Goal: Task Accomplishment & Management: Manage account settings

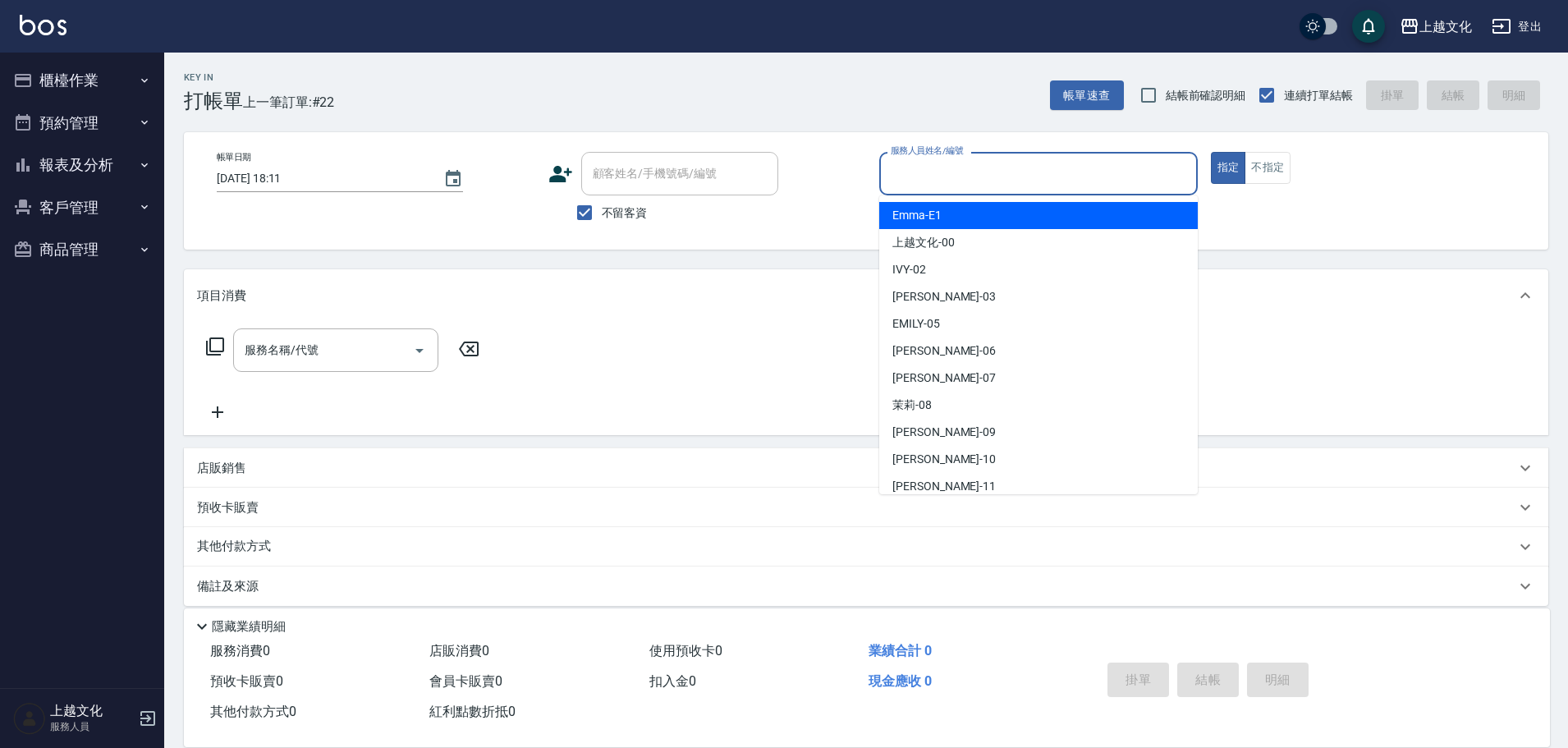
click at [926, 178] on input "服務人員姓名/編號" at bounding box center [1038, 173] width 304 height 29
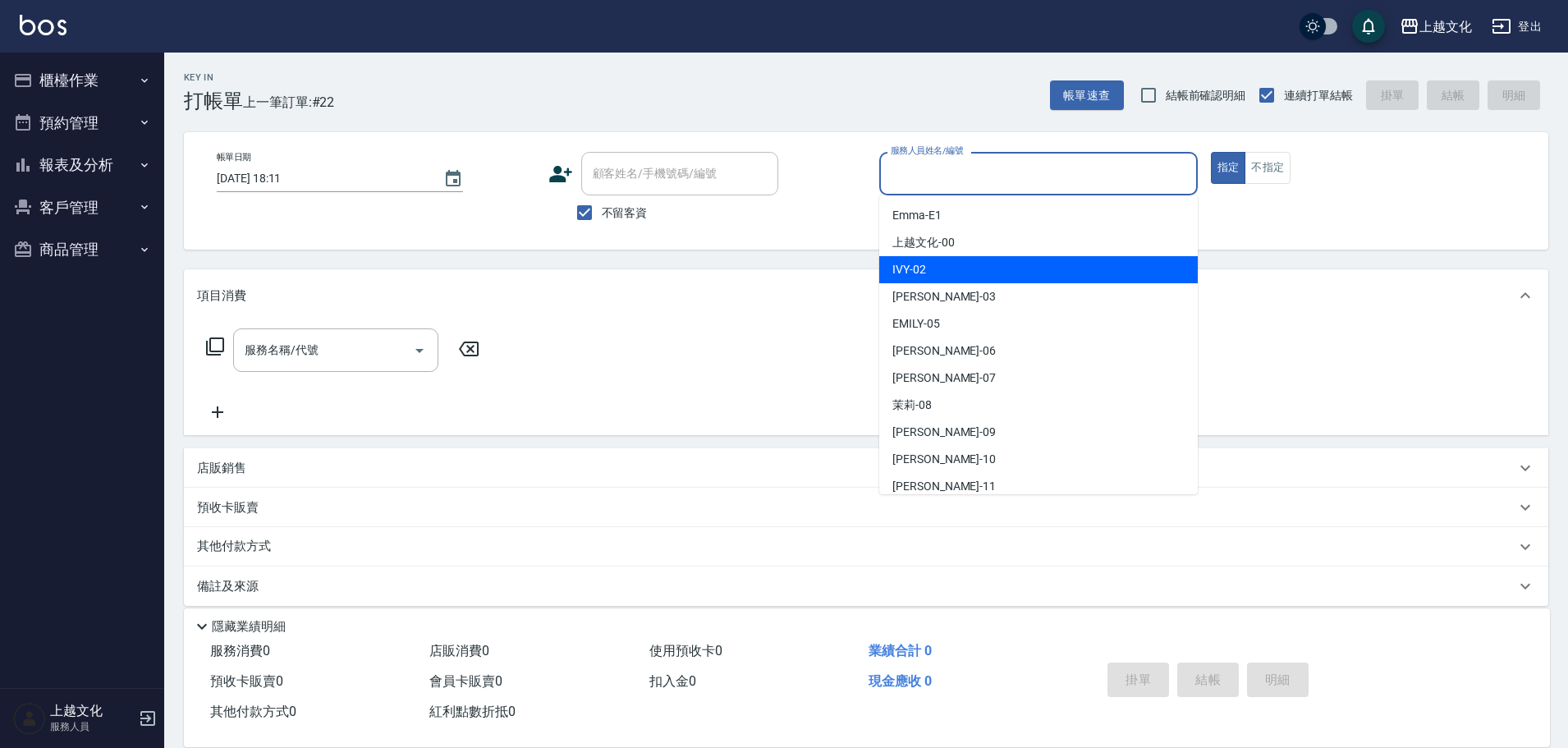
click at [941, 271] on div "IVY -02" at bounding box center [1038, 269] width 319 height 27
type input "IVY-02"
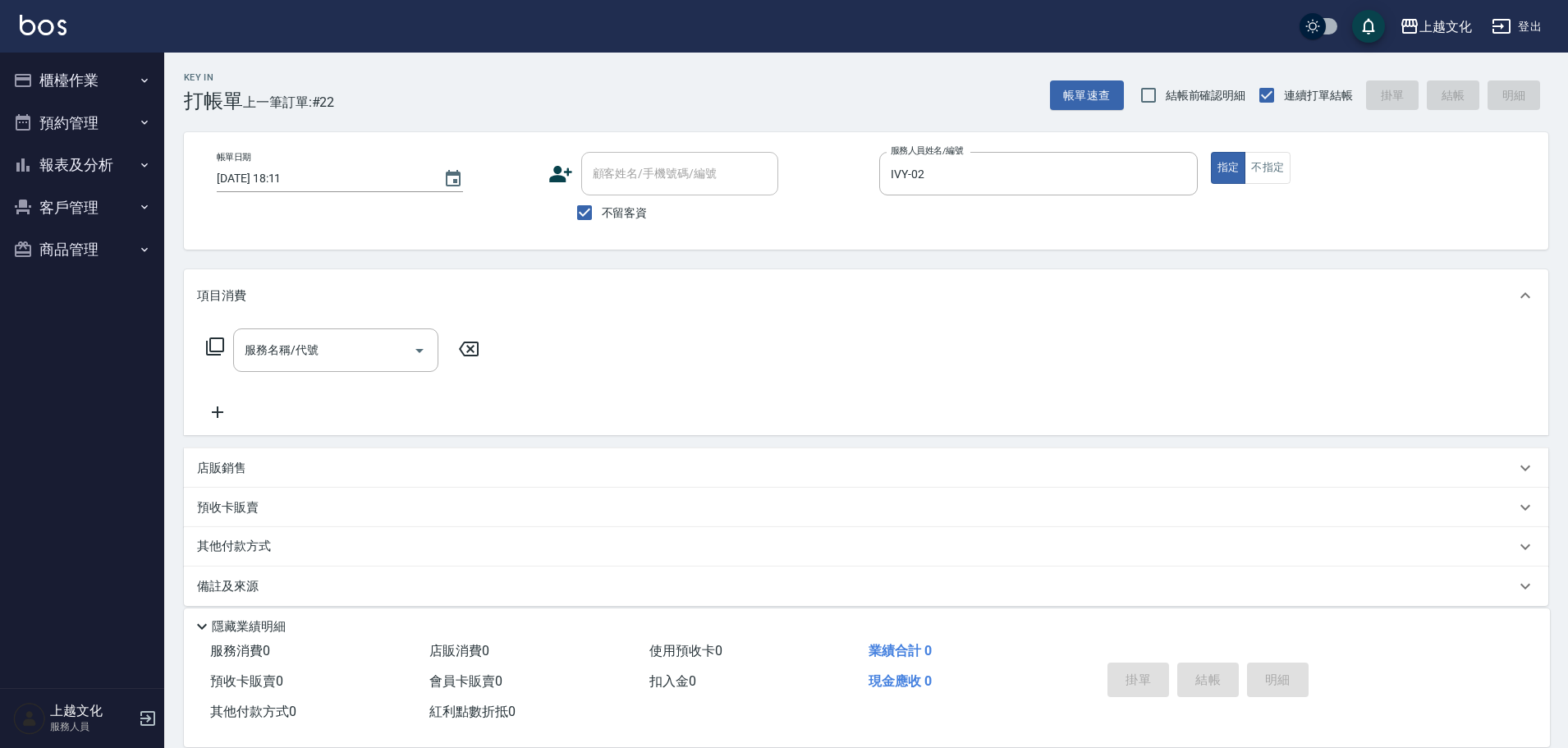
click at [218, 341] on icon at bounding box center [215, 346] width 20 height 20
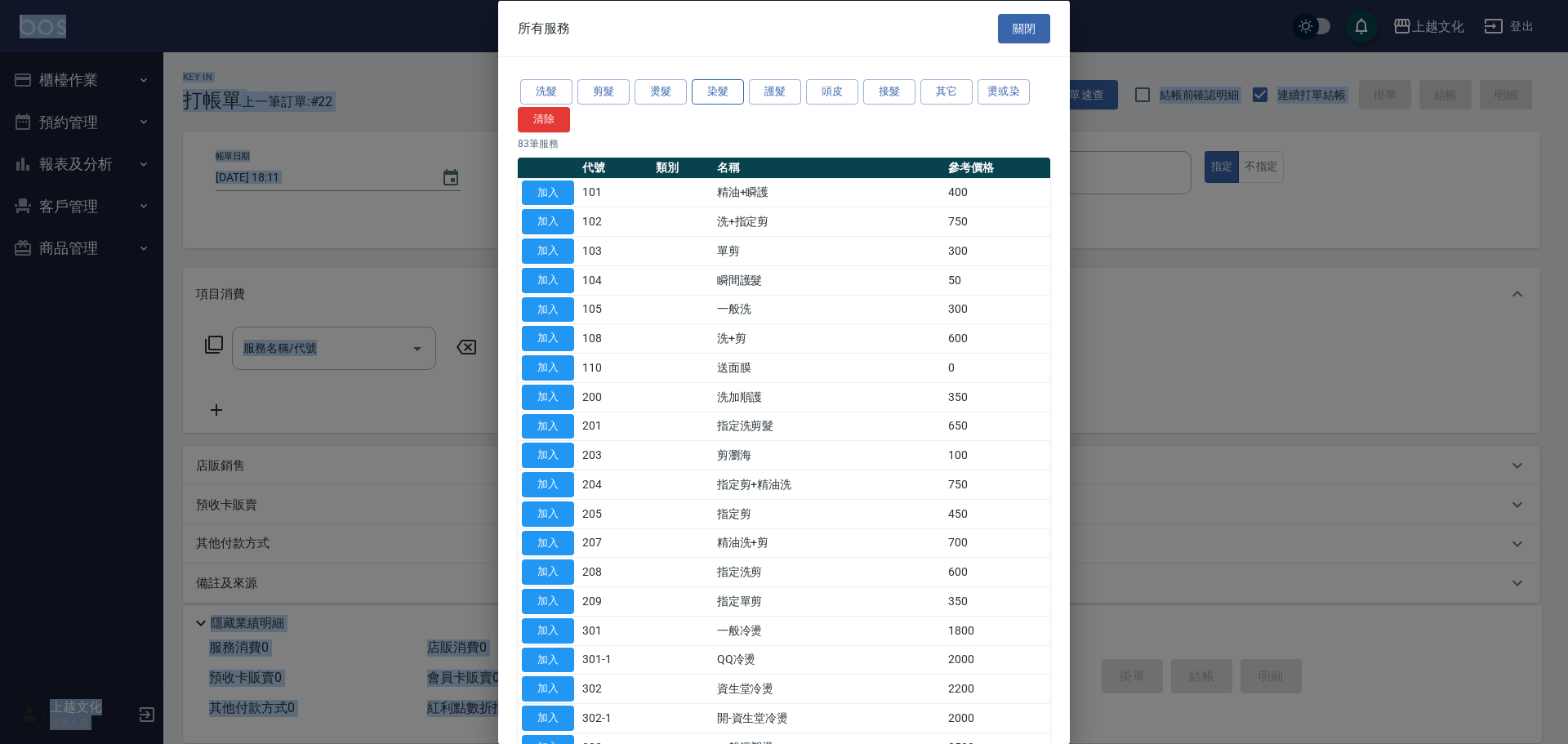
click at [697, 97] on button "染髮" at bounding box center [718, 91] width 52 height 25
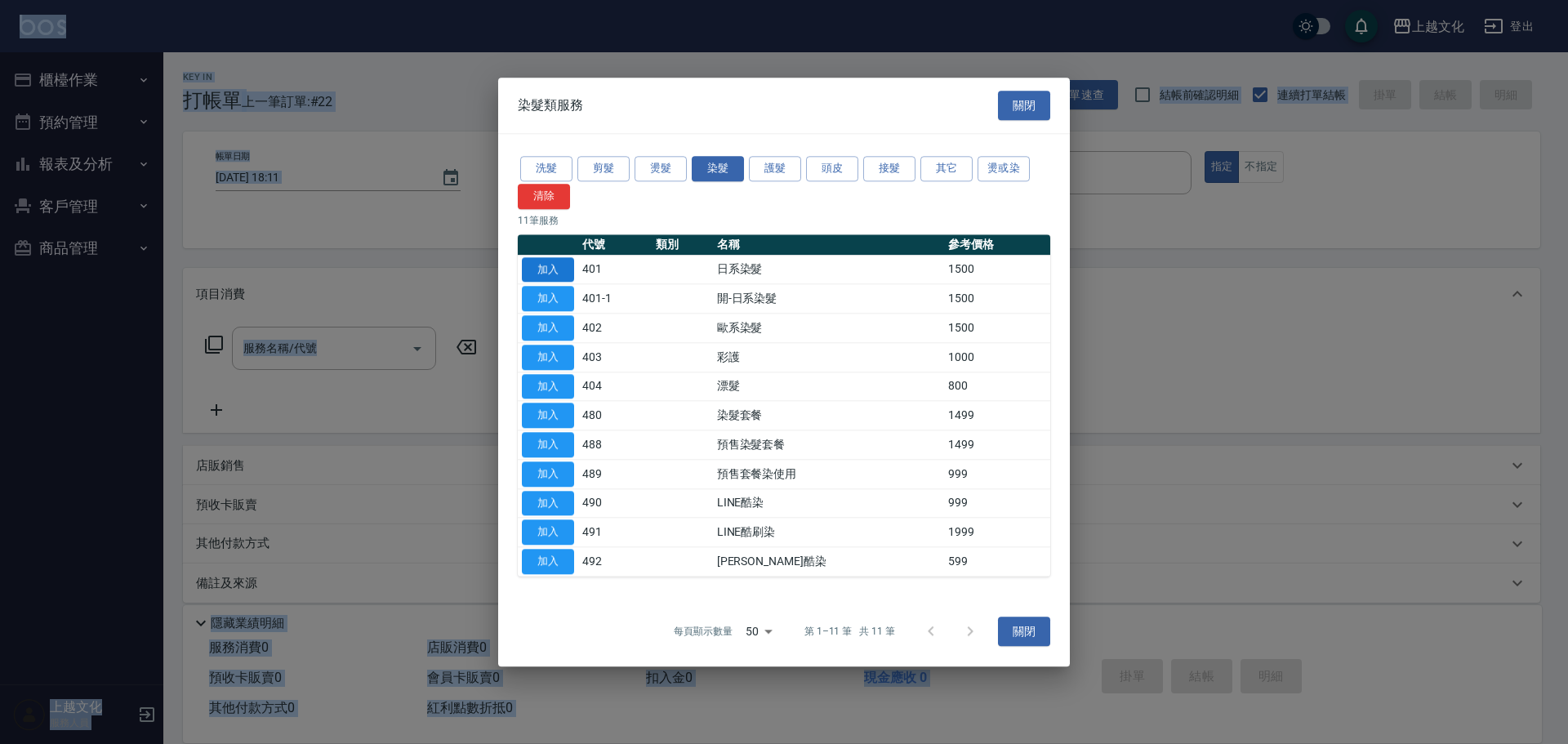
drag, startPoint x: 538, startPoint y: 266, endPoint x: 528, endPoint y: 263, distance: 10.4
click at [537, 266] on button "加入" at bounding box center [548, 270] width 52 height 25
type input "日系染髮(401)"
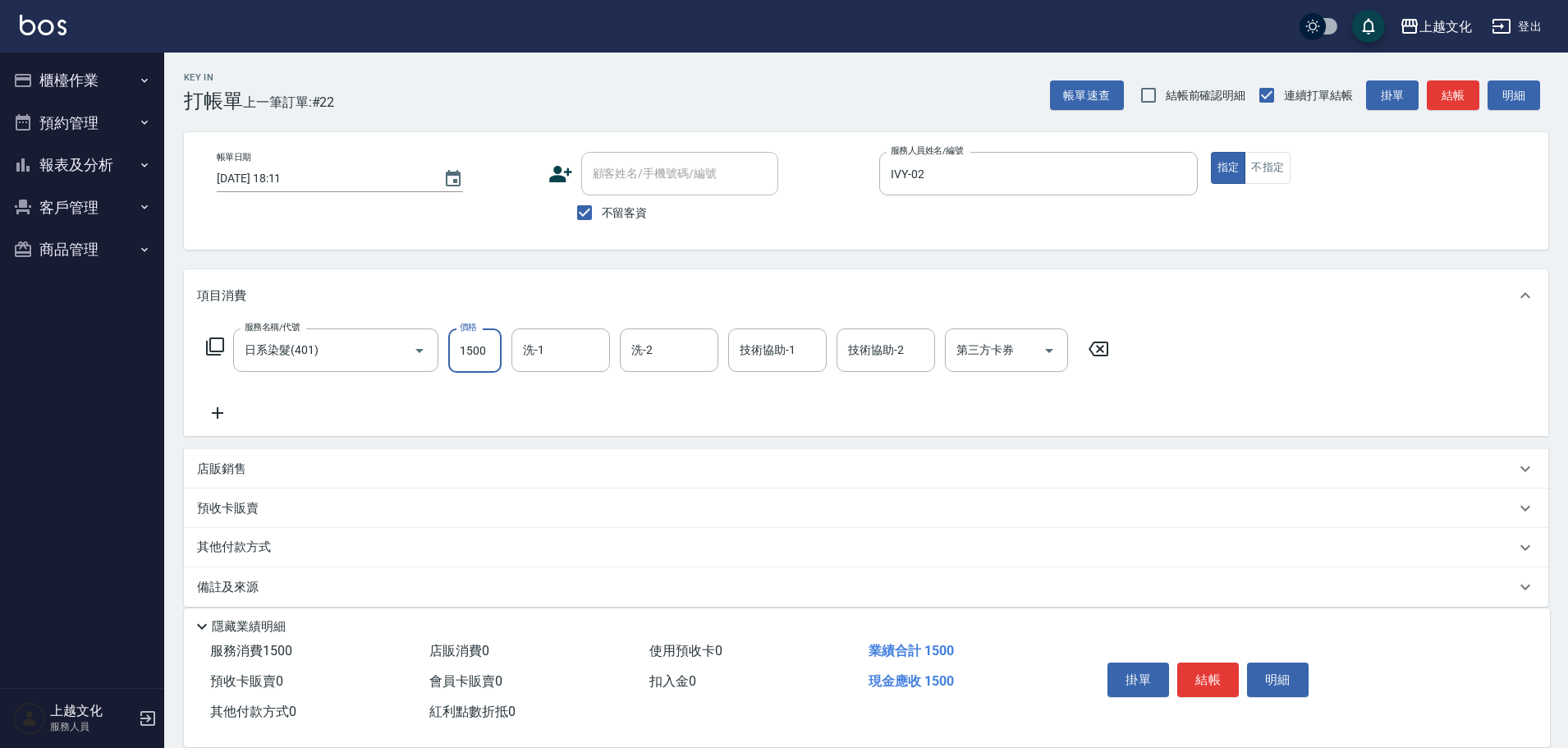
click at [472, 361] on input "1500" at bounding box center [475, 351] width 53 height 44
type input "3200"
click at [1210, 676] on button "結帳" at bounding box center [1208, 680] width 62 height 34
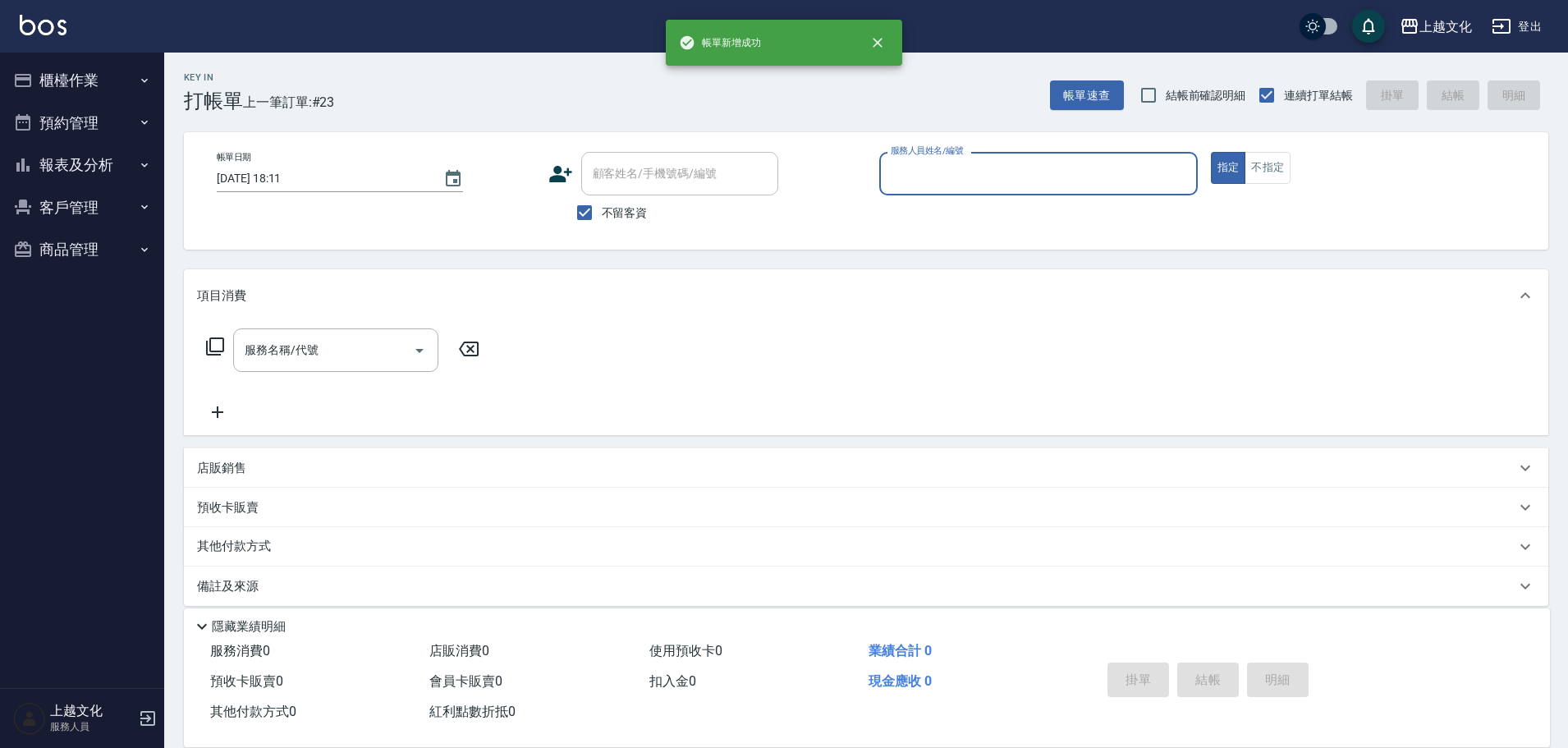
click at [958, 169] on input "服務人員姓名/編號" at bounding box center [1038, 173] width 304 height 29
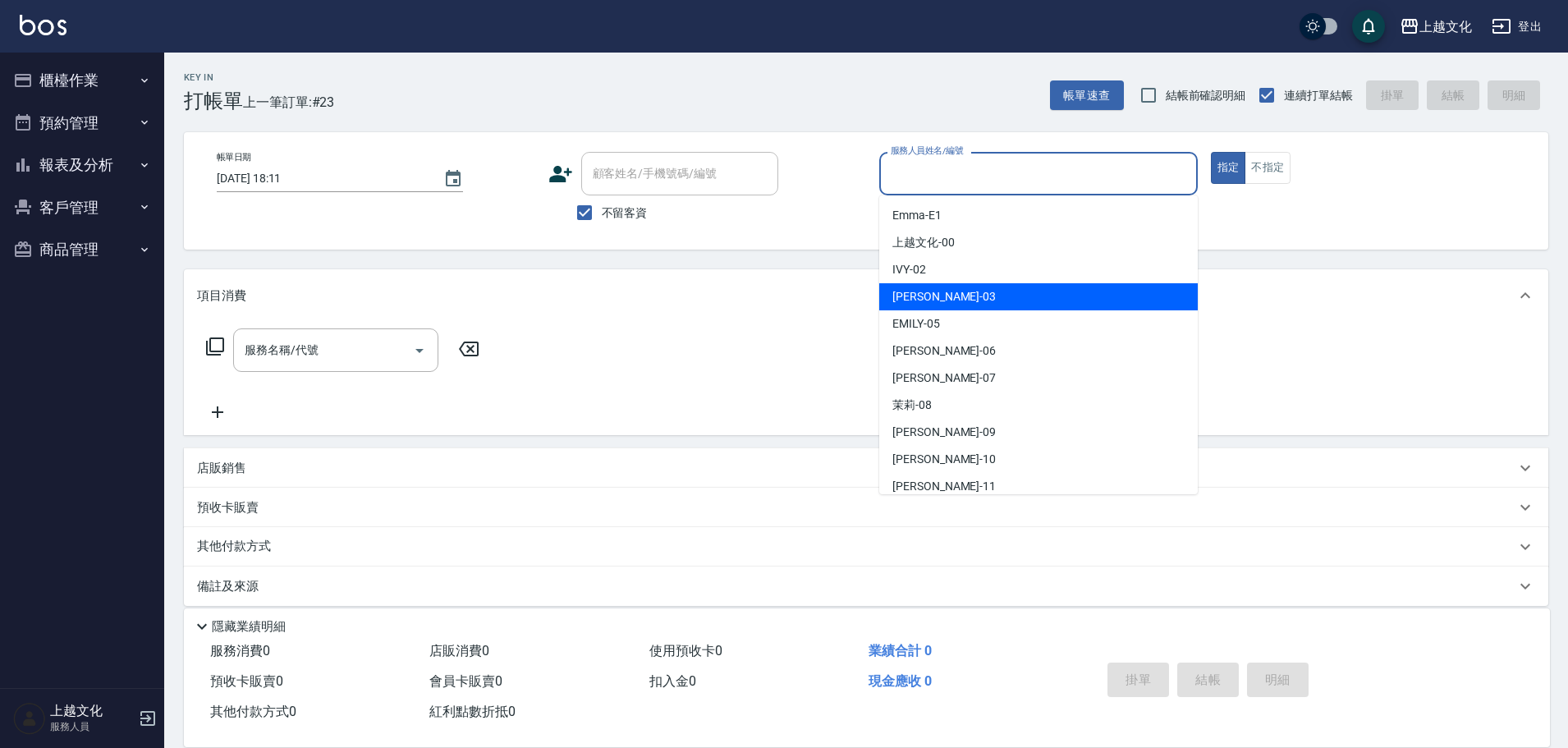
click at [959, 294] on div "[PERSON_NAME] -03" at bounding box center [1038, 296] width 319 height 27
click at [959, 294] on div "項目消費" at bounding box center [856, 296] width 1318 height 17
type input "[PERSON_NAME]-03"
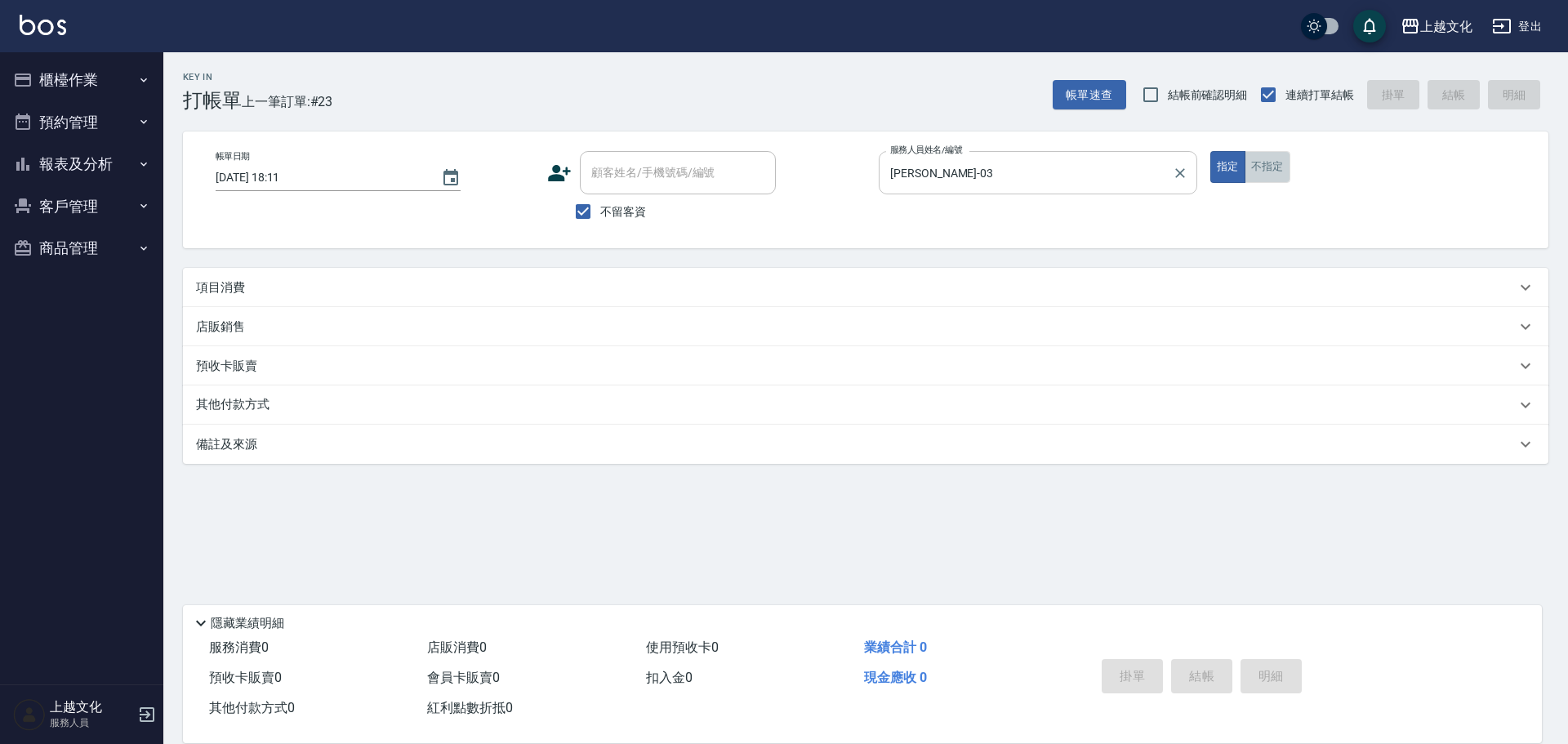
drag, startPoint x: 1275, startPoint y: 162, endPoint x: 1123, endPoint y: 159, distance: 152.0
click at [1279, 171] on button "不指定" at bounding box center [1267, 167] width 46 height 32
click at [1277, 171] on button "不指定" at bounding box center [1267, 167] width 46 height 32
click at [229, 289] on p "項目消費" at bounding box center [220, 287] width 49 height 17
click at [230, 289] on p "項目消費" at bounding box center [220, 287] width 49 height 17
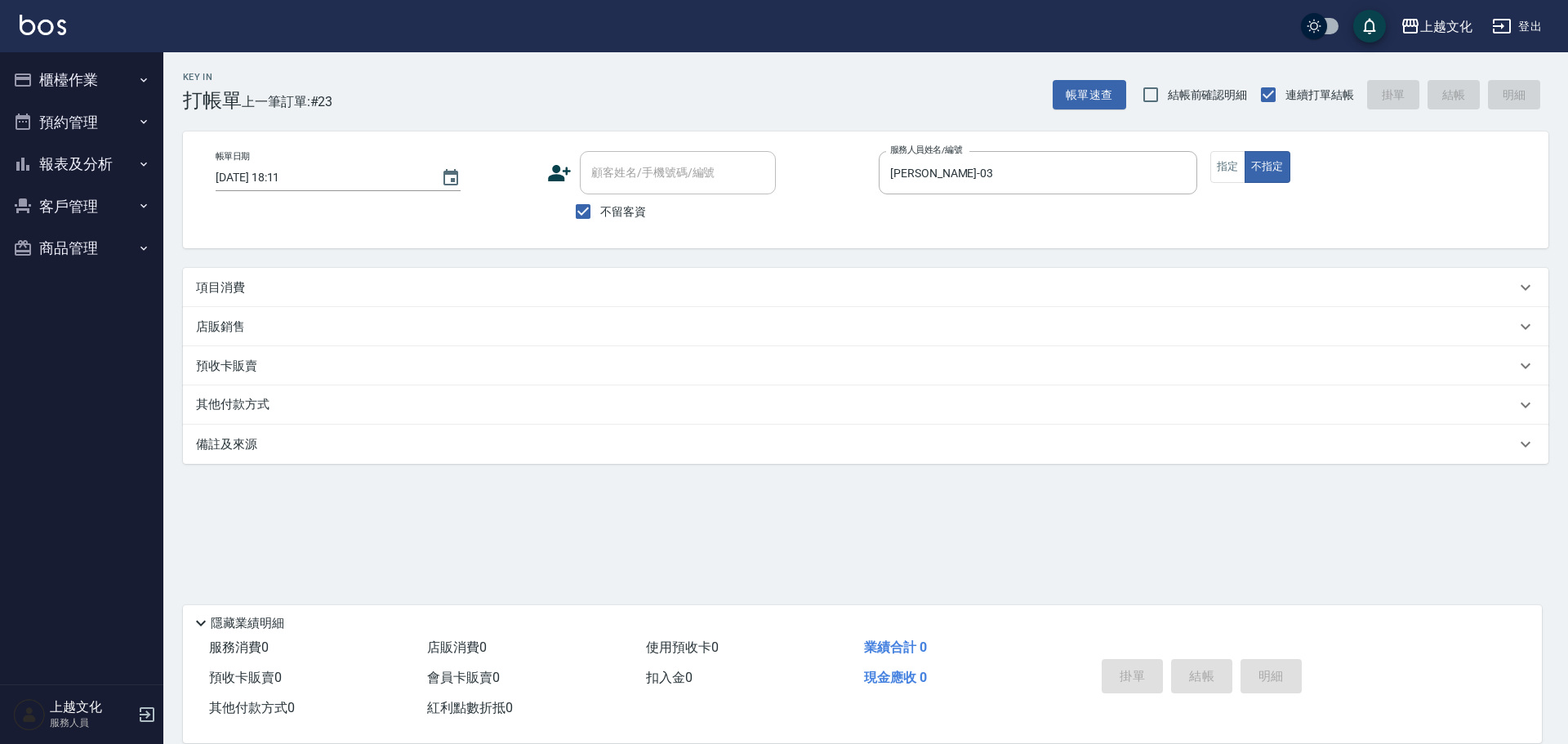
click at [237, 289] on p "項目消費" at bounding box center [220, 287] width 49 height 17
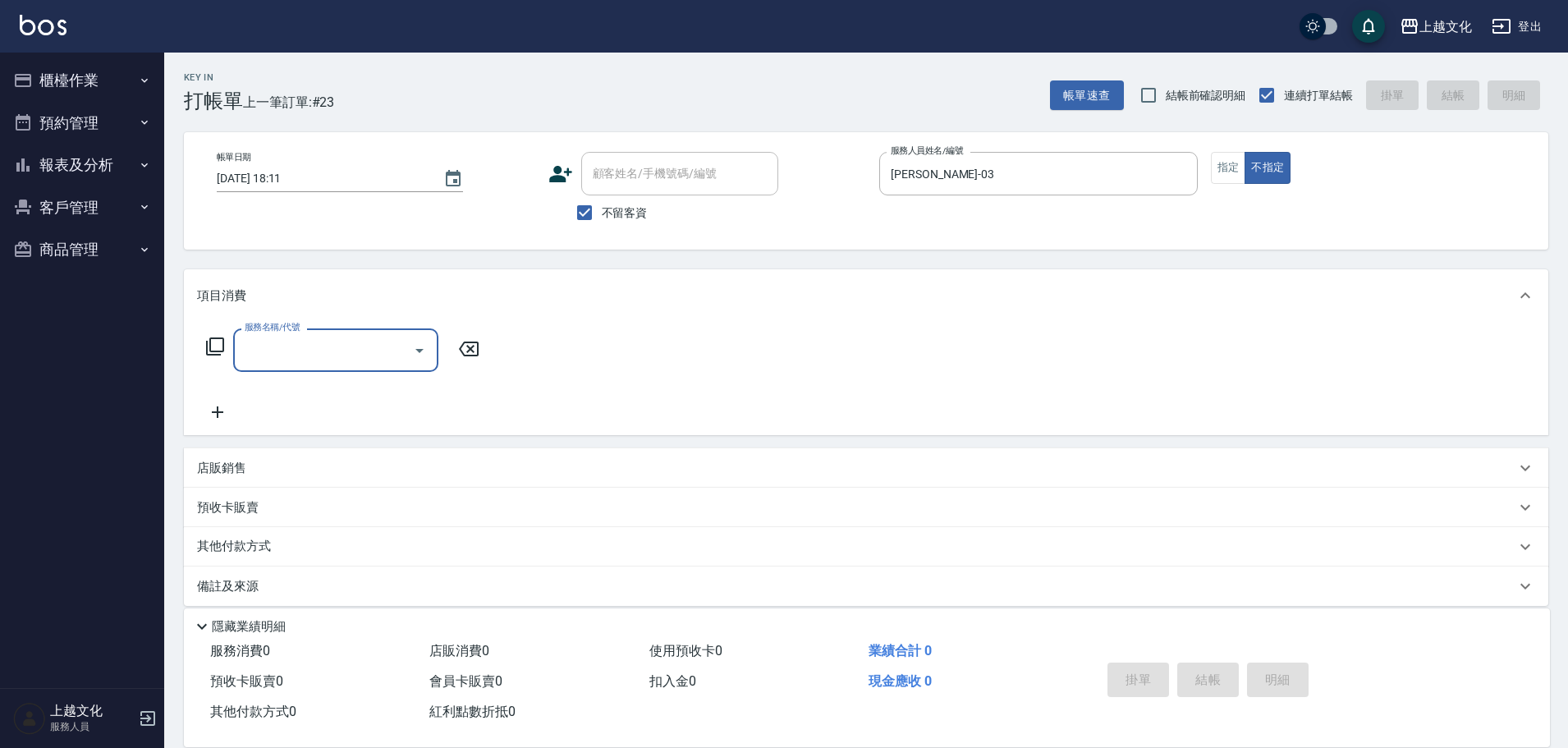
click at [322, 356] on input "服務名稱/代號" at bounding box center [323, 350] width 166 height 29
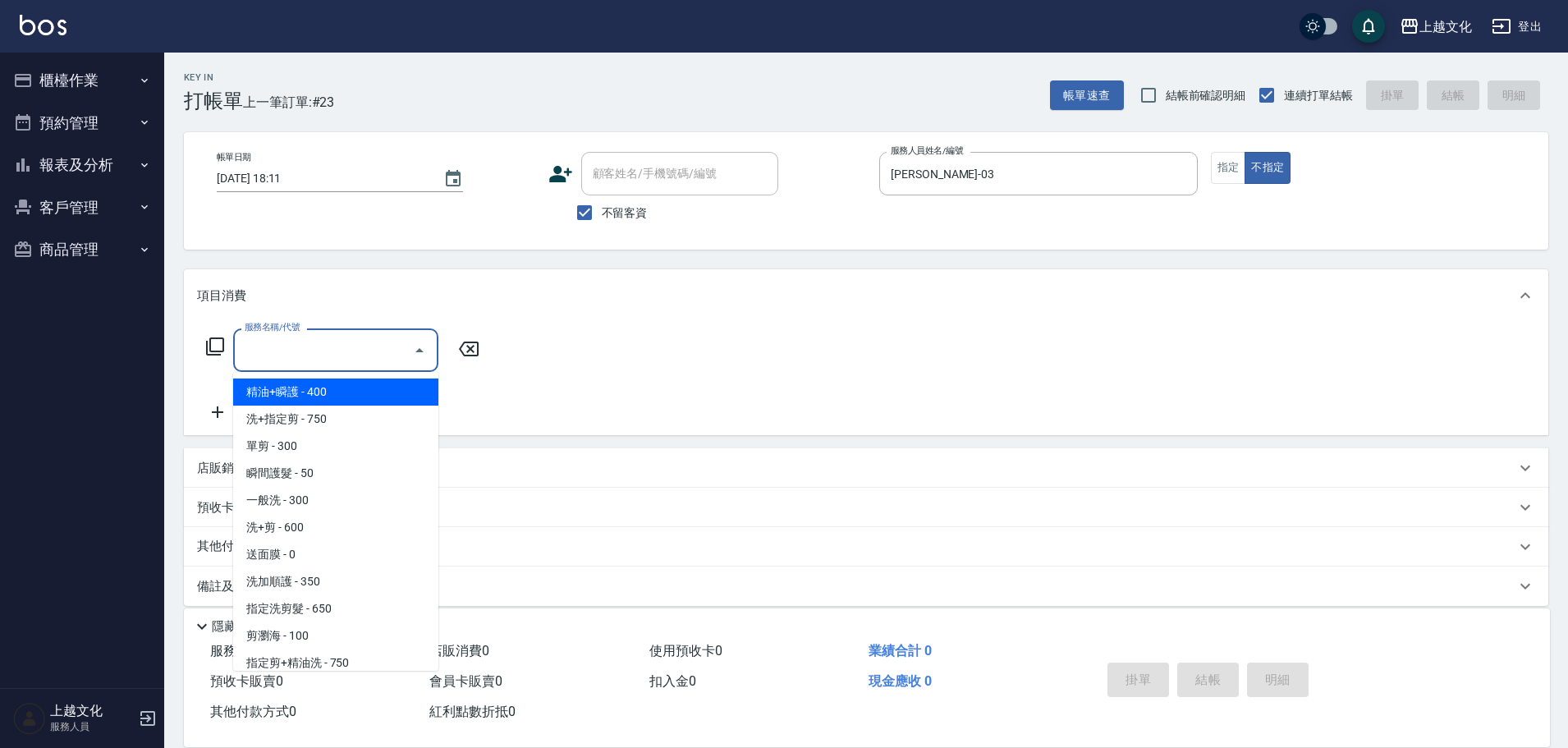
click at [328, 395] on span "精油+瞬護 - 400" at bounding box center [336, 392] width 205 height 27
type input "精油+瞬護(101)"
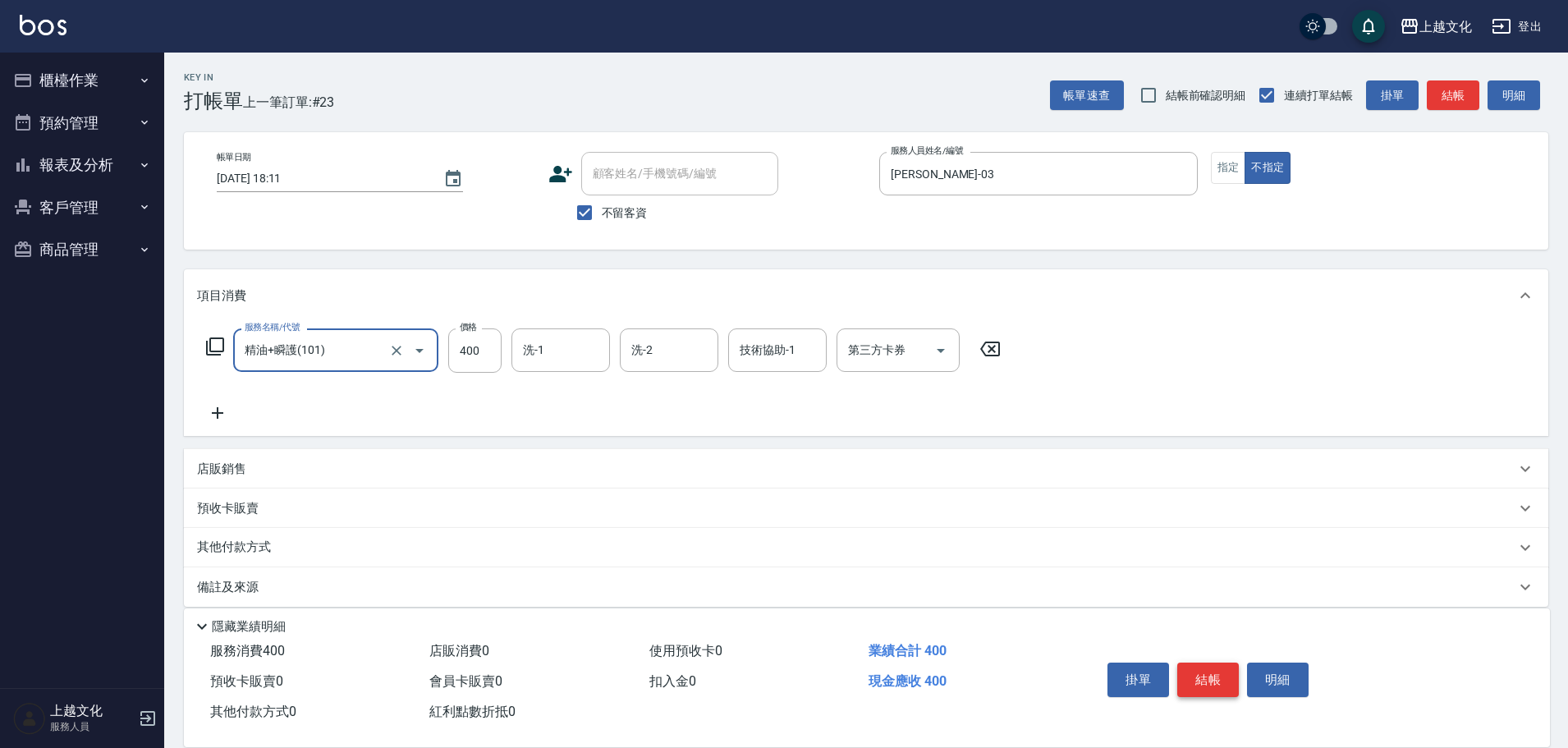
click at [1194, 672] on button "結帳" at bounding box center [1208, 680] width 62 height 34
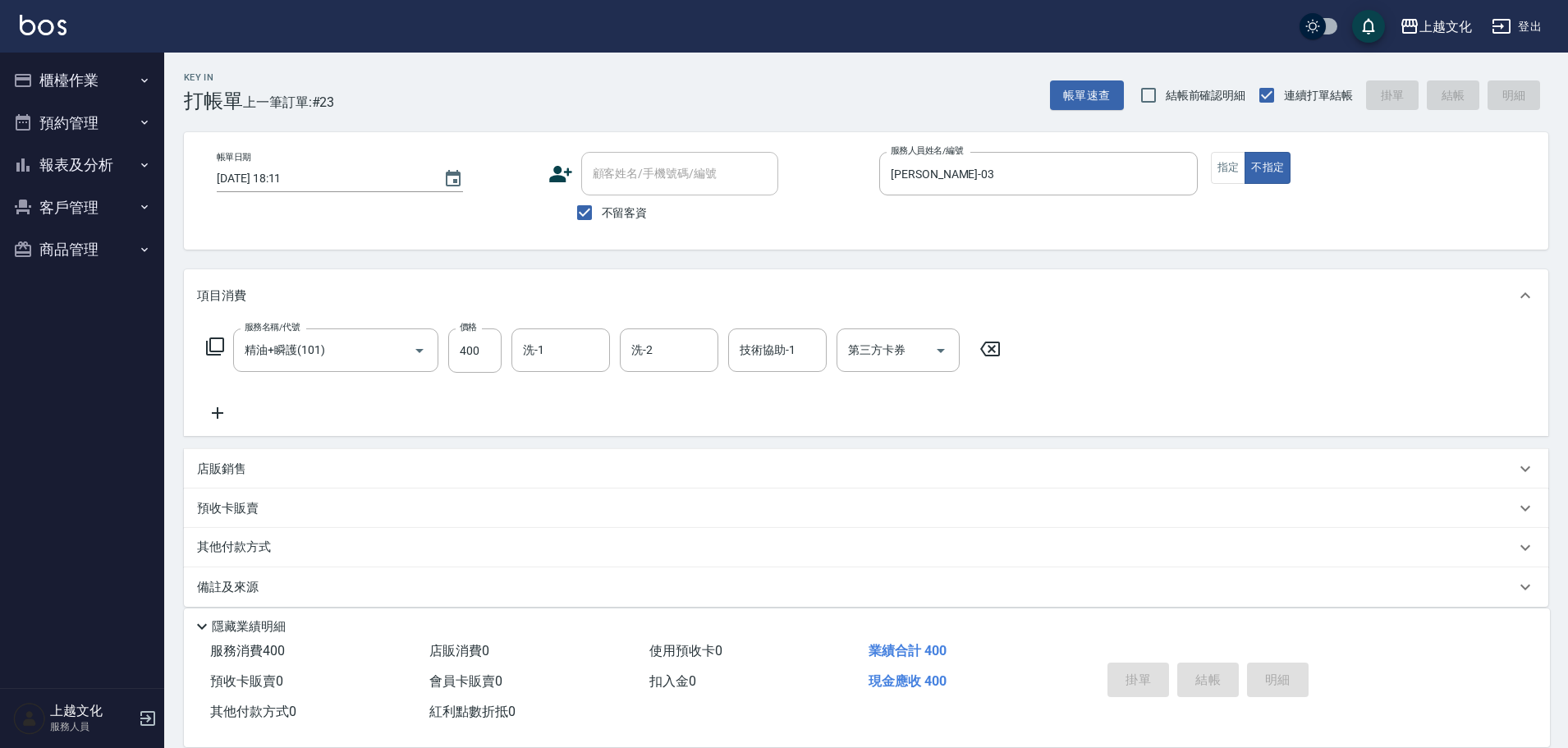
type input "[DATE] 18:12"
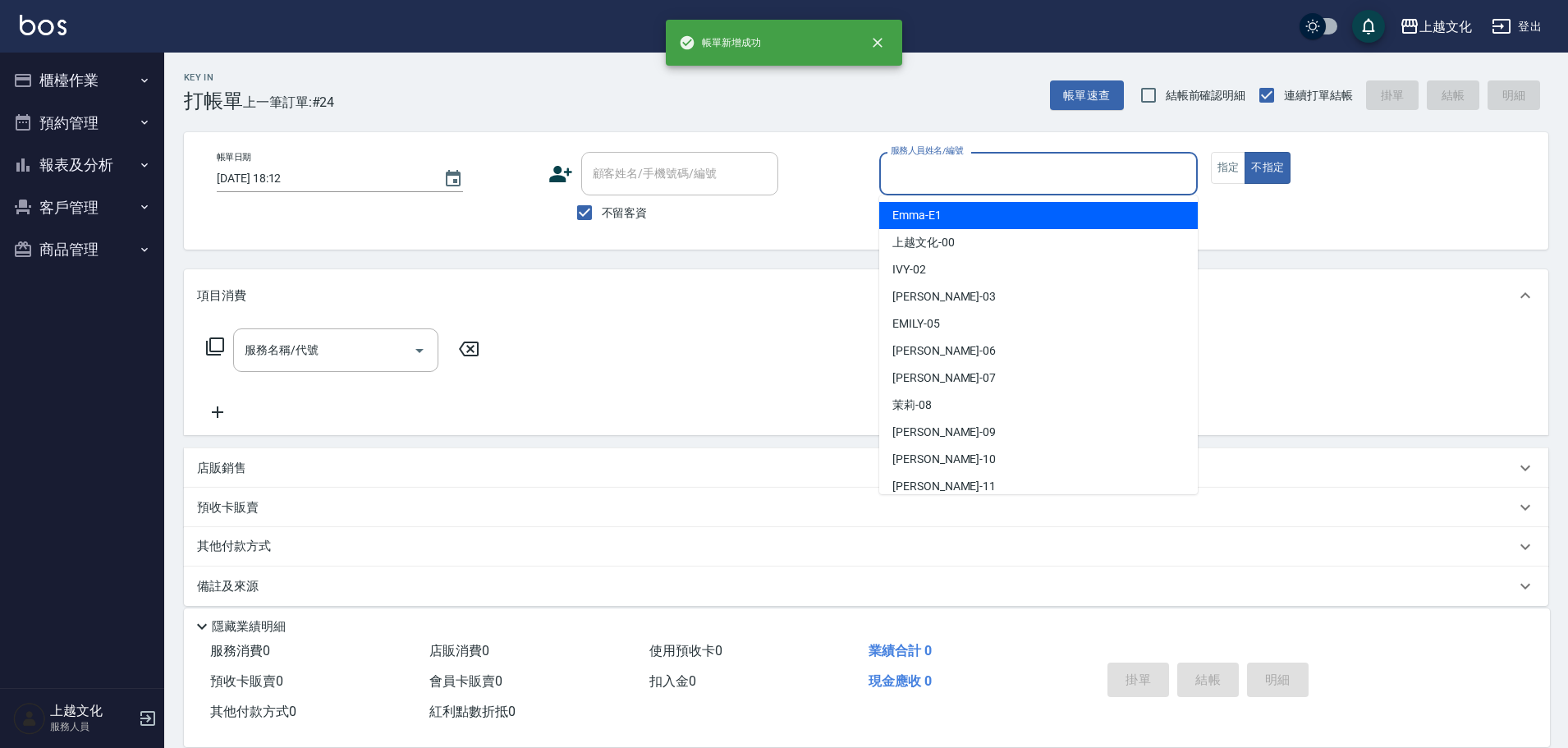
click at [1043, 176] on input "服務人員姓名/編號" at bounding box center [1038, 173] width 304 height 29
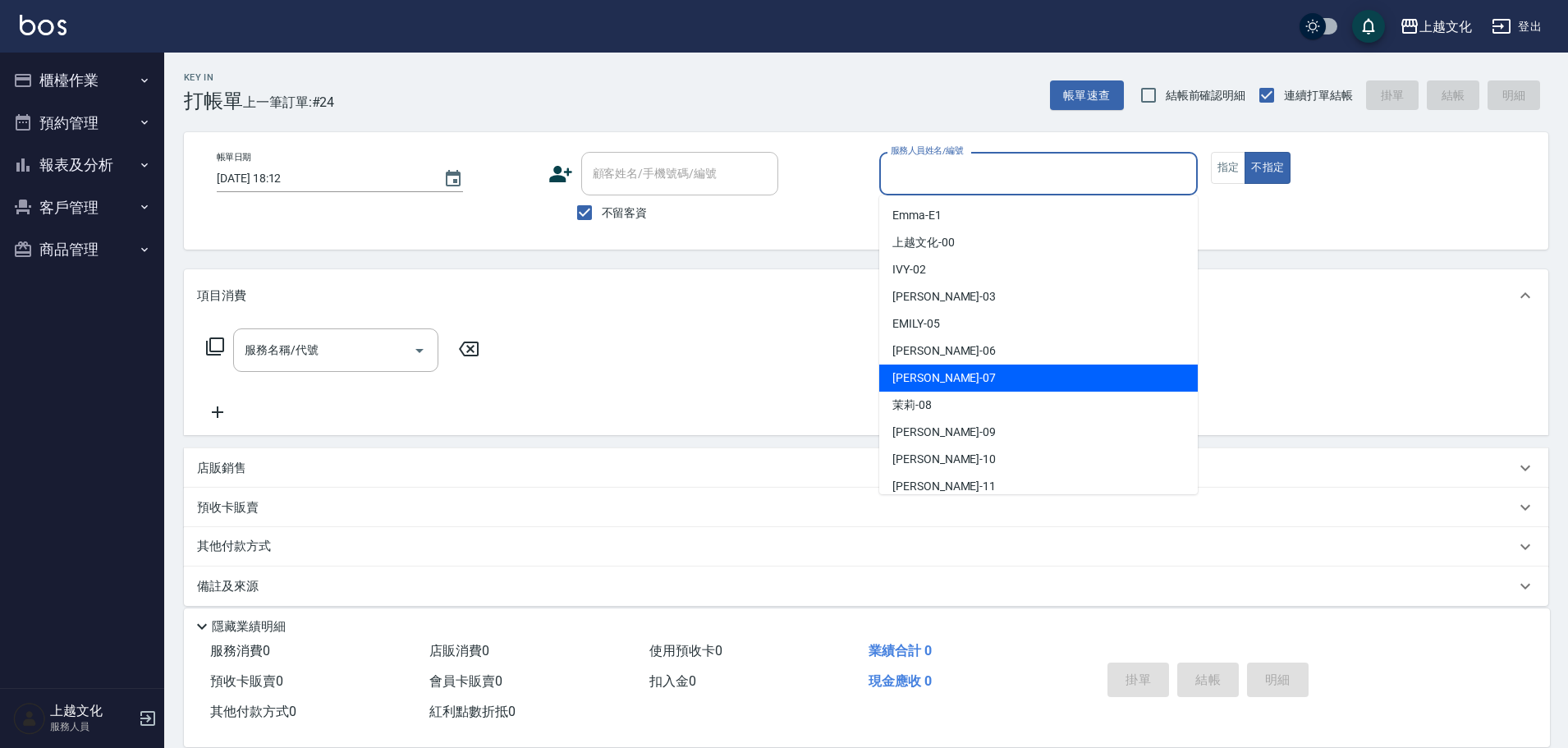
click at [959, 380] on div "[PERSON_NAME] -07" at bounding box center [1038, 378] width 319 height 27
type input "[PERSON_NAME]-07"
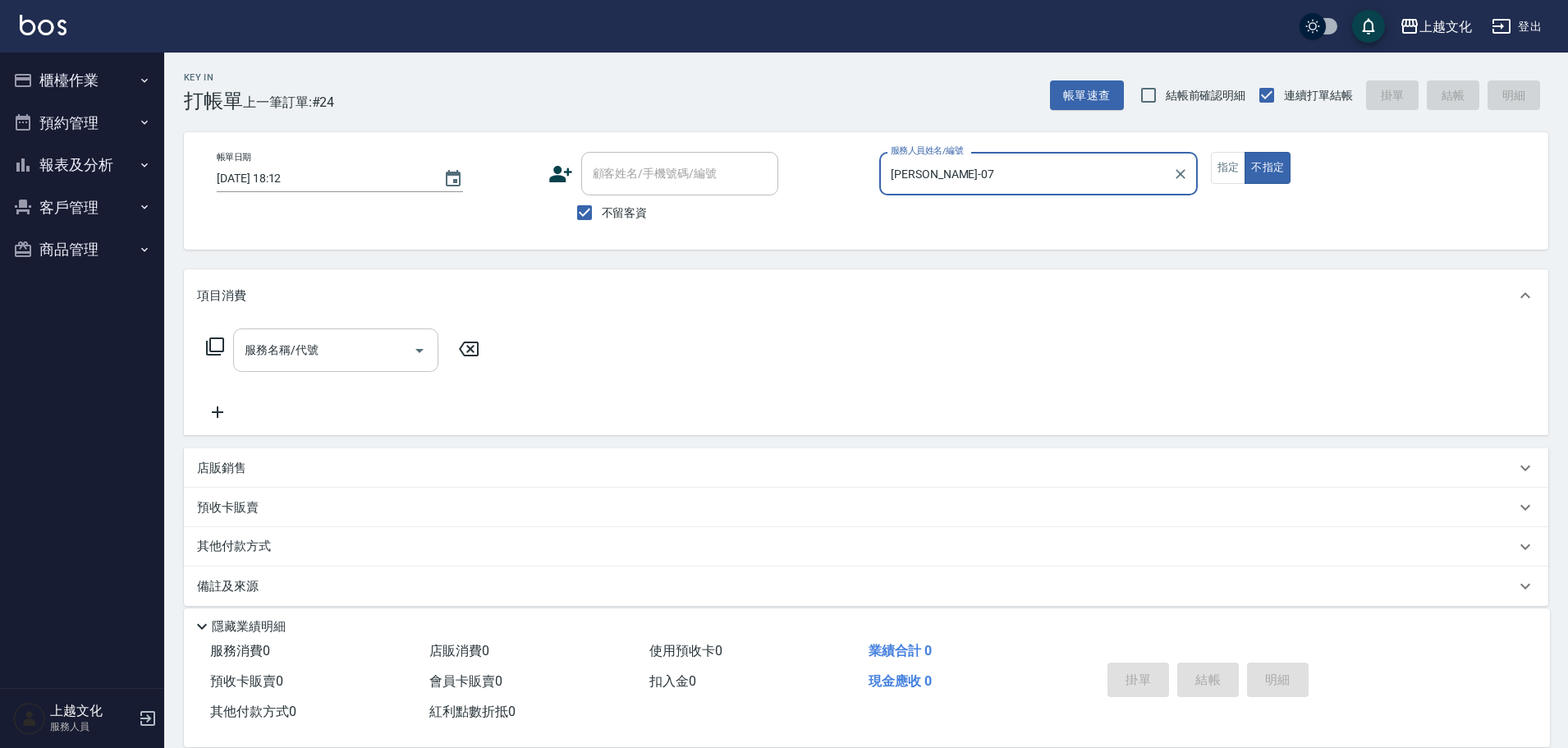
drag, startPoint x: 302, startPoint y: 354, endPoint x: 307, endPoint y: 364, distance: 11.2
click at [300, 354] on input "服務名稱/代號" at bounding box center [323, 350] width 166 height 29
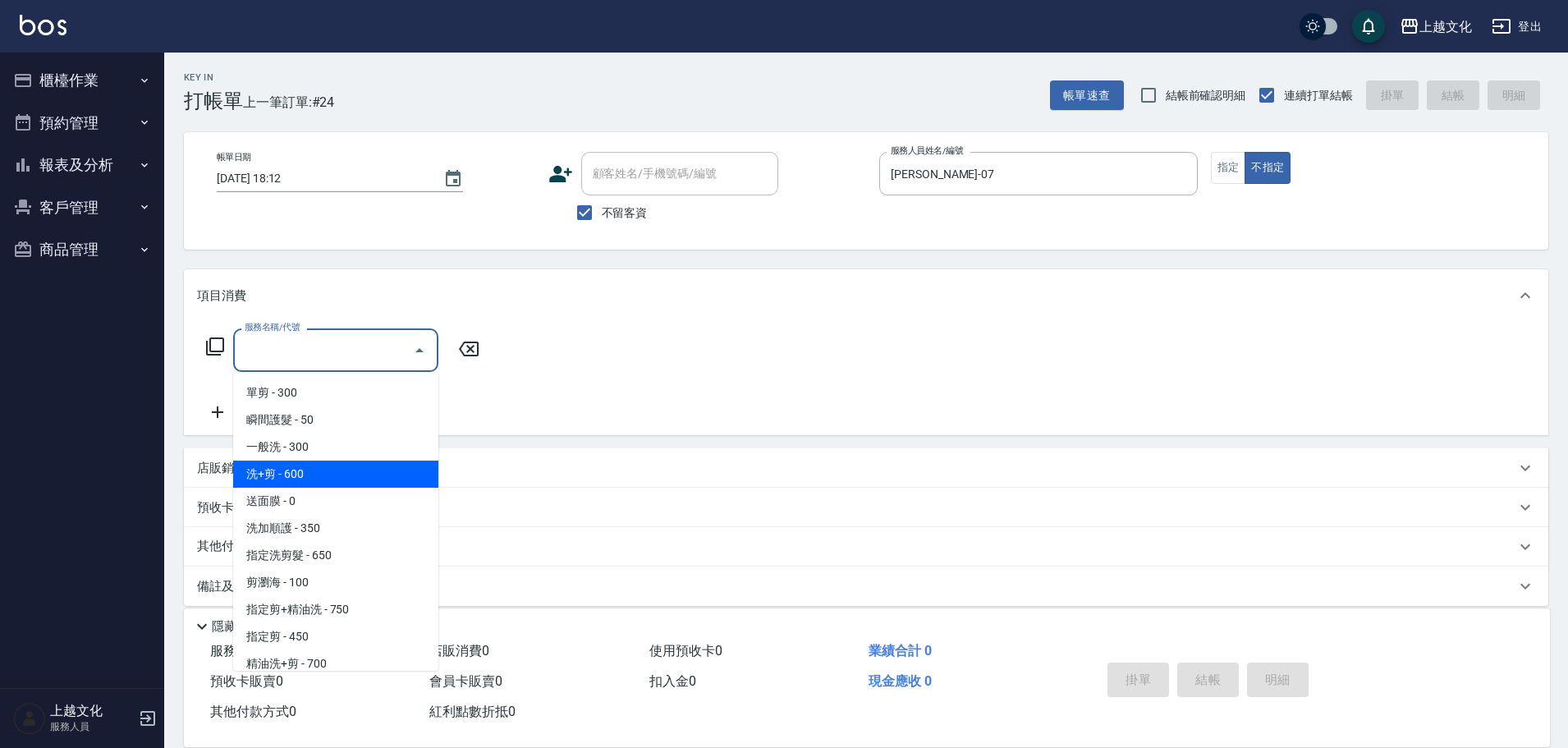
scroll to position [82, 0]
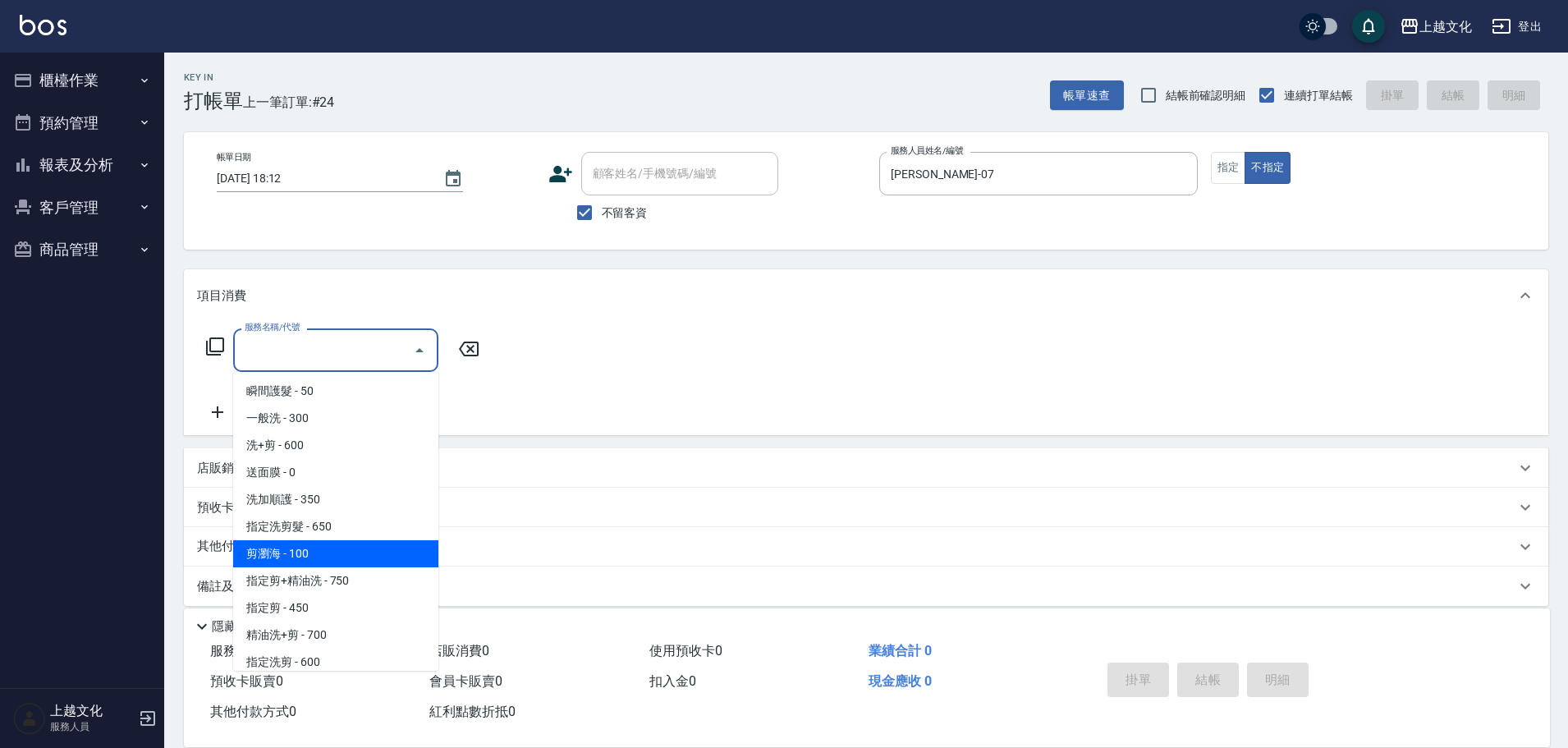
click at [327, 549] on span "剪瀏海 - 100" at bounding box center [336, 553] width 205 height 27
type input "剪瀏海(203)"
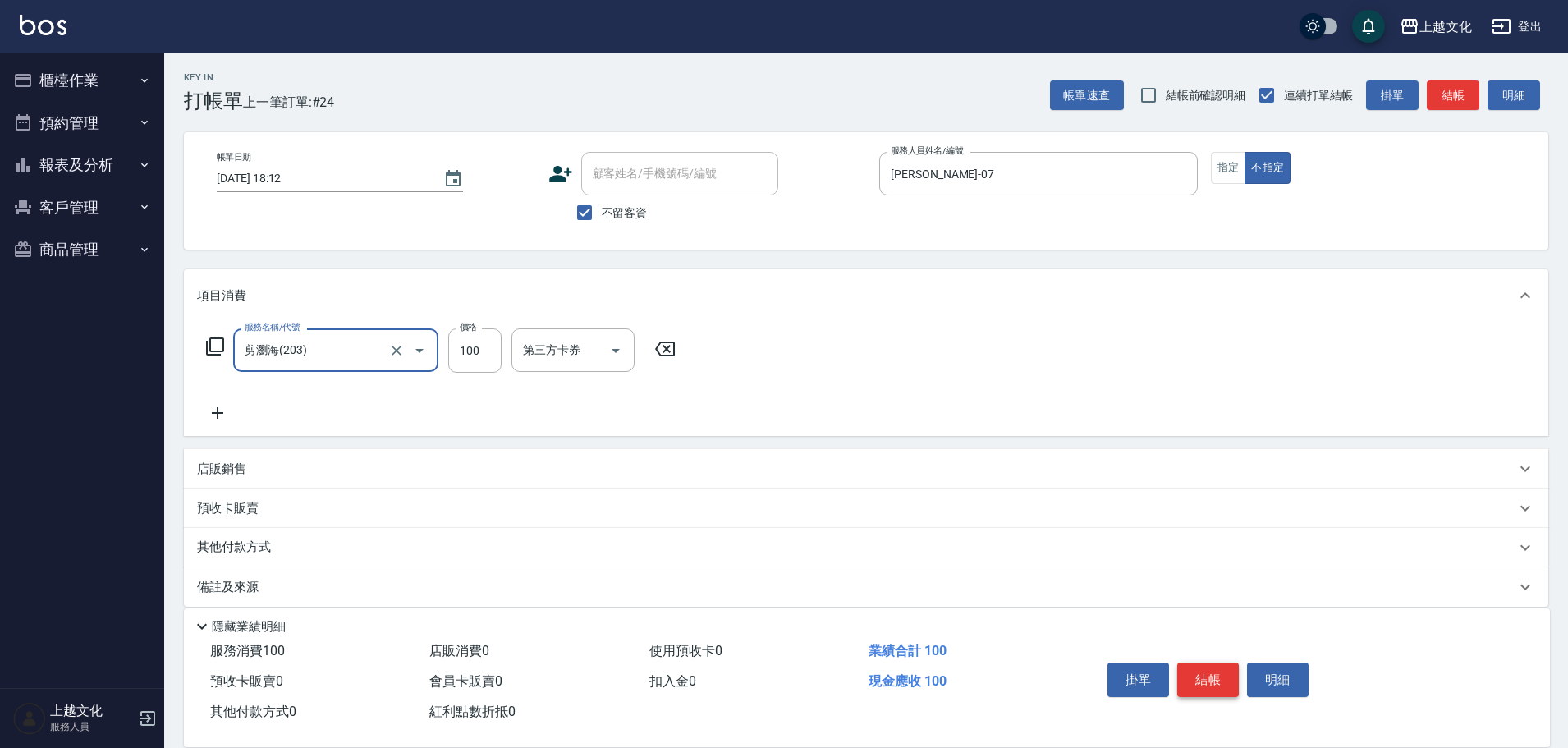
click at [1193, 670] on button "結帳" at bounding box center [1208, 680] width 62 height 34
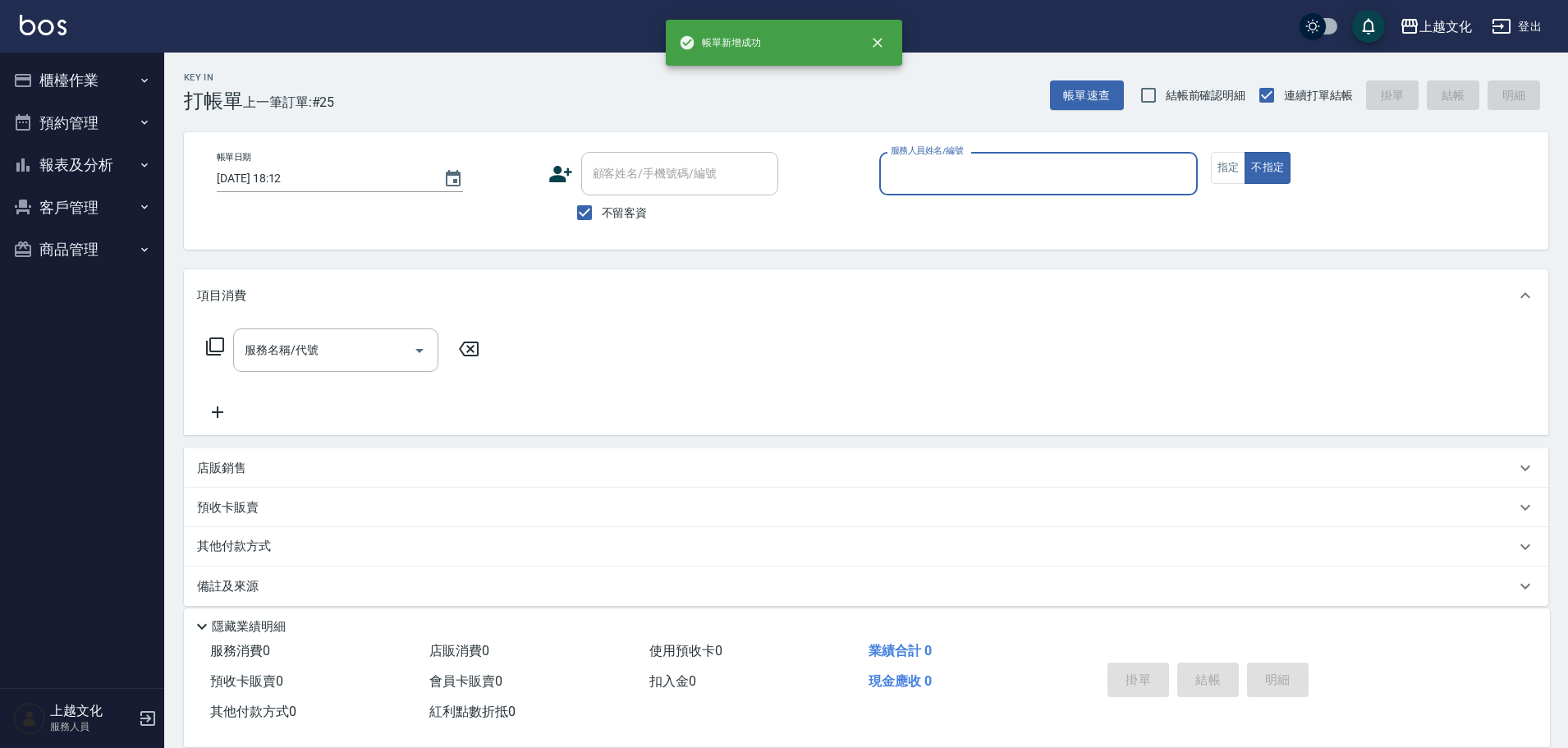
click at [987, 174] on input "服務人員姓名/編號" at bounding box center [1038, 173] width 304 height 29
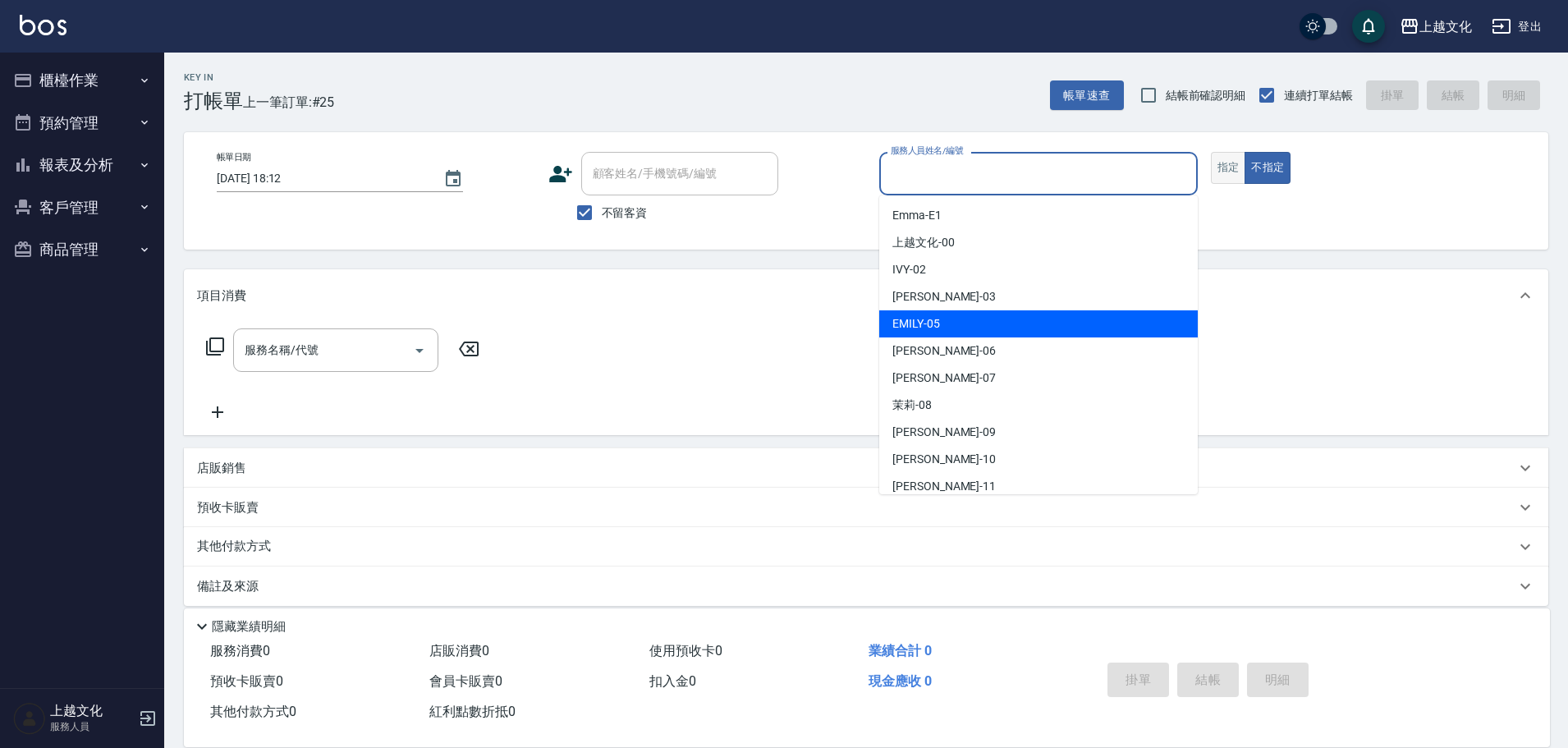
drag, startPoint x: 930, startPoint y: 328, endPoint x: 1243, endPoint y: 163, distance: 353.8
click at [933, 326] on span "[PERSON_NAME] -05" at bounding box center [916, 324] width 48 height 17
type input "EMILY-05"
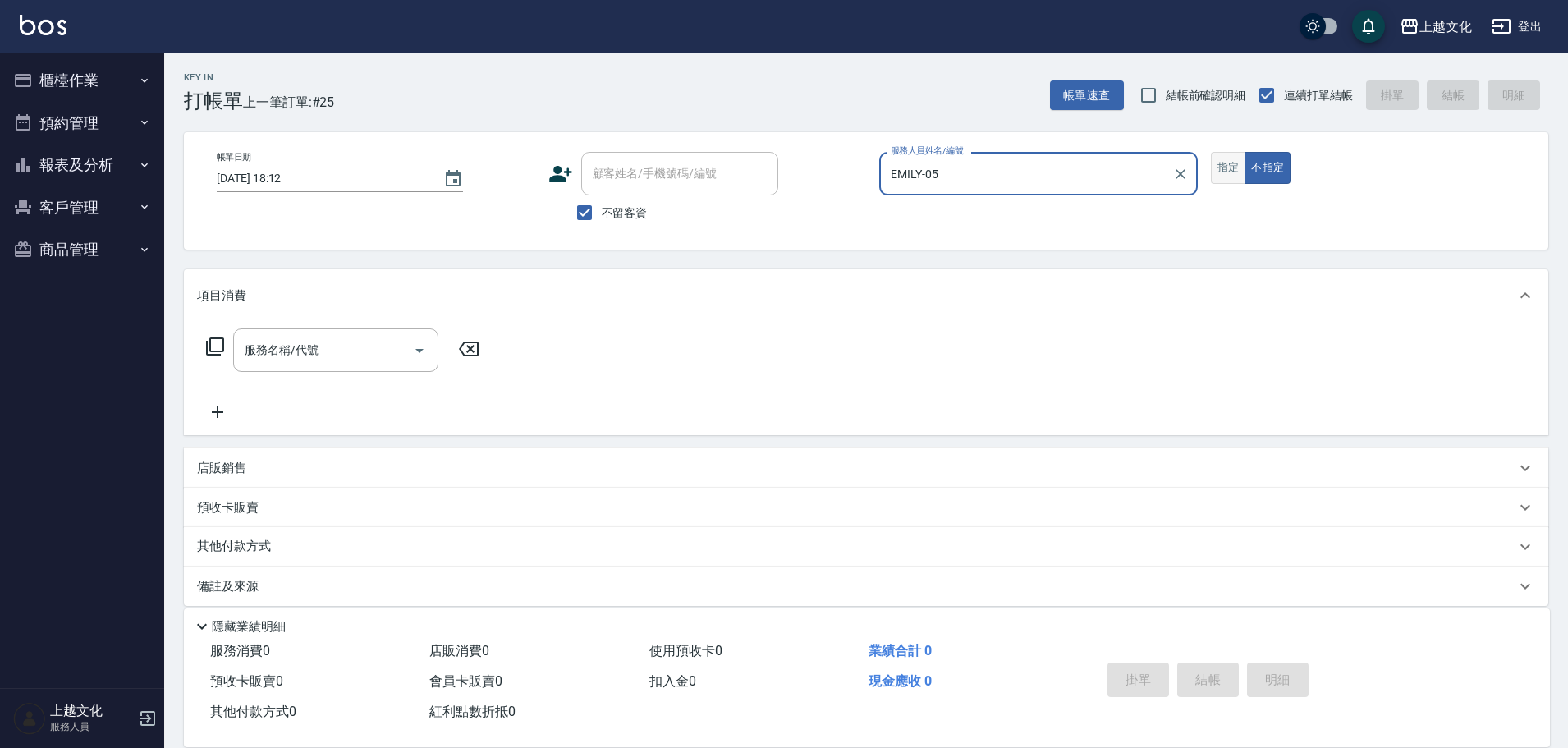
click at [1223, 177] on button "指定" at bounding box center [1228, 167] width 35 height 32
click at [363, 344] on input "服務名稱/代號" at bounding box center [323, 350] width 166 height 29
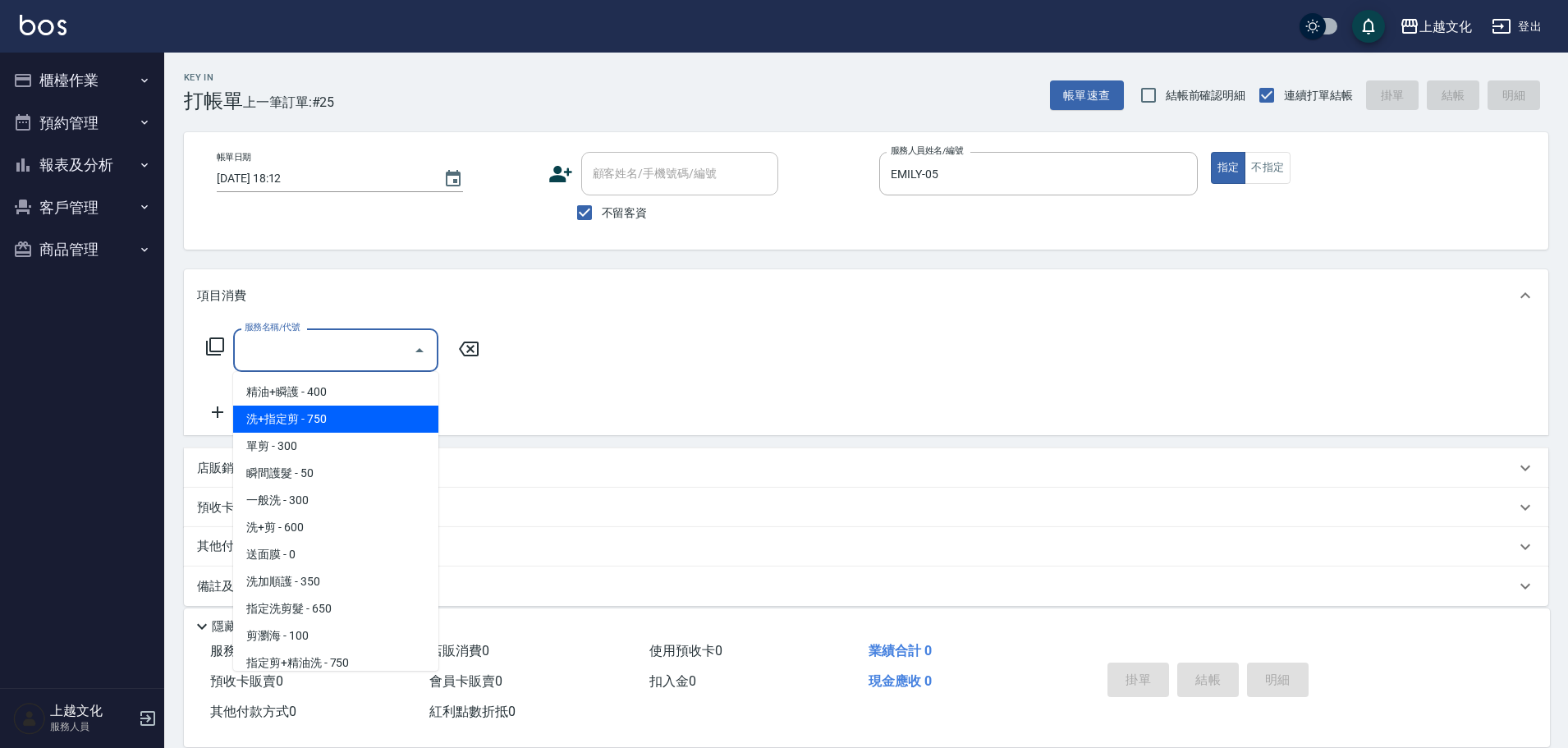
click at [340, 418] on span "洗+指定剪 - 750" at bounding box center [336, 419] width 205 height 27
type input "洗+指定剪(102)"
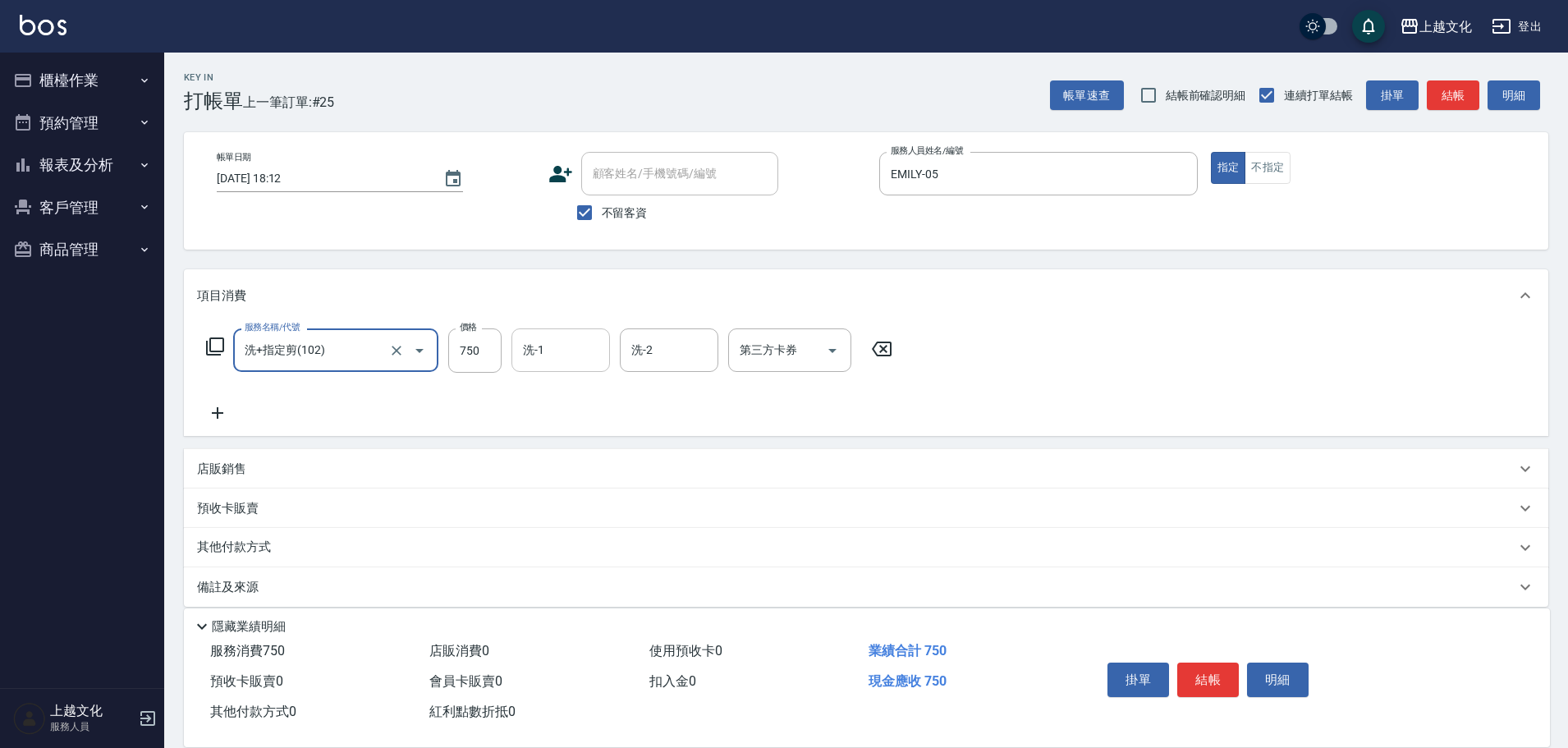
drag, startPoint x: 559, startPoint y: 355, endPoint x: 559, endPoint y: 329, distance: 26.0
click at [559, 354] on input "洗-1" at bounding box center [561, 350] width 84 height 29
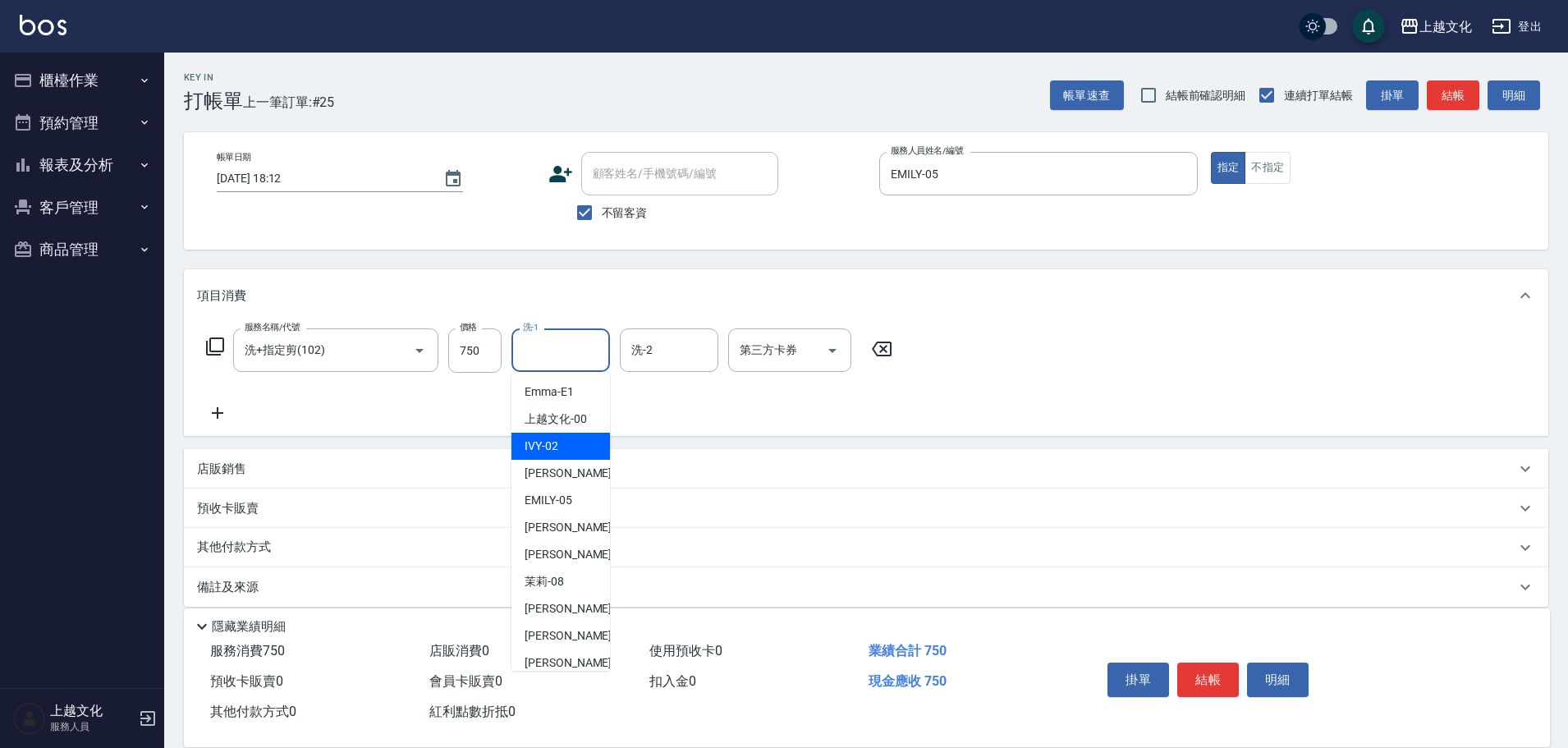
drag, startPoint x: 589, startPoint y: 446, endPoint x: 731, endPoint y: 476, distance: 145.1
click at [596, 449] on div "IVY -02" at bounding box center [561, 446] width 99 height 27
type input "IVY-02"
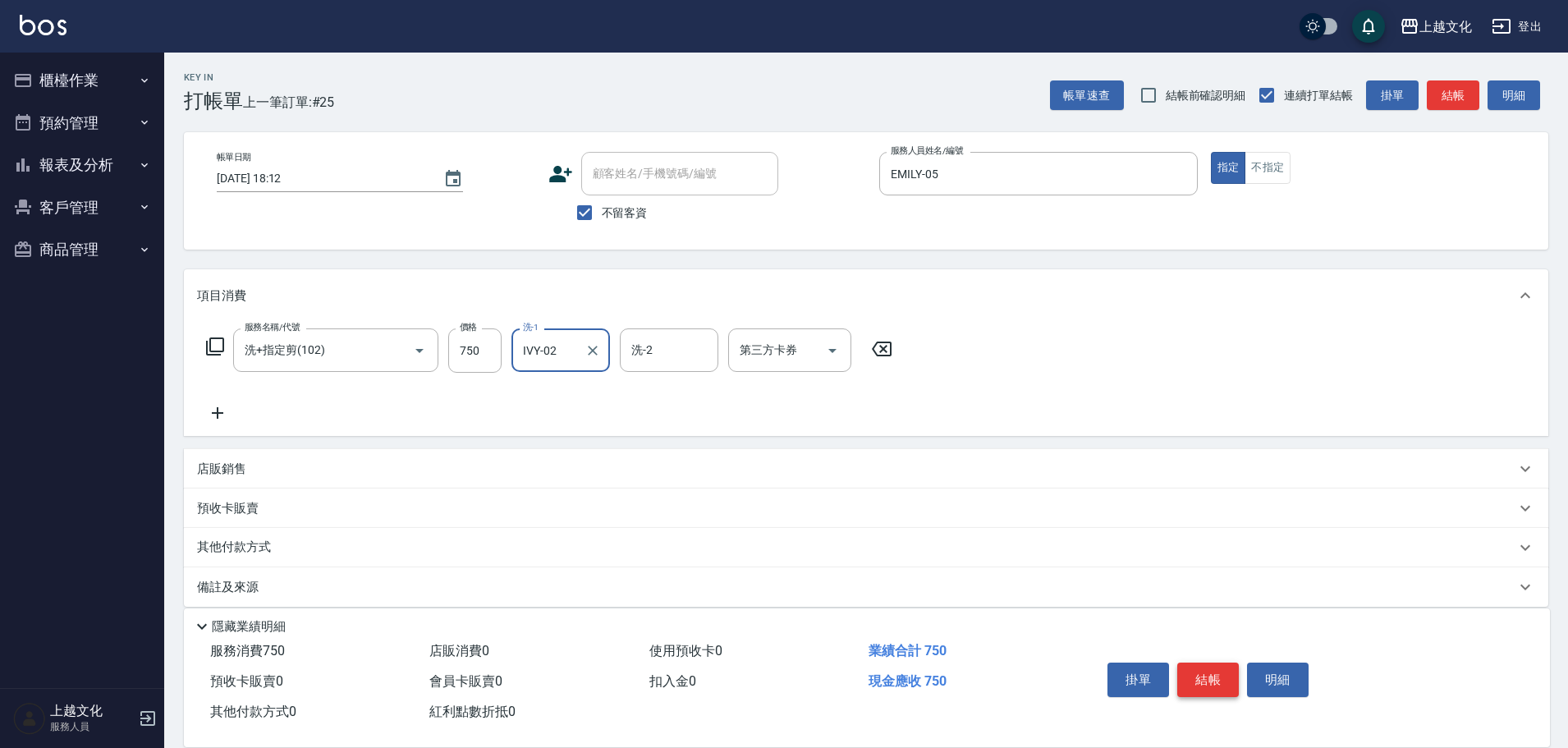
click at [1194, 678] on button "結帳" at bounding box center [1208, 680] width 62 height 34
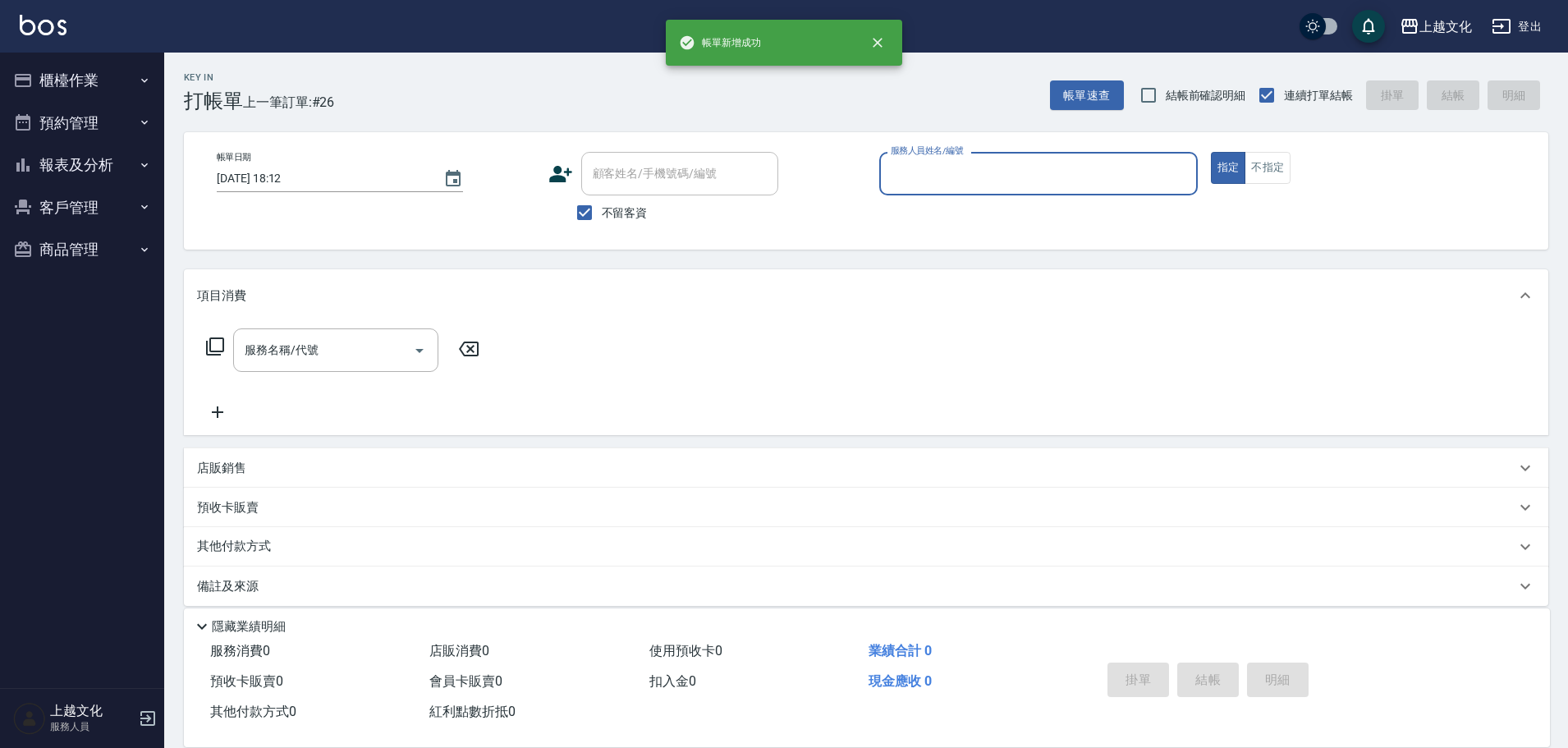
click at [1028, 178] on input "服務人員姓名/編號" at bounding box center [1038, 173] width 304 height 29
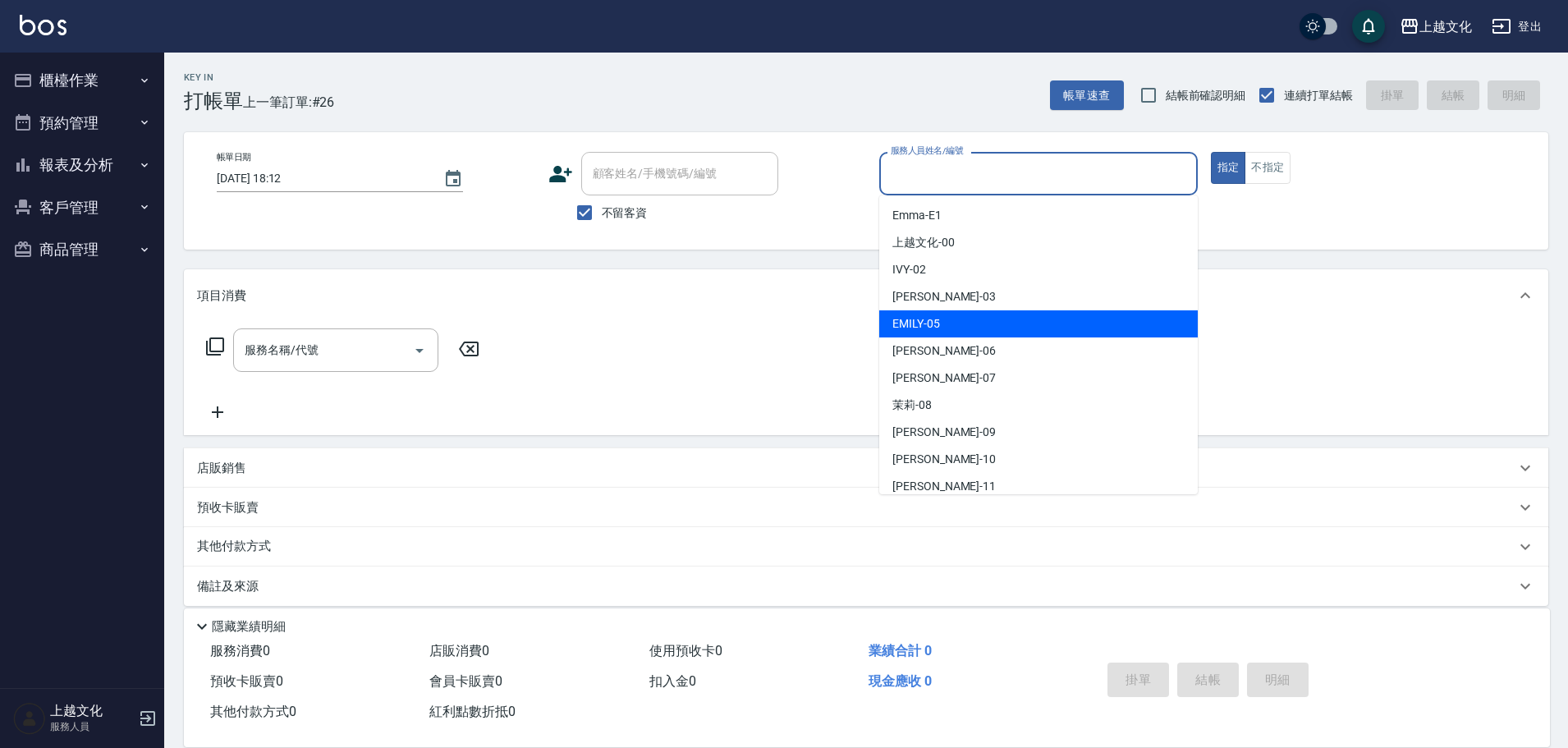
click at [959, 314] on div "[PERSON_NAME] -05" at bounding box center [1038, 324] width 319 height 27
type input "EMILY-05"
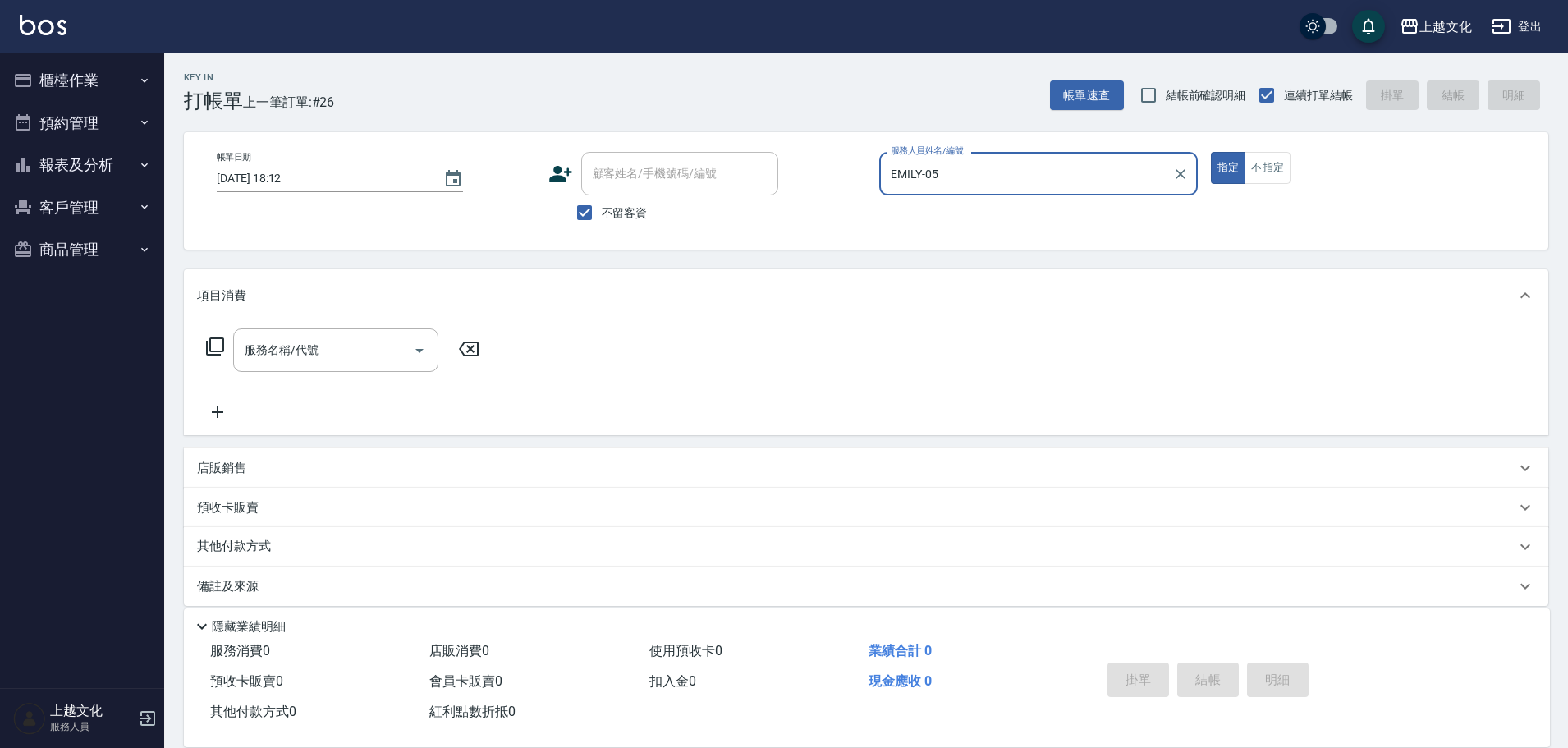
click at [220, 343] on icon at bounding box center [215, 346] width 20 height 20
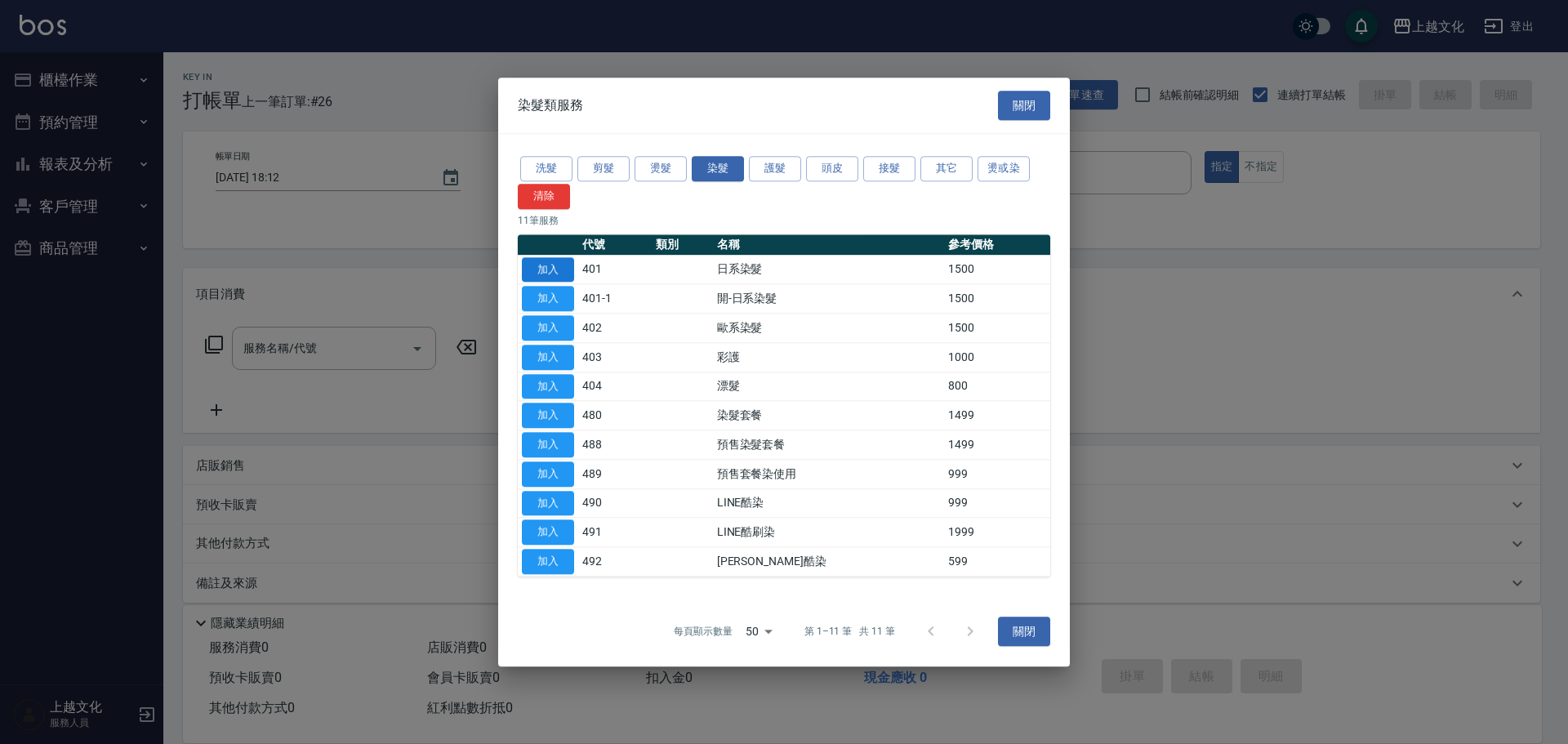
click at [562, 264] on button "加入" at bounding box center [548, 270] width 52 height 25
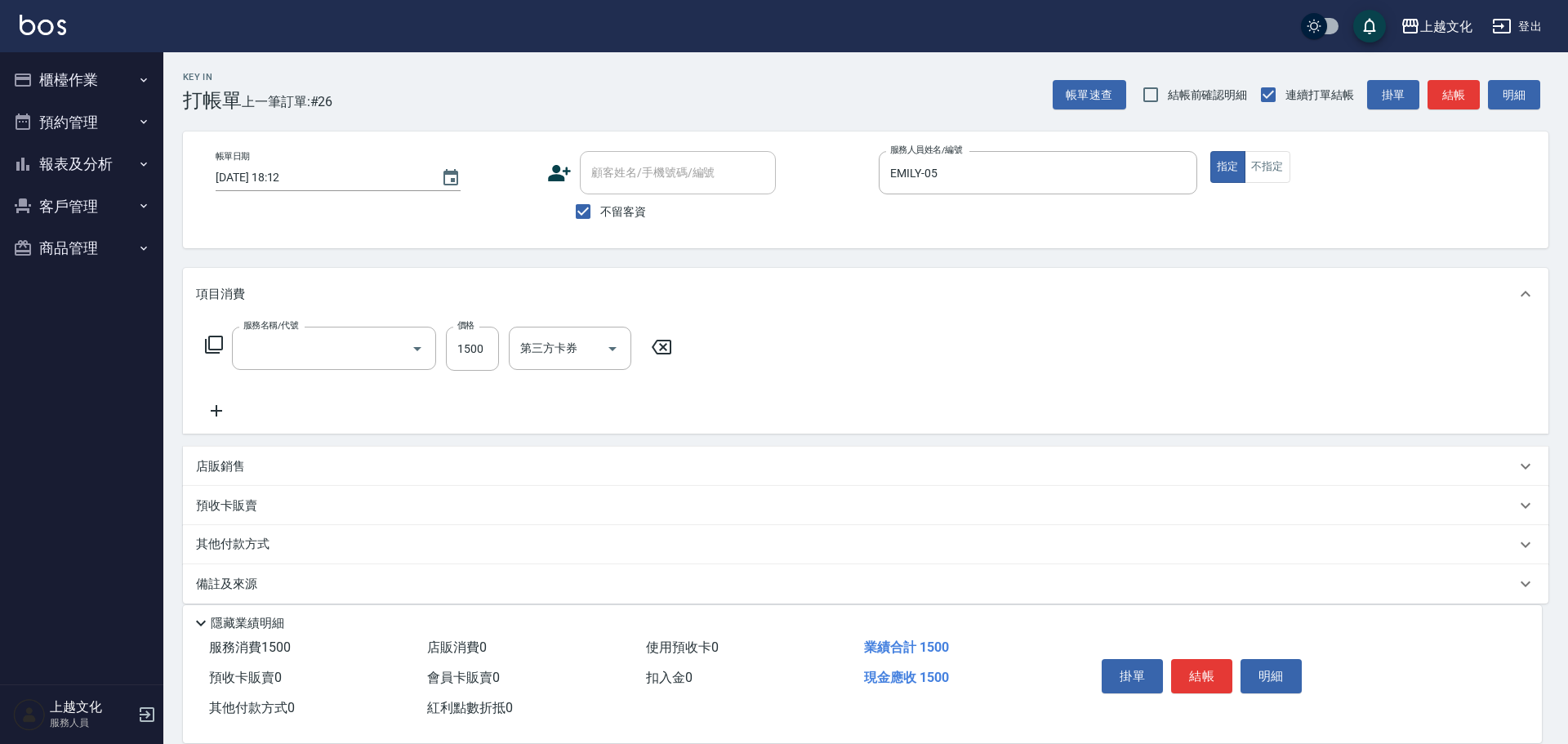
type input "日系染髮(401)"
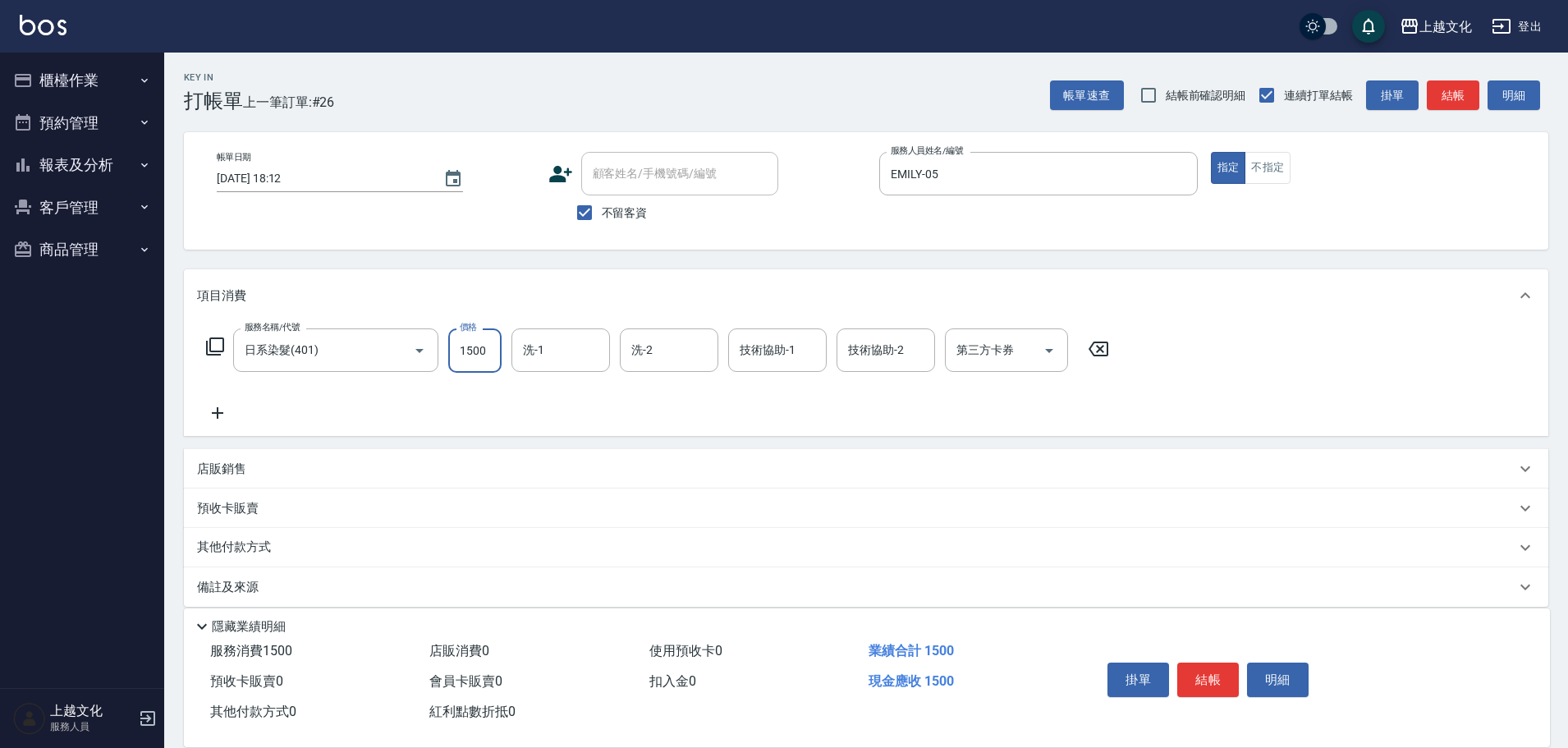
click at [457, 372] on input "1500" at bounding box center [475, 351] width 53 height 44
type input "3199"
click at [222, 417] on icon at bounding box center [218, 413] width 41 height 20
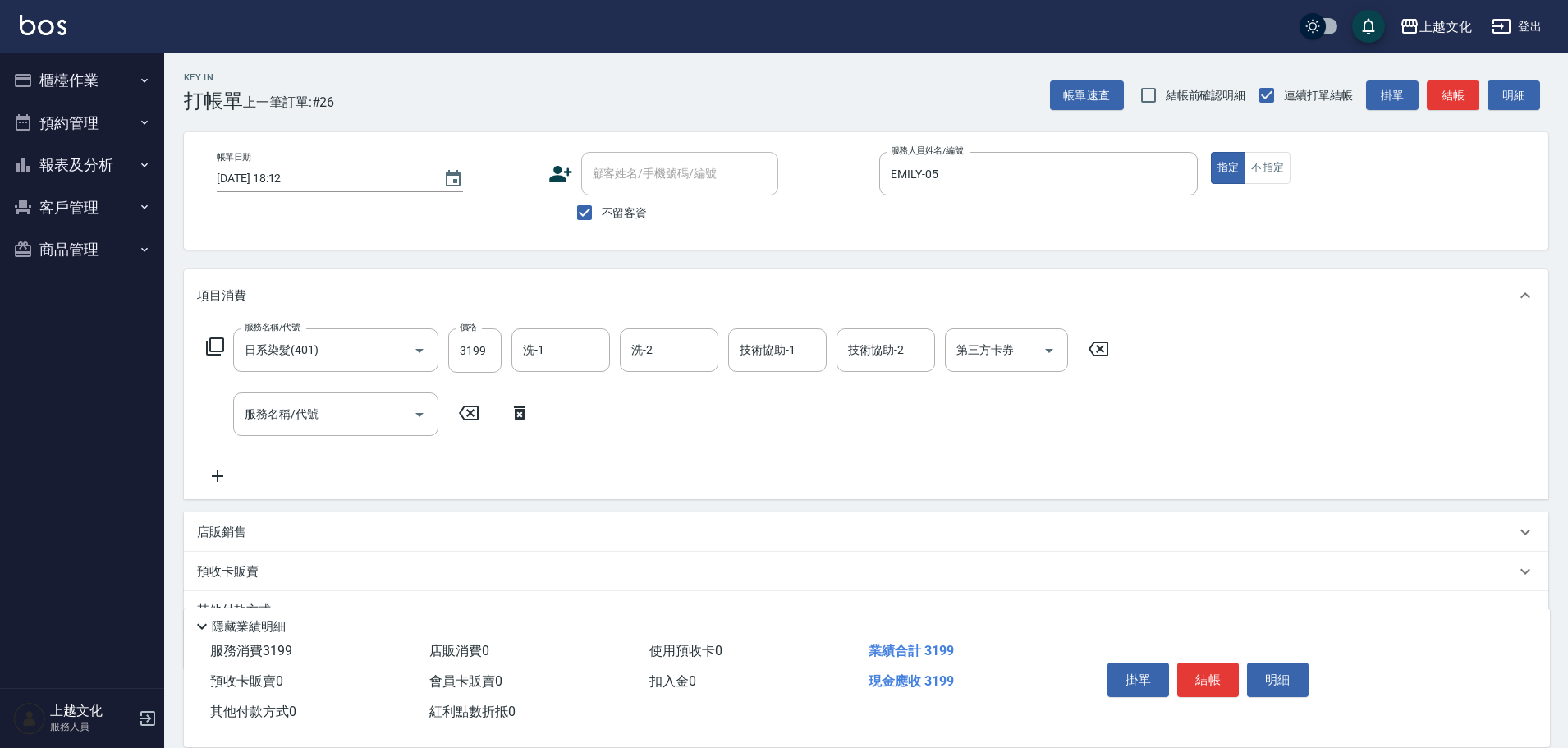
click at [216, 348] on icon at bounding box center [215, 346] width 20 height 20
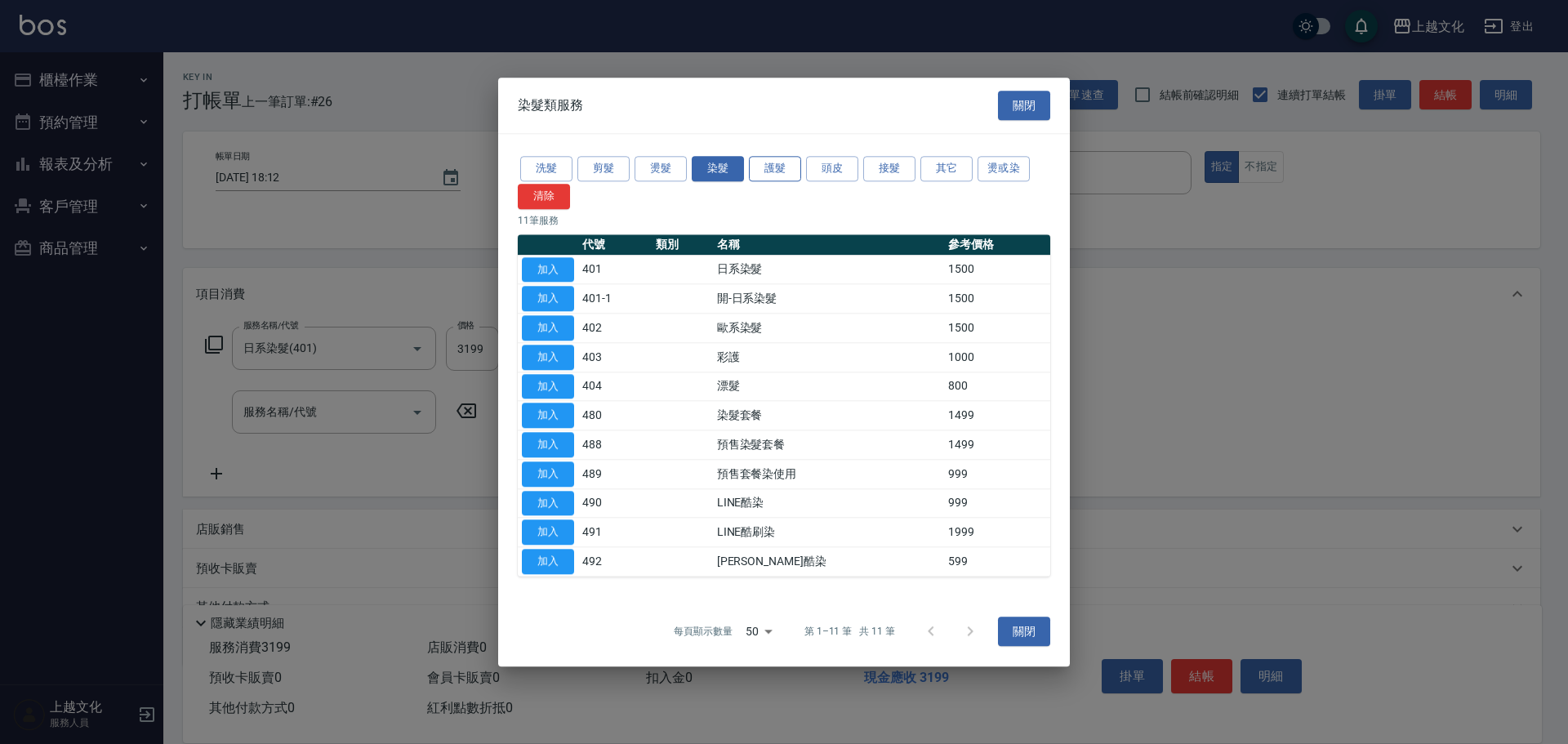
click at [751, 172] on button "護髮" at bounding box center [775, 168] width 52 height 25
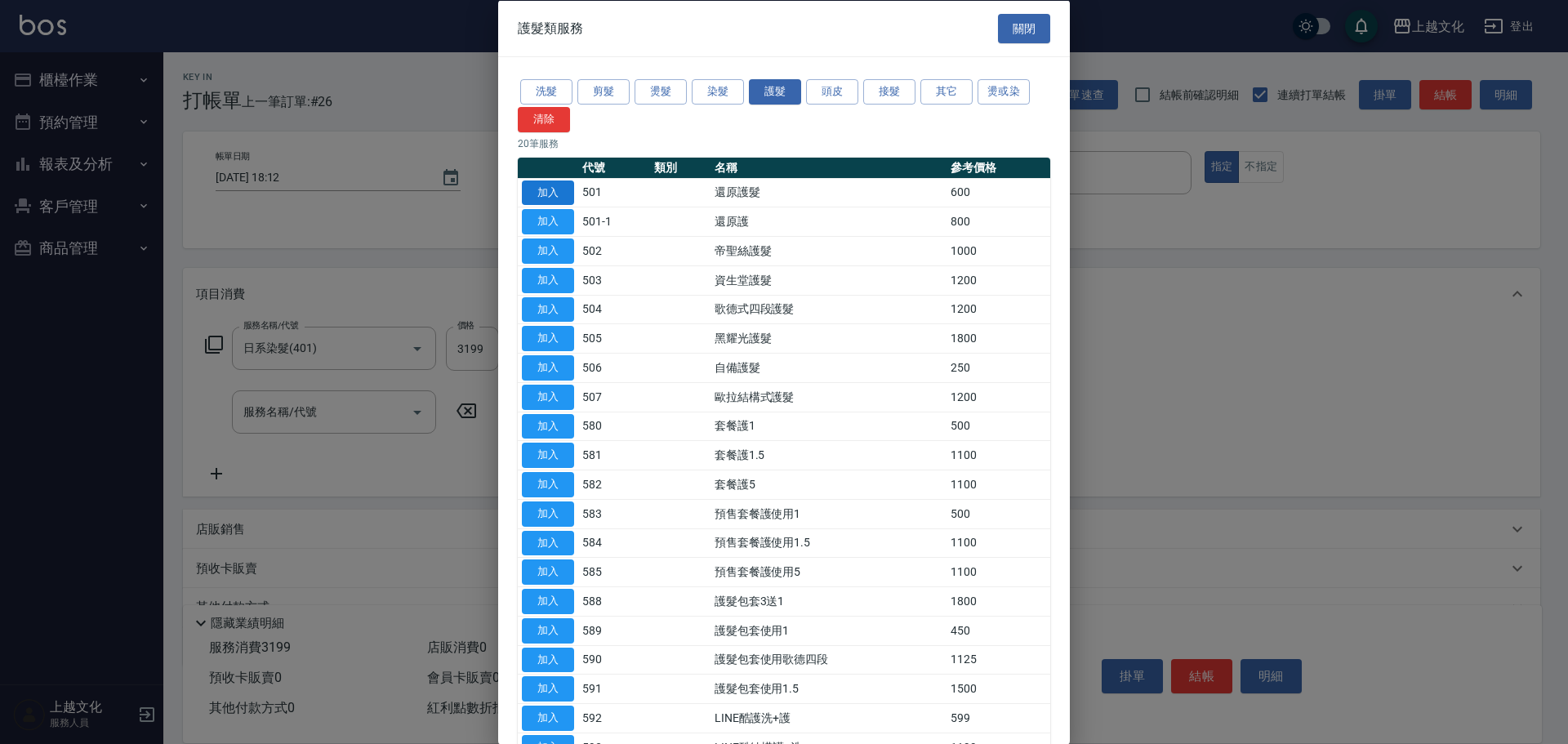
click at [541, 198] on button "加入" at bounding box center [548, 192] width 52 height 25
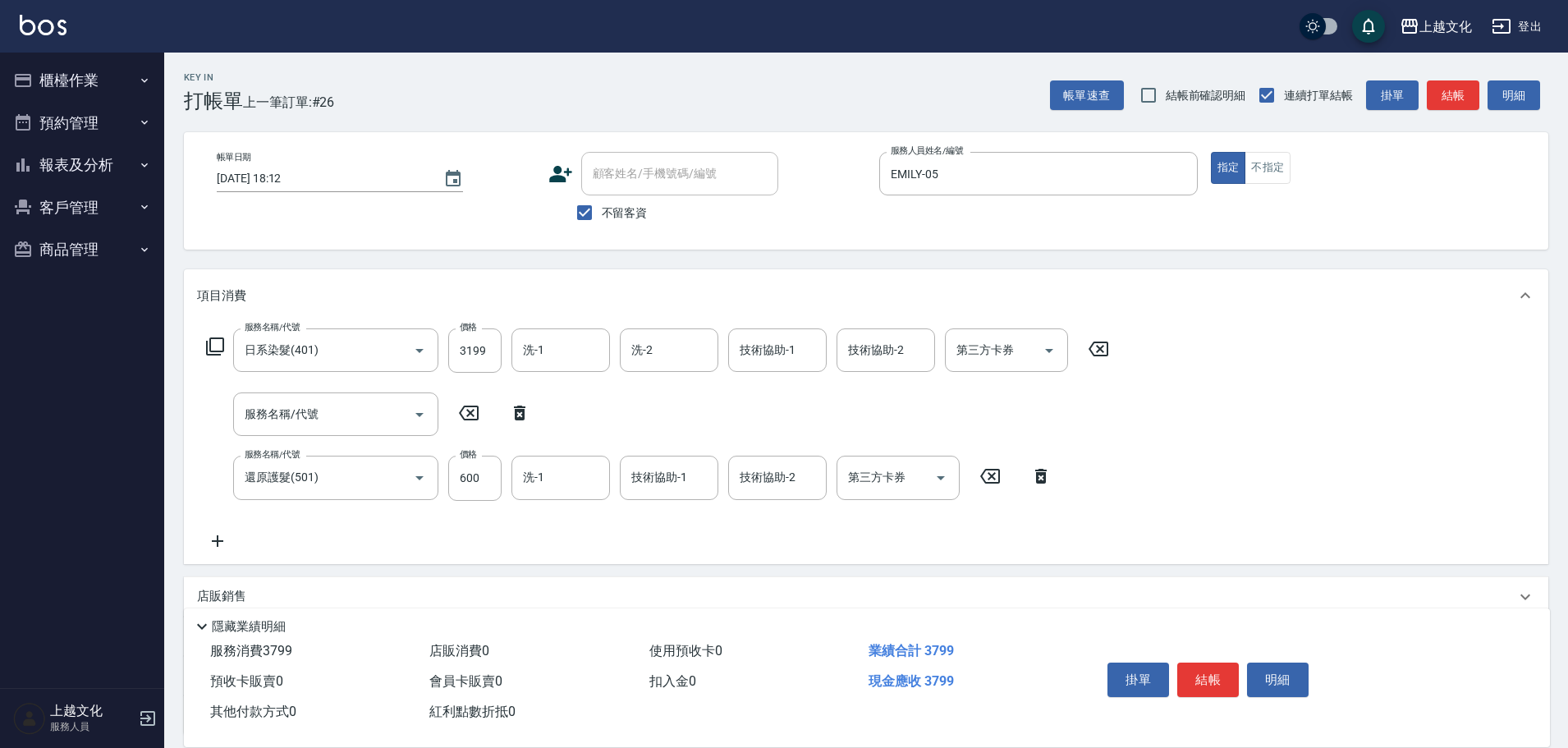
click at [516, 419] on icon at bounding box center [520, 413] width 11 height 15
type input "還原護髮(501)"
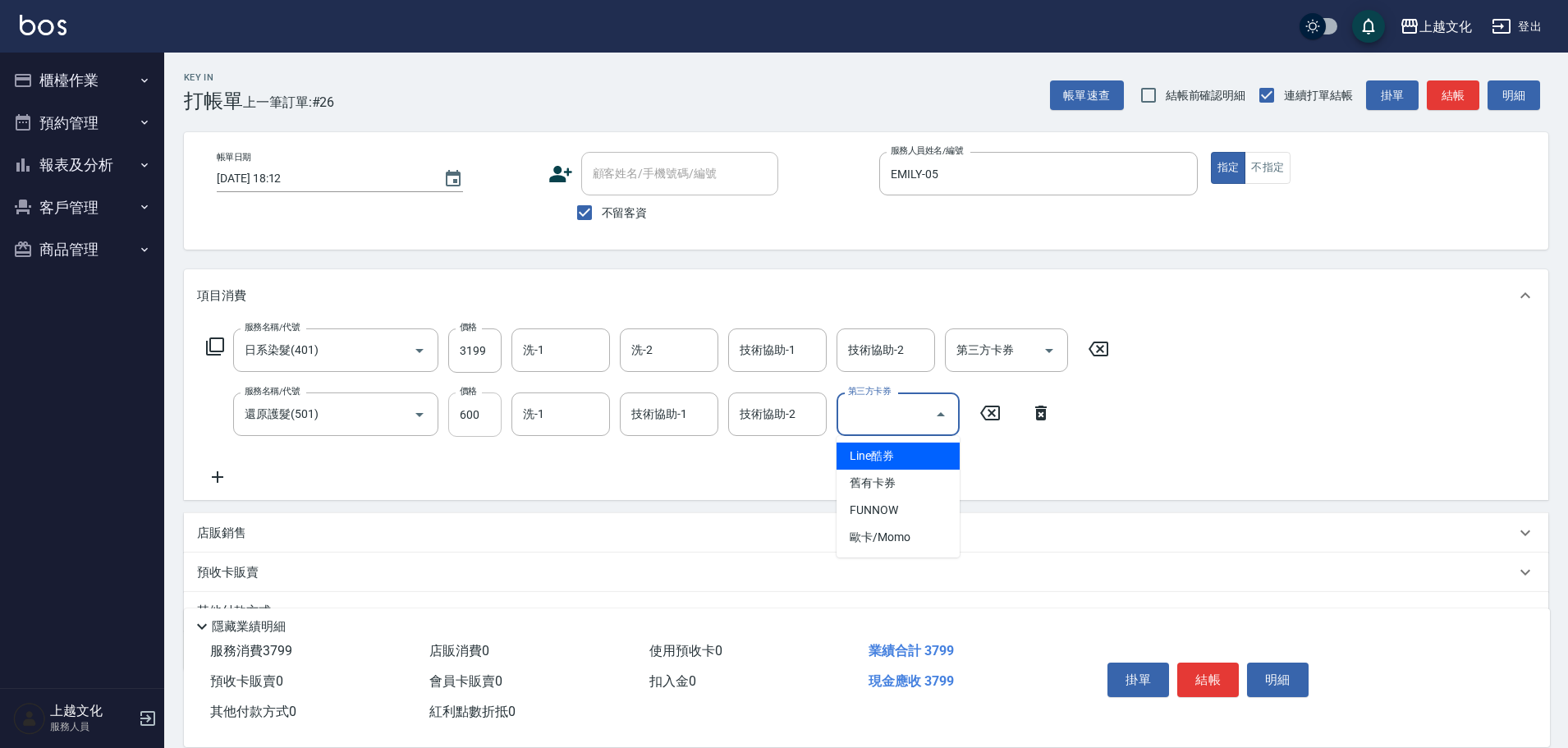
drag, startPoint x: 482, startPoint y: 452, endPoint x: 486, endPoint y: 434, distance: 18.4
click at [485, 434] on div "服務名稱/代號 日系染髮(401) 服務名稱/代號 價格 3199 價格 洗-1 洗-1 洗-2 洗-2 技術協助-1 技術協助-1 技術協助-2 技術協助-…" at bounding box center [658, 407] width 922 height 158
click at [486, 434] on input "600" at bounding box center [475, 415] width 53 height 44
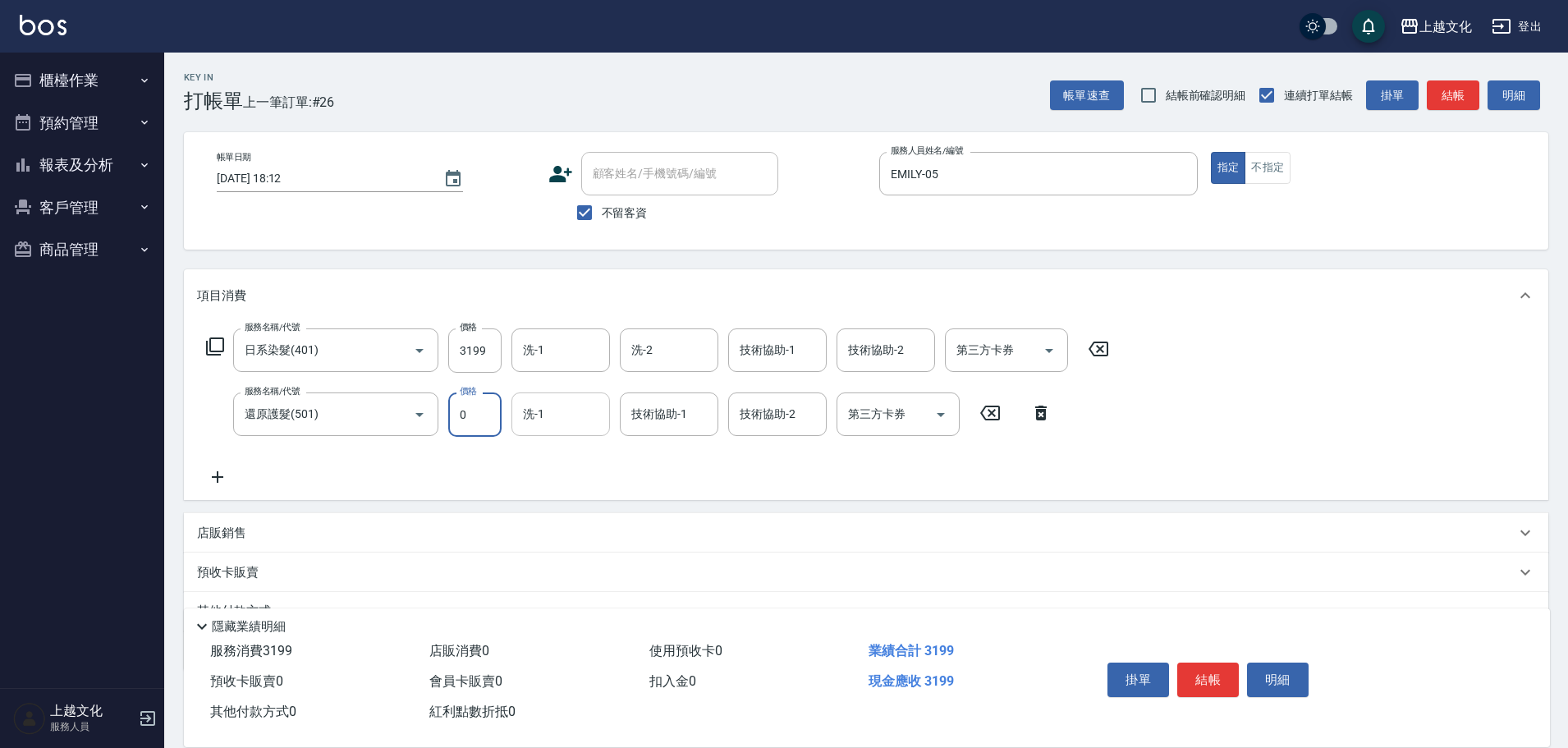
type input "0"
click at [535, 424] on input "洗-1" at bounding box center [561, 414] width 84 height 29
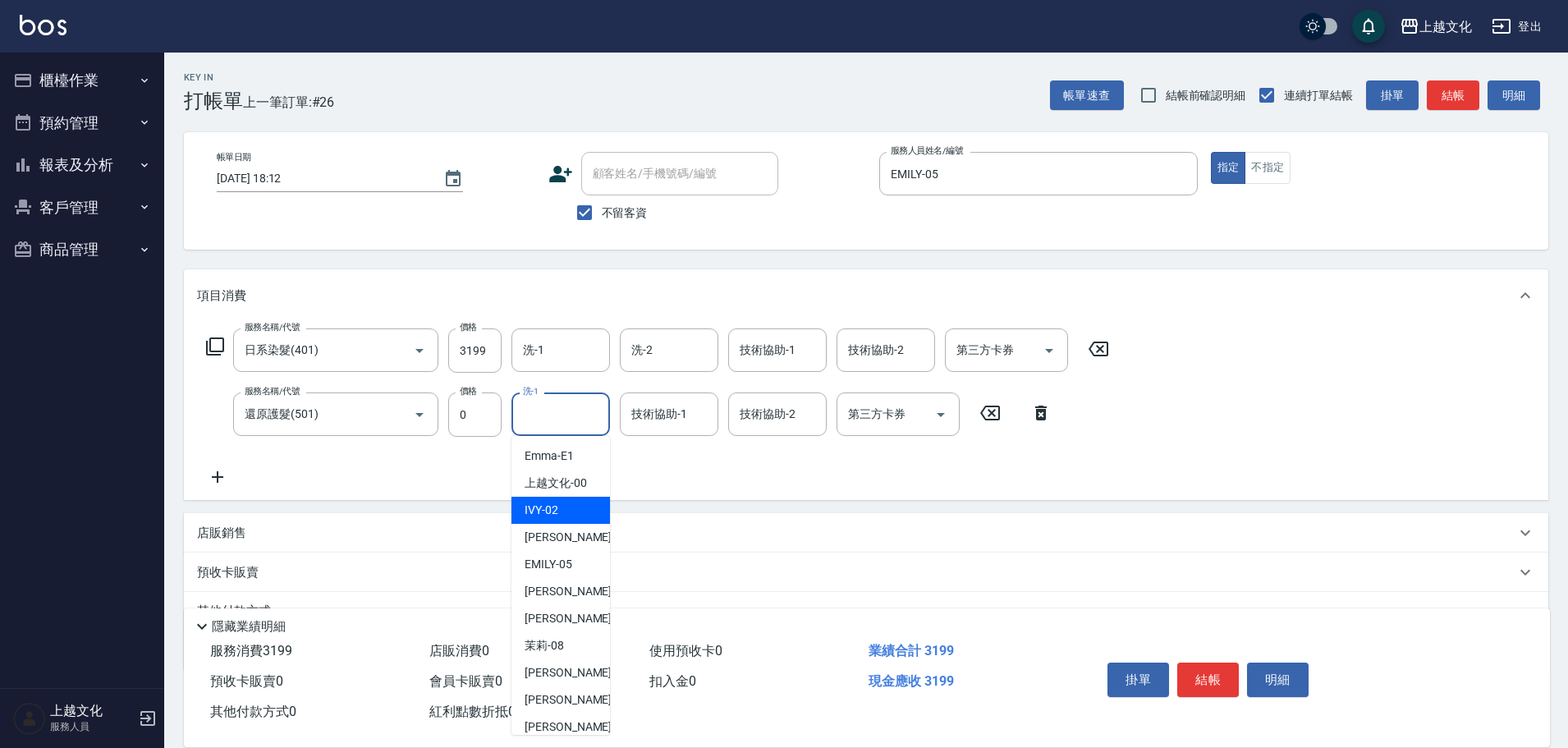
click at [561, 518] on div "IVY -02" at bounding box center [561, 510] width 99 height 27
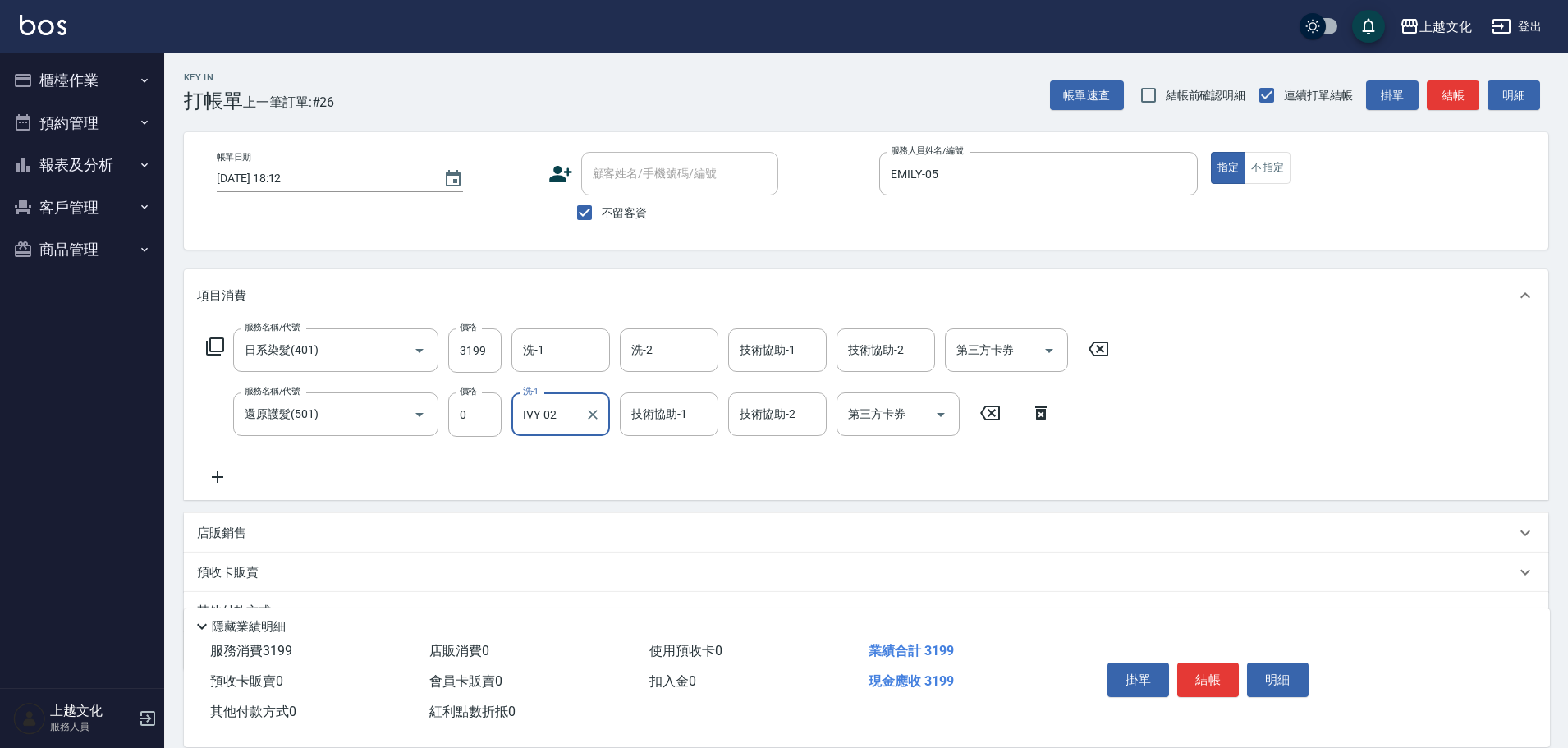
type input "IVY-02"
click at [1194, 682] on button "結帳" at bounding box center [1208, 680] width 62 height 34
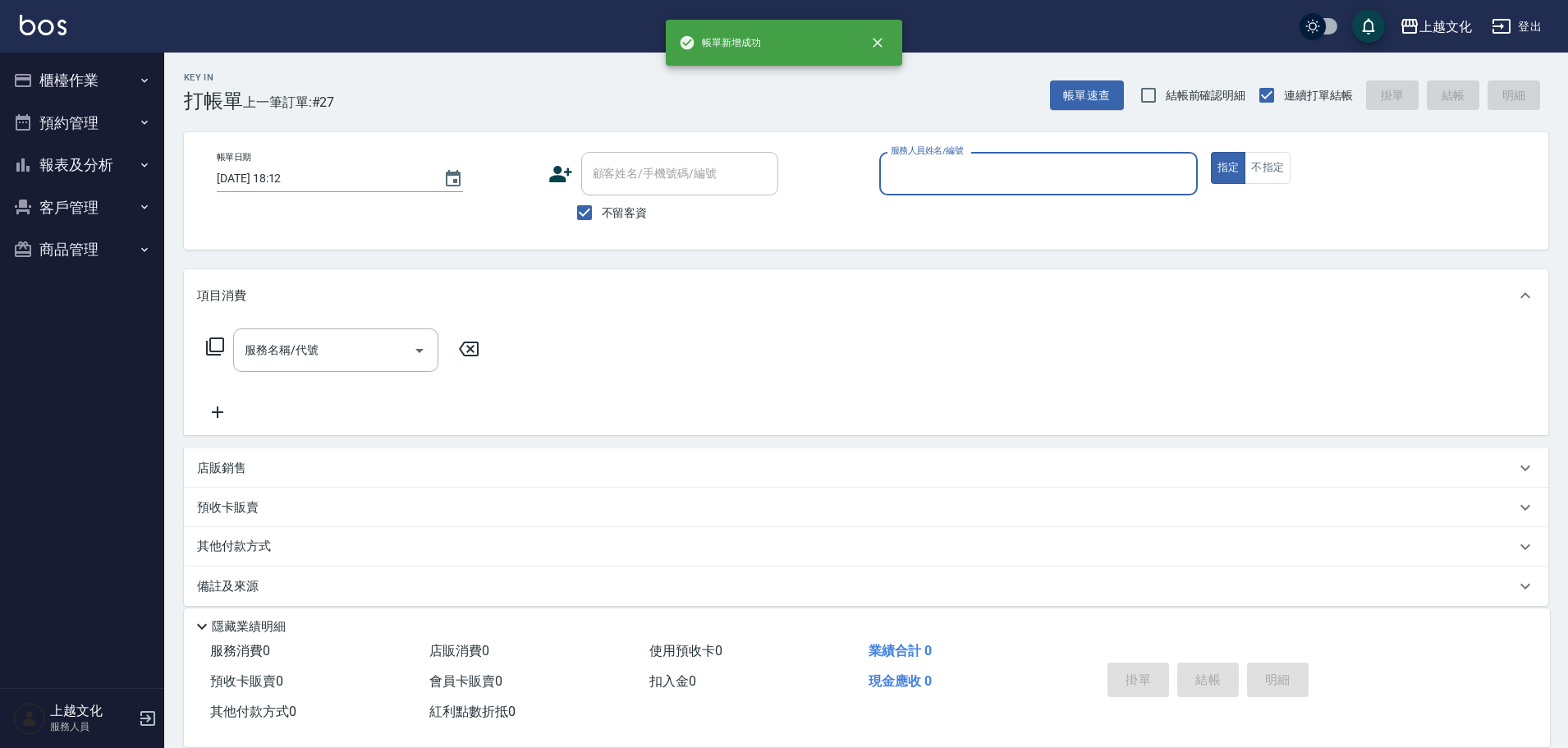
click at [52, 75] on button "櫃檯作業" at bounding box center [82, 80] width 151 height 43
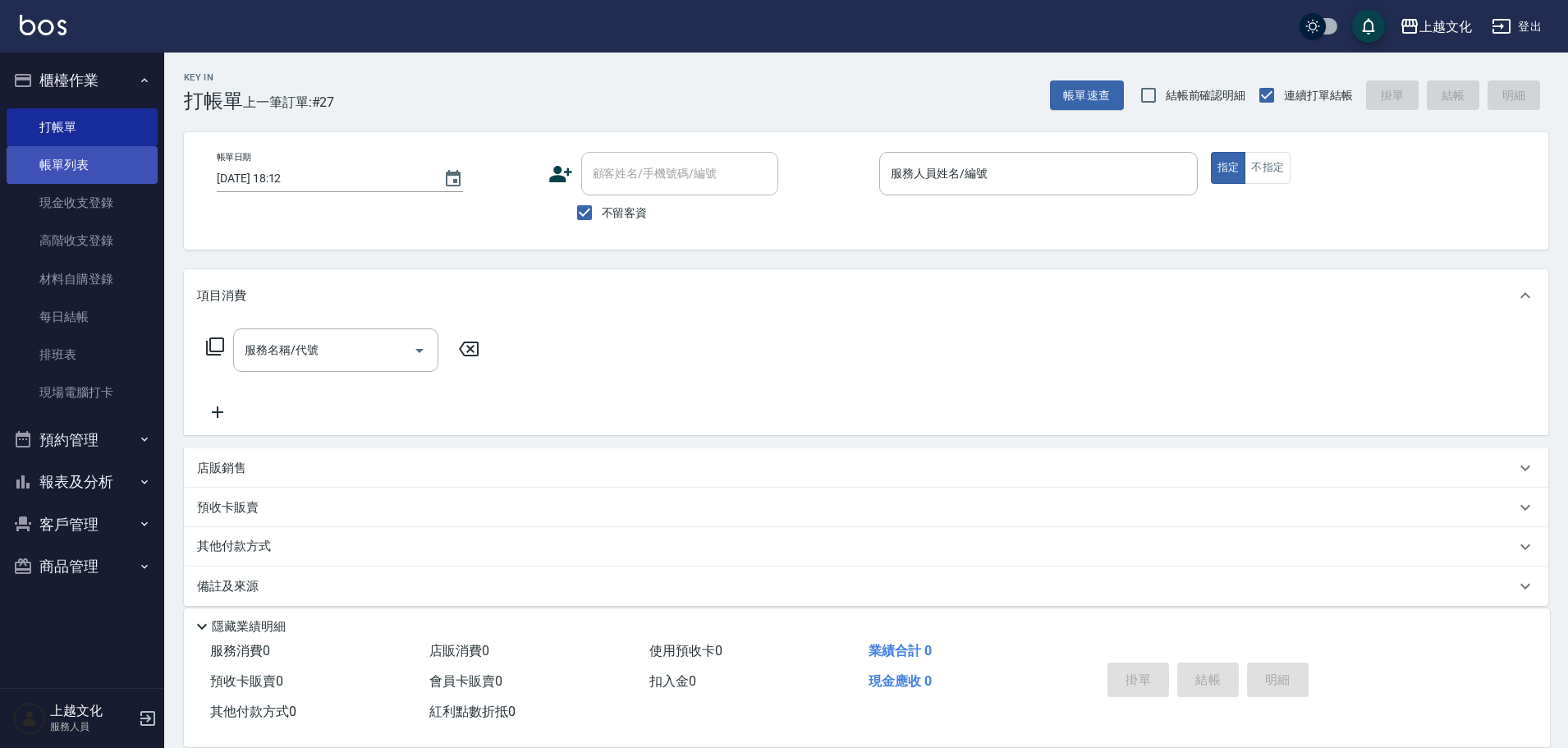
click at [96, 156] on link "帳單列表" at bounding box center [82, 165] width 151 height 38
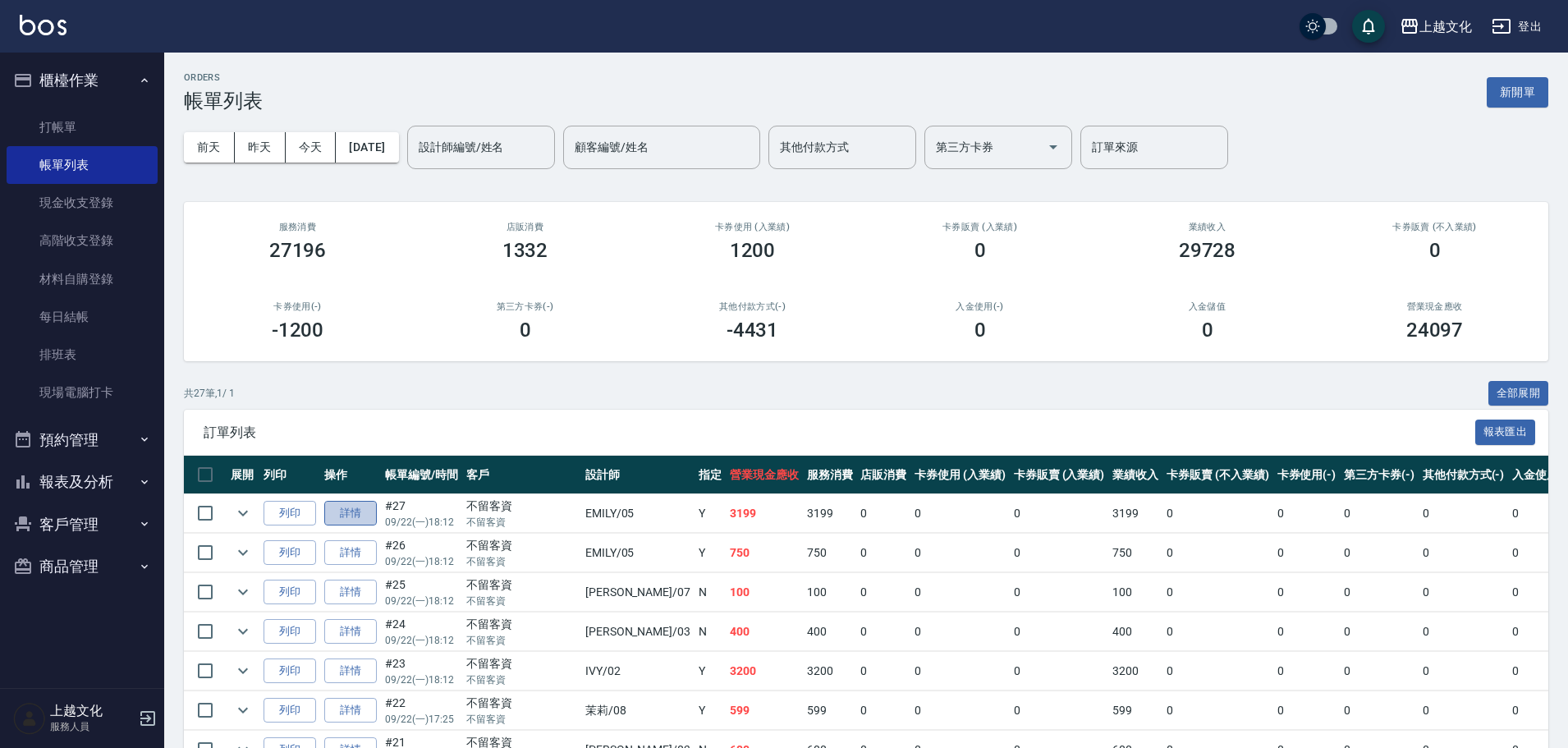
click at [334, 512] on link "詳情" at bounding box center [351, 513] width 53 height 25
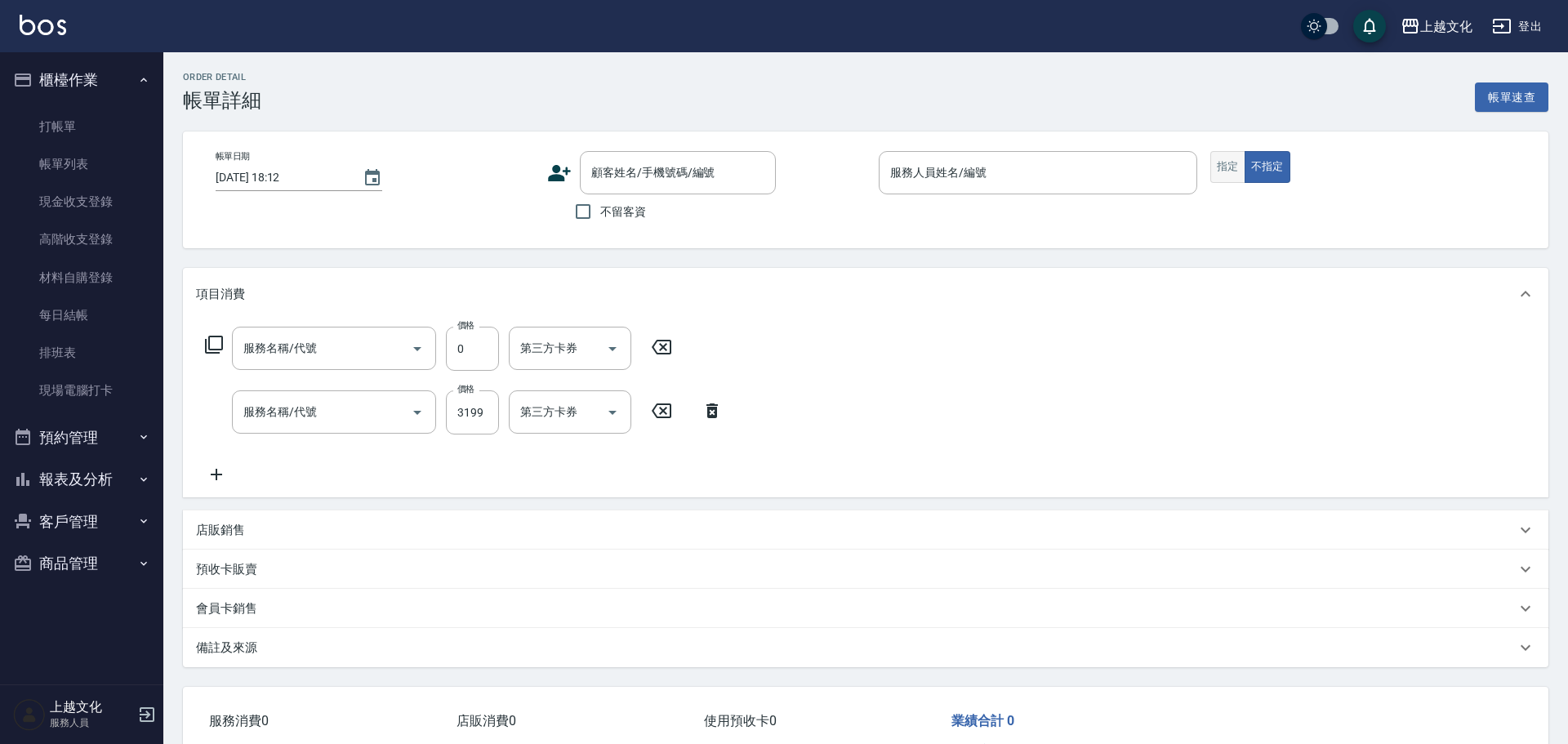
checkbox input "true"
type input "EMILY-05"
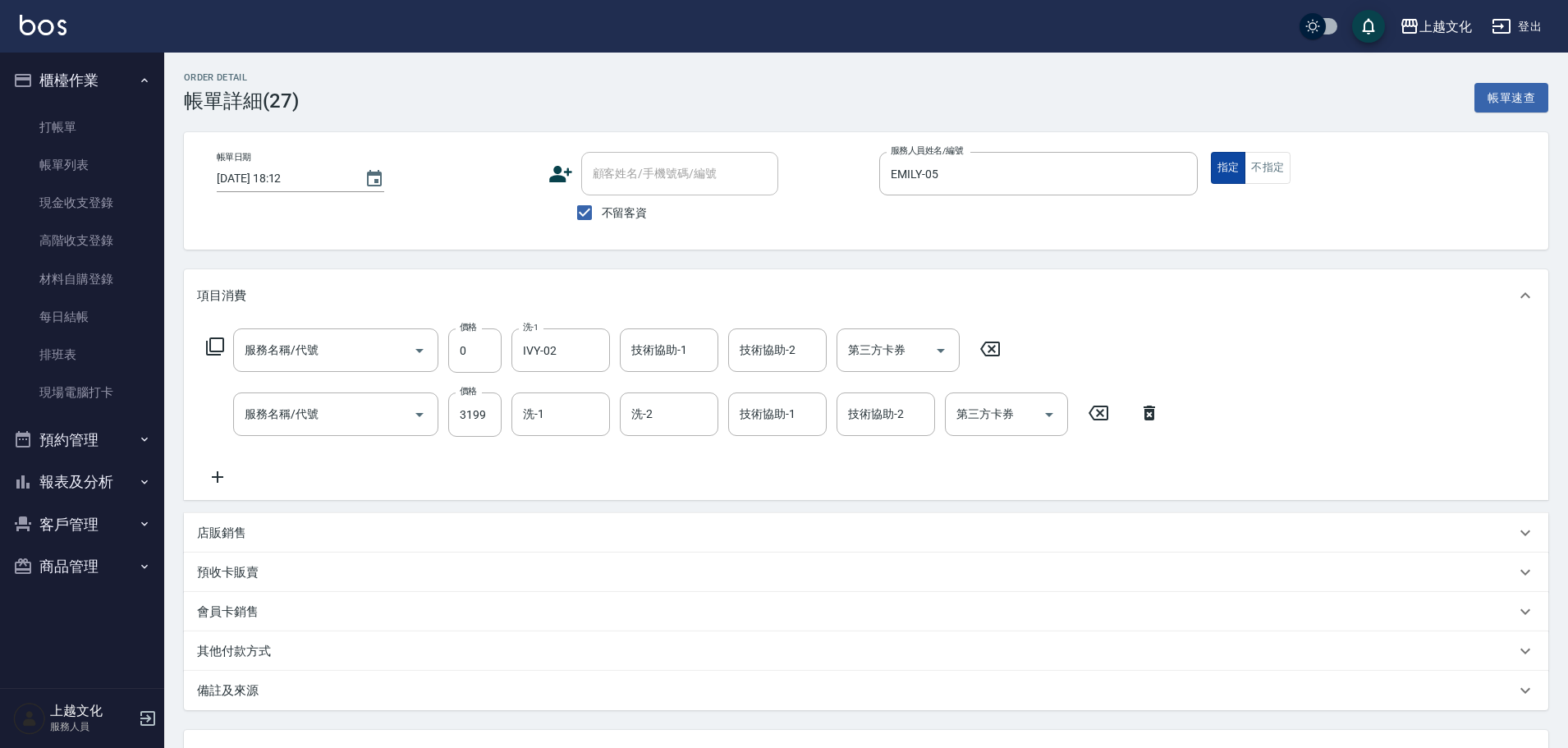
type input "還原護髮(501)"
type input "日系染髮(401)"
click at [1259, 167] on button "不指定" at bounding box center [1268, 167] width 46 height 32
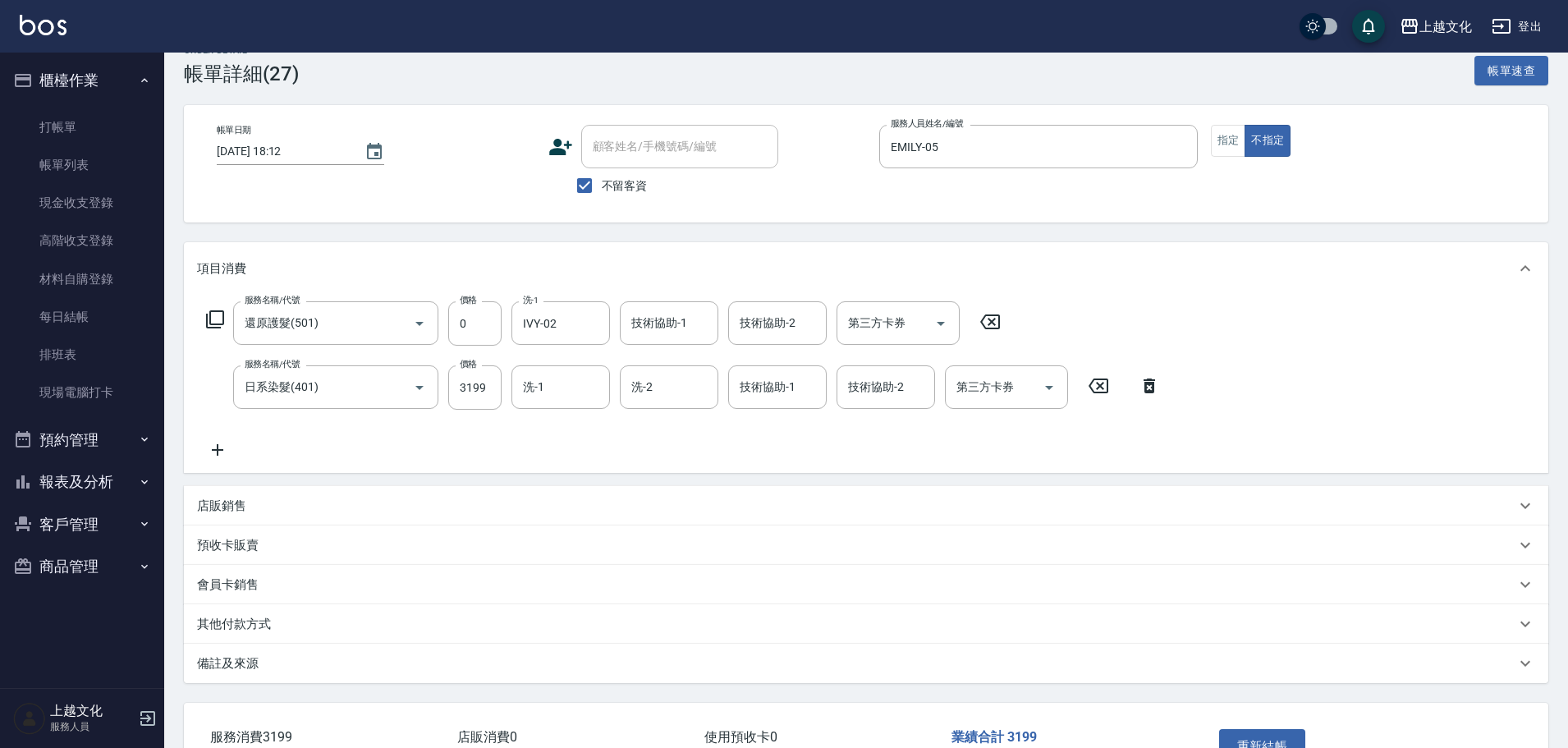
scroll to position [140, 0]
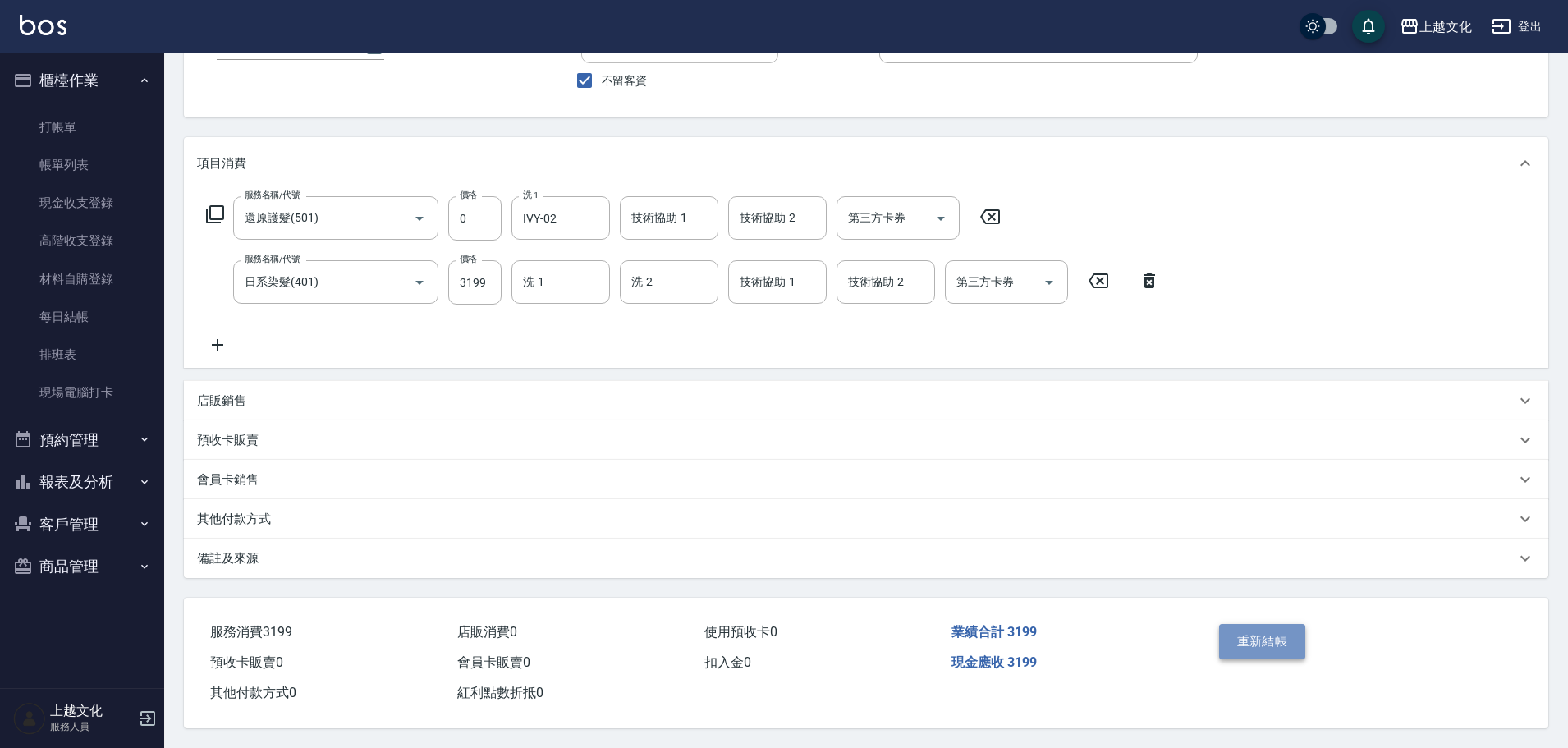
click at [1251, 633] on button "重新結帳" at bounding box center [1263, 641] width 87 height 34
click at [1251, 633] on div "重新結帳" at bounding box center [1286, 653] width 149 height 71
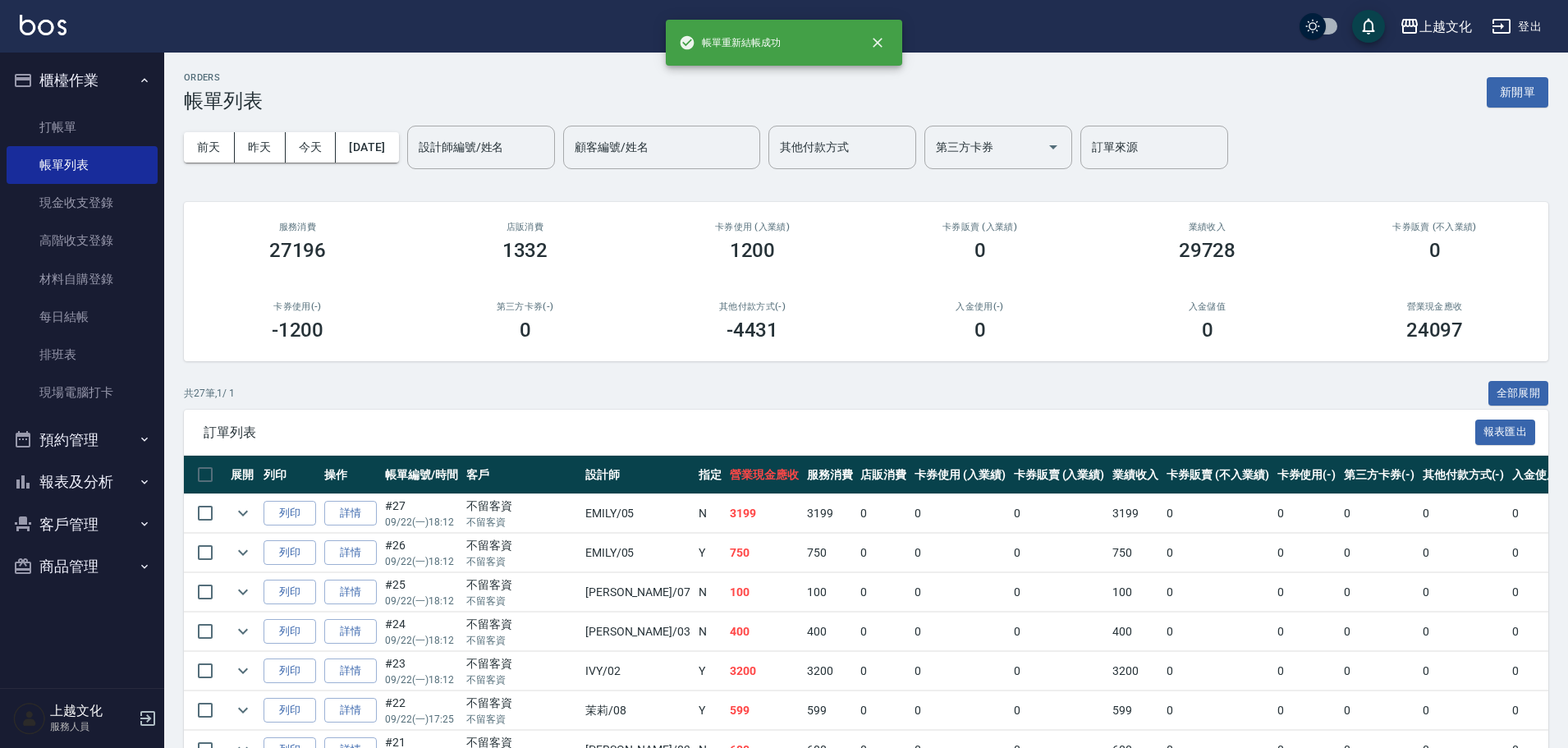
click at [76, 472] on button "報表及分析" at bounding box center [82, 482] width 151 height 43
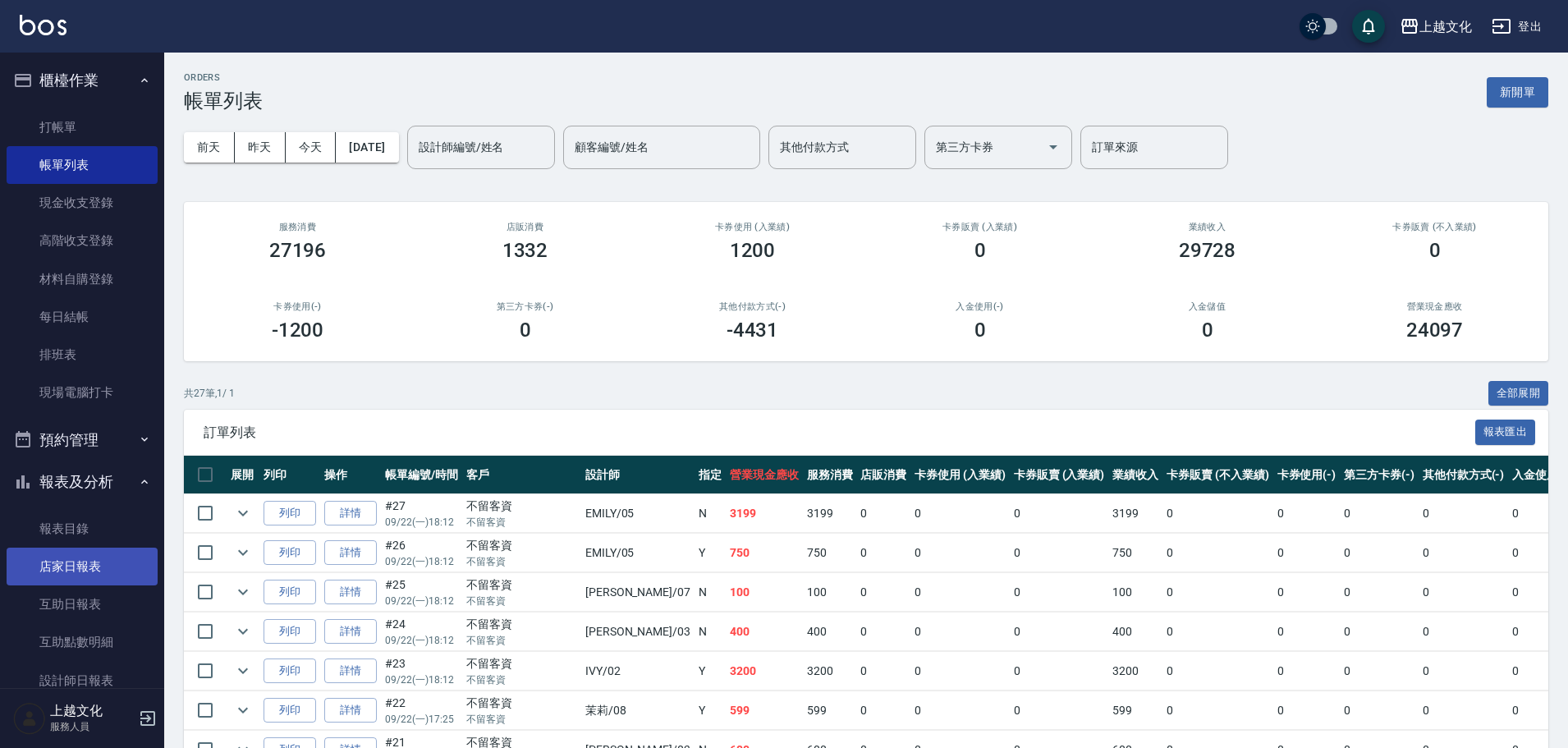
click at [71, 558] on link "店家日報表" at bounding box center [82, 567] width 151 height 38
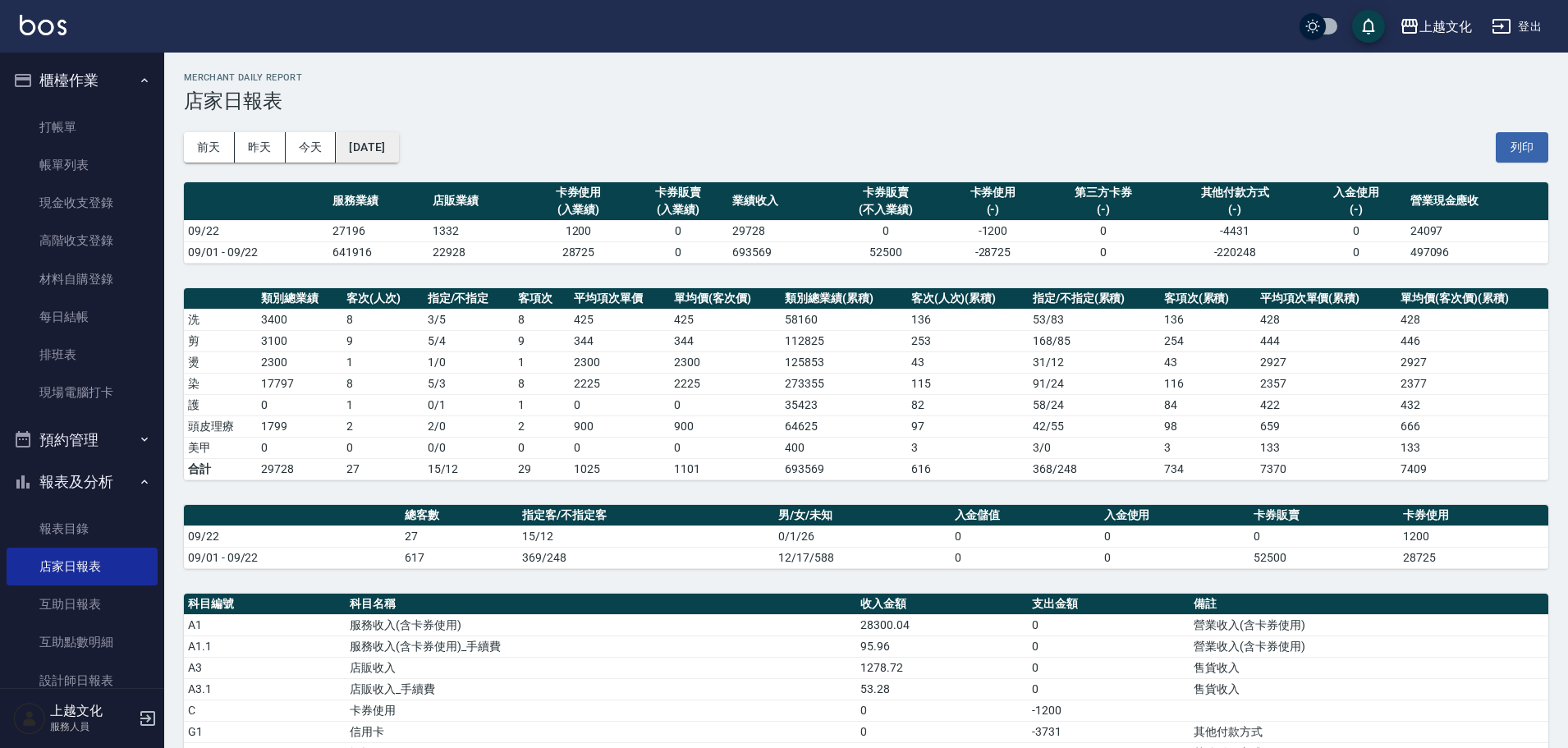
click at [398, 150] on button "[DATE]" at bounding box center [367, 147] width 62 height 30
click at [415, 163] on div "[DATE] [DATE] [DATE] [DATE] 列印" at bounding box center [866, 147] width 1364 height 70
click at [398, 159] on button "[DATE]" at bounding box center [367, 147] width 62 height 30
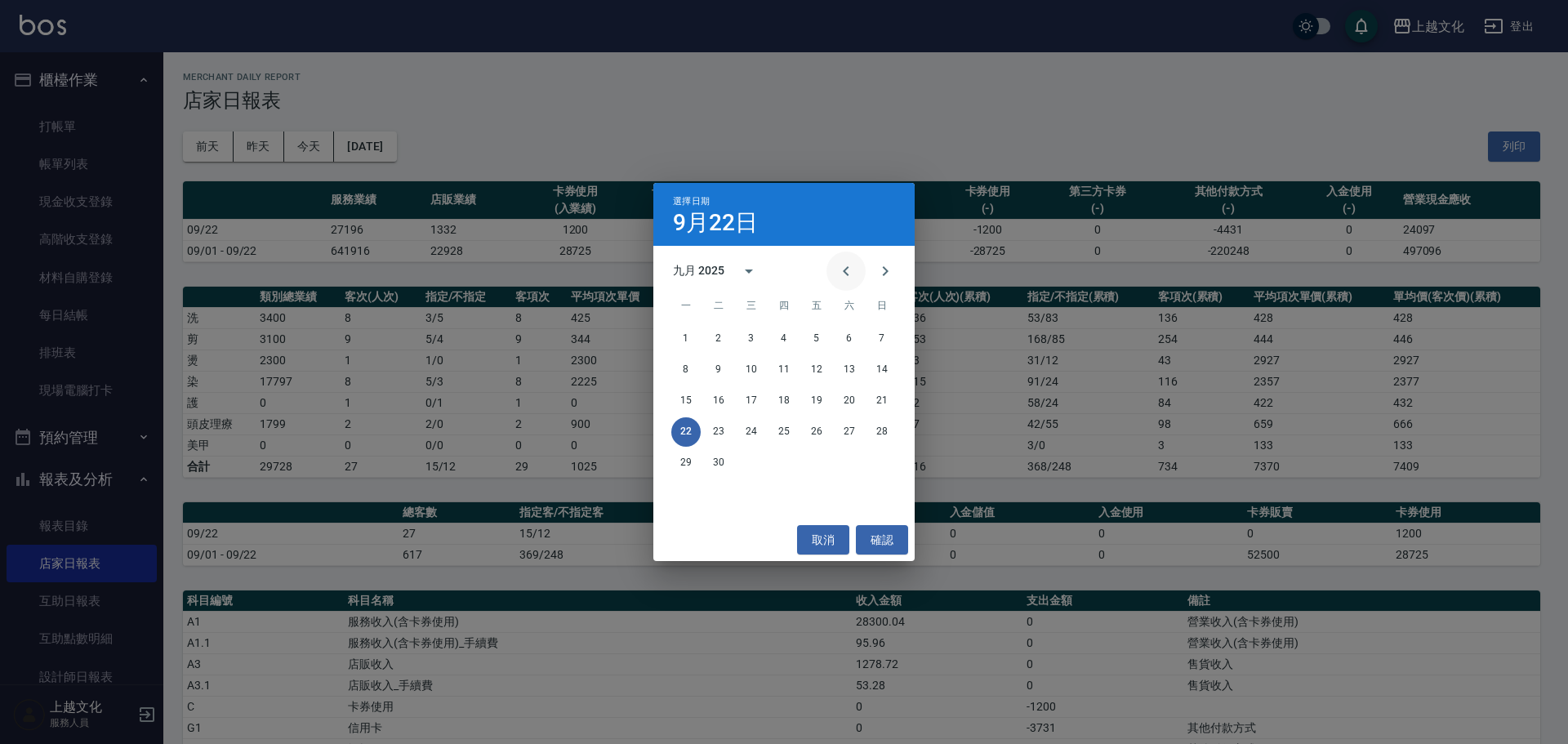
click at [853, 269] on icon "Previous month" at bounding box center [846, 271] width 20 height 20
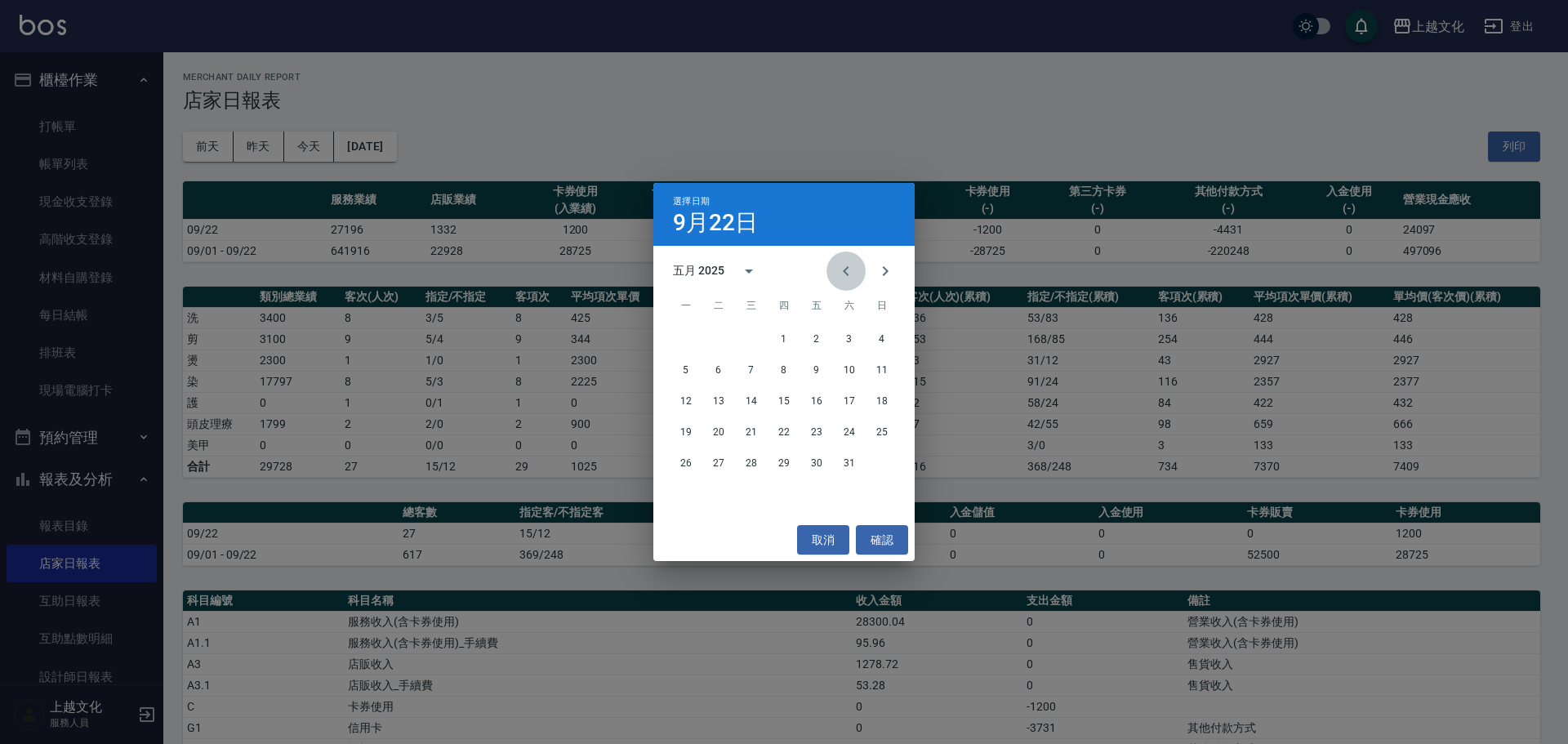
click at [853, 268] on icon "Previous month" at bounding box center [846, 271] width 20 height 20
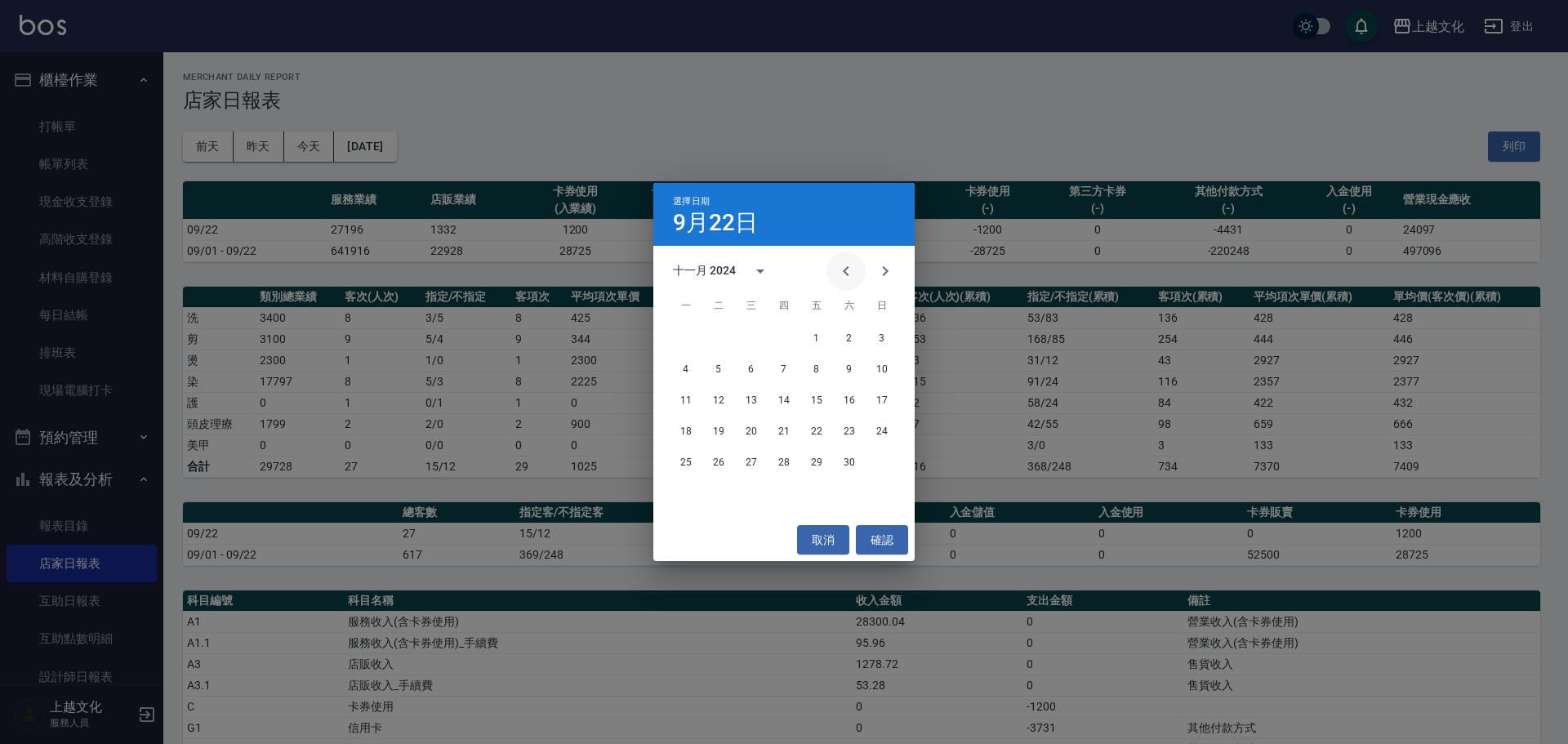
click at [853, 268] on icon "Previous month" at bounding box center [846, 271] width 20 height 20
click at [880, 430] on button "22" at bounding box center [882, 432] width 29 height 29
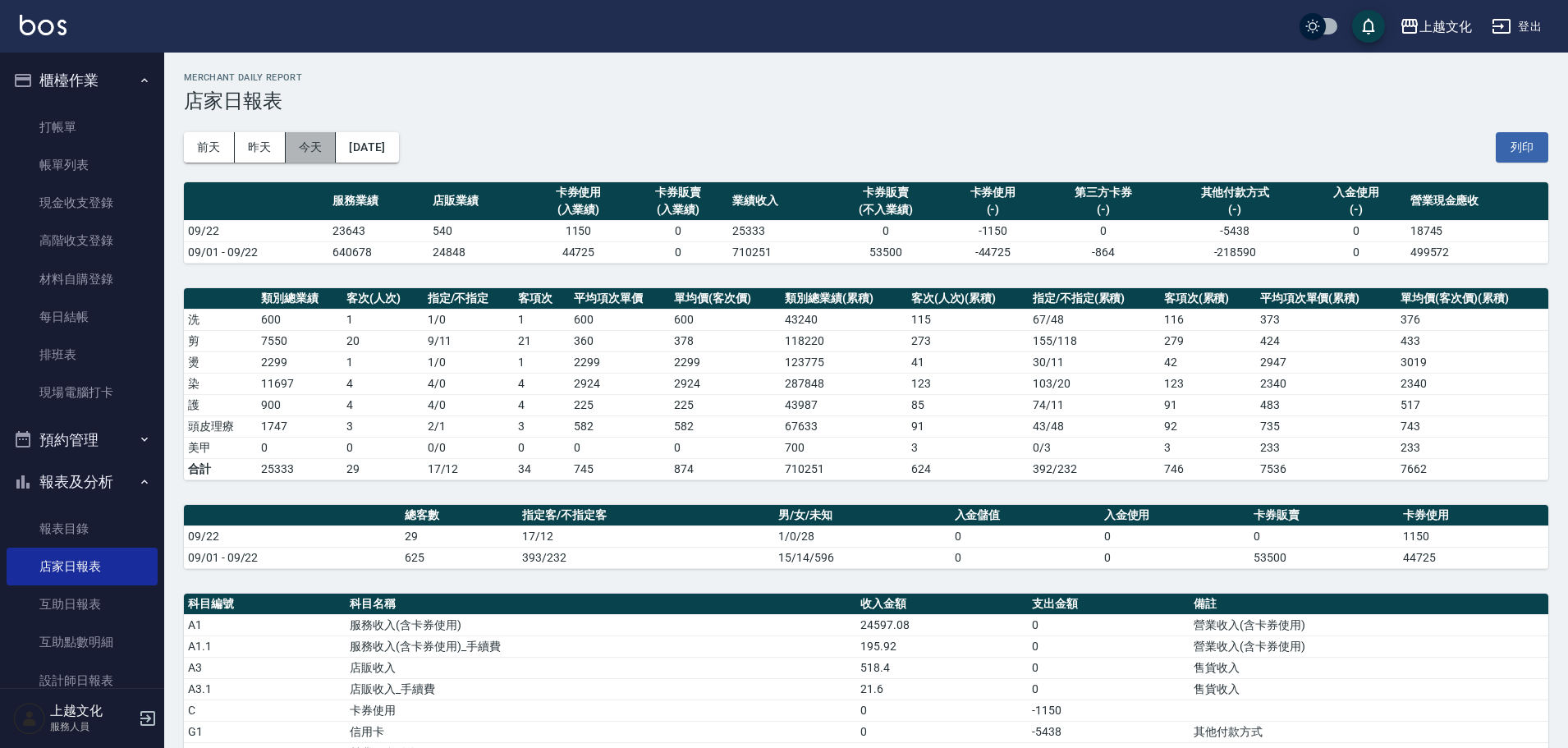
click at [301, 142] on button "今天" at bounding box center [311, 147] width 51 height 30
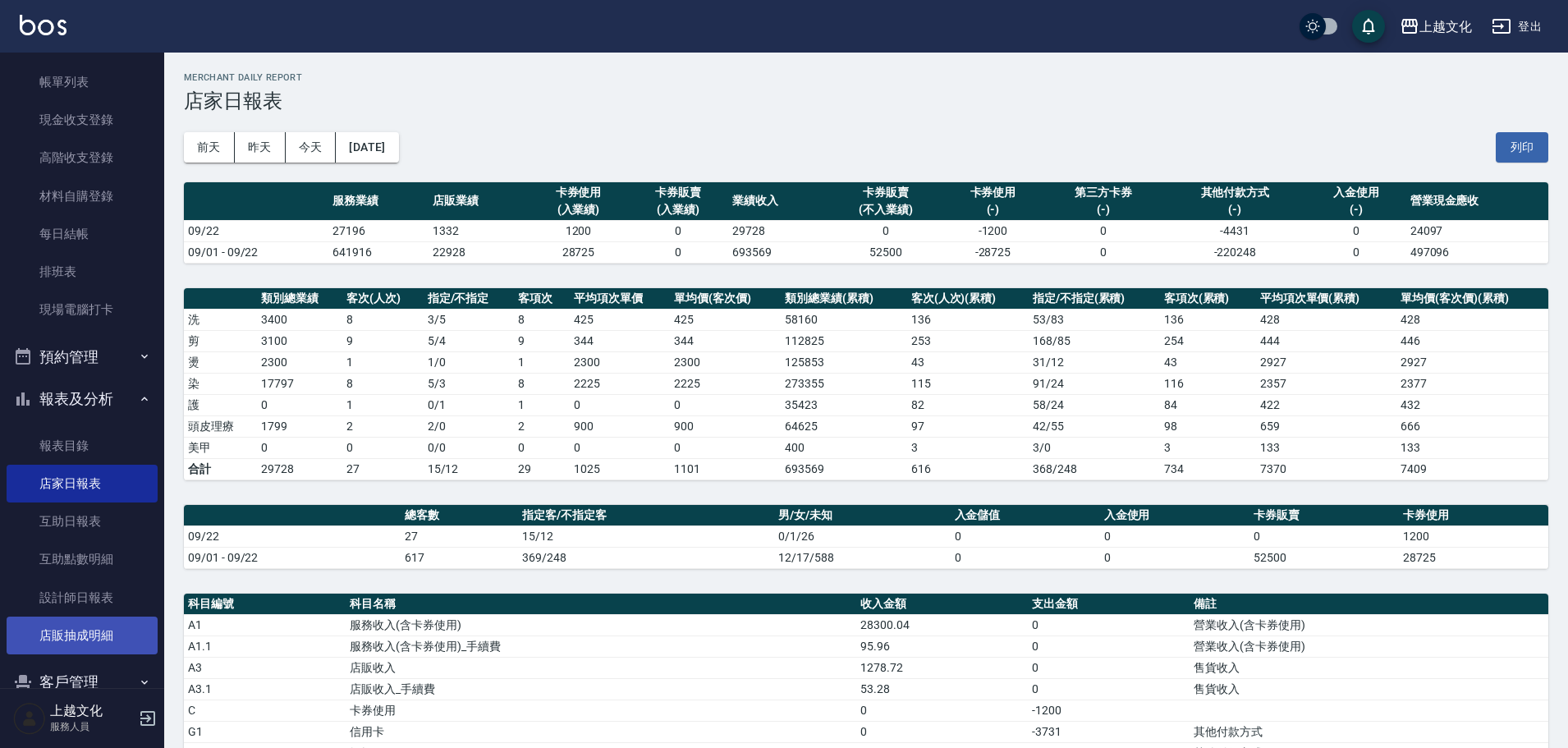
scroll to position [160, 0]
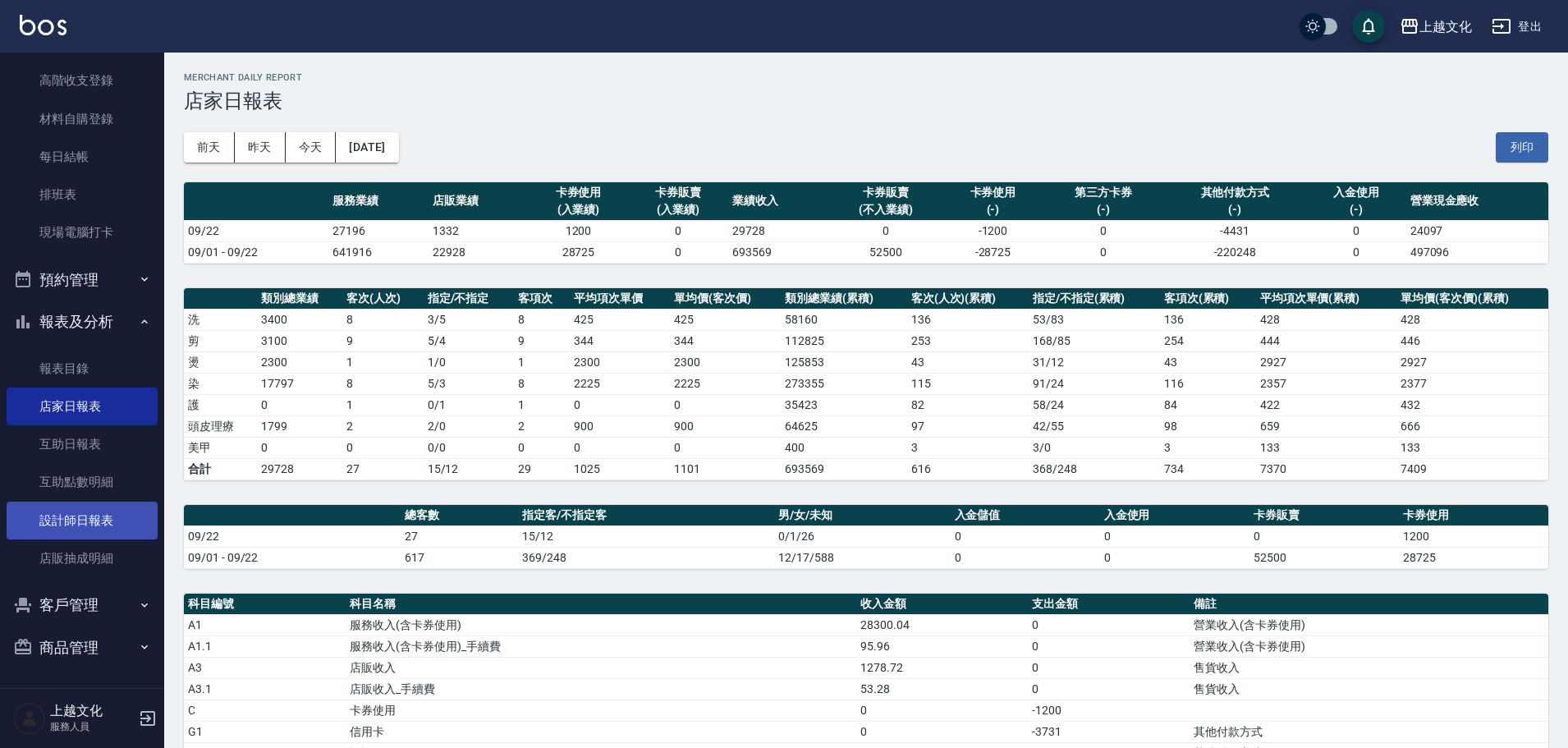
click at [104, 522] on link "設計師日報表" at bounding box center [82, 521] width 151 height 38
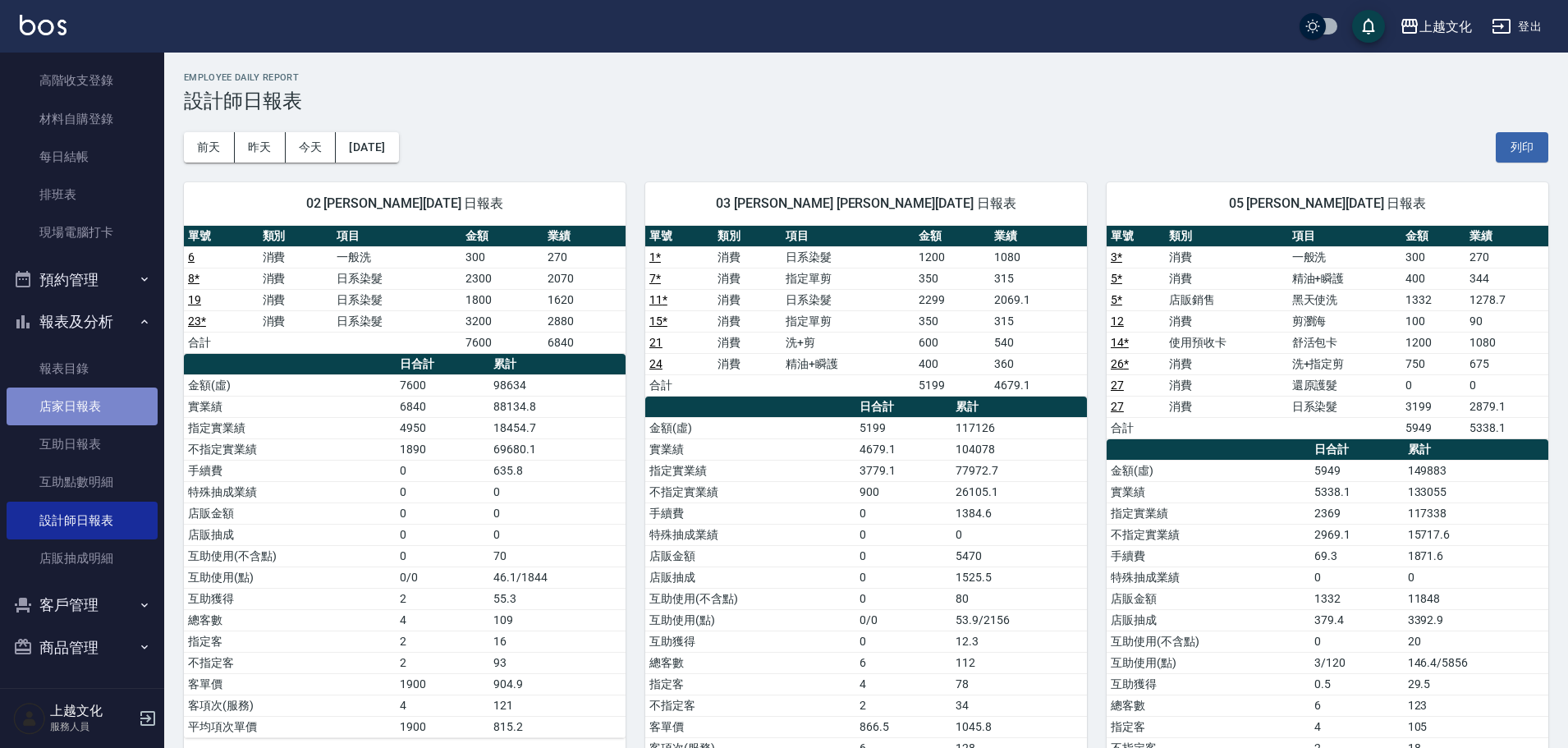
click at [85, 406] on link "店家日報表" at bounding box center [82, 406] width 151 height 38
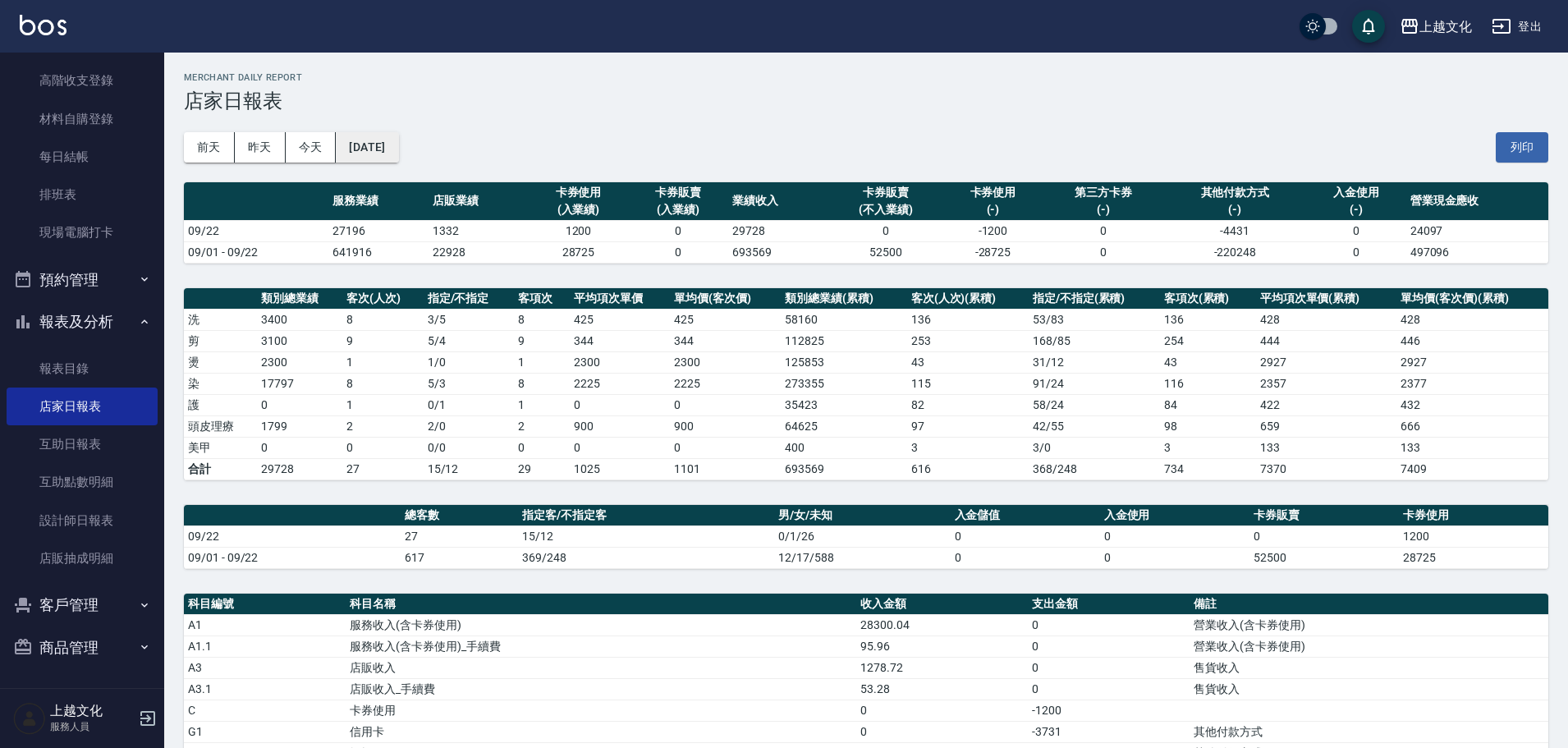
click at [398, 160] on button "[DATE]" at bounding box center [367, 147] width 62 height 30
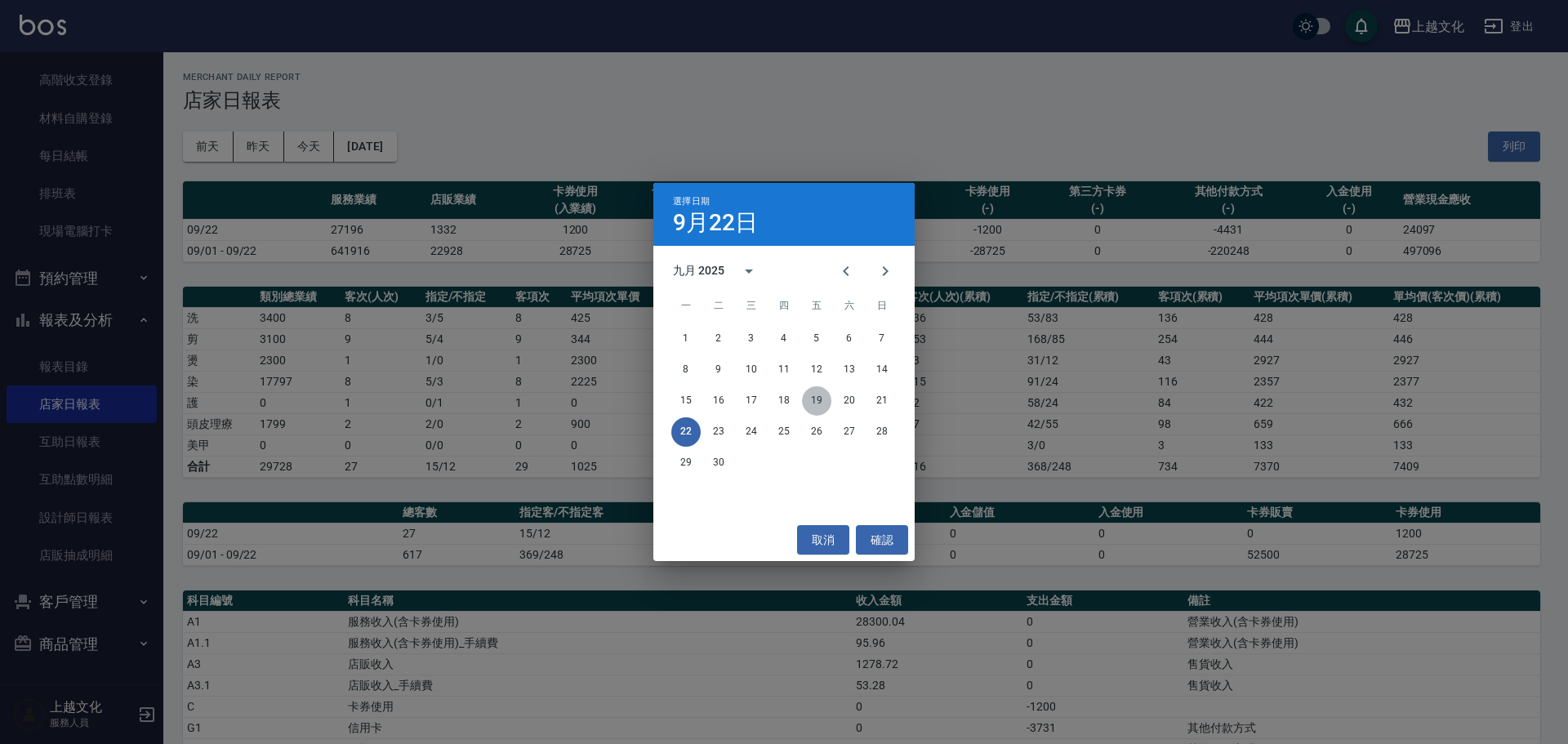
click at [820, 405] on button "19" at bounding box center [817, 401] width 29 height 29
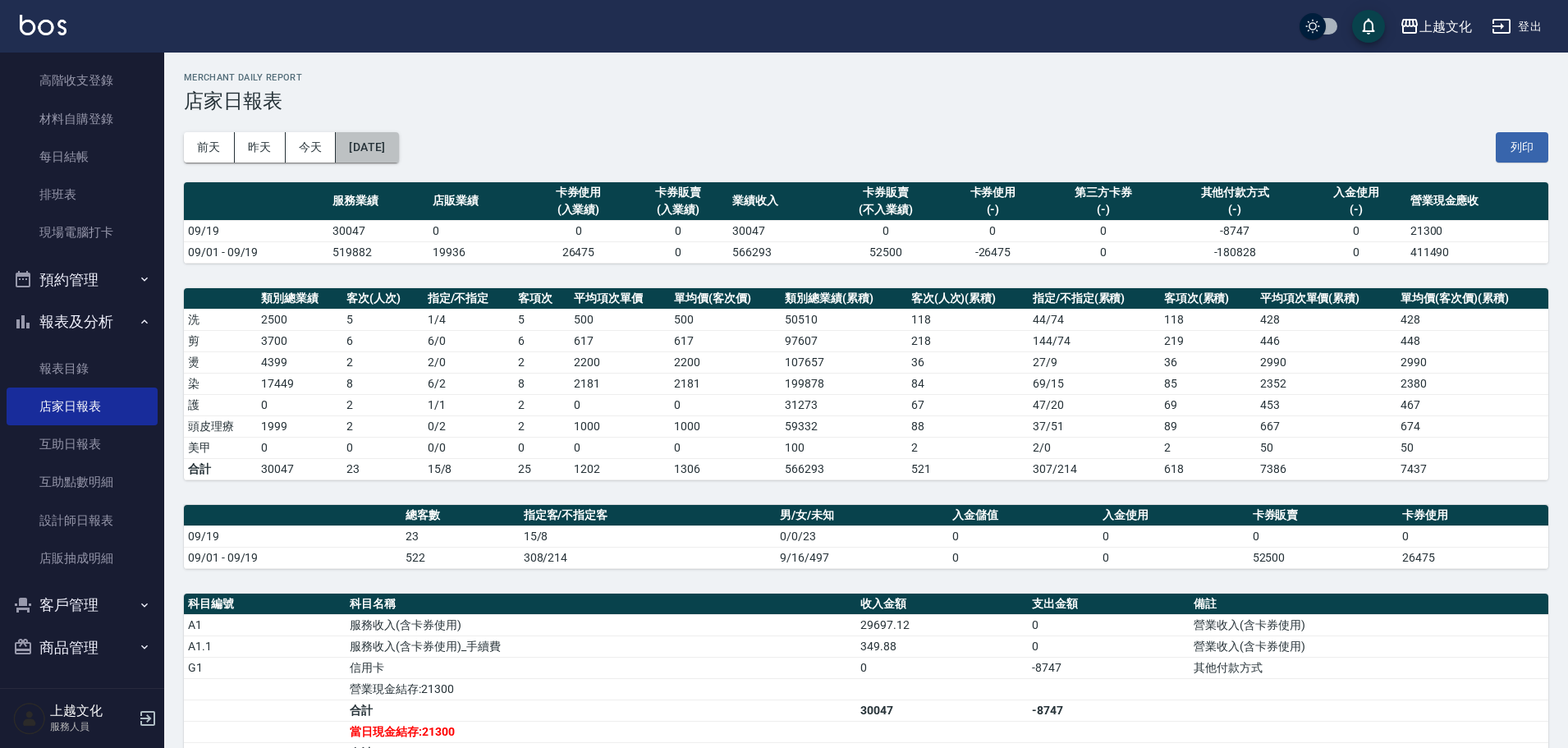
click at [398, 157] on button "[DATE]" at bounding box center [367, 147] width 62 height 30
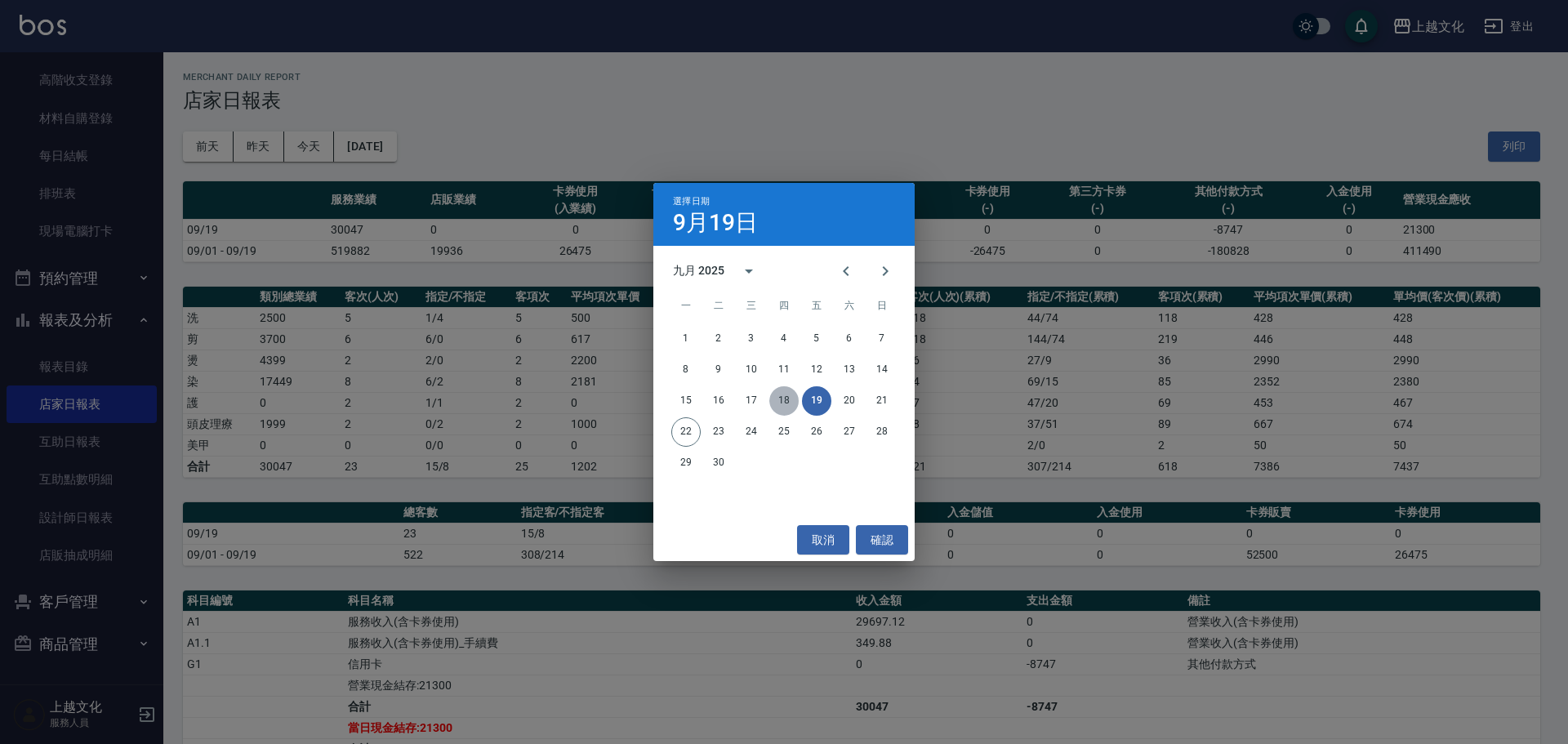
drag, startPoint x: 783, startPoint y: 400, endPoint x: 633, endPoint y: 323, distance: 168.6
click at [783, 401] on button "18" at bounding box center [784, 401] width 29 height 29
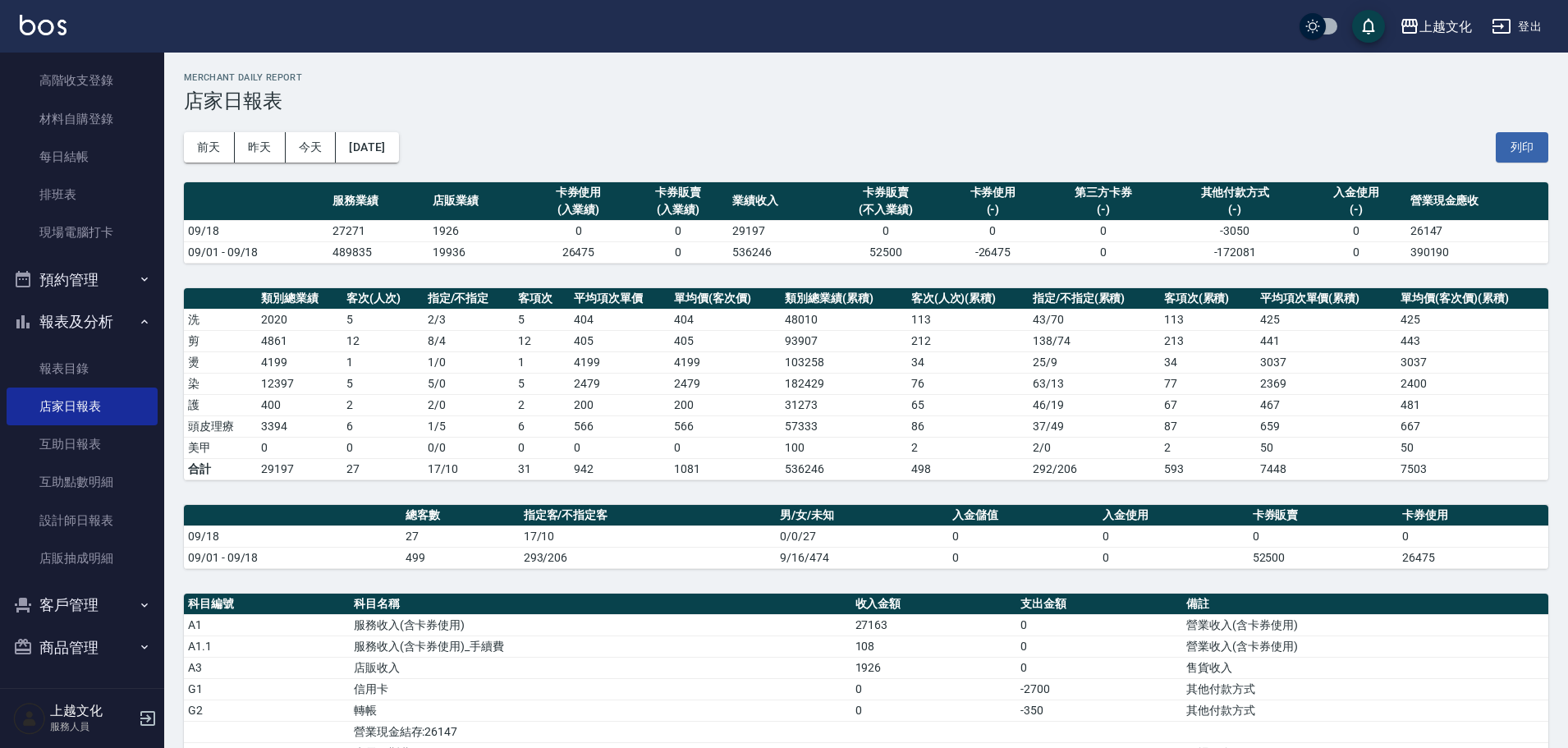
click at [387, 154] on button "[DATE]" at bounding box center [367, 147] width 62 height 30
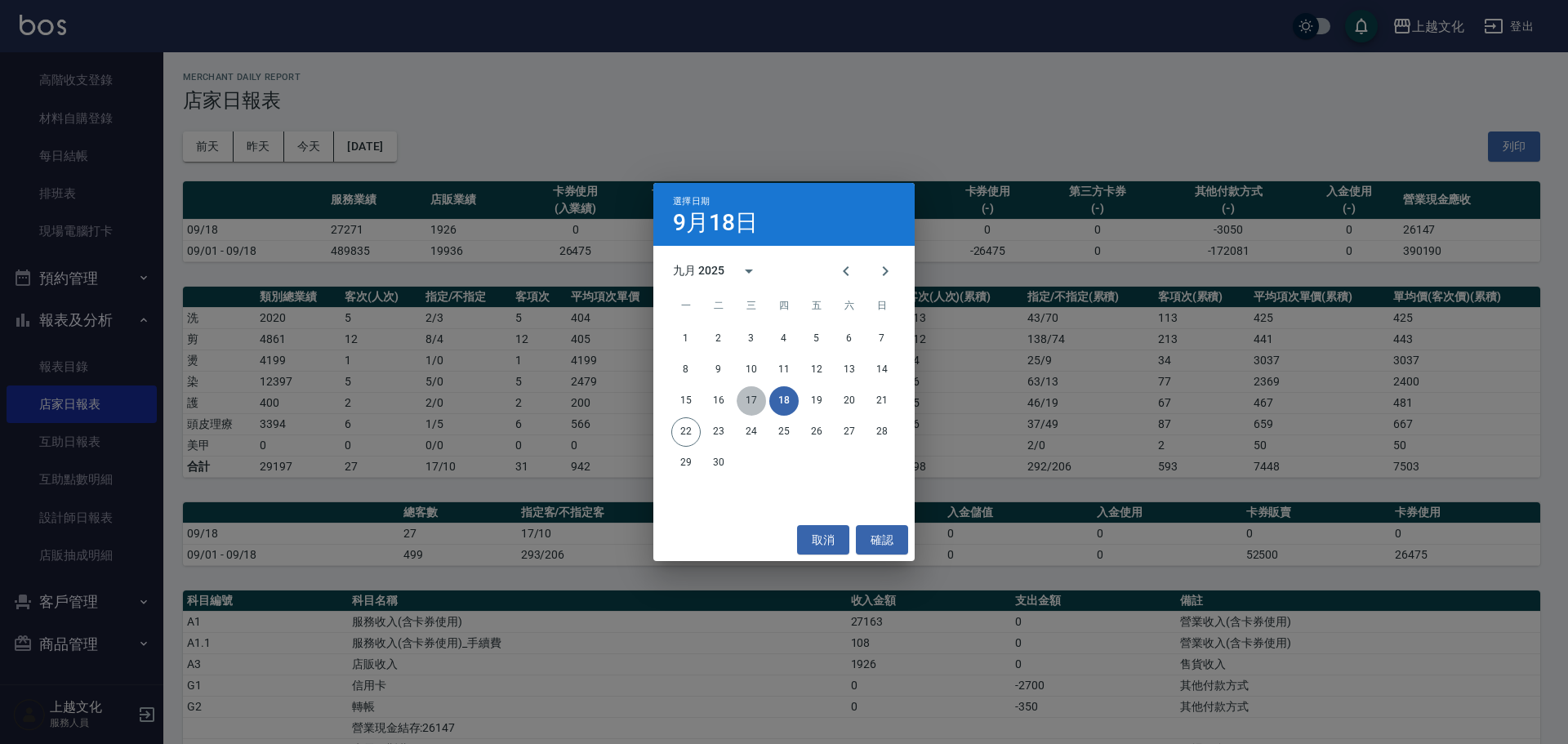
click at [749, 396] on button "17" at bounding box center [751, 401] width 29 height 29
click at [749, 398] on div "上越文化 [DATE] 店家日報表 列印時間： [DATE][PHONE_NUMBER]:25 Merchant Daily Report 店家日報表 [DA…" at bounding box center [780, 529] width 1560 height 1058
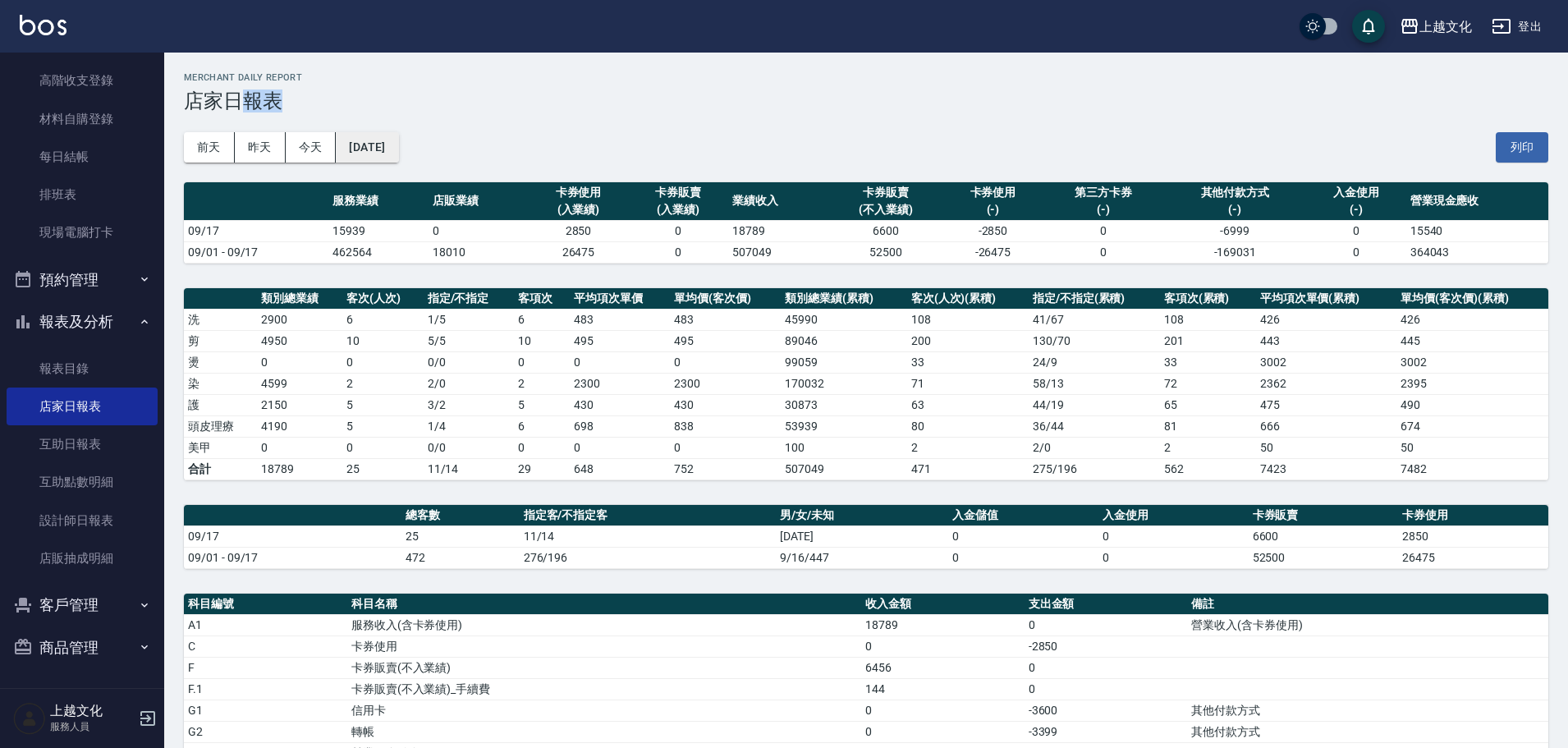
click at [374, 157] on button "[DATE]" at bounding box center [367, 147] width 62 height 30
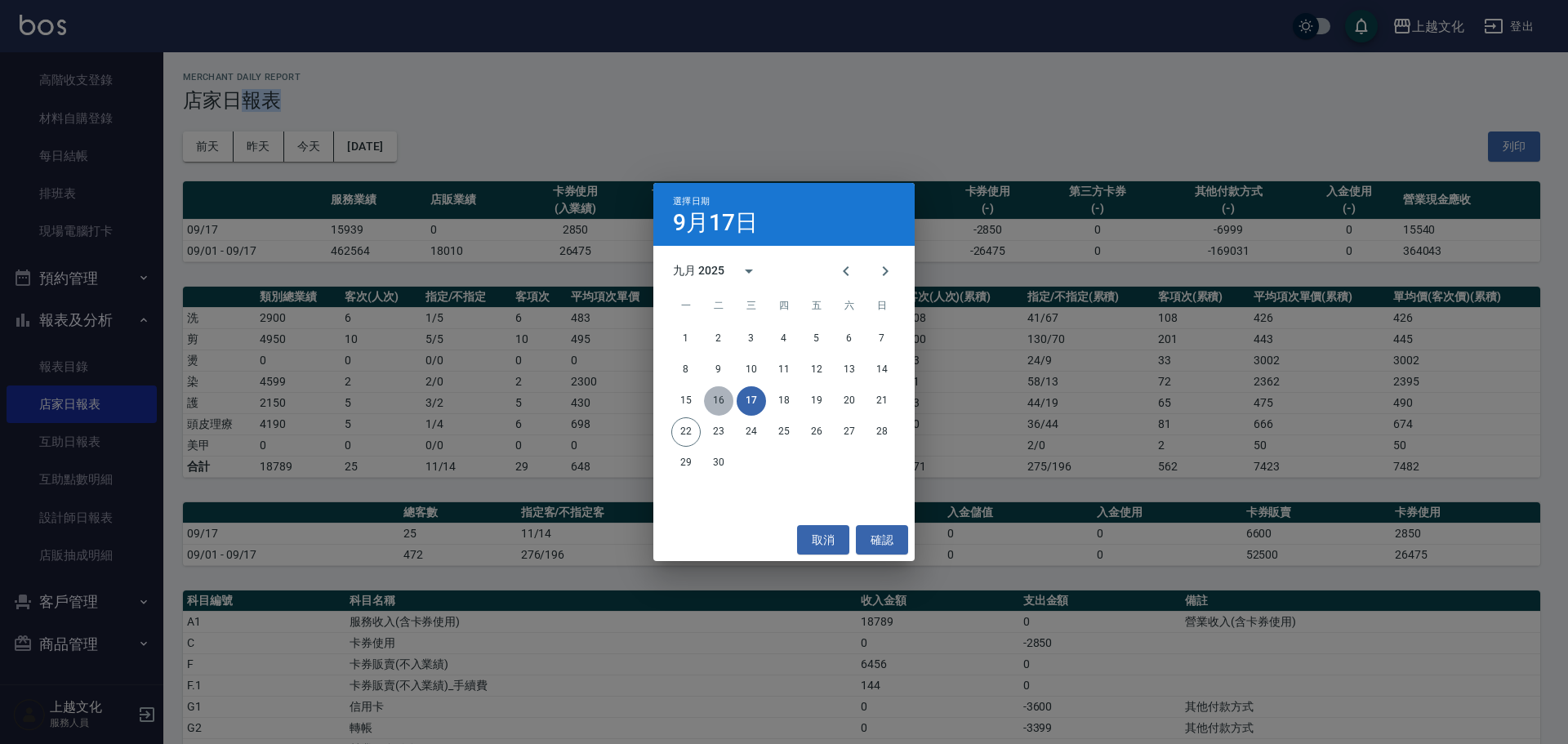
click at [717, 406] on button "16" at bounding box center [719, 401] width 29 height 29
click at [717, 406] on div "上越文化 [DATE] 店家日報表 列印時間： [DATE][PHONE_NUMBER]:25 Merchant Daily Report 店家日報表 [DA…" at bounding box center [780, 529] width 1560 height 1058
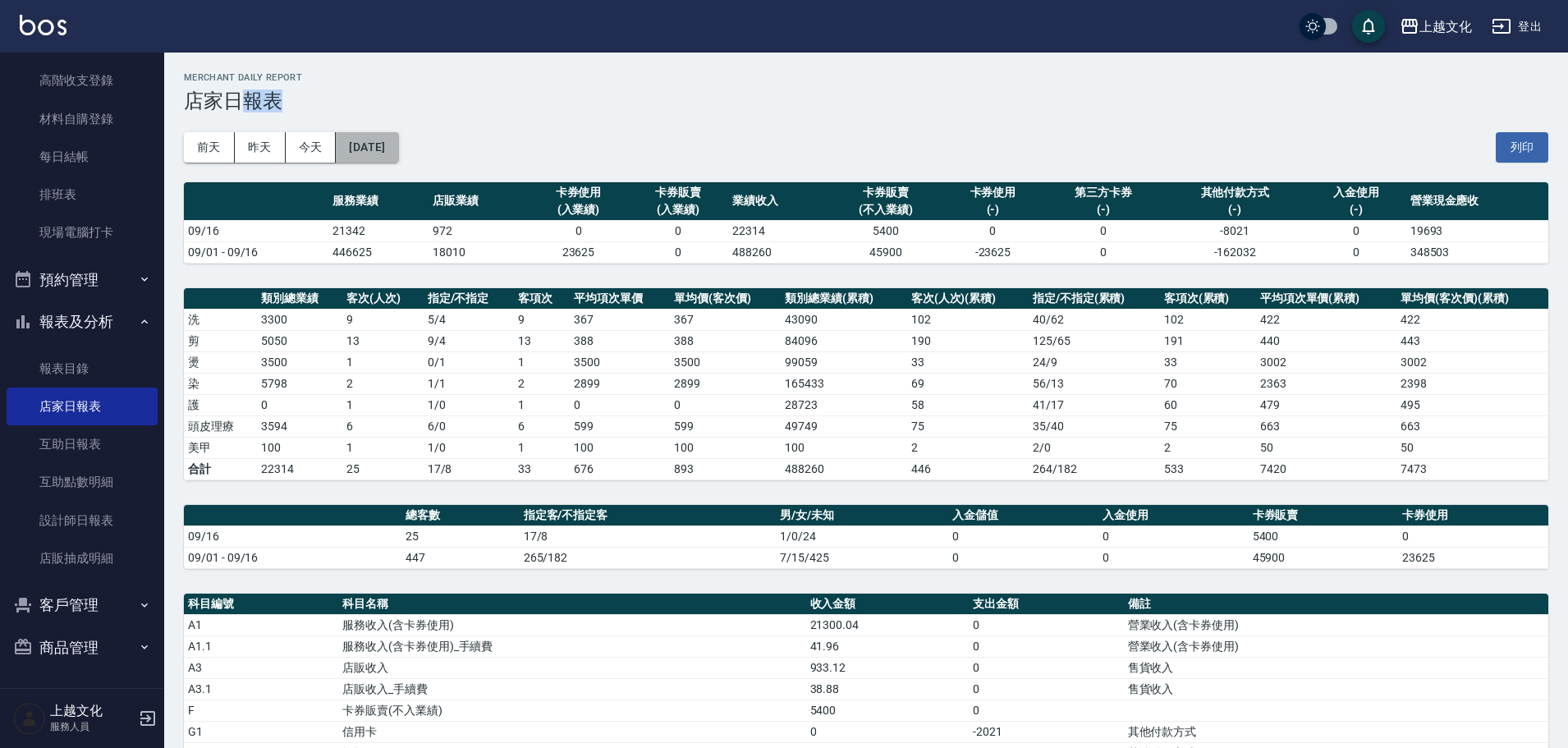
click at [351, 153] on button "[DATE]" at bounding box center [367, 147] width 62 height 30
click at [349, 156] on button "[DATE]" at bounding box center [367, 147] width 62 height 30
click at [346, 162] on button "[DATE]" at bounding box center [367, 147] width 62 height 30
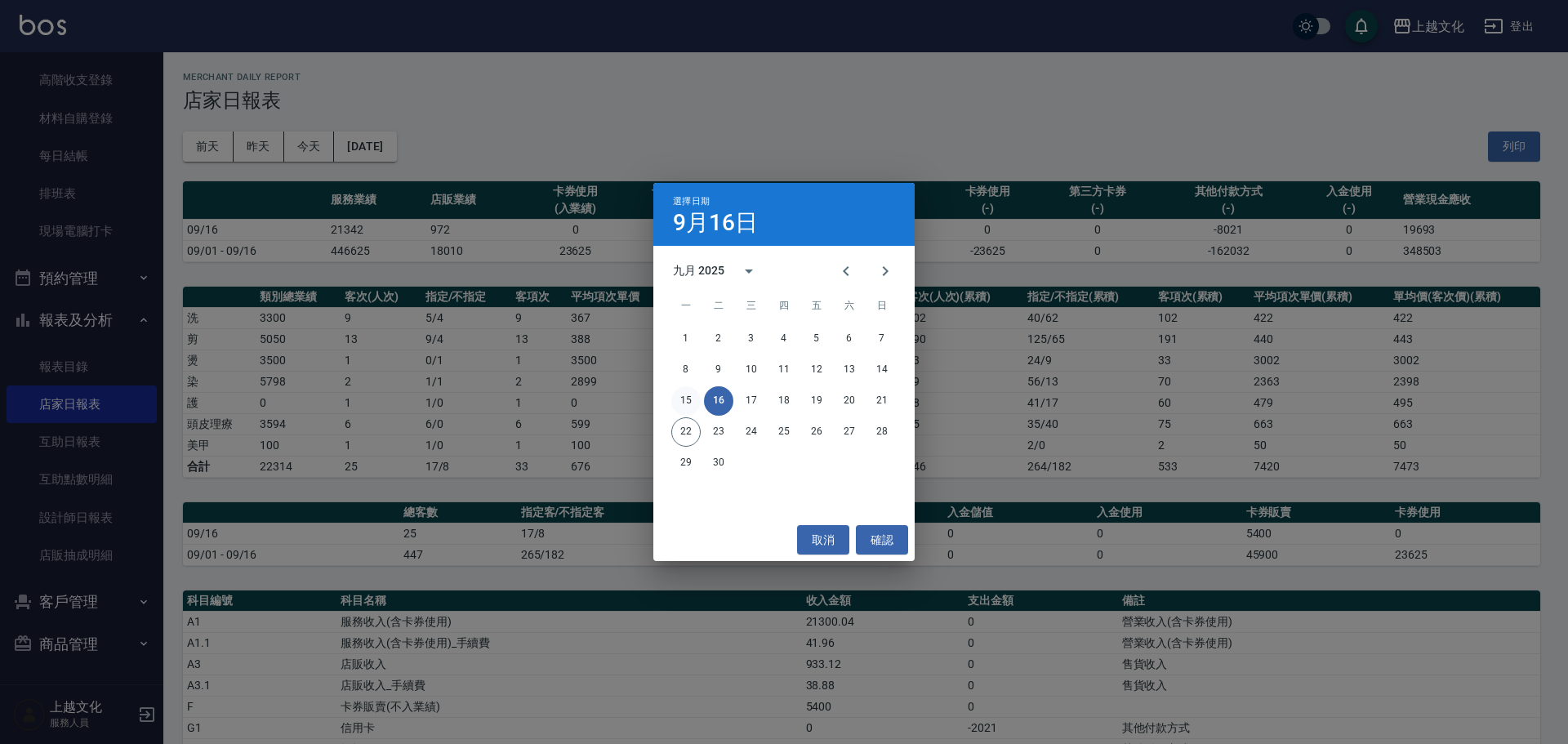
click at [685, 397] on button "15" at bounding box center [686, 401] width 29 height 29
click at [685, 397] on div "上越文化 [DATE] 店家日報表 列印時間： [DATE][PHONE_NUMBER]:25 Merchant Daily Report 店家日報表 [DA…" at bounding box center [780, 550] width 1560 height 1101
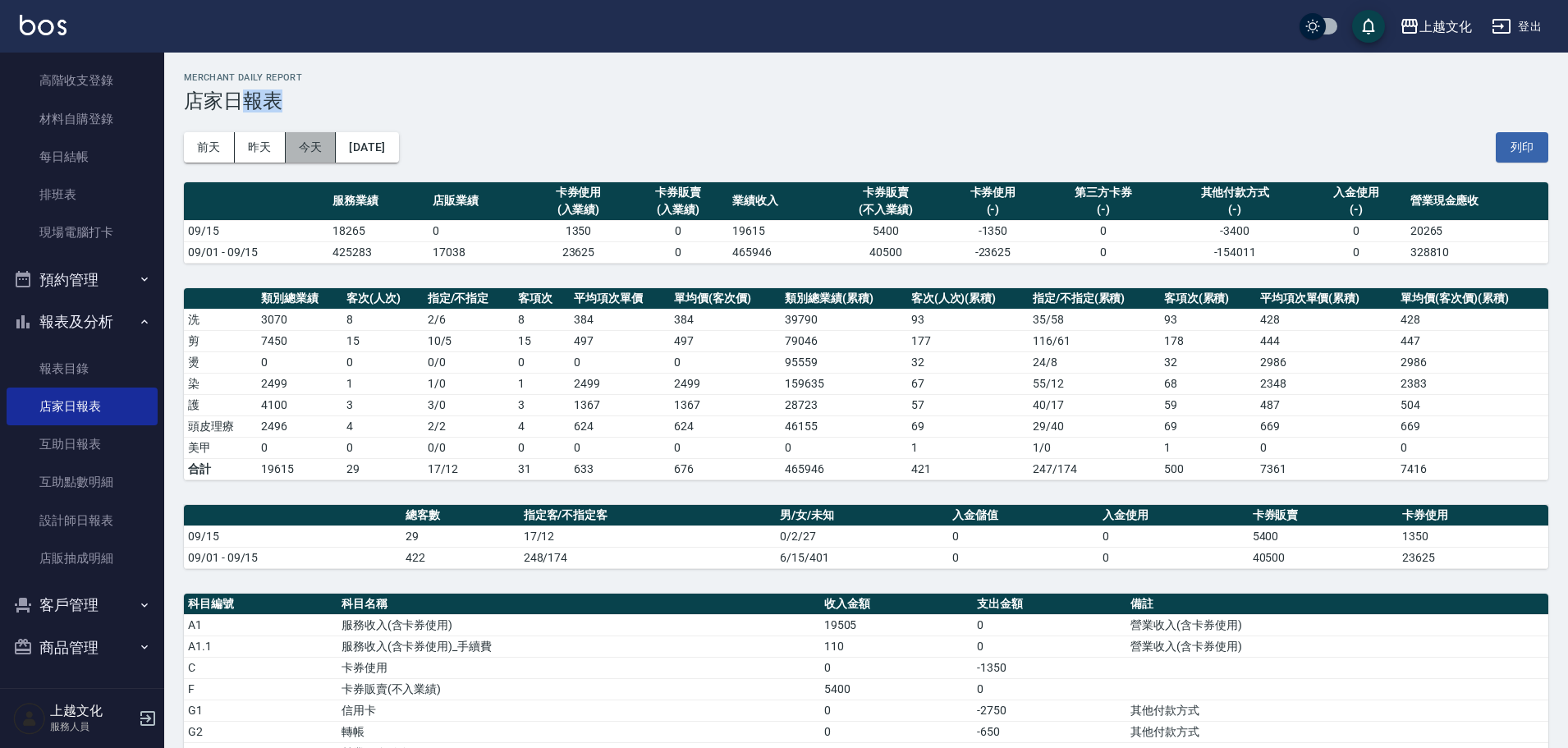
click at [302, 147] on button "今天" at bounding box center [311, 147] width 51 height 30
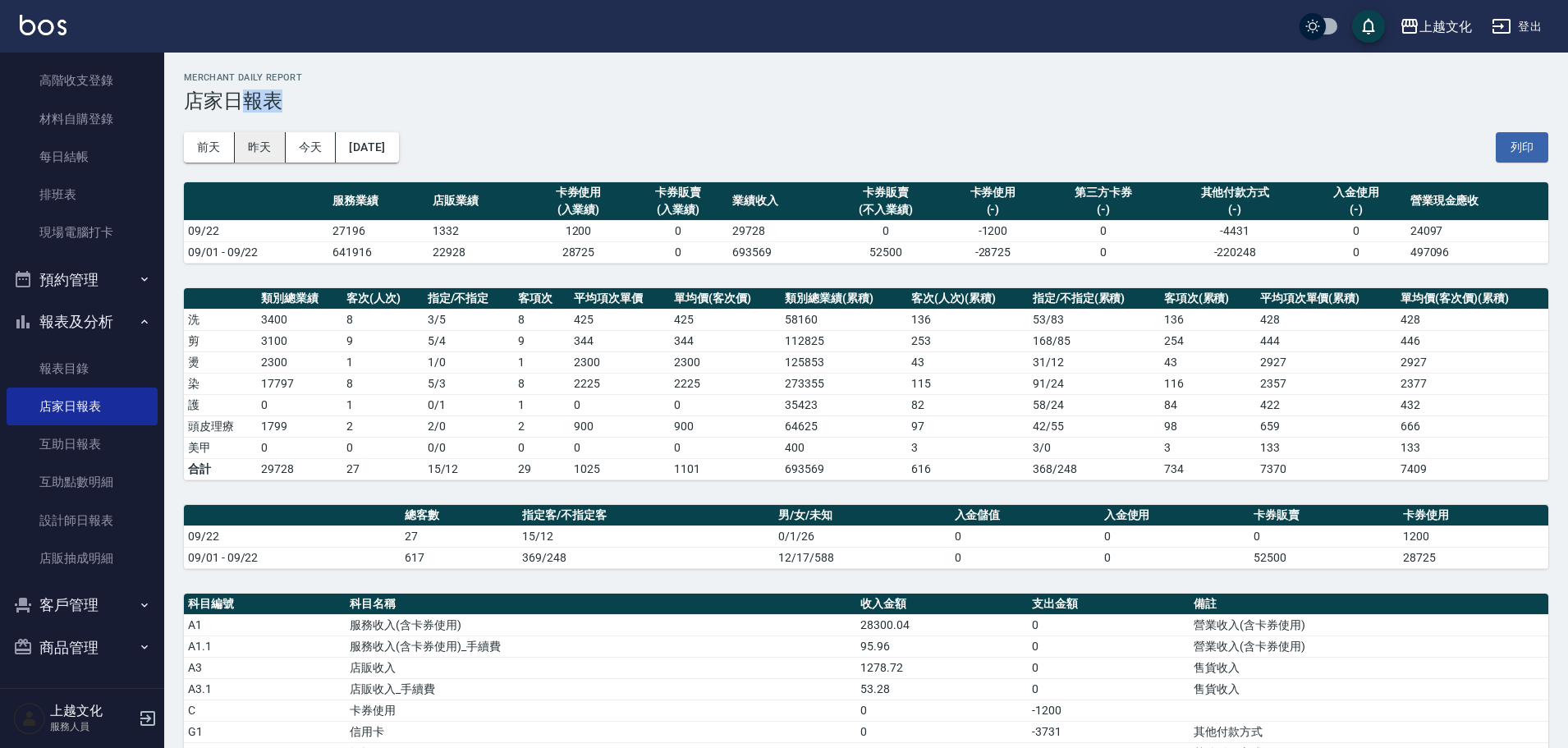
click at [280, 154] on button "昨天" at bounding box center [260, 147] width 51 height 30
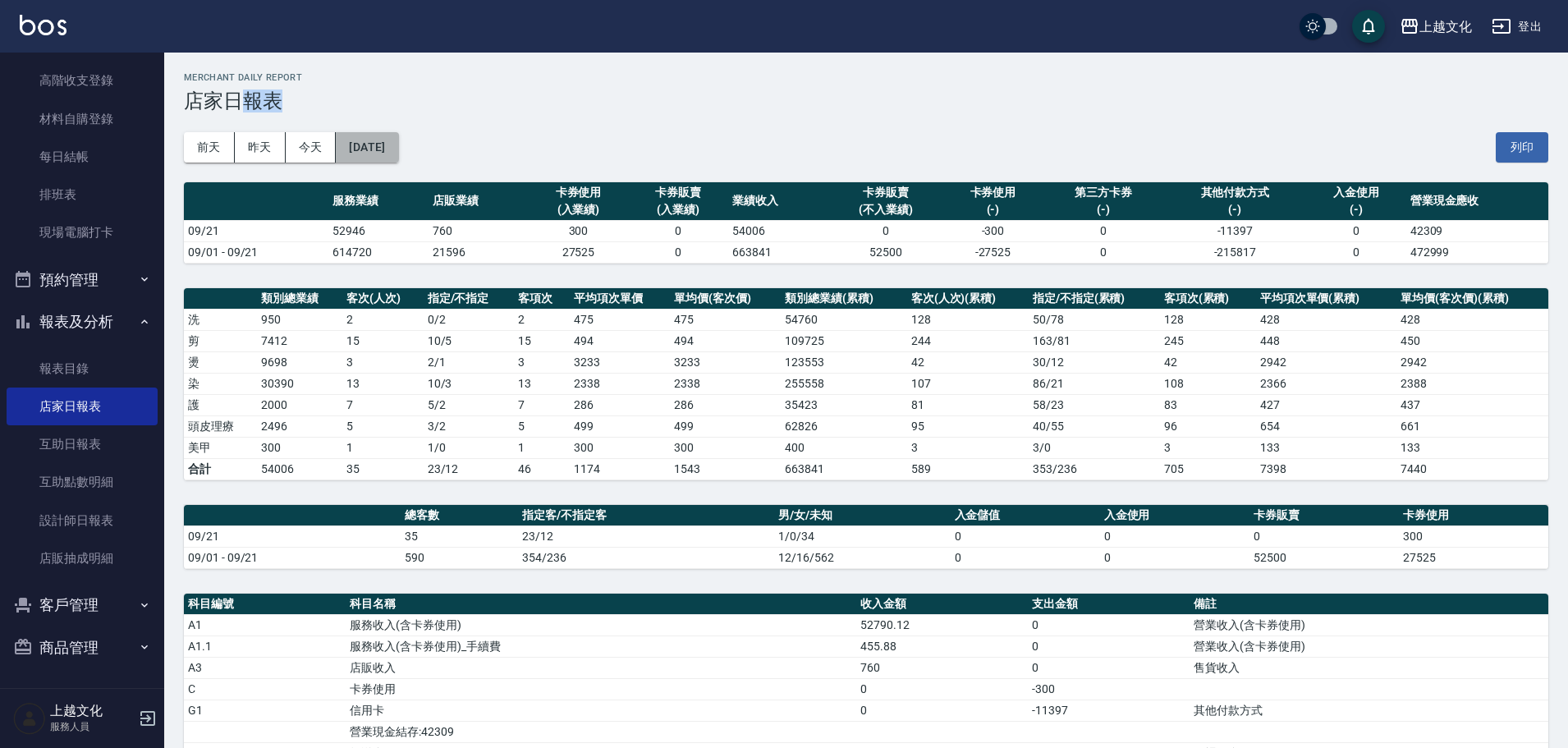
click at [398, 151] on button "[DATE]" at bounding box center [367, 147] width 62 height 30
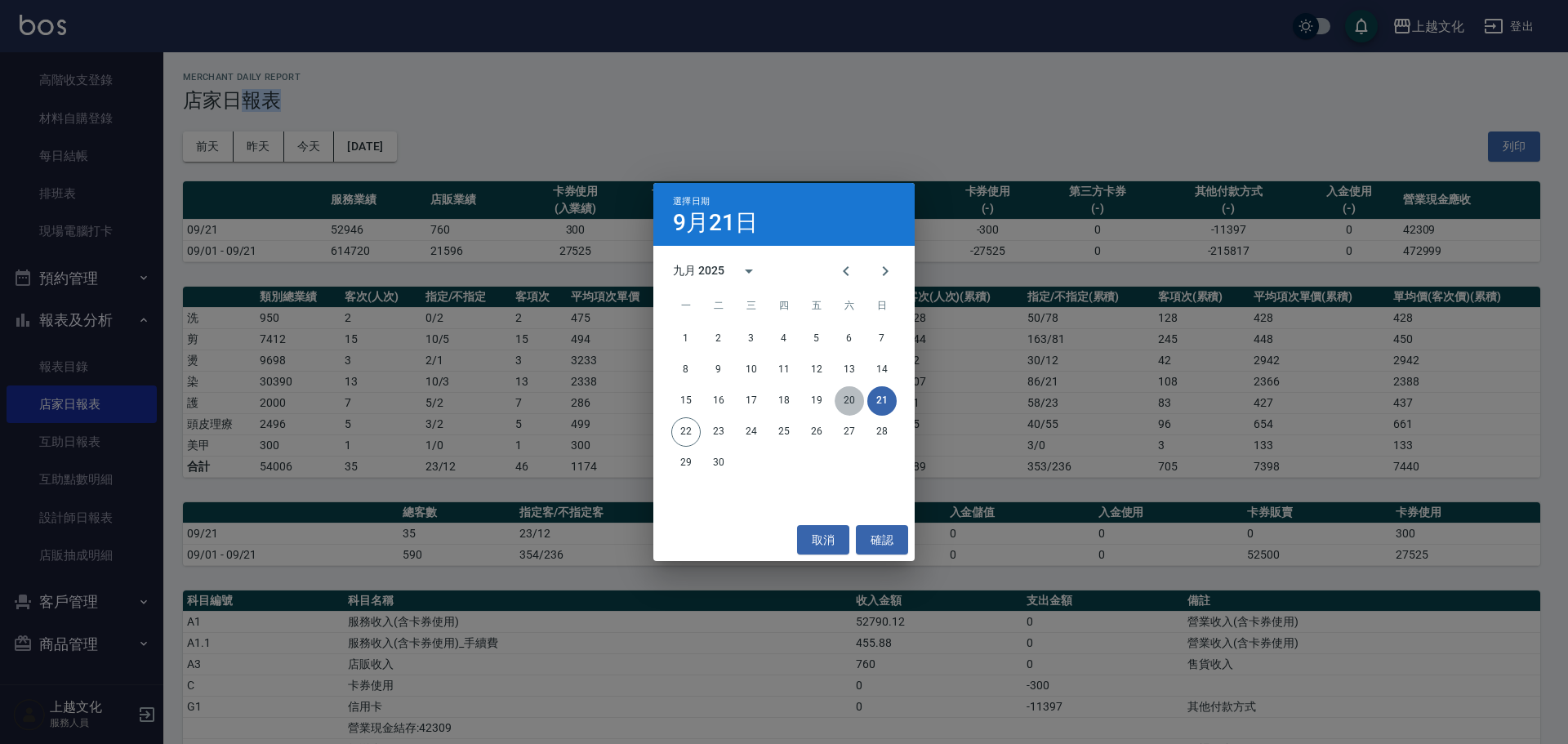
click at [849, 402] on button "20" at bounding box center [849, 401] width 29 height 29
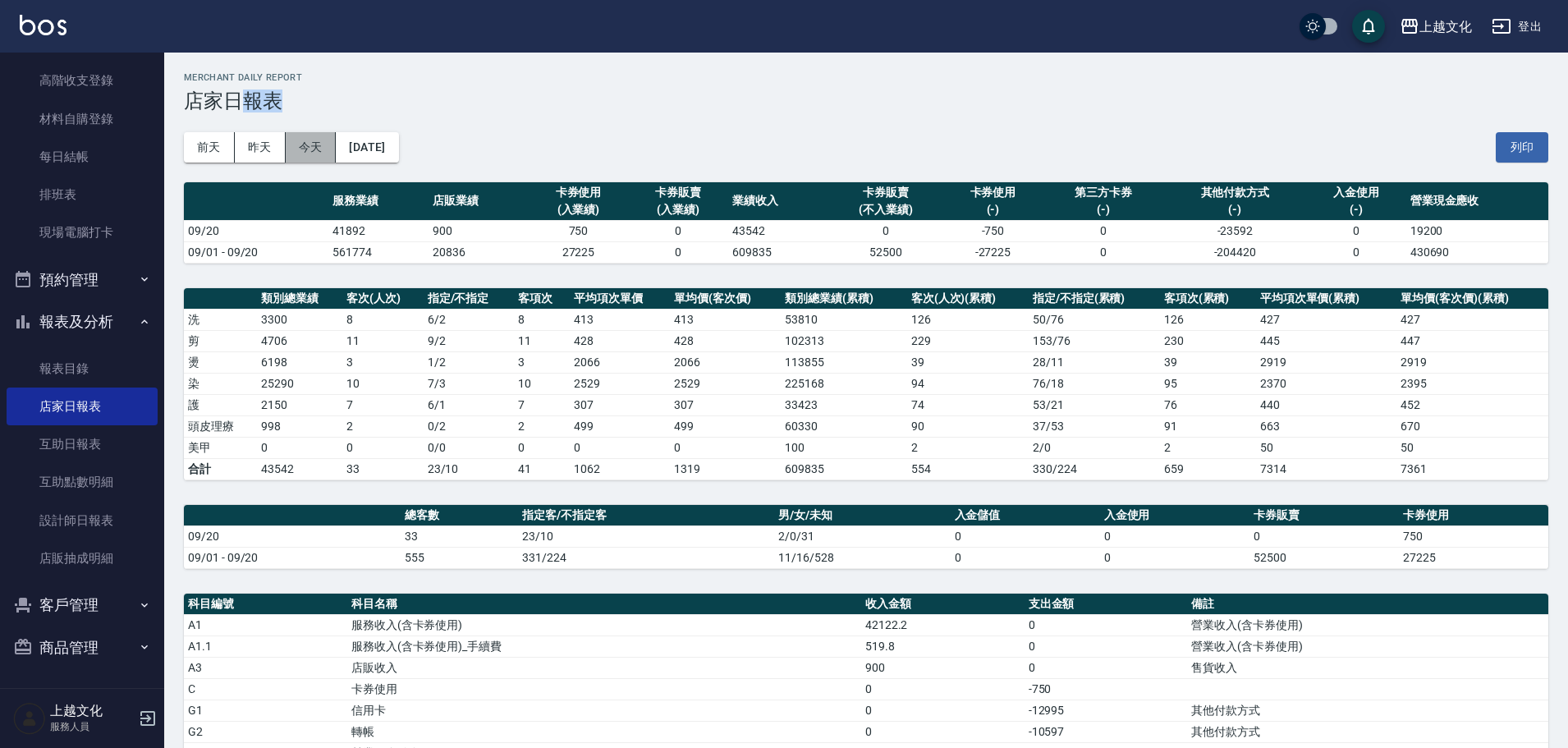
click at [308, 151] on button "今天" at bounding box center [311, 147] width 51 height 30
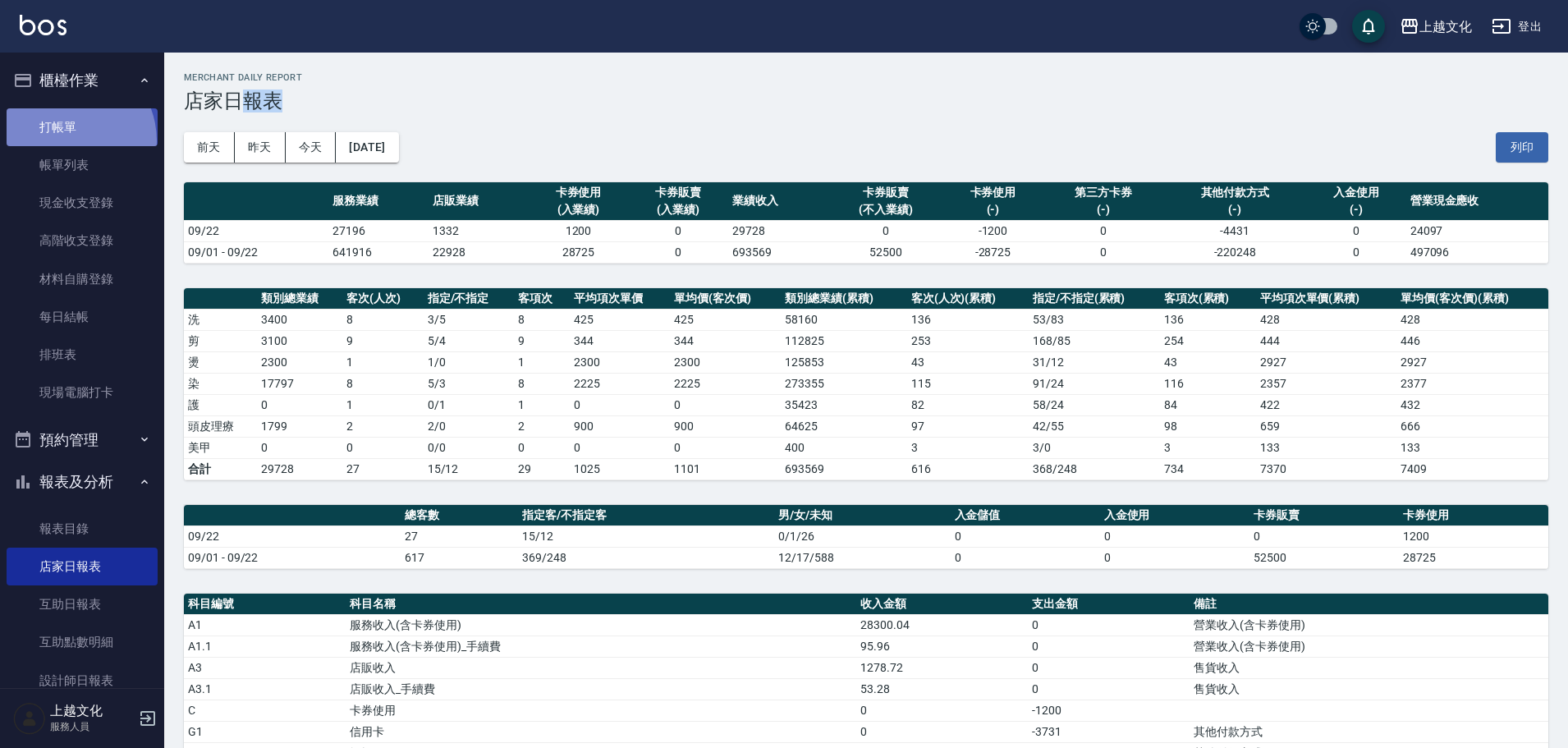
drag, startPoint x: 64, startPoint y: 140, endPoint x: 76, endPoint y: 122, distance: 21.6
click at [66, 139] on link "打帳單" at bounding box center [82, 127] width 151 height 38
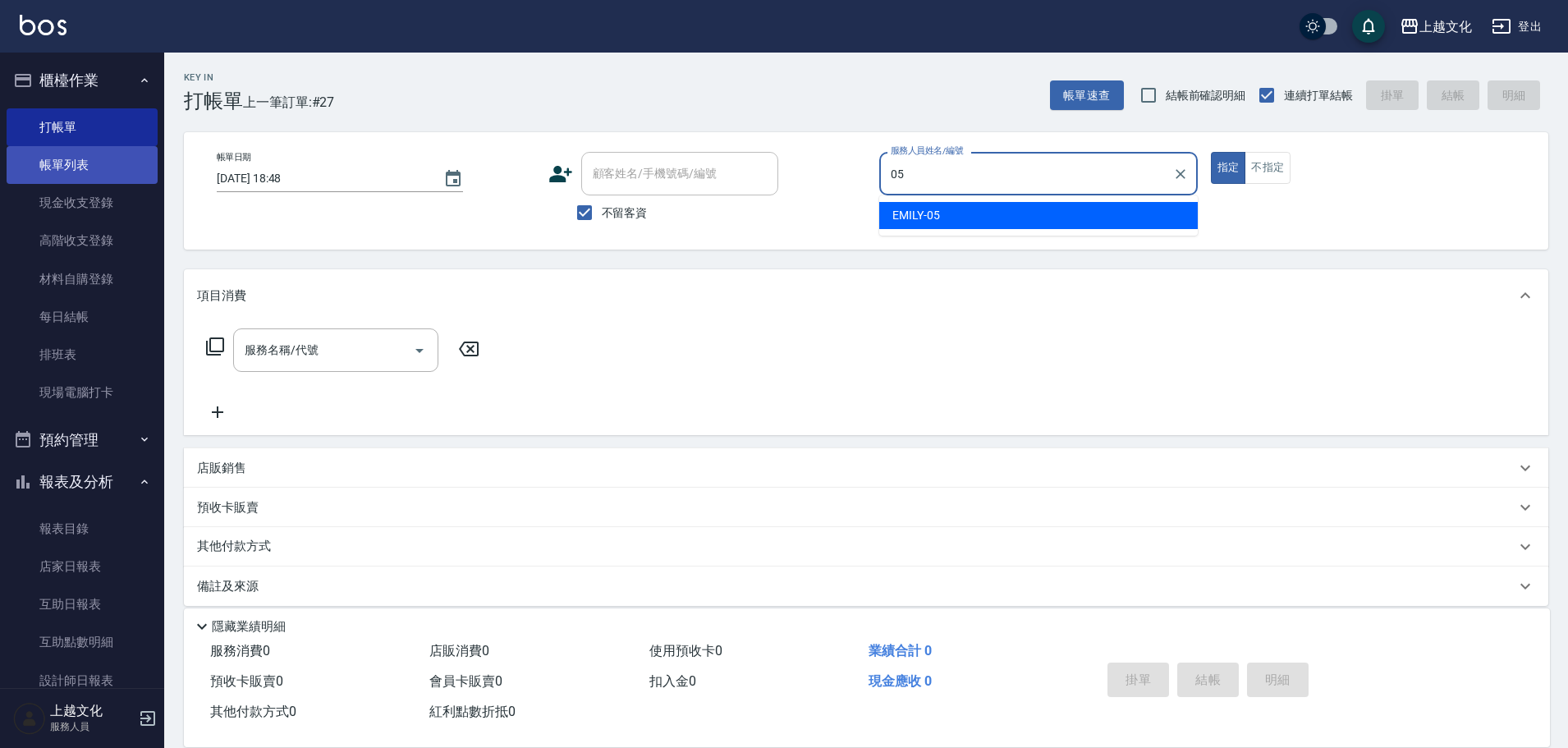
type input "EMILY-05"
type button "true"
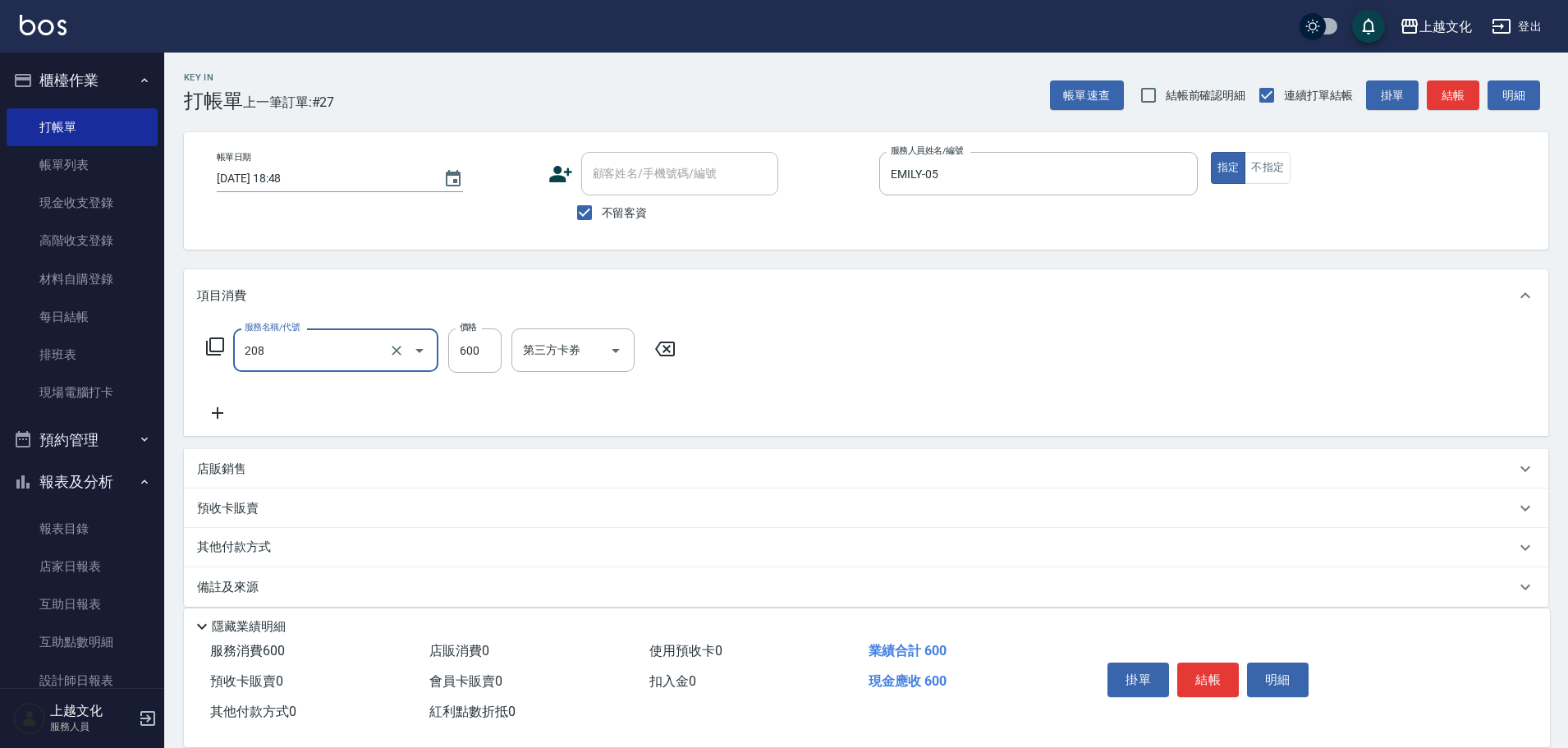
type input "指定洗剪(208)"
type input "650"
click at [1193, 674] on button "結帳" at bounding box center [1208, 680] width 62 height 34
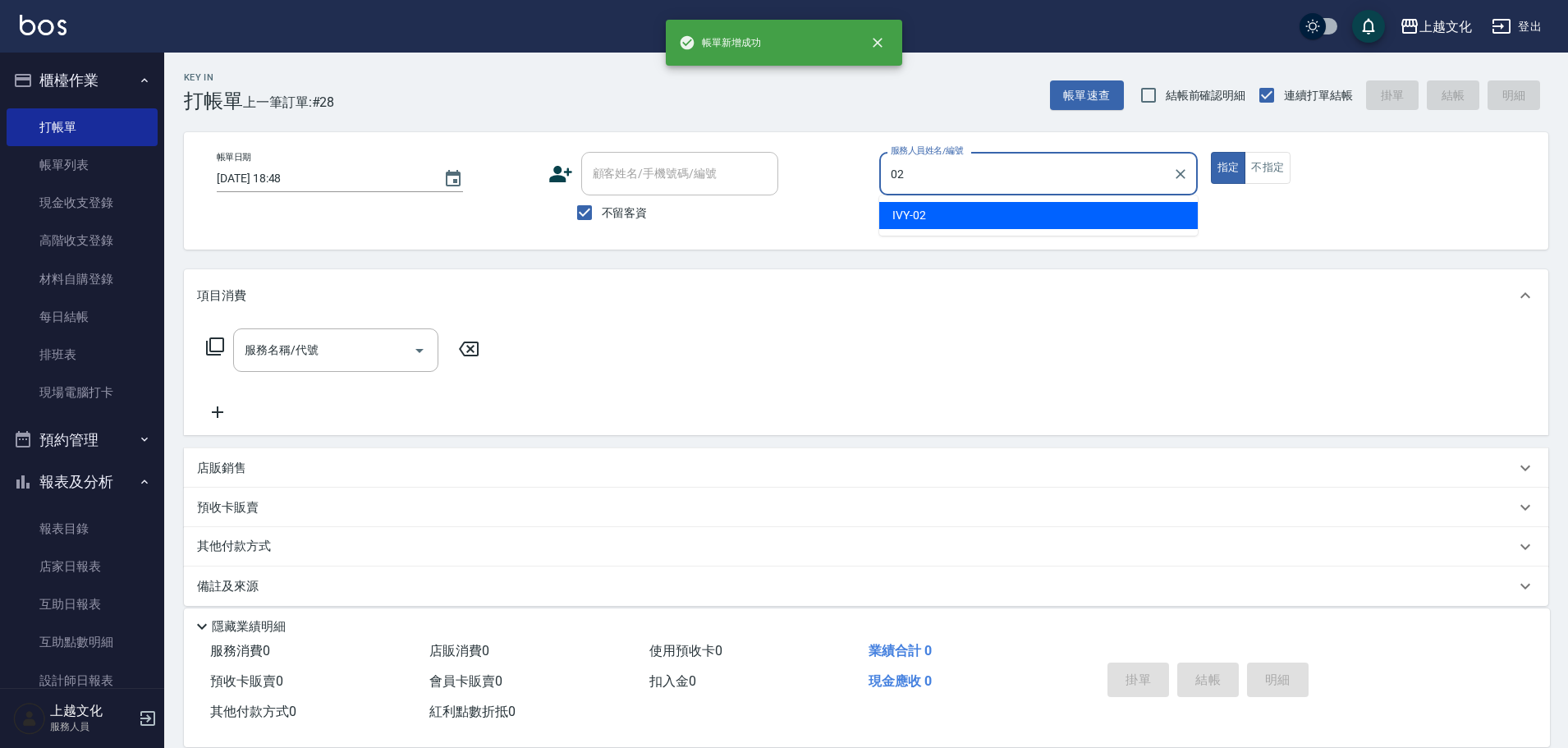
type input "IVY-02"
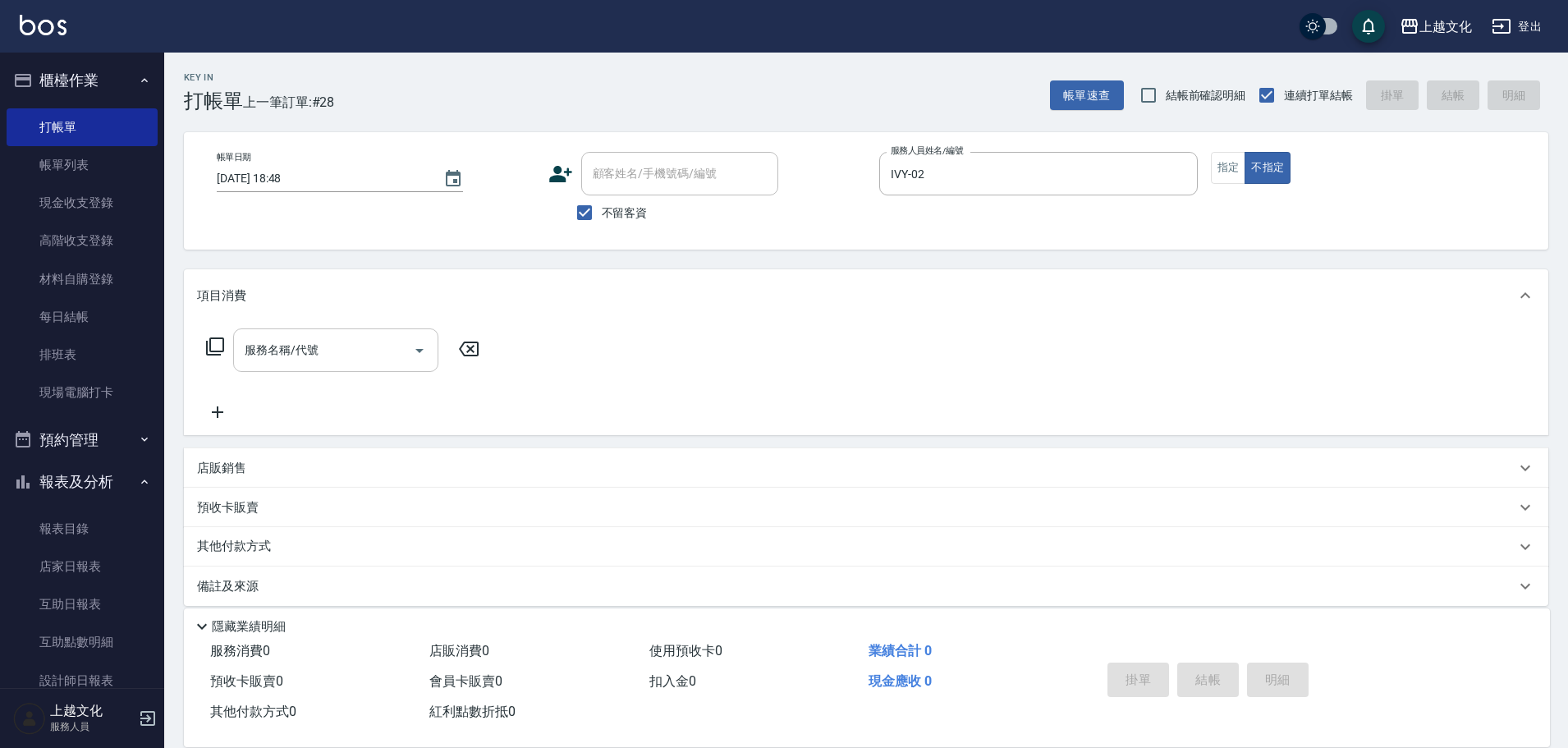
click at [306, 356] on input "服務名稱/代號" at bounding box center [323, 350] width 166 height 29
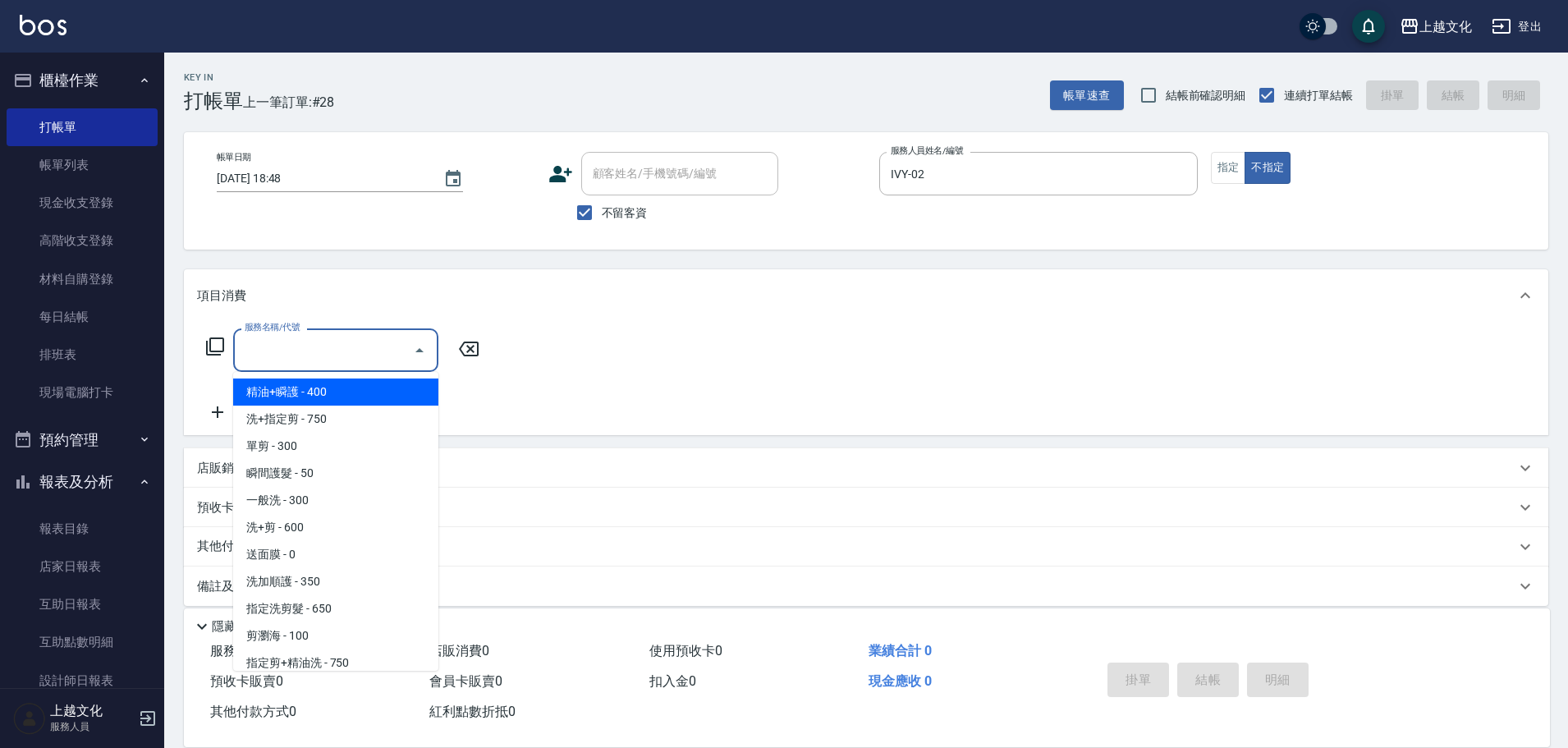
click at [333, 385] on span "精油+瞬護 - 400" at bounding box center [336, 392] width 205 height 27
type input "精油+瞬護(101)"
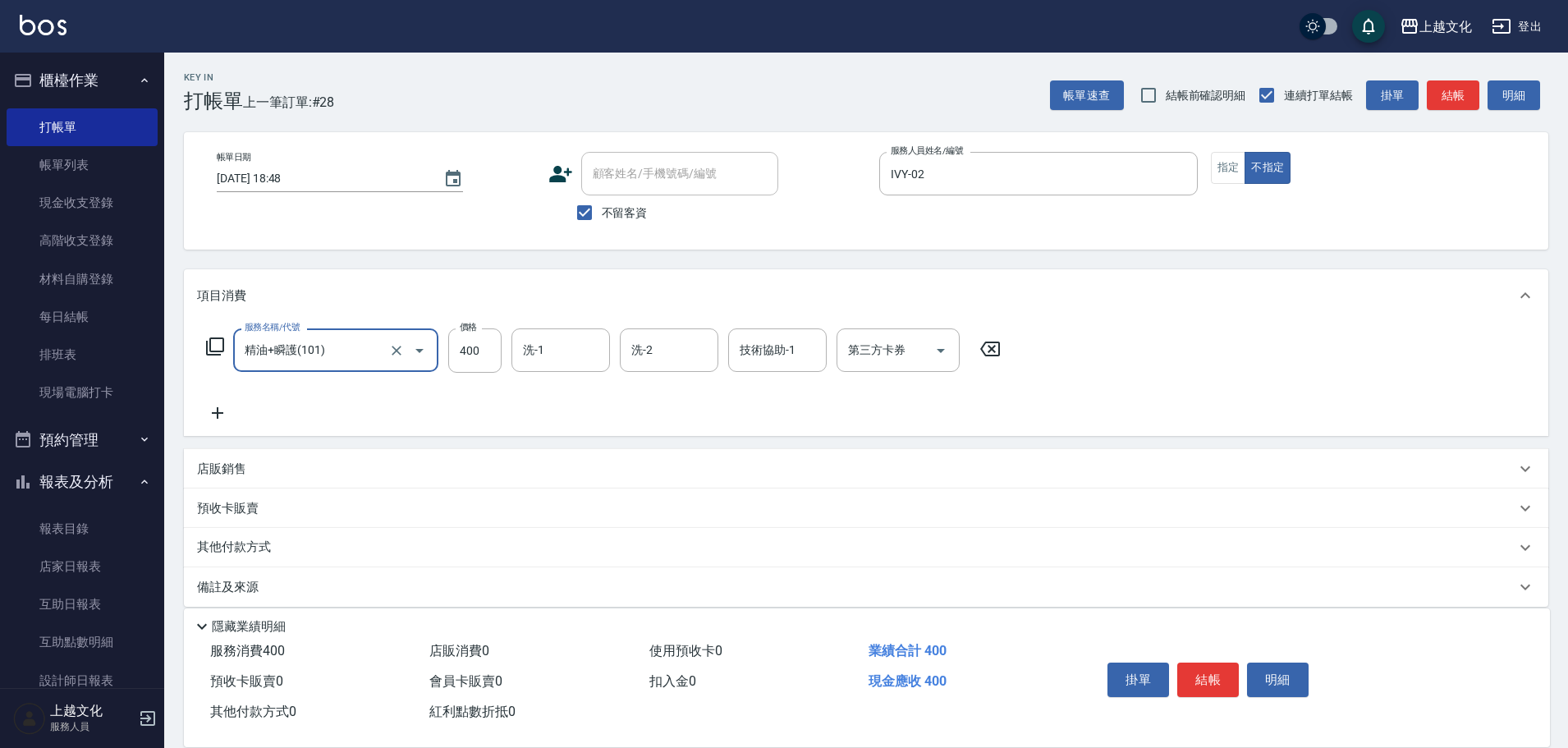
click at [1217, 676] on button "結帳" at bounding box center [1208, 680] width 62 height 34
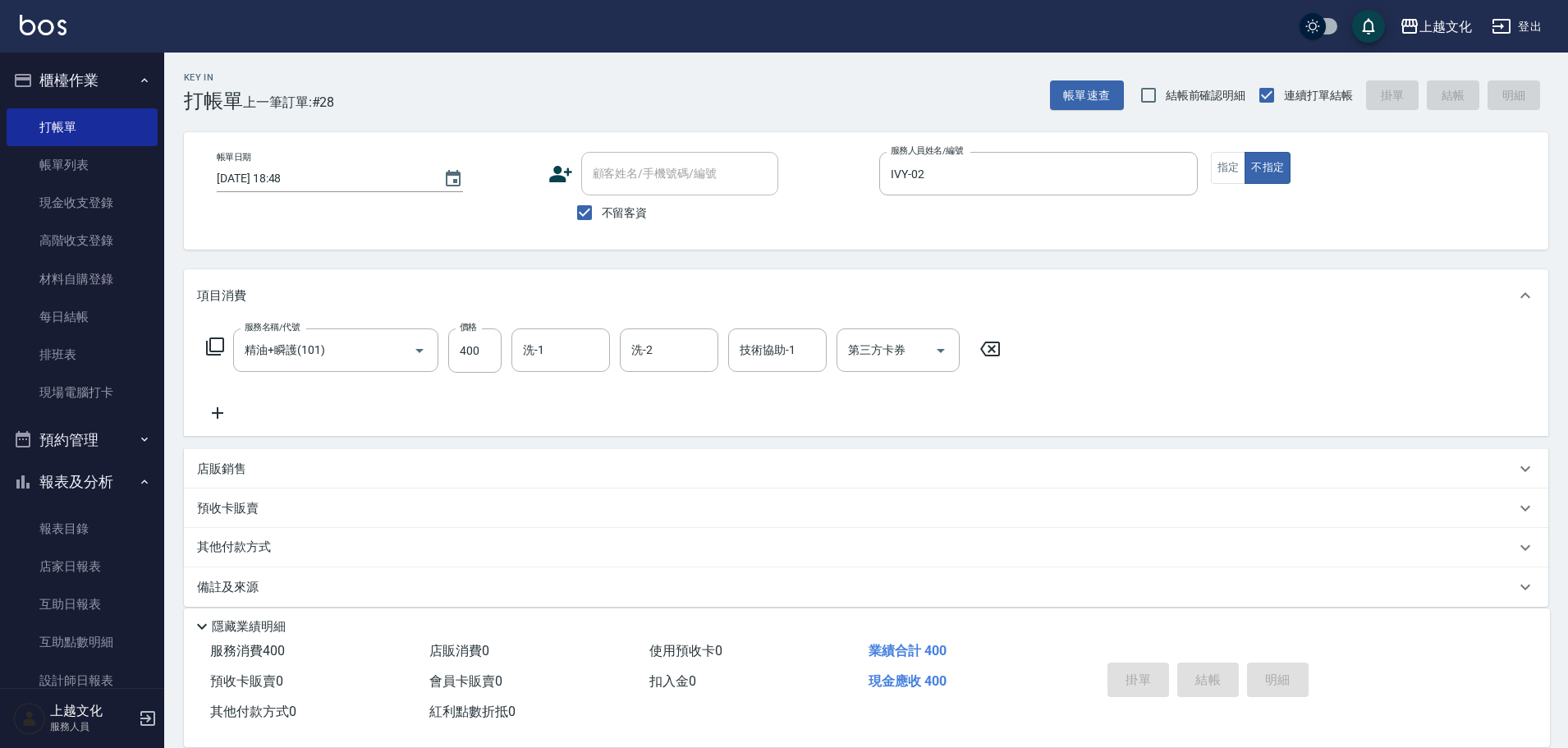
type input "[DATE] 18:49"
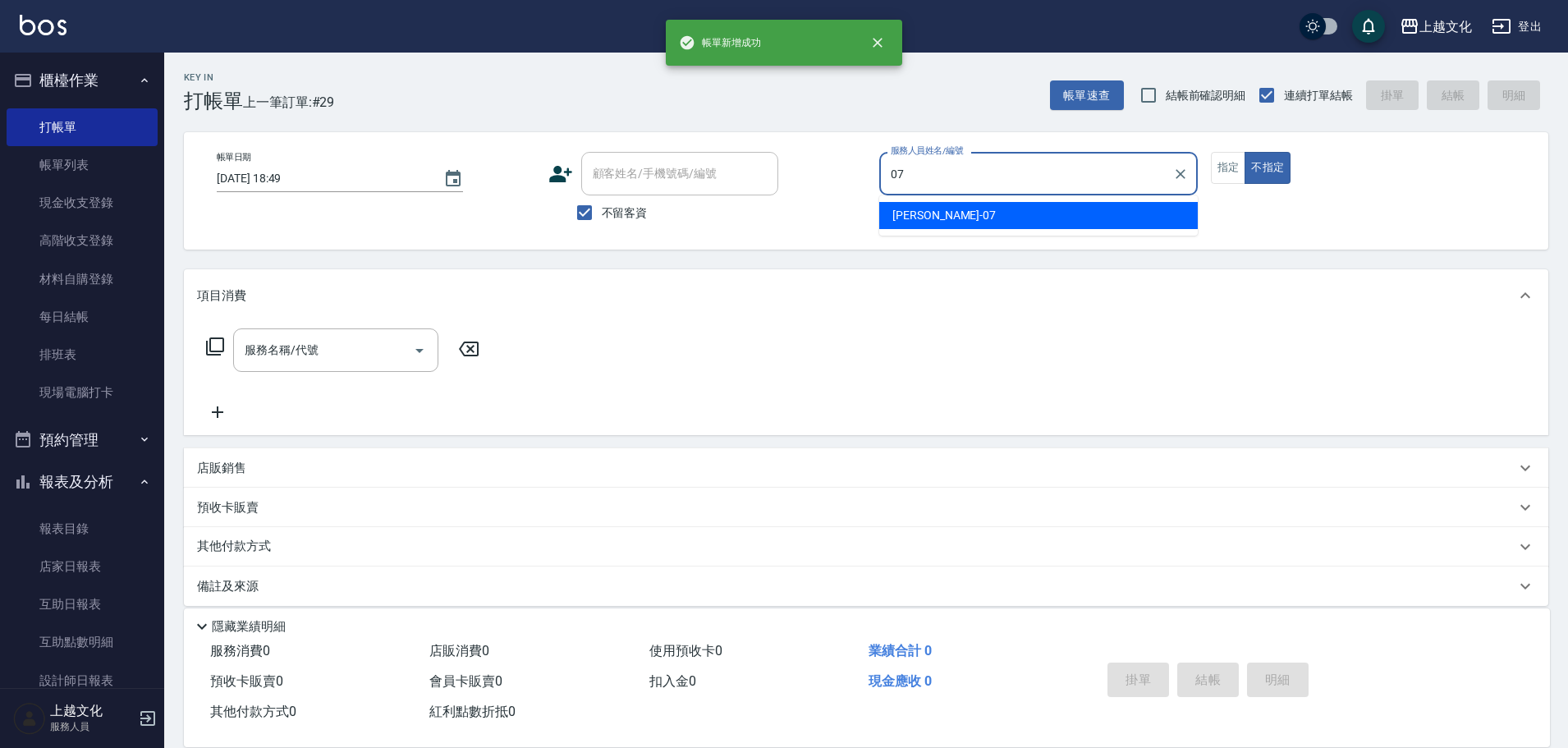
type input "[PERSON_NAME]-07"
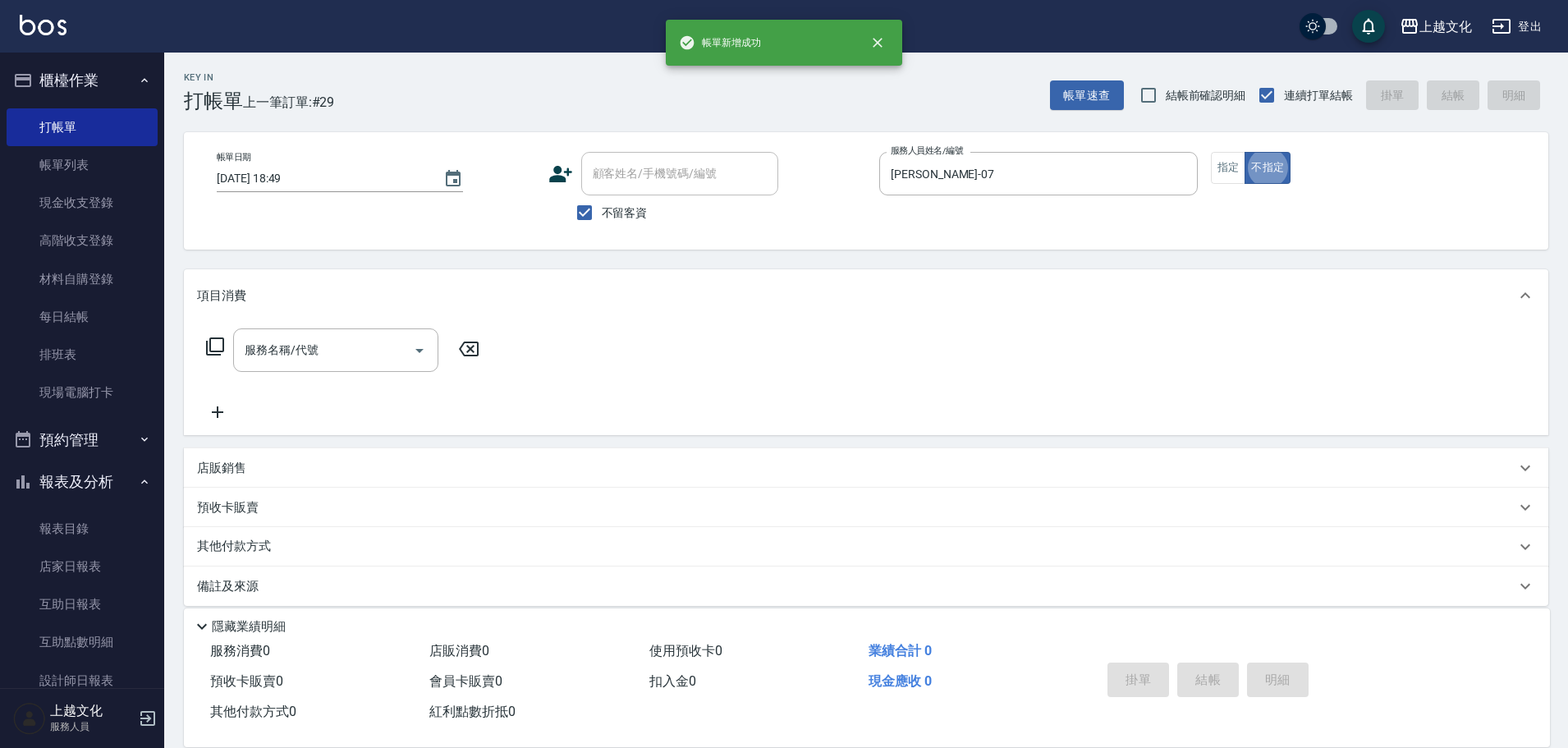
type button "false"
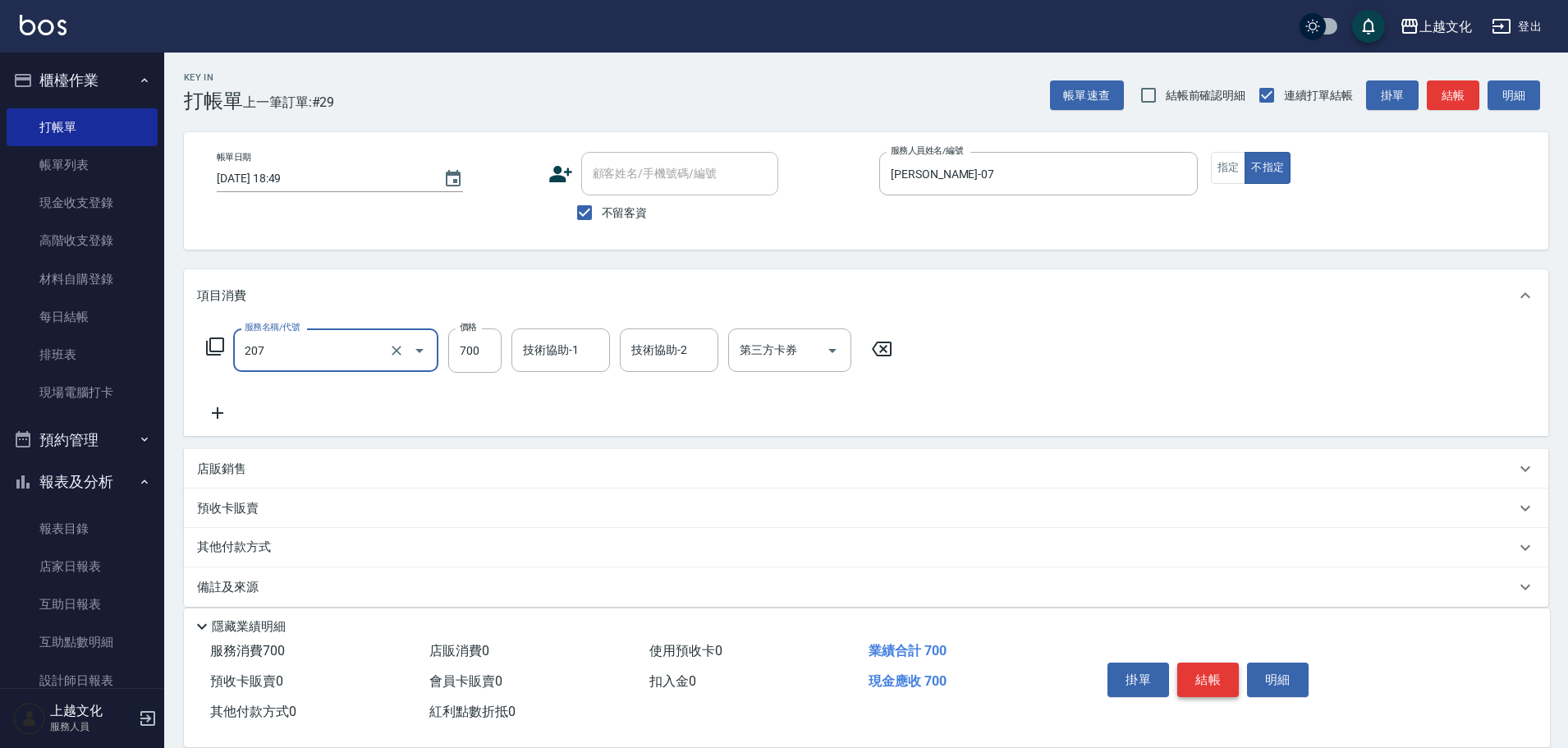
type input "精油洗+剪(207)"
click at [1213, 688] on button "結帳" at bounding box center [1208, 680] width 62 height 34
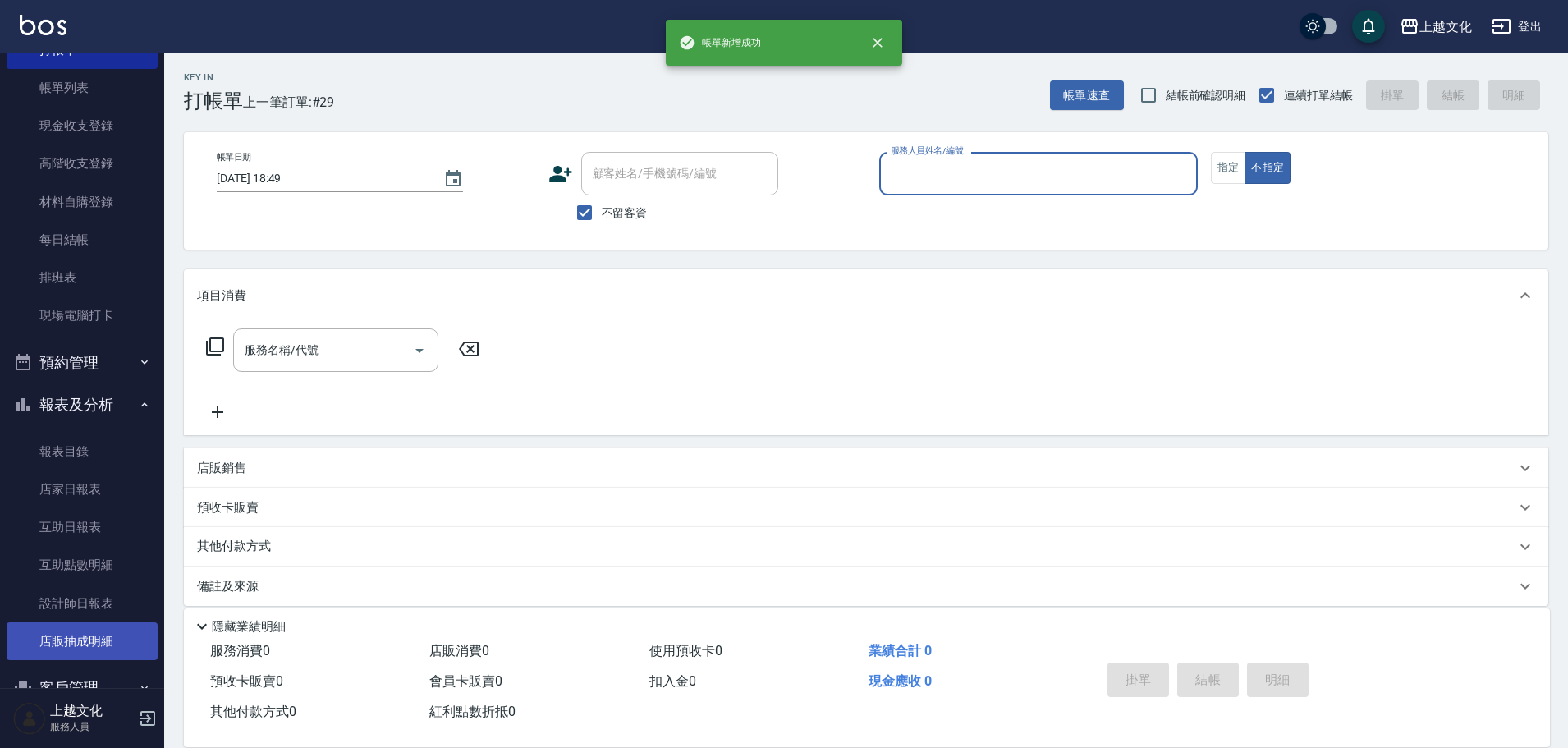
scroll to position [160, 0]
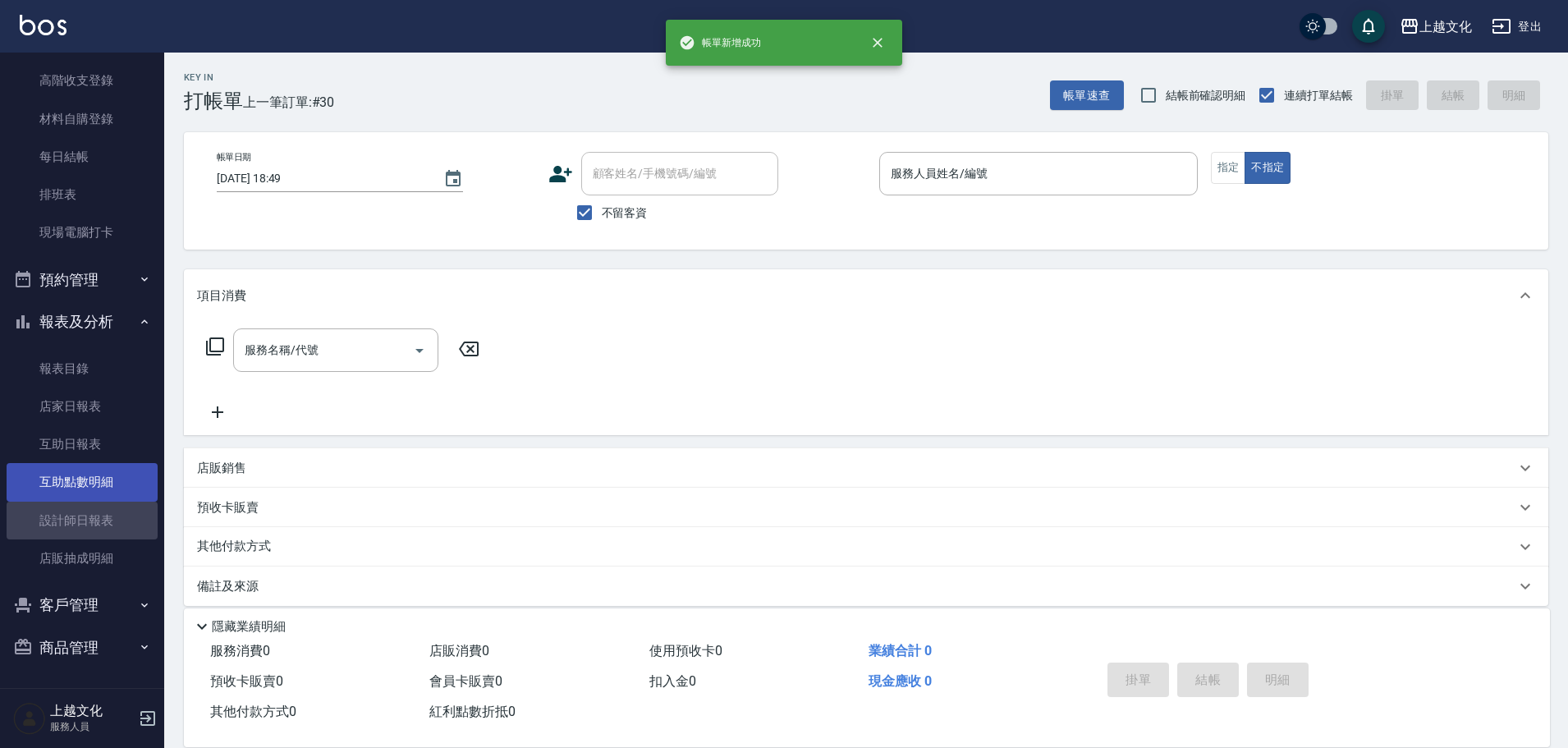
drag, startPoint x: 86, startPoint y: 516, endPoint x: 31, endPoint y: 482, distance: 64.7
click at [86, 516] on link "設計師日報表" at bounding box center [82, 521] width 151 height 38
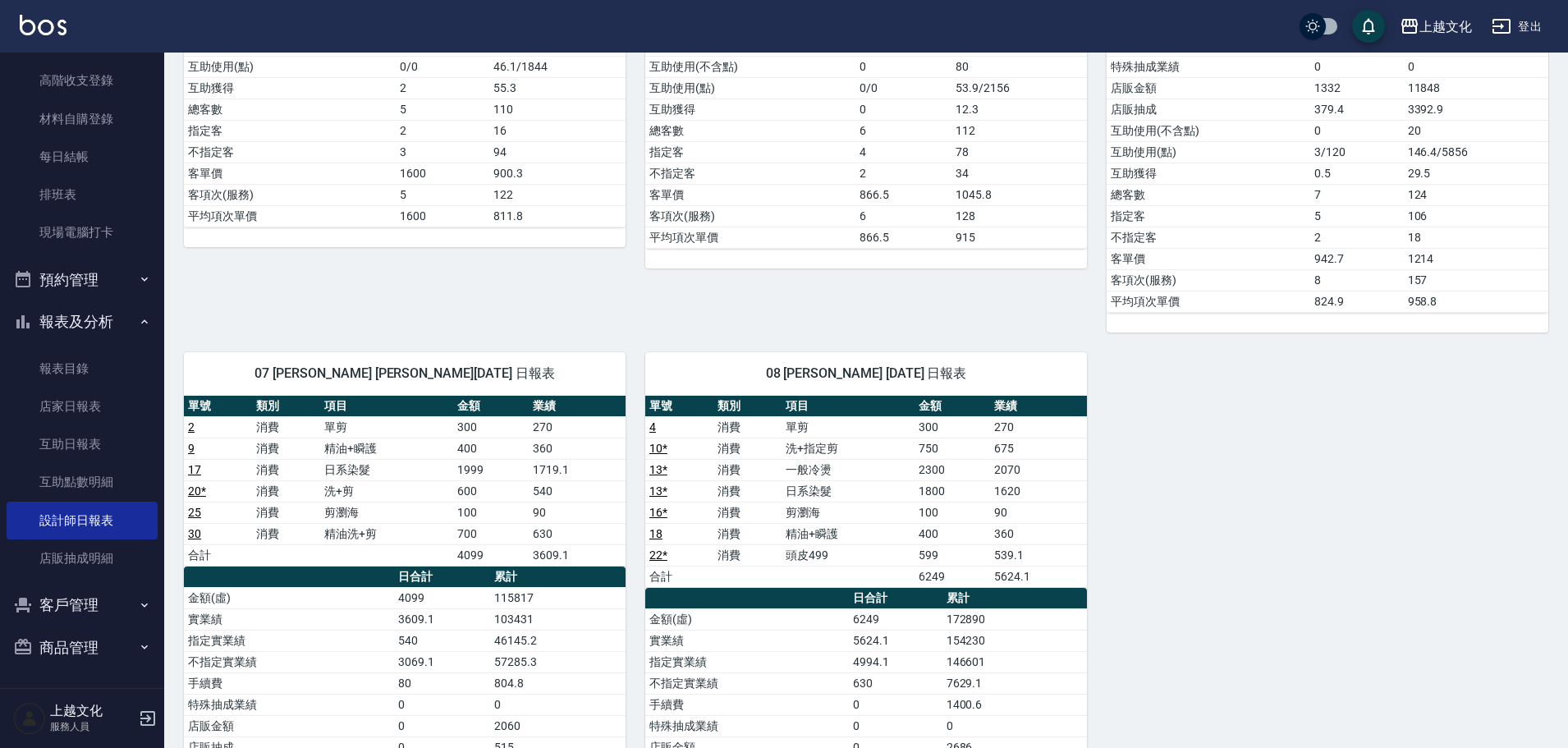
scroll to position [739, 0]
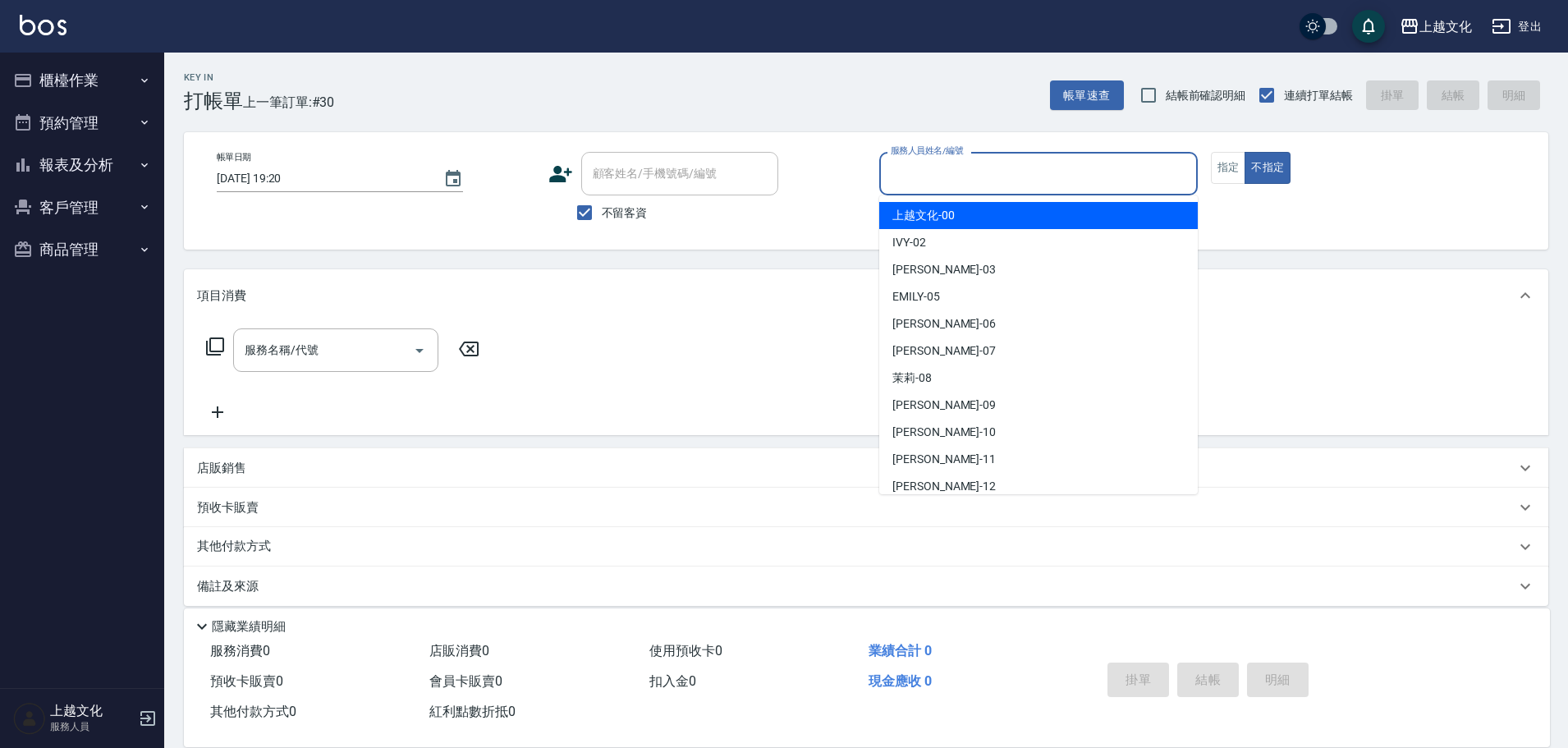
click at [967, 164] on input "服務人員姓名/編號" at bounding box center [1038, 173] width 304 height 29
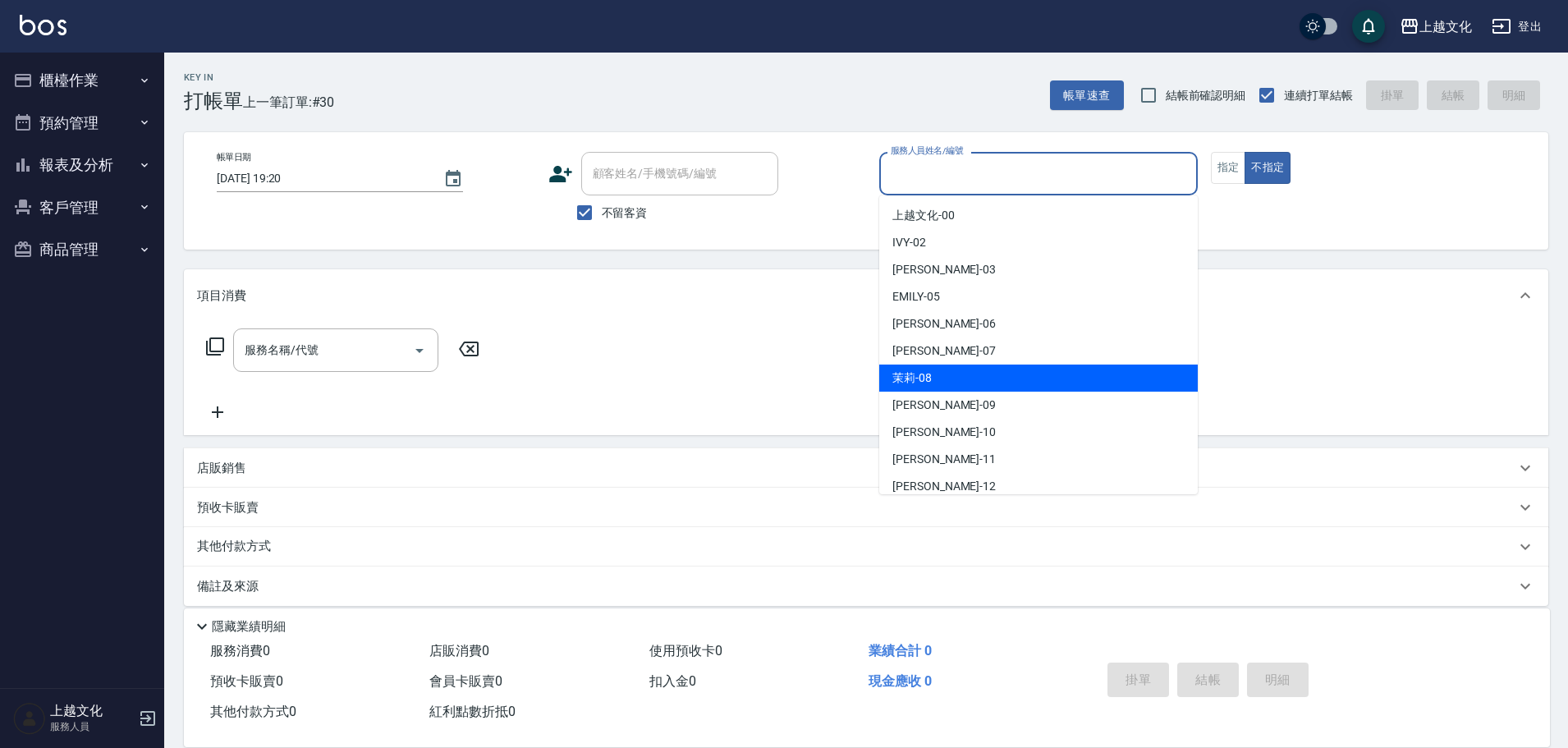
click at [984, 377] on div "茉莉 -08" at bounding box center [1038, 378] width 319 height 27
type input "茉莉-08"
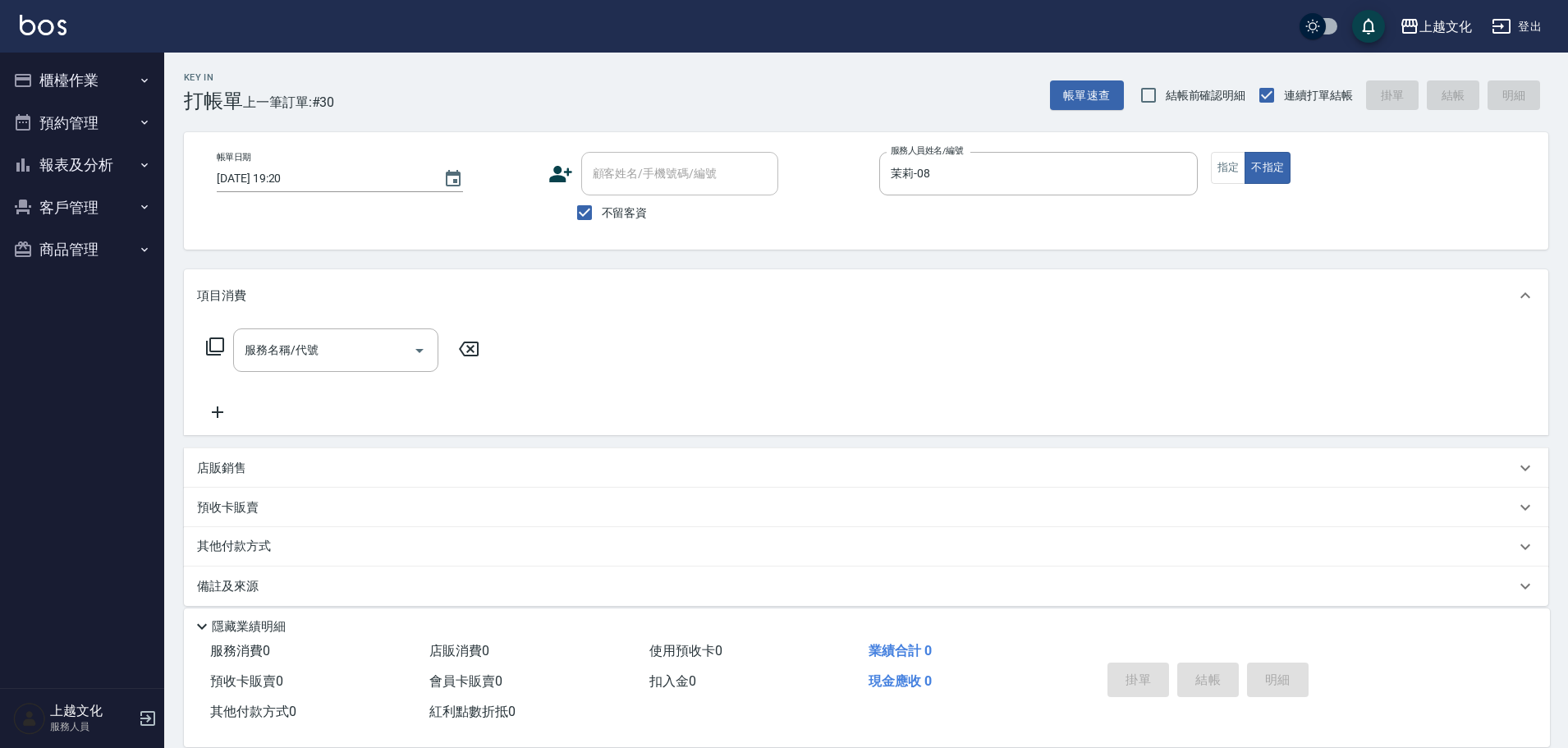
click at [213, 346] on icon at bounding box center [215, 346] width 20 height 20
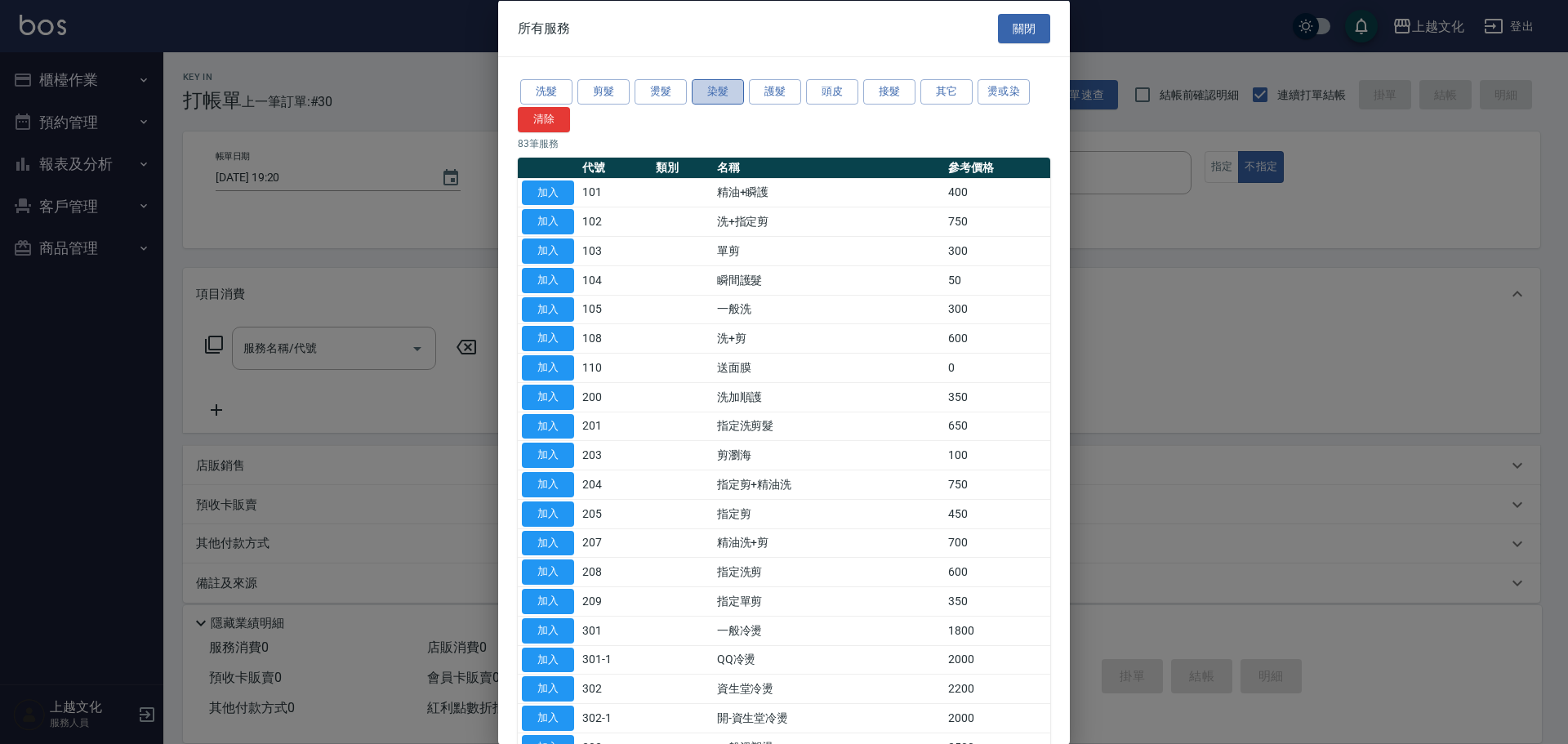
click at [737, 94] on button "染髮" at bounding box center [718, 91] width 52 height 25
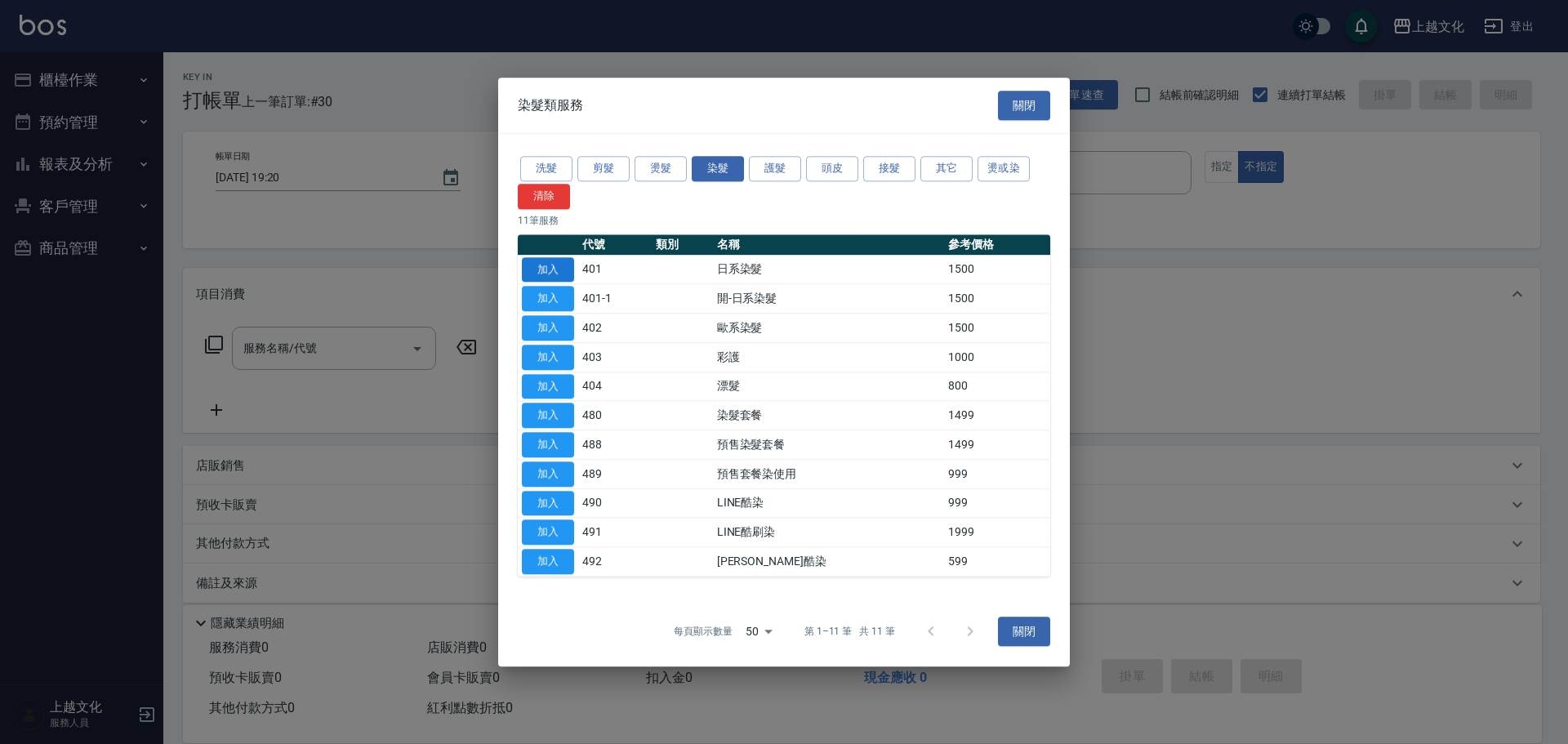
click at [550, 262] on button "加入" at bounding box center [548, 270] width 52 height 25
type input "日系染髮(401)"
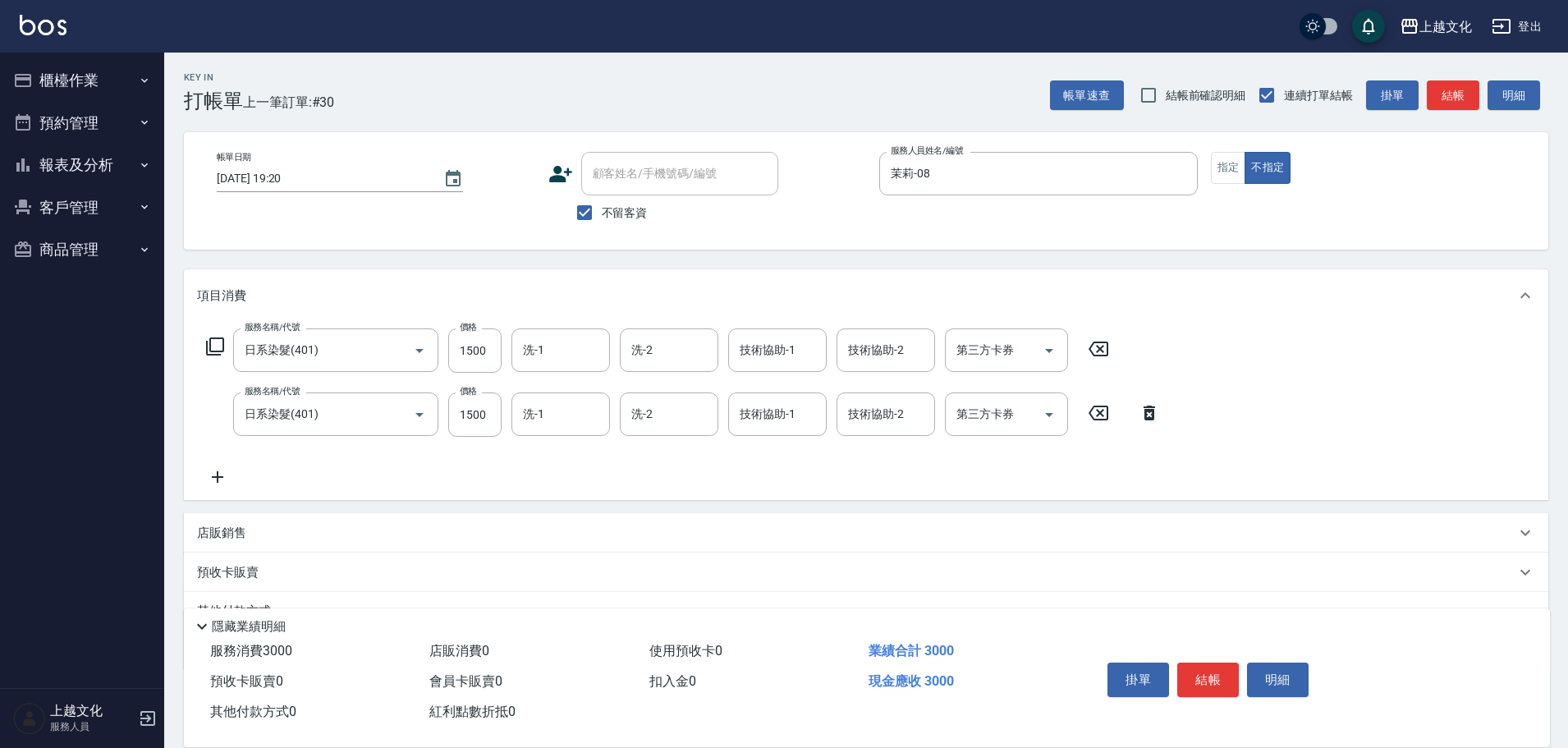
click at [1152, 413] on icon at bounding box center [1149, 413] width 41 height 20
click at [1152, 413] on div "服務名稱/代號 日系染髮(401) 服務名稱/代號 價格 1500 價格 洗-1 洗-1 洗-2 洗-2 技術協助-1 技術協助-1 技術協助-2 技術協助-…" at bounding box center [866, 411] width 1364 height 178
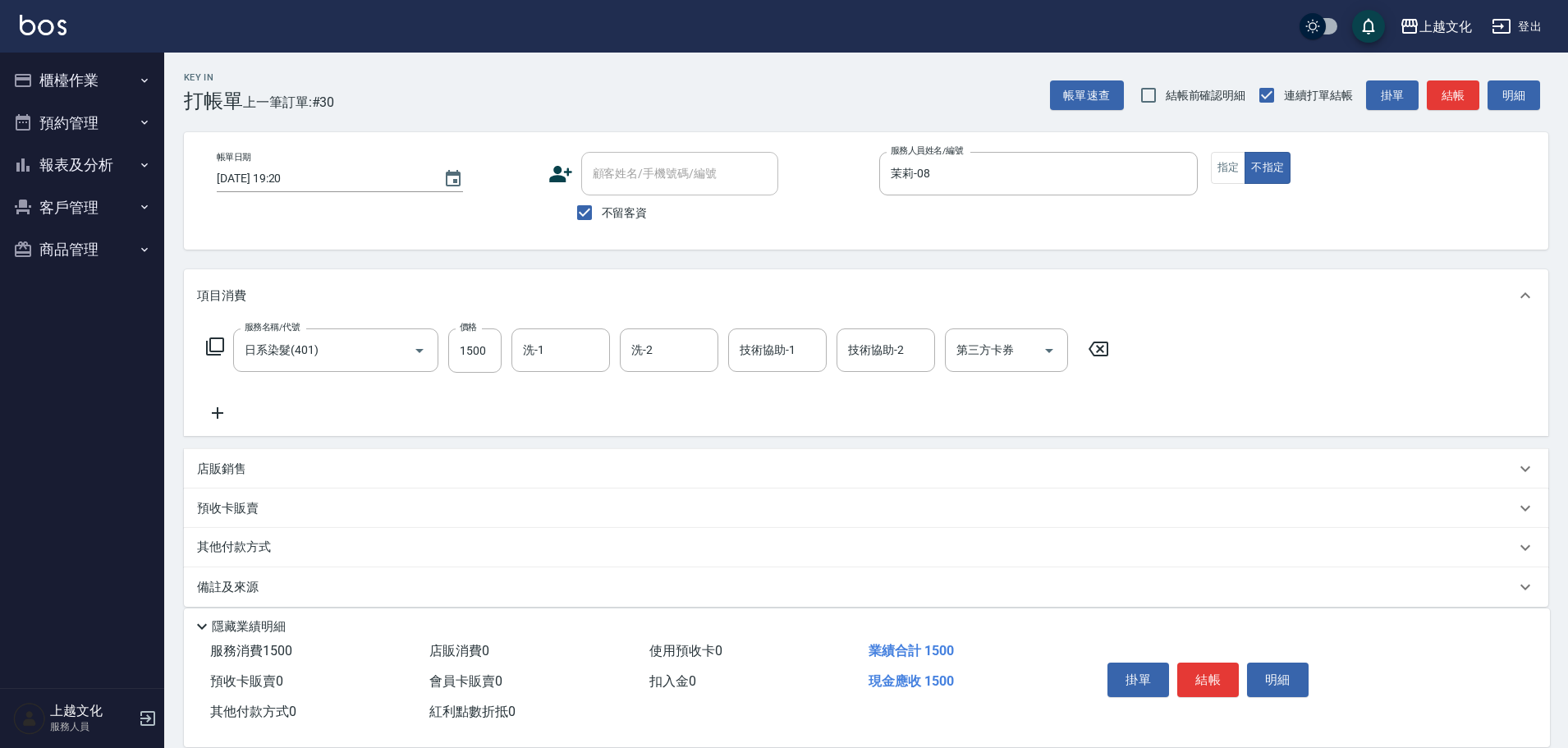
click at [470, 375] on div "服務名稱/代號 日系染髮(401) 服務名稱/代號 價格 1500 價格 洗-1 洗-1 洗-2 洗-2 技術協助-1 技術協助-1 技術協助-2 技術協助-…" at bounding box center [658, 375] width 922 height 94
click at [468, 367] on input "1500" at bounding box center [475, 351] width 53 height 44
type input "2199"
click at [1202, 686] on button "結帳" at bounding box center [1208, 680] width 62 height 34
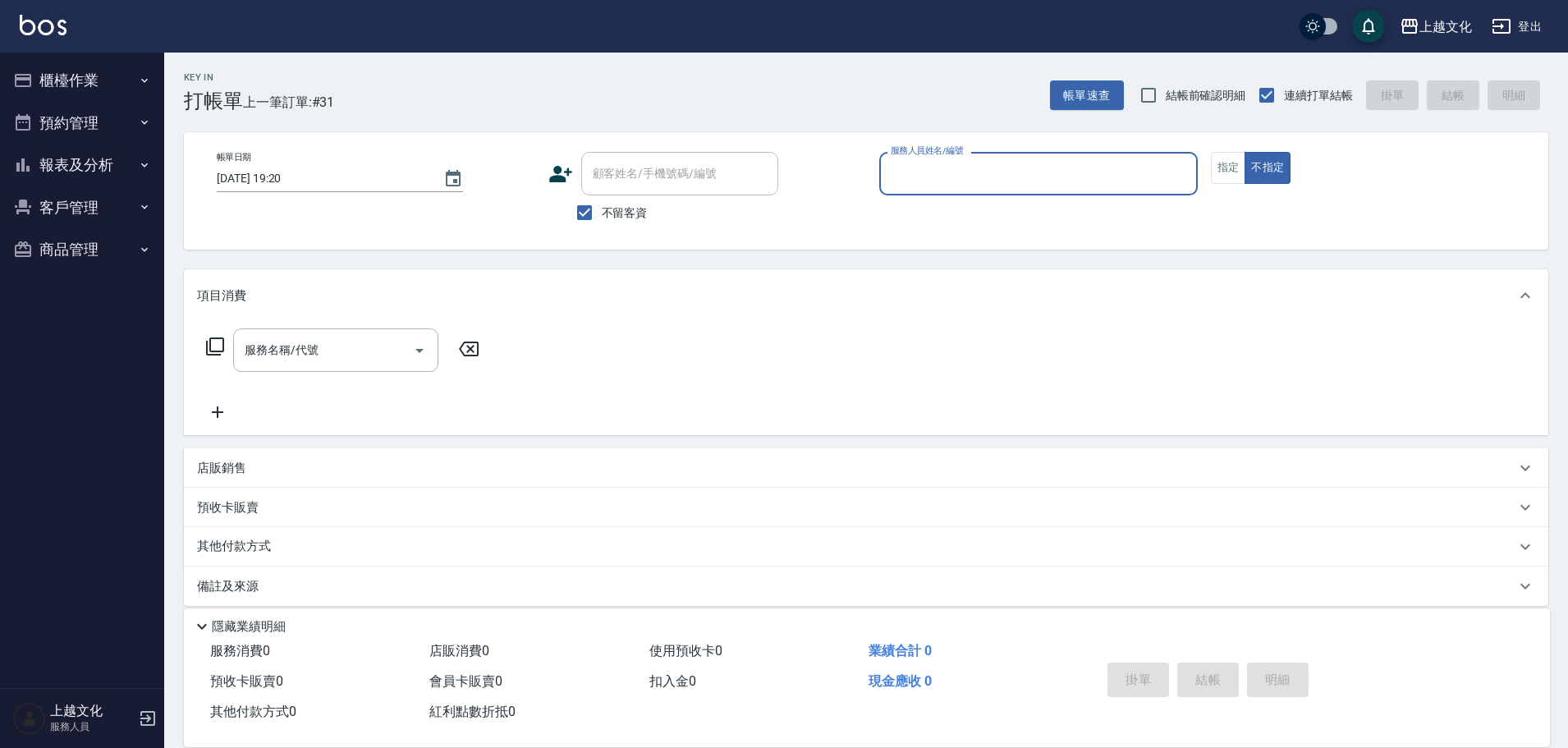
click at [73, 91] on button "櫃檯作業" at bounding box center [82, 80] width 151 height 43
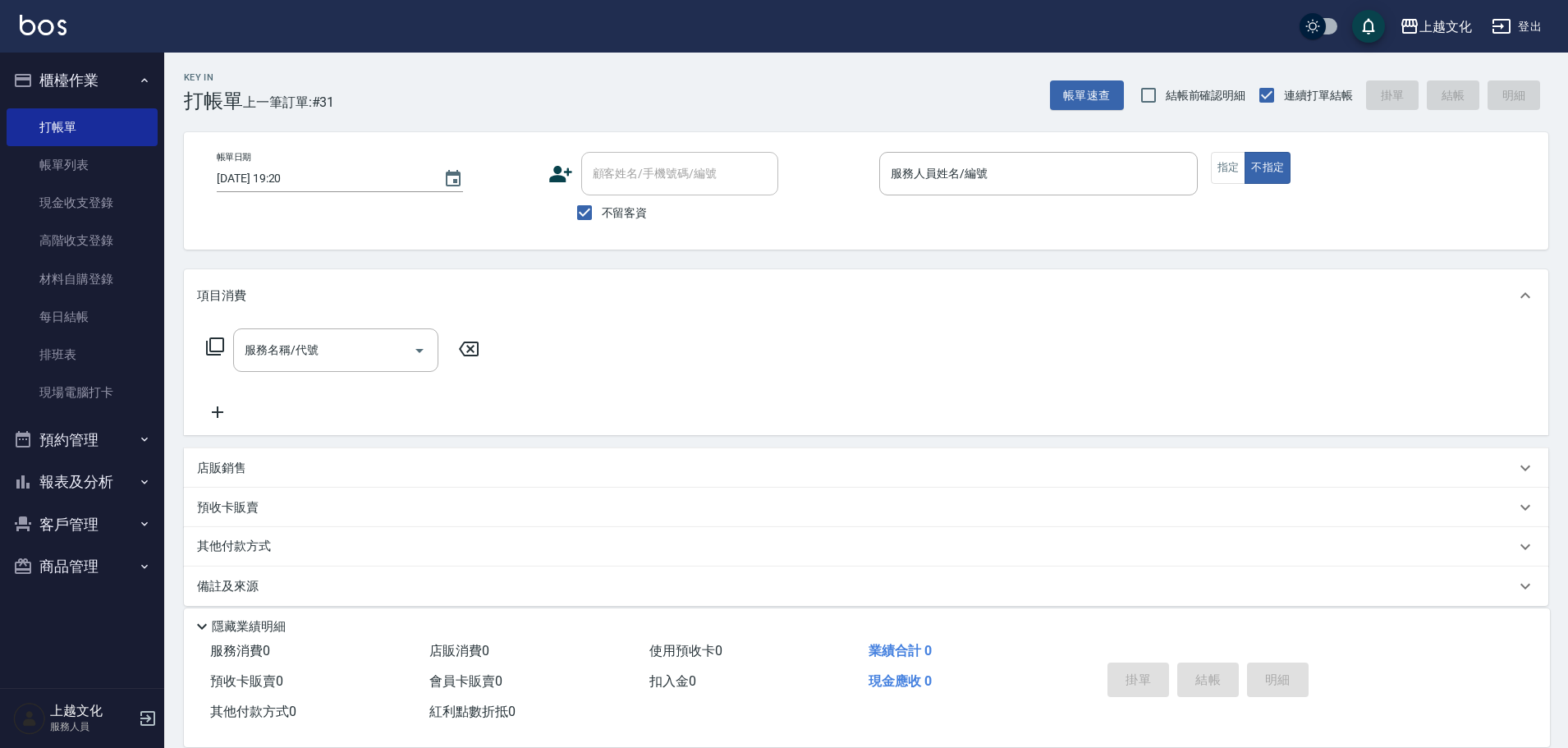
click at [73, 91] on button "櫃檯作業" at bounding box center [82, 80] width 151 height 43
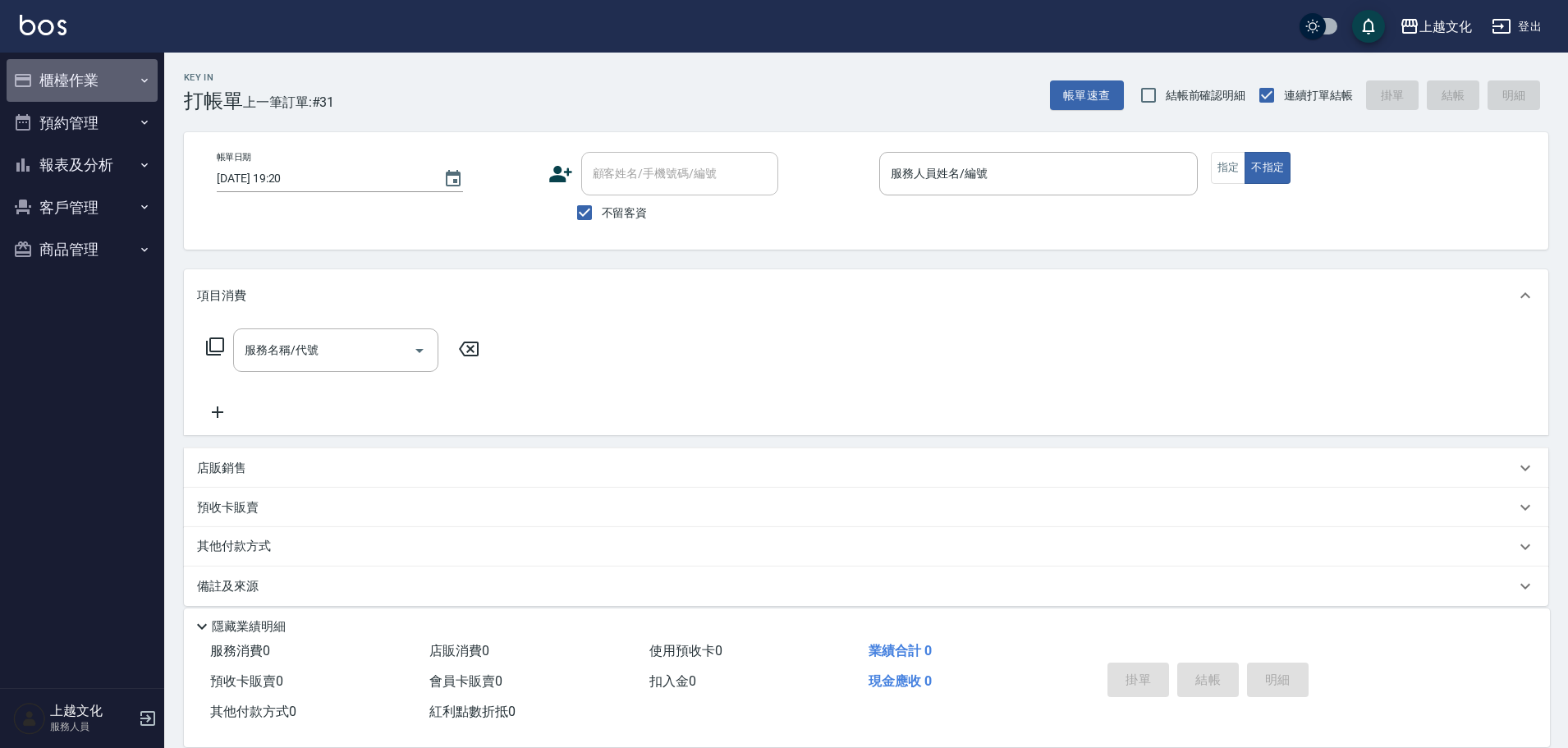
click at [76, 91] on button "櫃檯作業" at bounding box center [82, 80] width 151 height 43
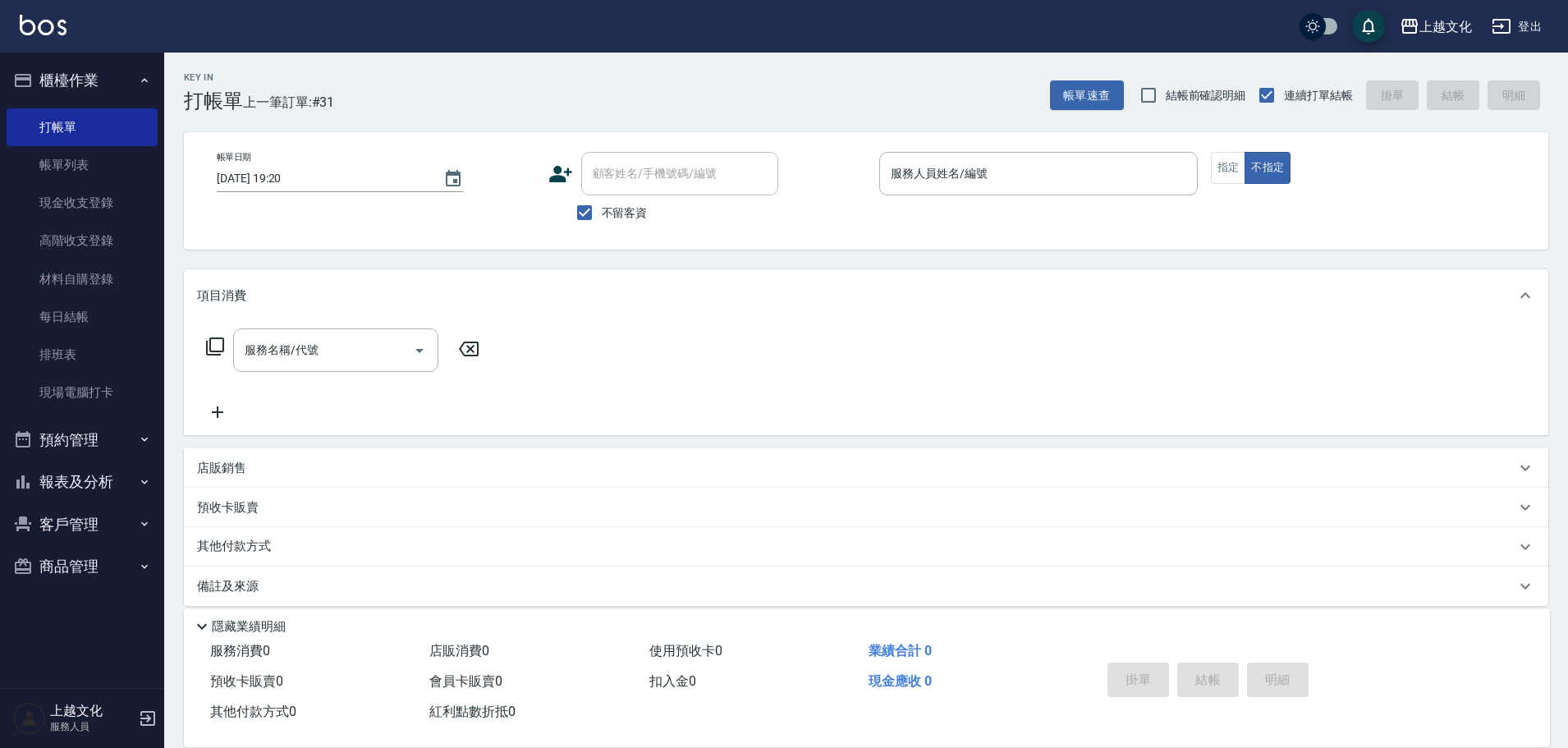
click at [81, 481] on button "報表及分析" at bounding box center [82, 482] width 151 height 43
click at [76, 480] on button "報表及分析" at bounding box center [82, 482] width 151 height 43
click at [94, 571] on link "店家日報表" at bounding box center [82, 567] width 151 height 38
drag, startPoint x: 94, startPoint y: 571, endPoint x: 194, endPoint y: 548, distance: 102.6
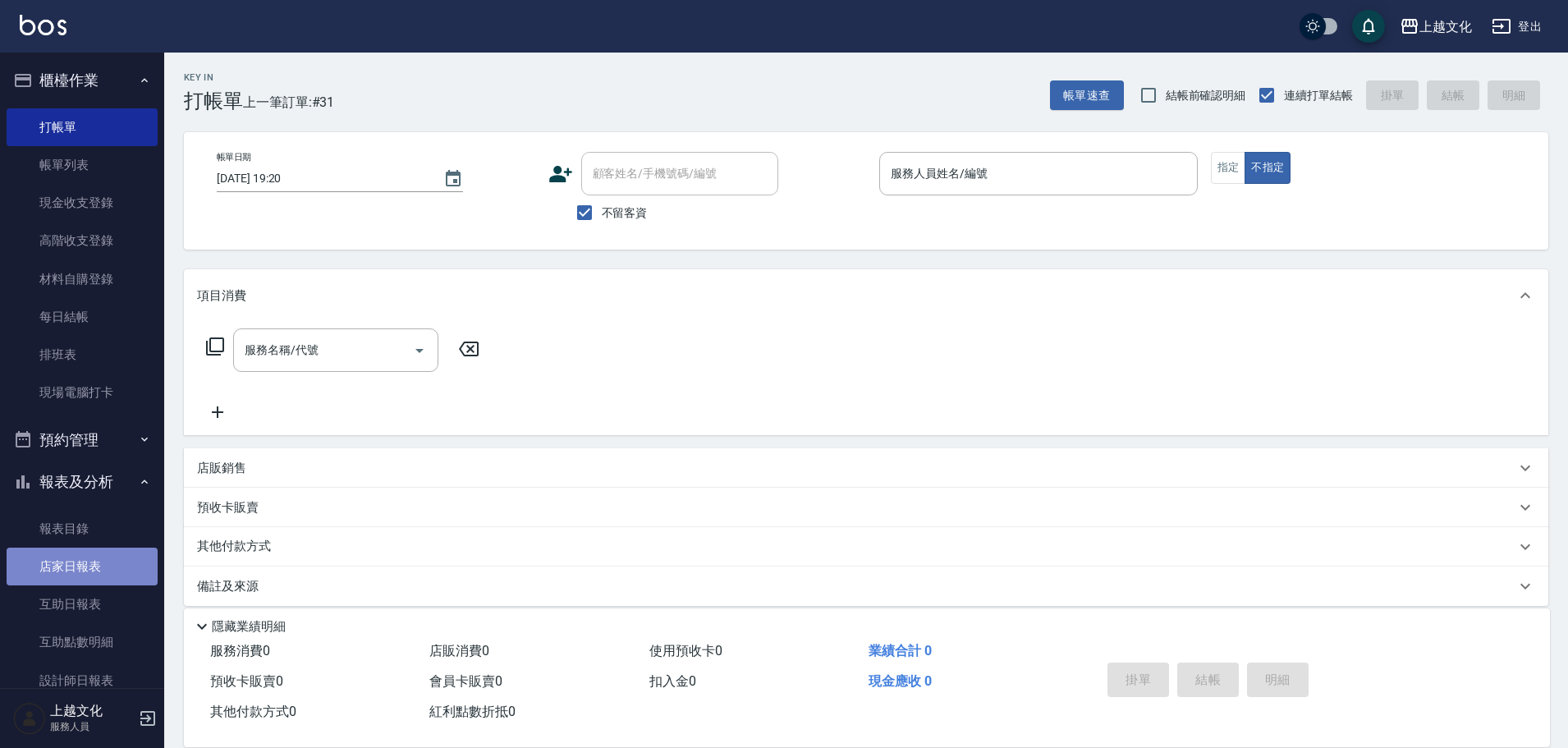
click at [94, 571] on link "店家日報表" at bounding box center [82, 567] width 151 height 38
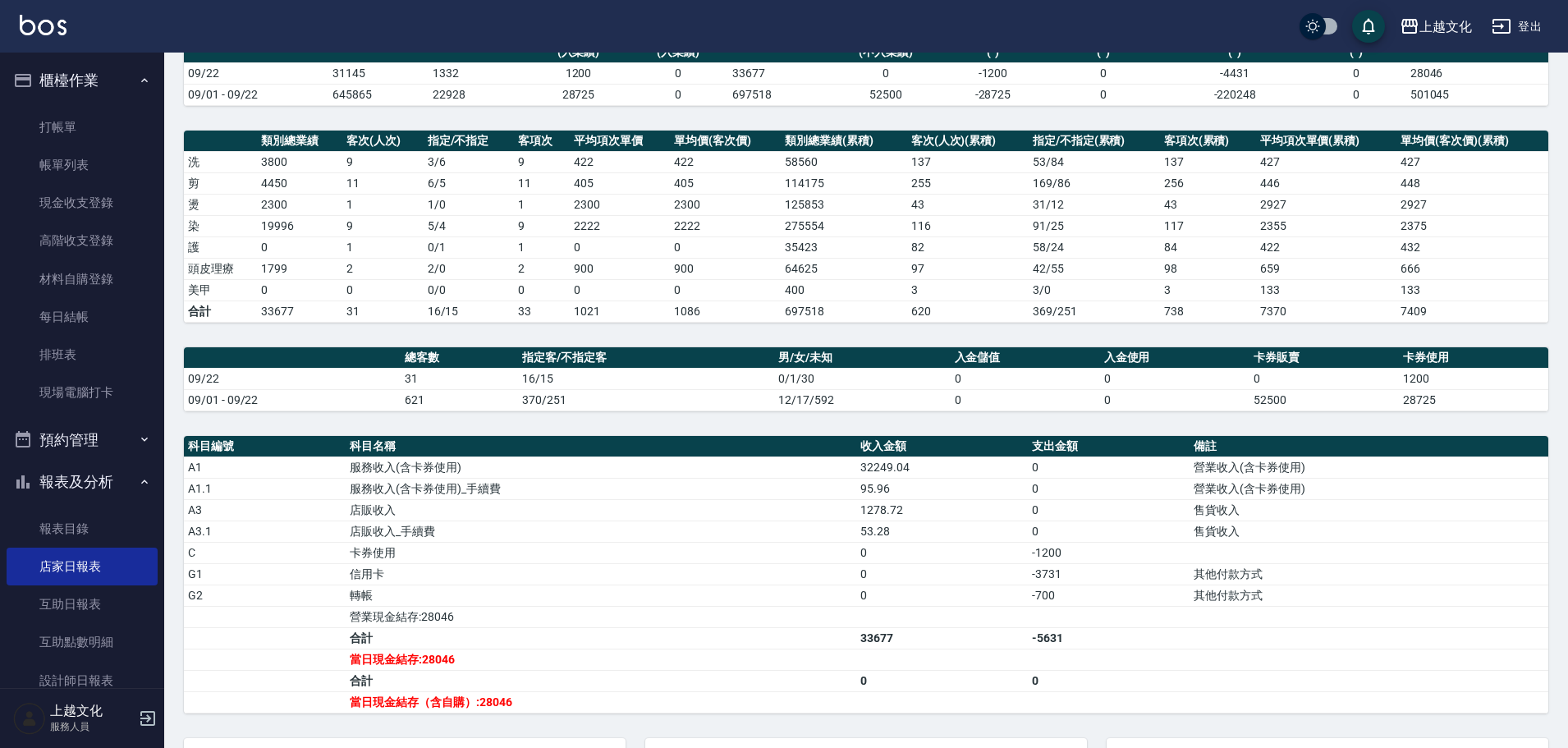
scroll to position [316, 0]
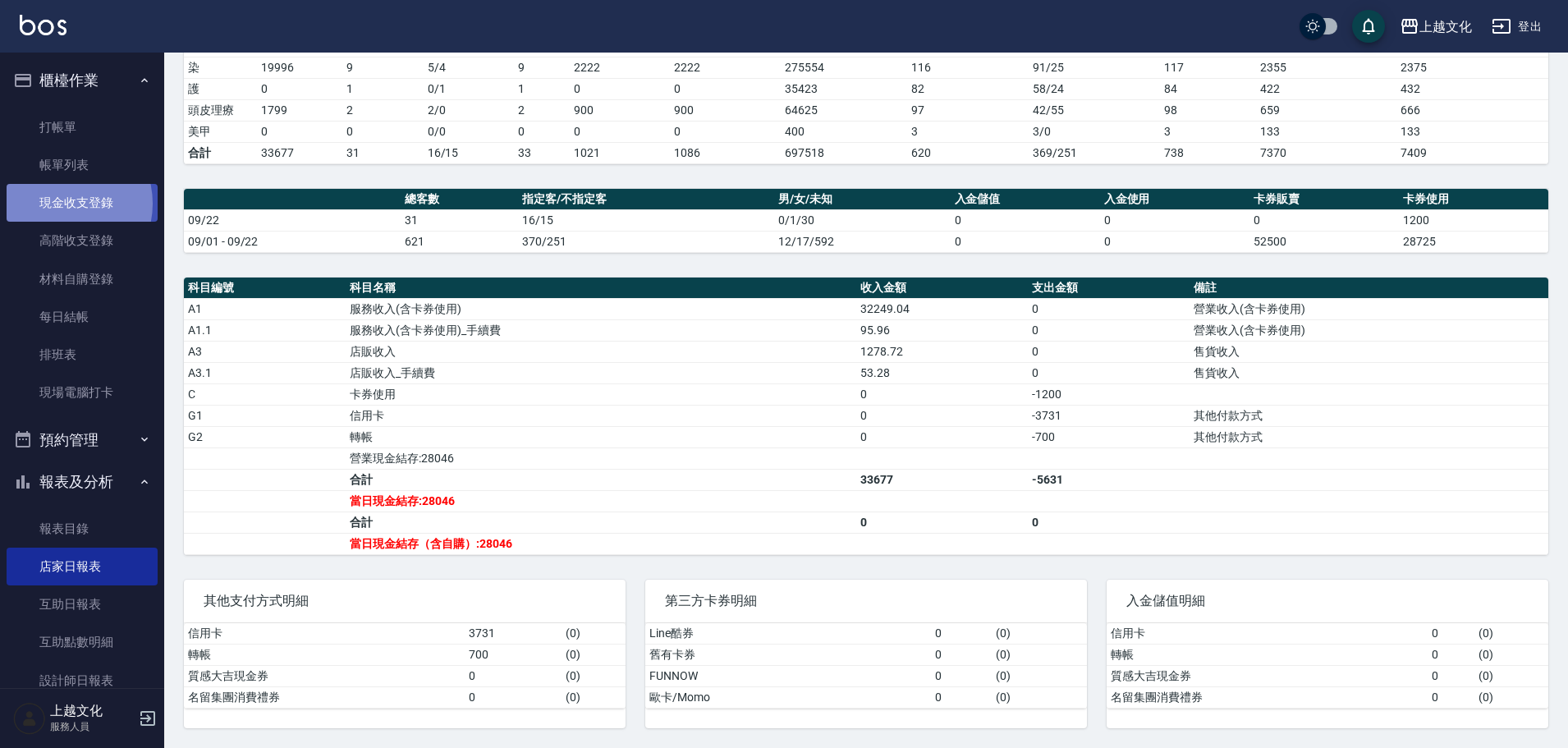
click at [61, 204] on link "現金收支登錄" at bounding box center [82, 203] width 151 height 38
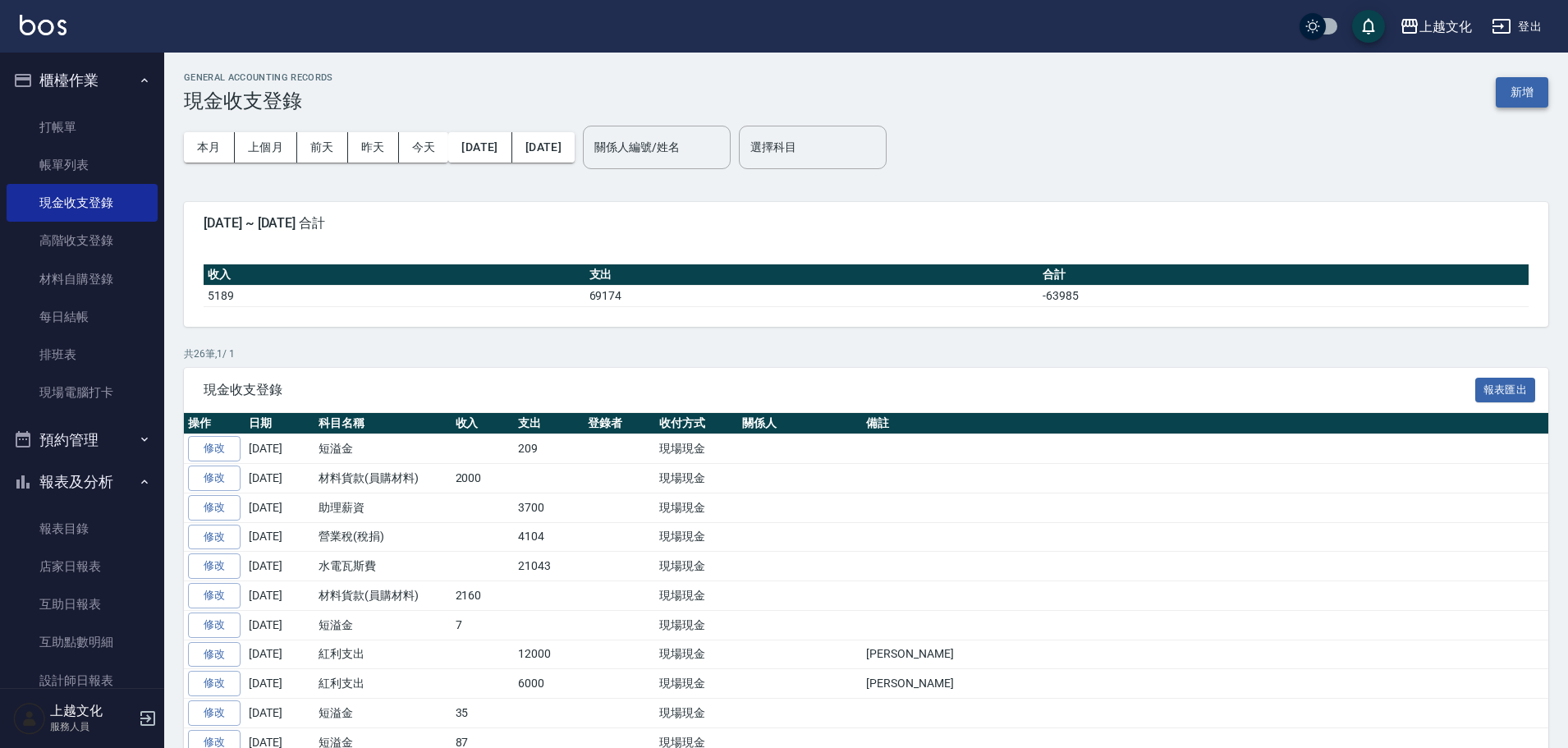
click at [1526, 83] on button "新增" at bounding box center [1522, 92] width 53 height 30
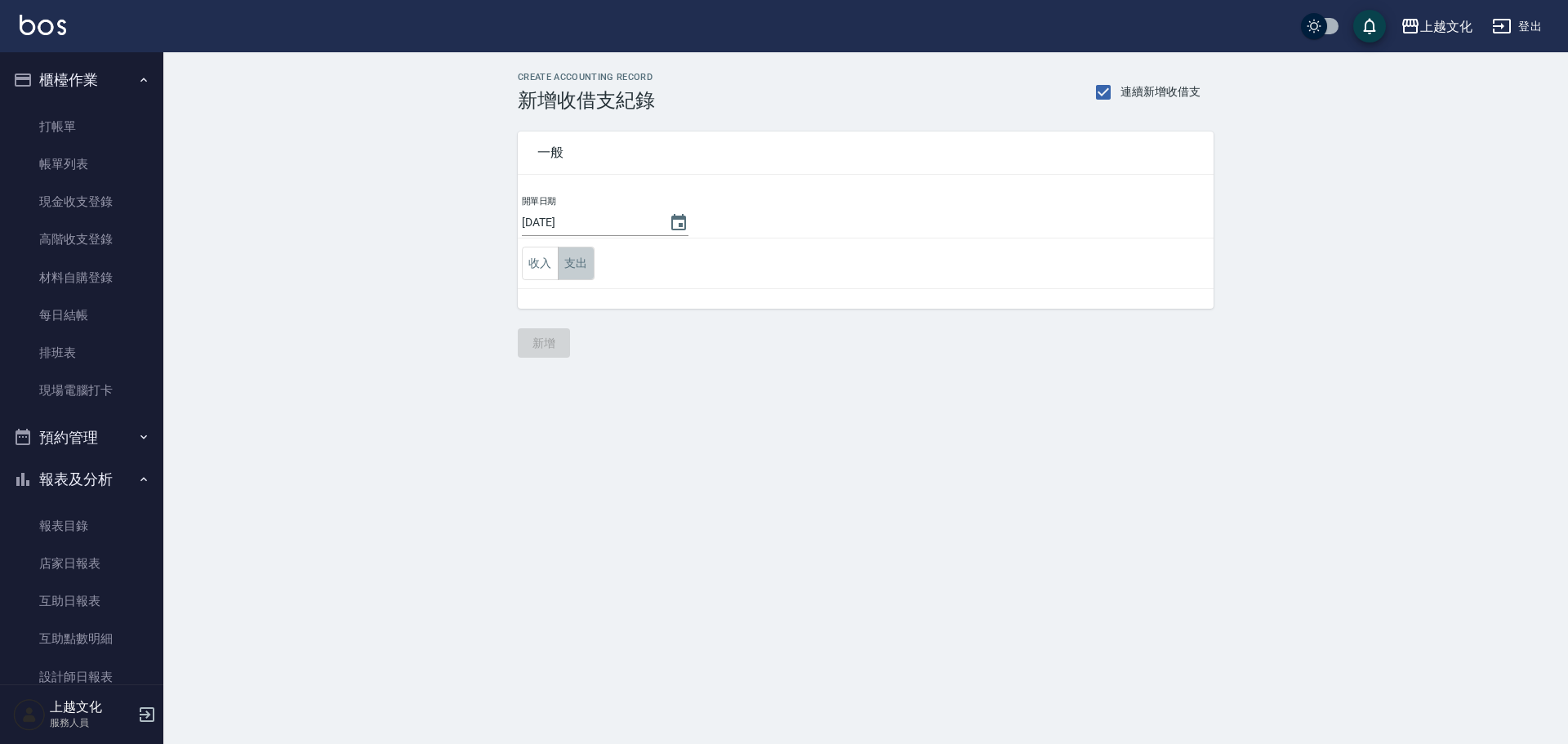
click at [581, 265] on button "支出" at bounding box center [576, 263] width 37 height 33
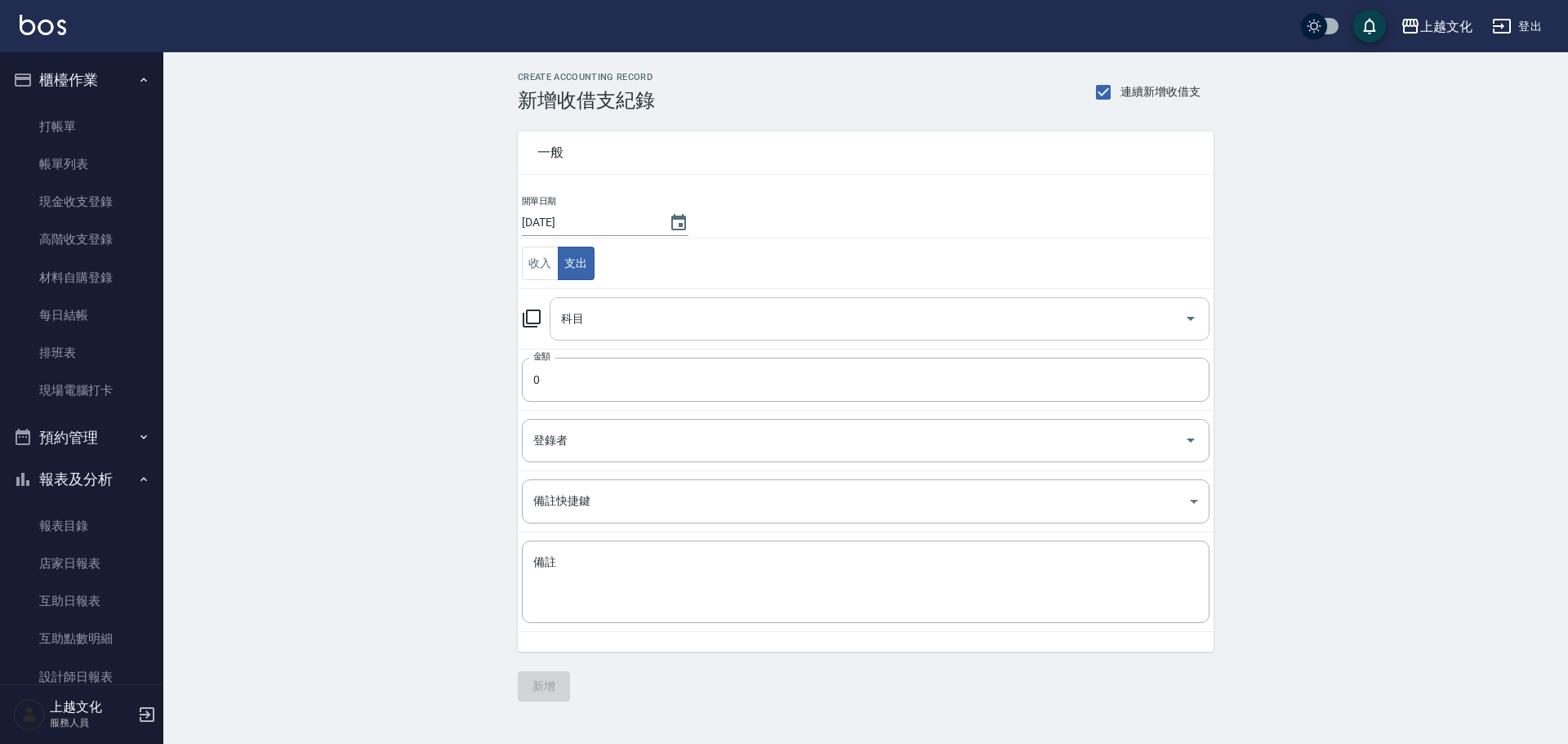
click at [595, 325] on input "科目" at bounding box center [867, 319] width 621 height 29
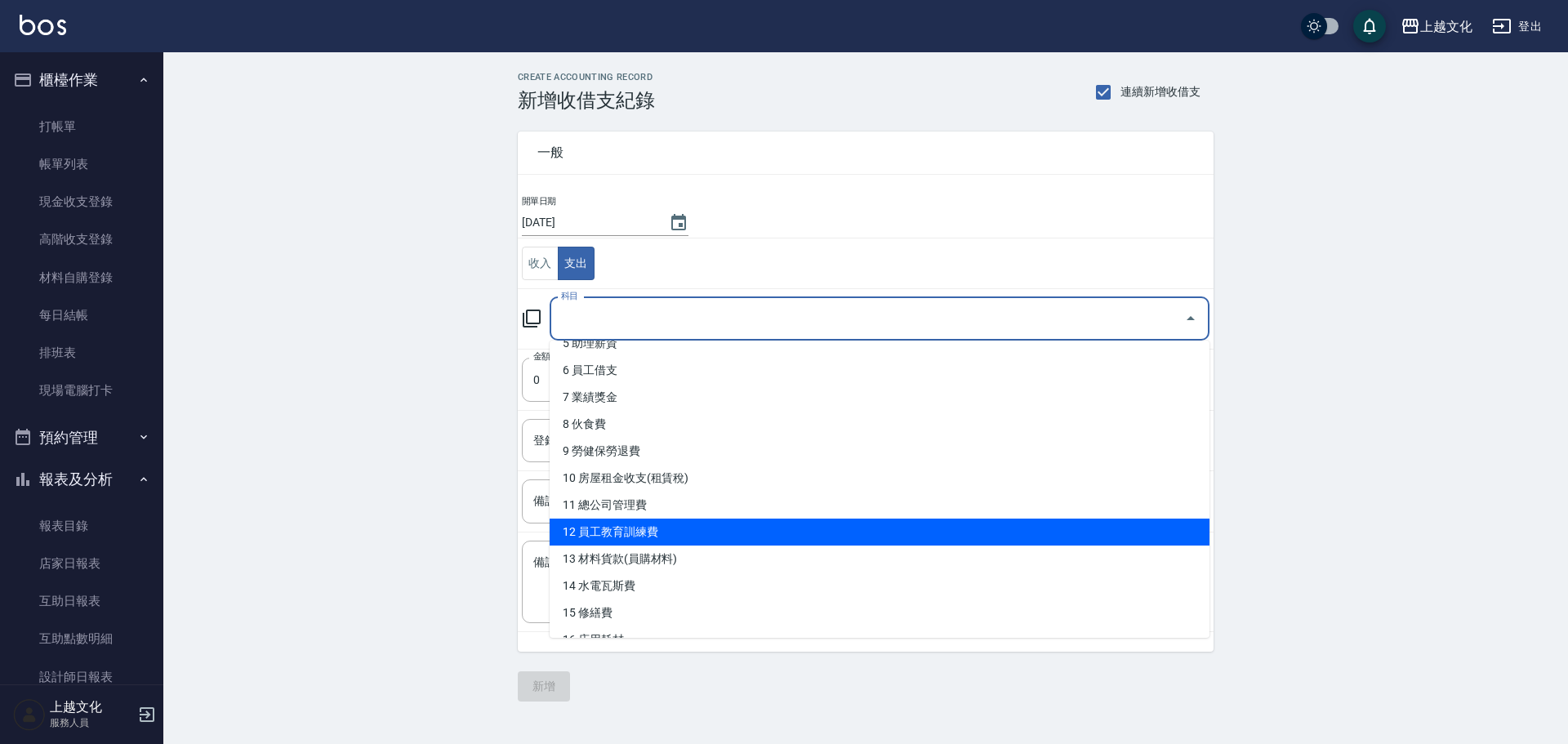
scroll to position [163, 0]
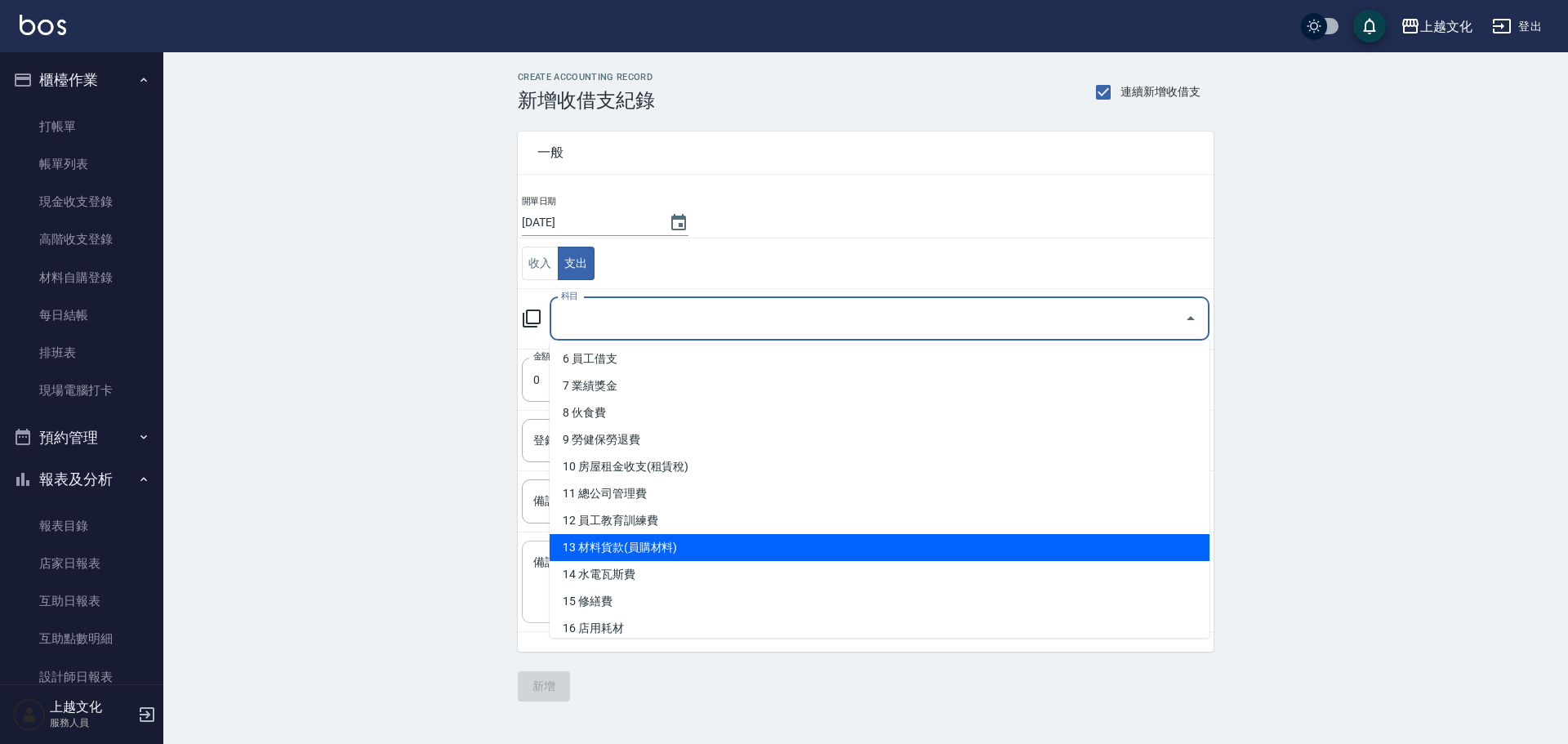
click at [644, 552] on li "13 材料貨款(員購材料)" at bounding box center [880, 547] width 660 height 27
type input "13 材料貨款(員購材料)"
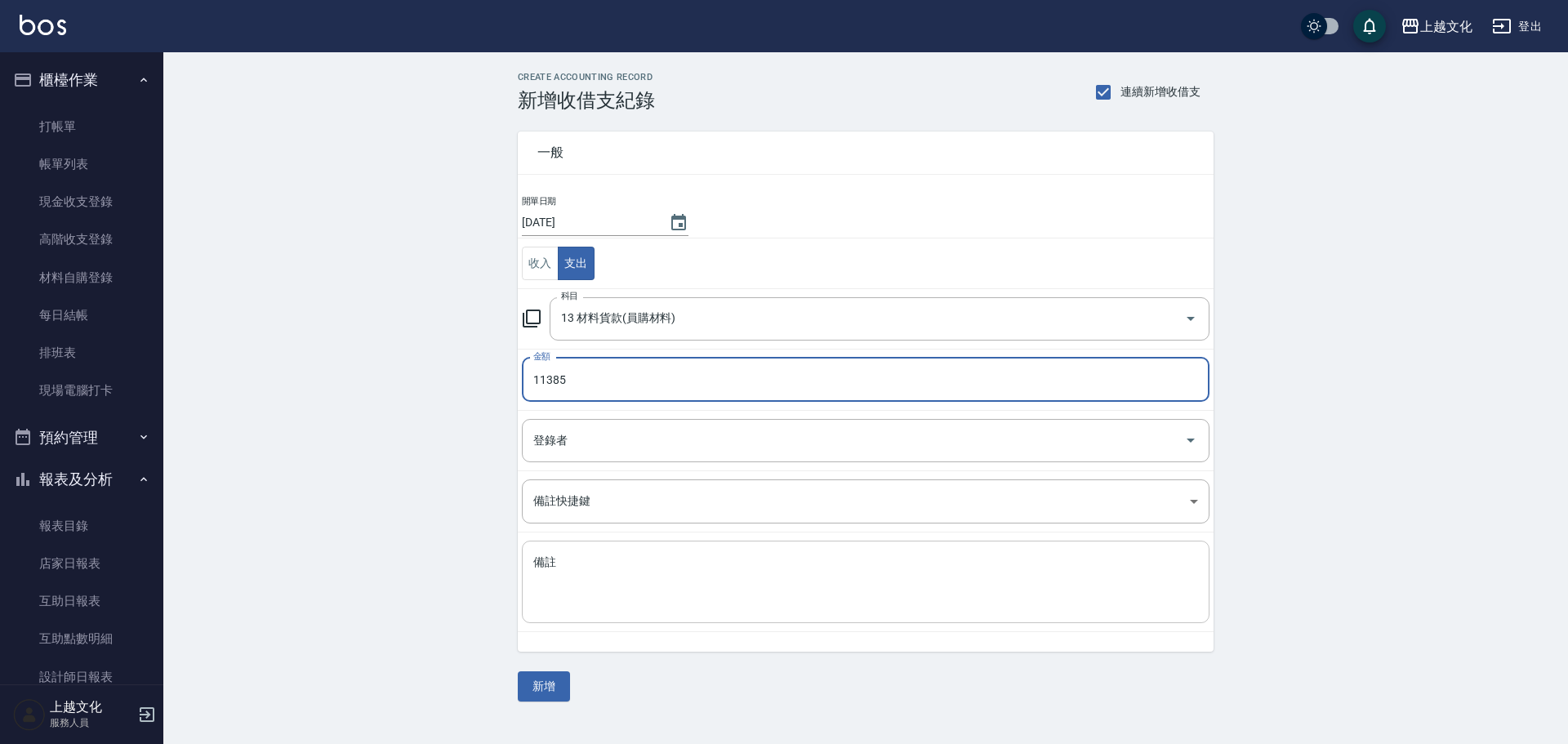
type input "11385"
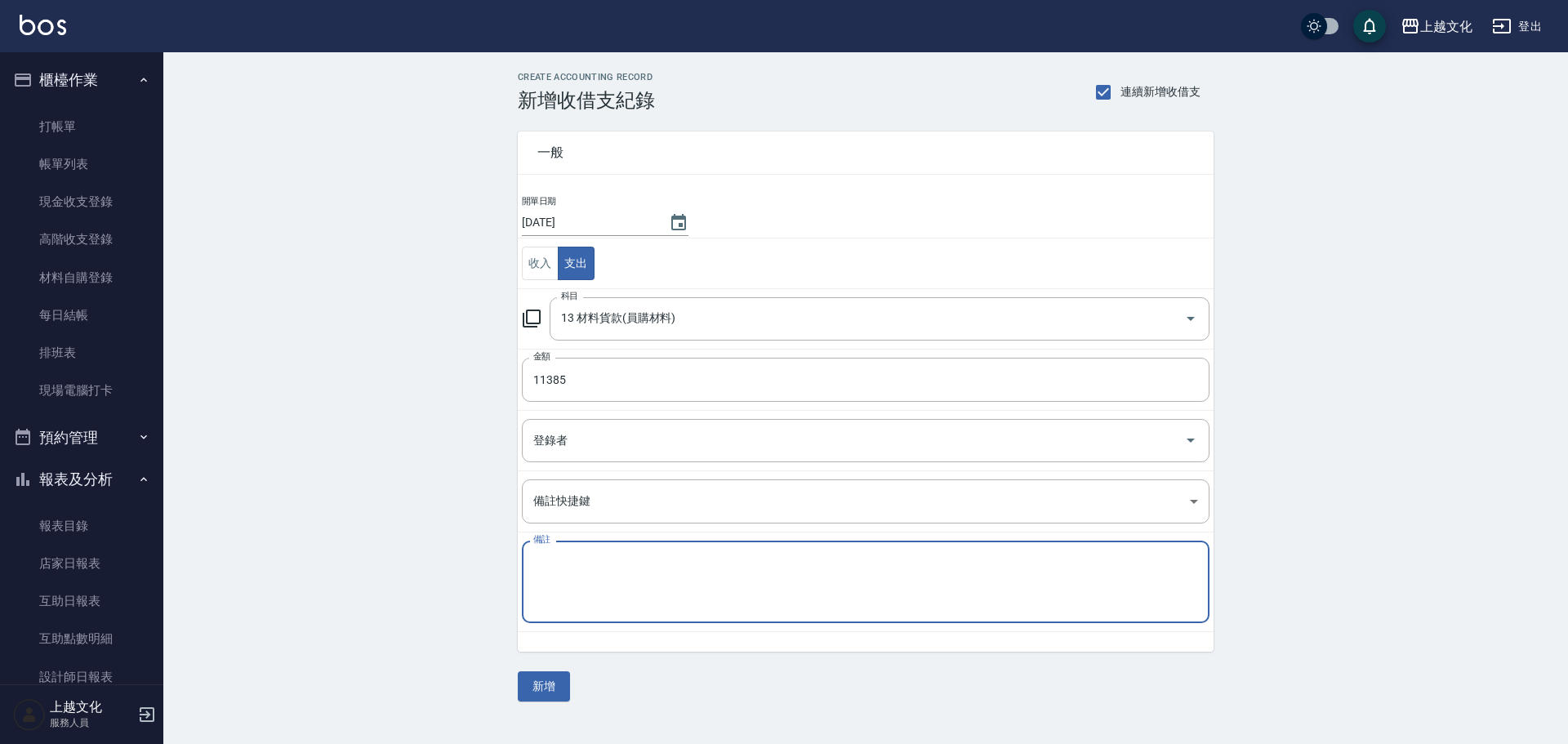
click at [602, 559] on textarea "備註" at bounding box center [866, 582] width 665 height 56
type textarea "c"
type textarea "紅果"
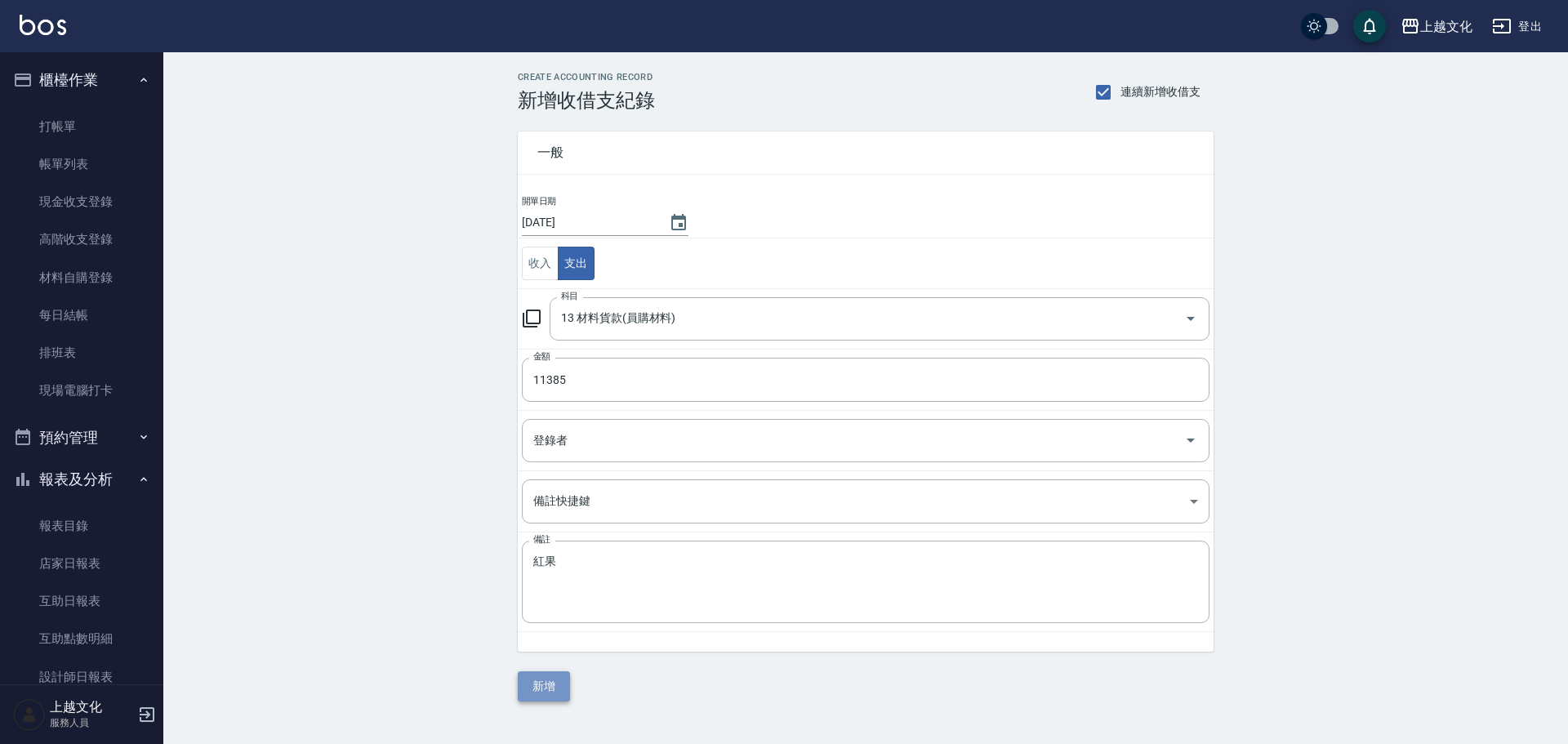
click at [549, 687] on button "新增" at bounding box center [544, 686] width 52 height 30
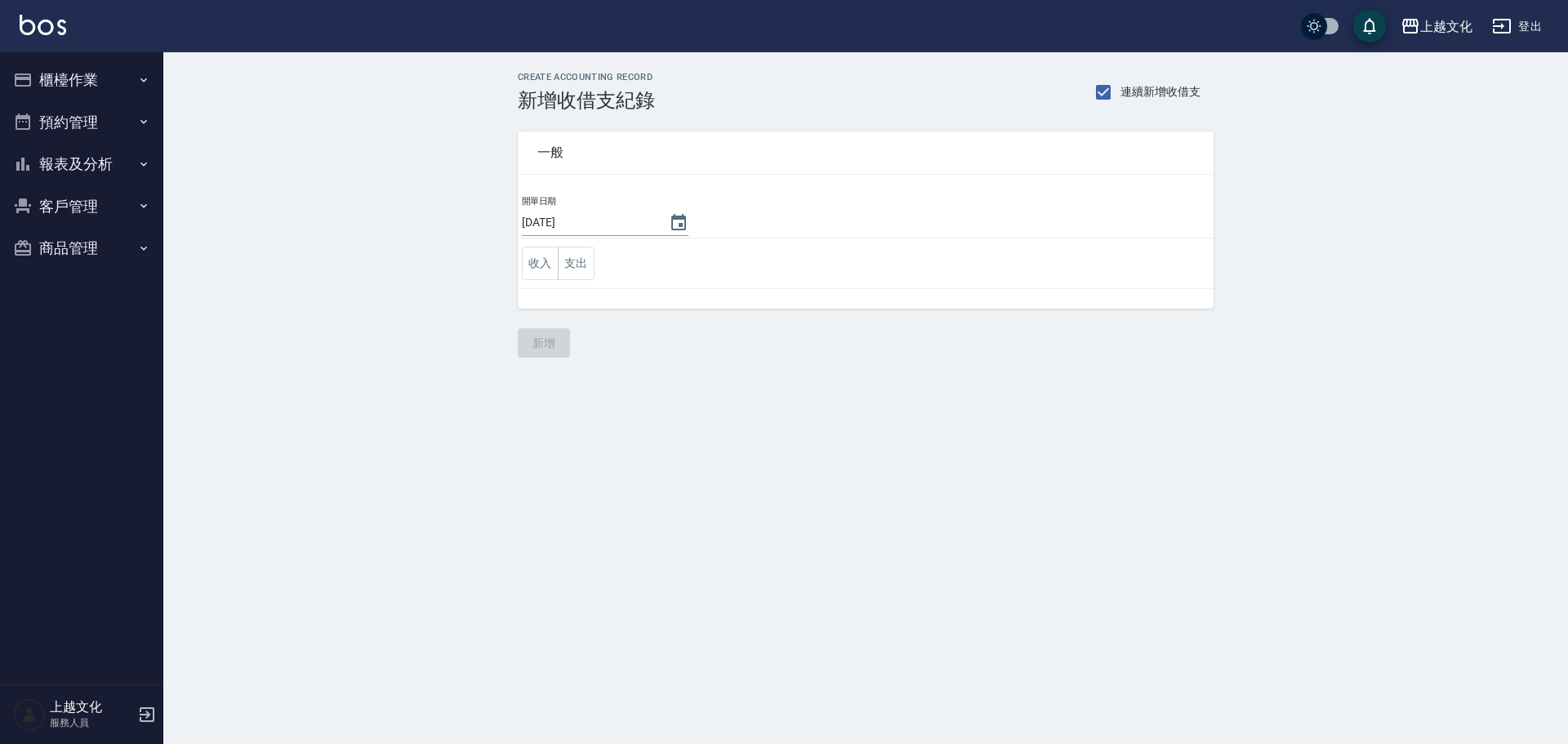
click at [82, 165] on button "報表及分析" at bounding box center [82, 164] width 150 height 42
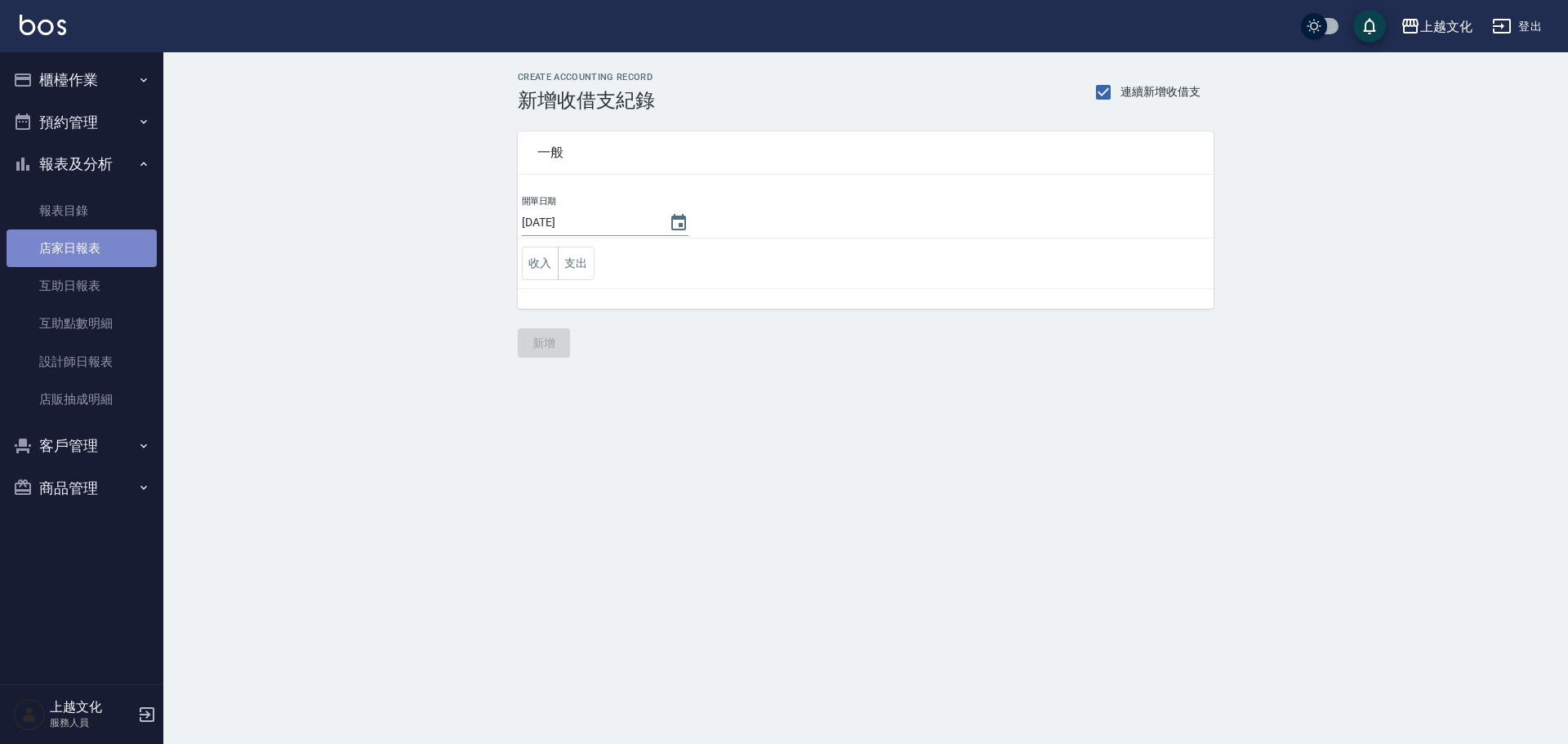
click at [89, 245] on link "店家日報表" at bounding box center [82, 248] width 150 height 38
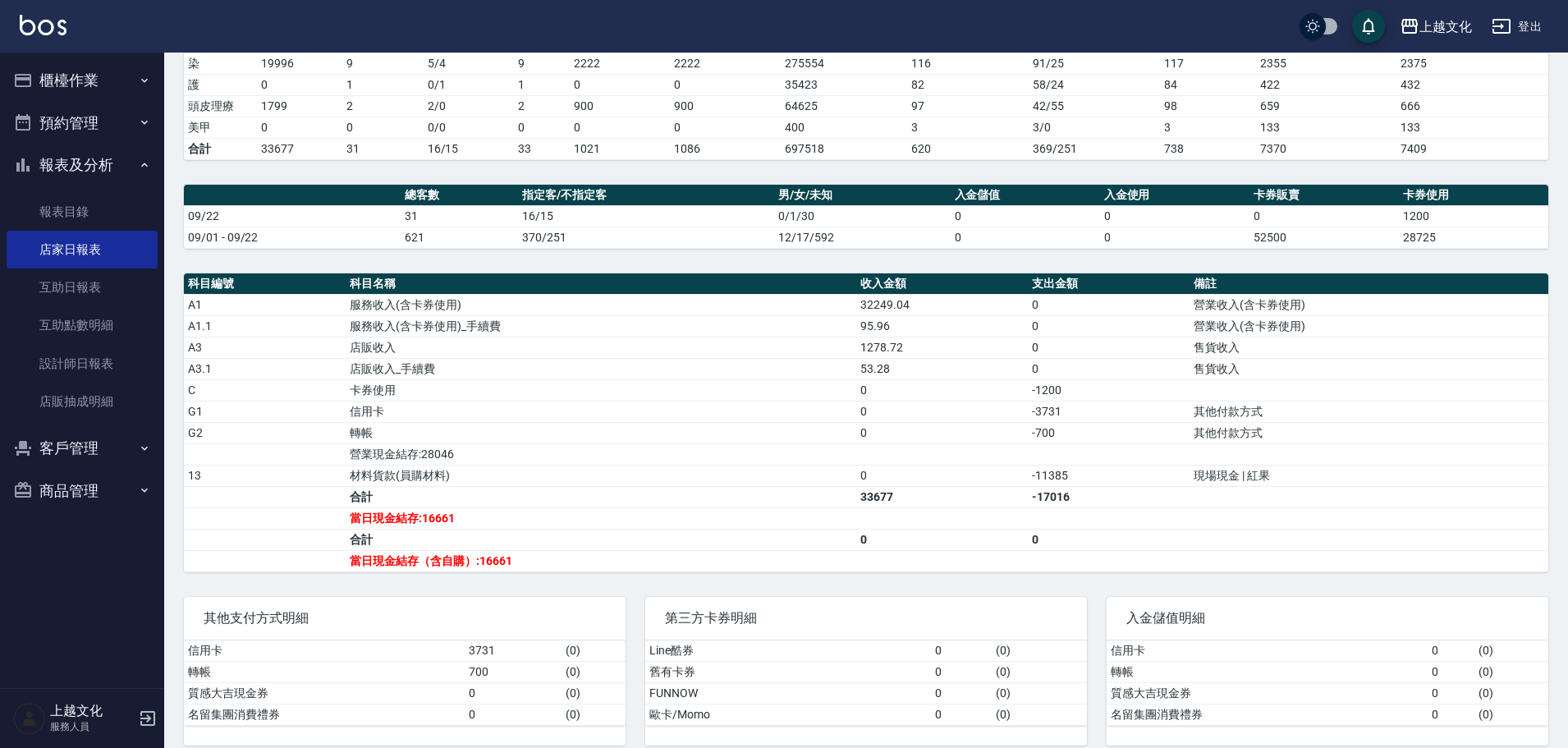
scroll to position [337, 0]
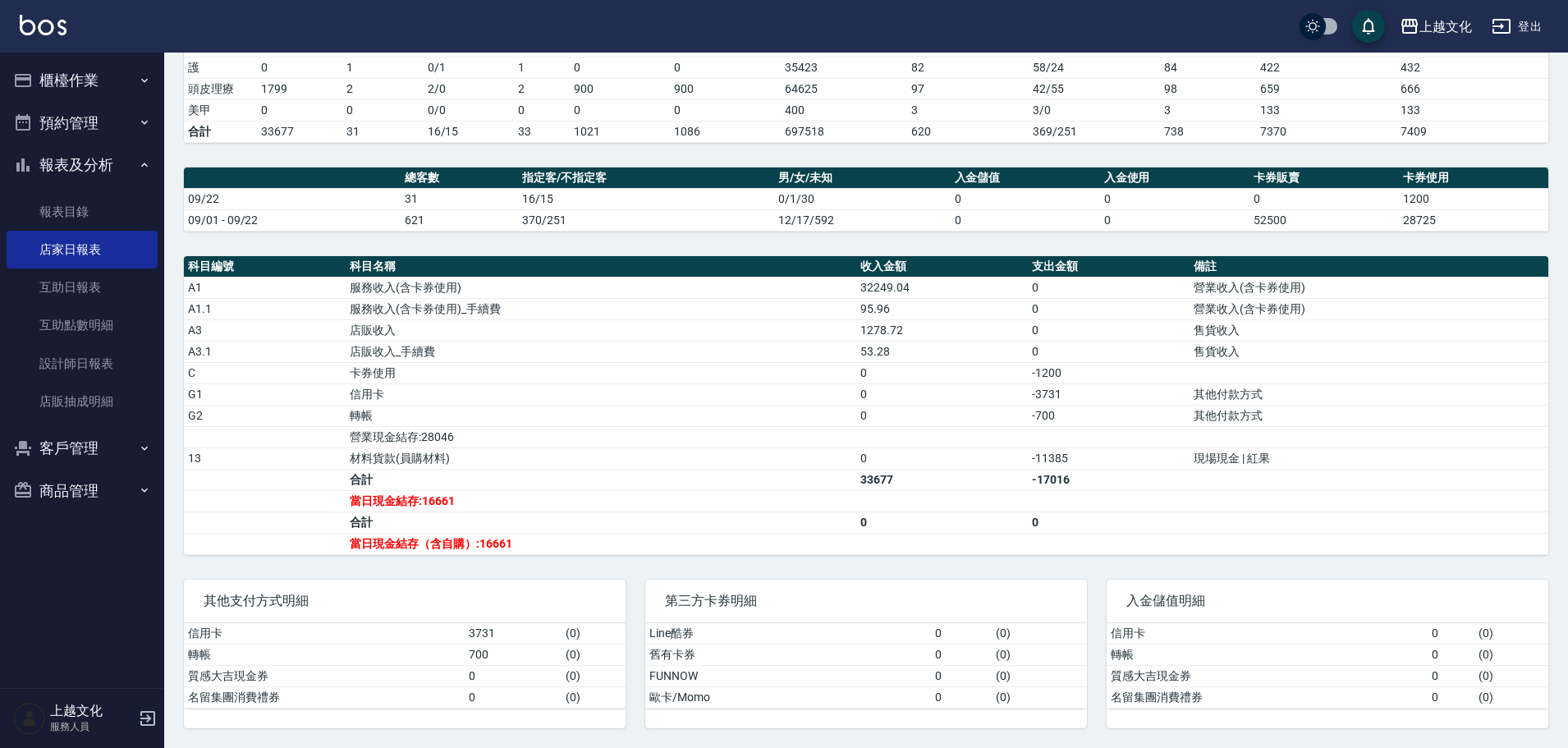
click at [67, 81] on button "櫃檯作業" at bounding box center [82, 80] width 151 height 43
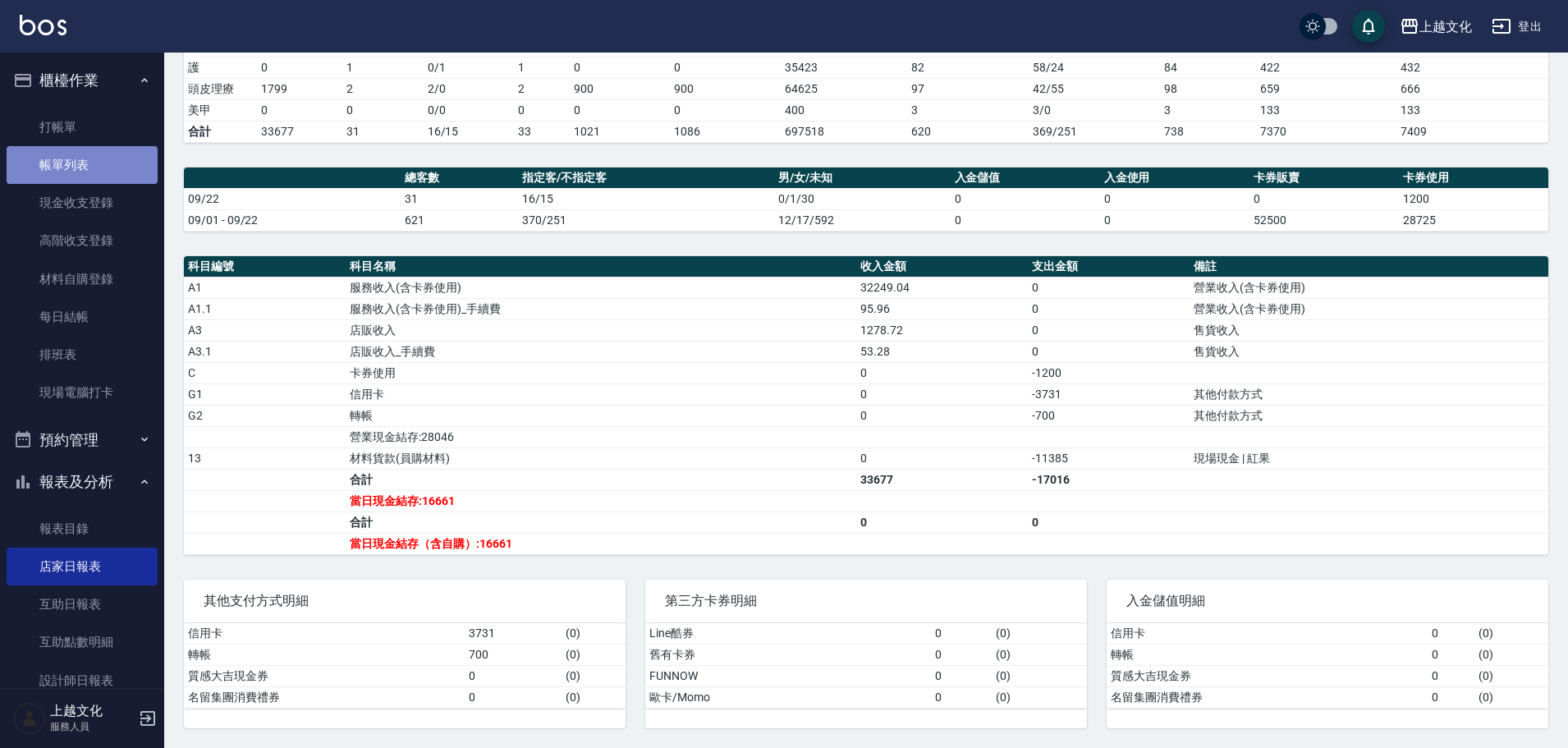
click at [92, 158] on link "帳單列表" at bounding box center [82, 165] width 151 height 38
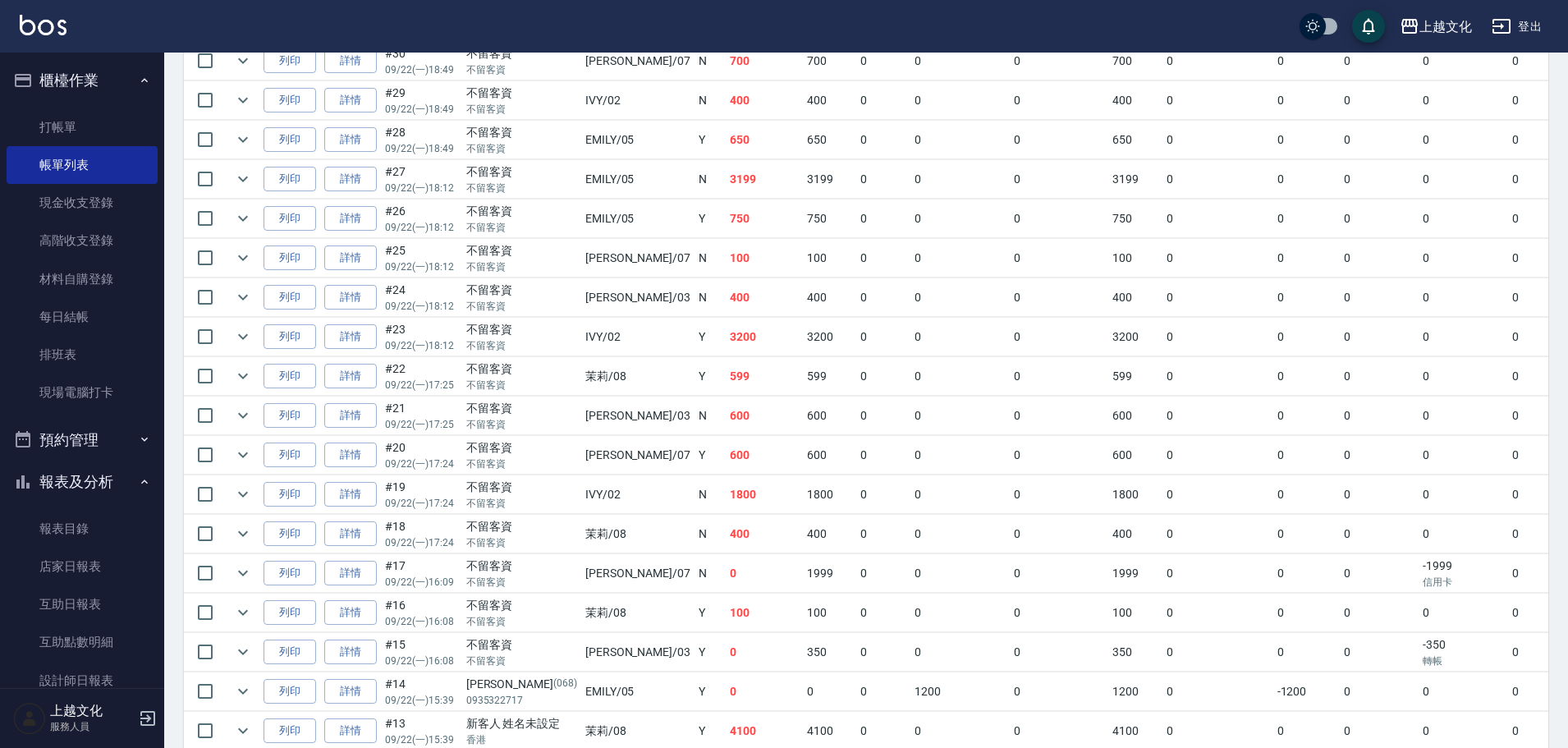
scroll to position [493, 0]
click at [350, 530] on link "詳情" at bounding box center [351, 533] width 53 height 25
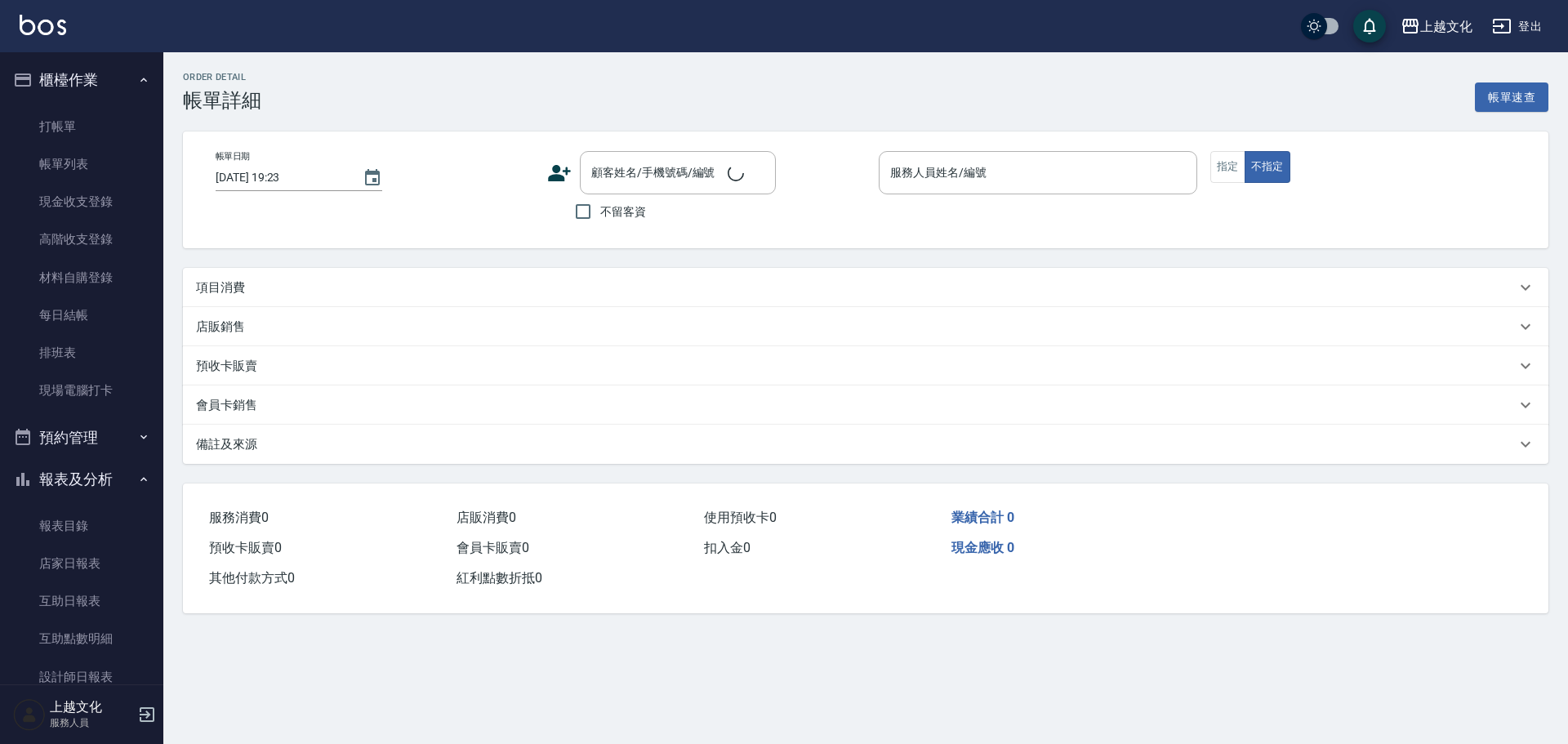
type input "2025/09/22 17:24"
checkbox input "true"
type input "茉莉-08"
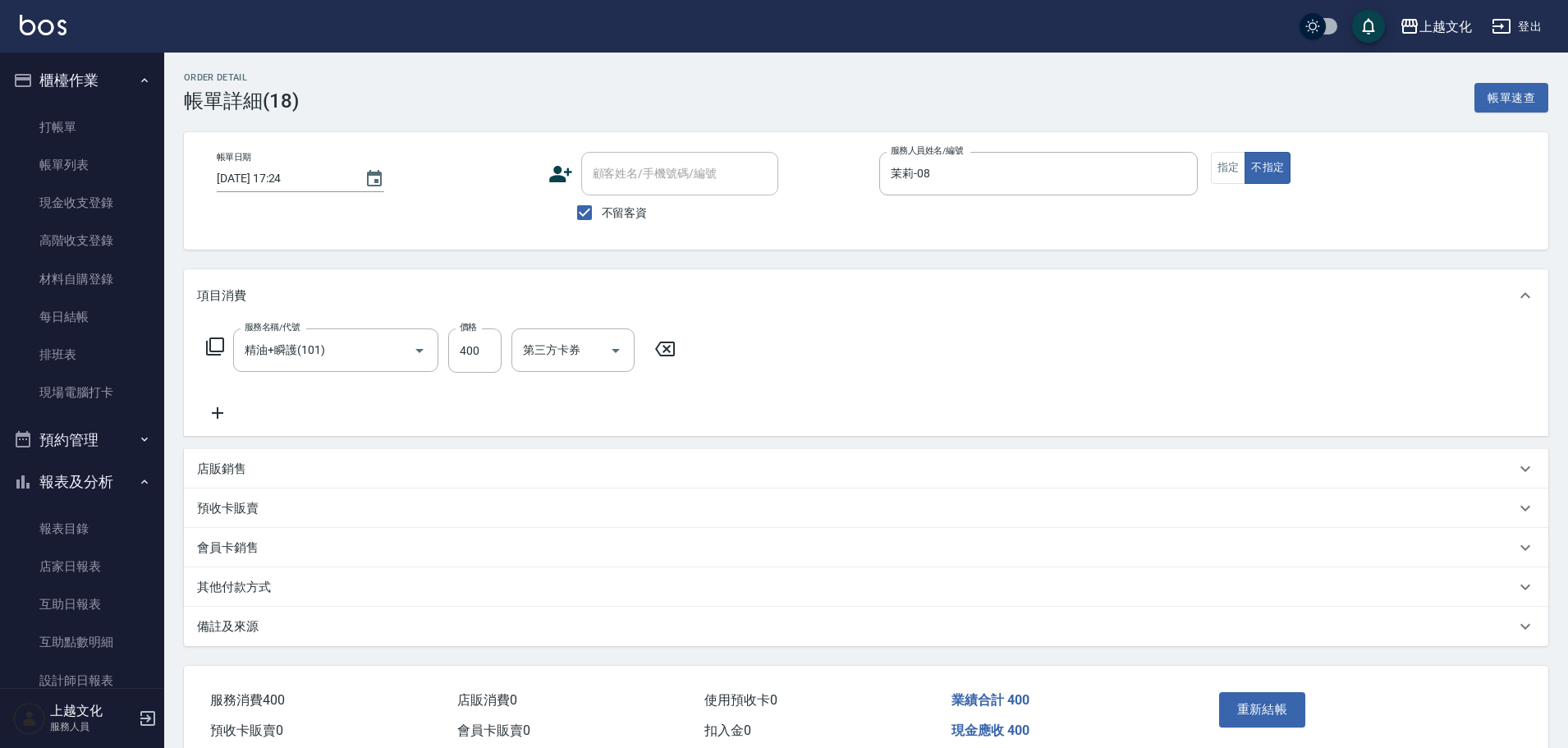
type input "精油+瞬護(101)"
click at [457, 365] on input "400" at bounding box center [475, 351] width 53 height 44
type input "461"
click at [1252, 709] on button "重新結帳" at bounding box center [1263, 709] width 87 height 34
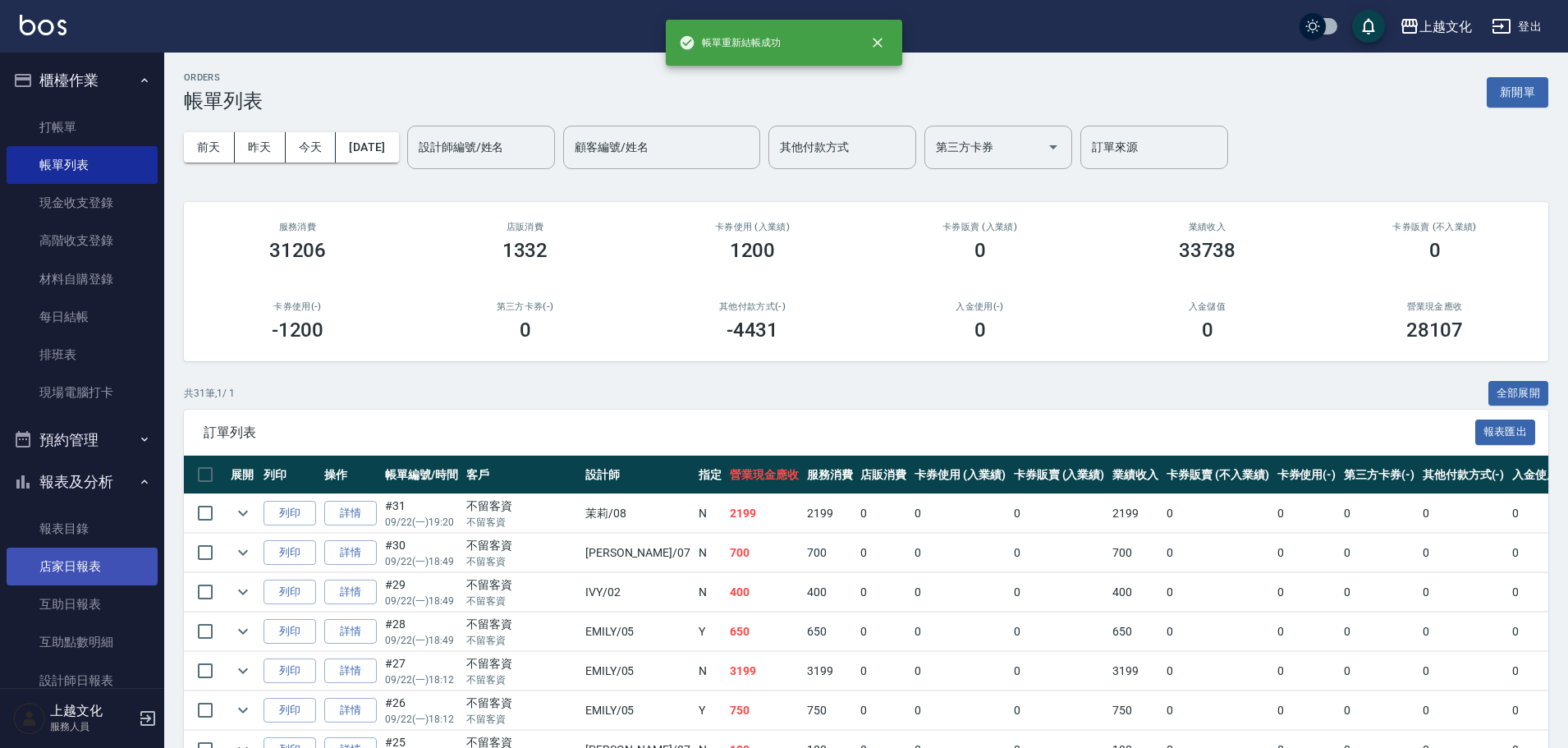
click at [82, 562] on link "店家日報表" at bounding box center [82, 567] width 151 height 38
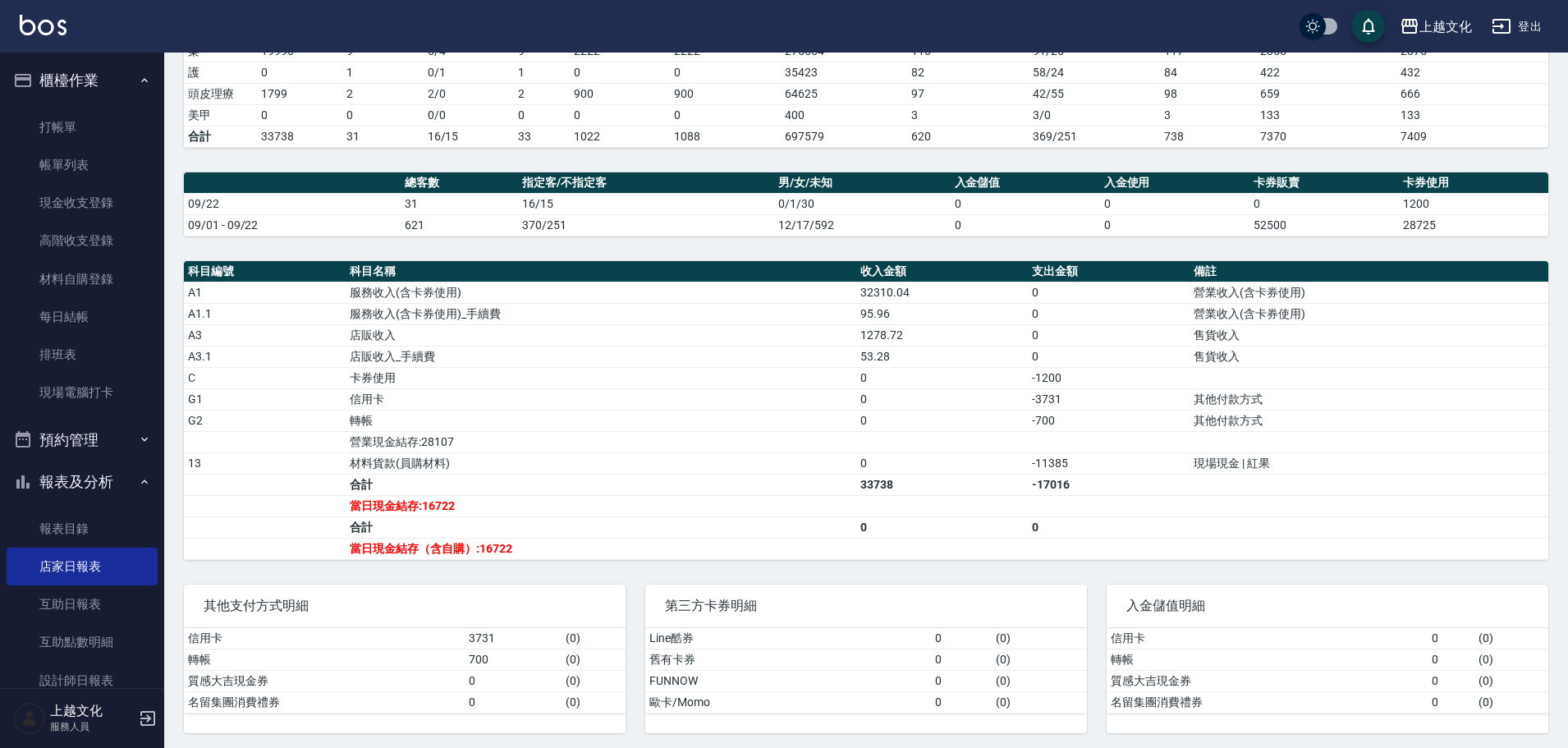
scroll to position [337, 0]
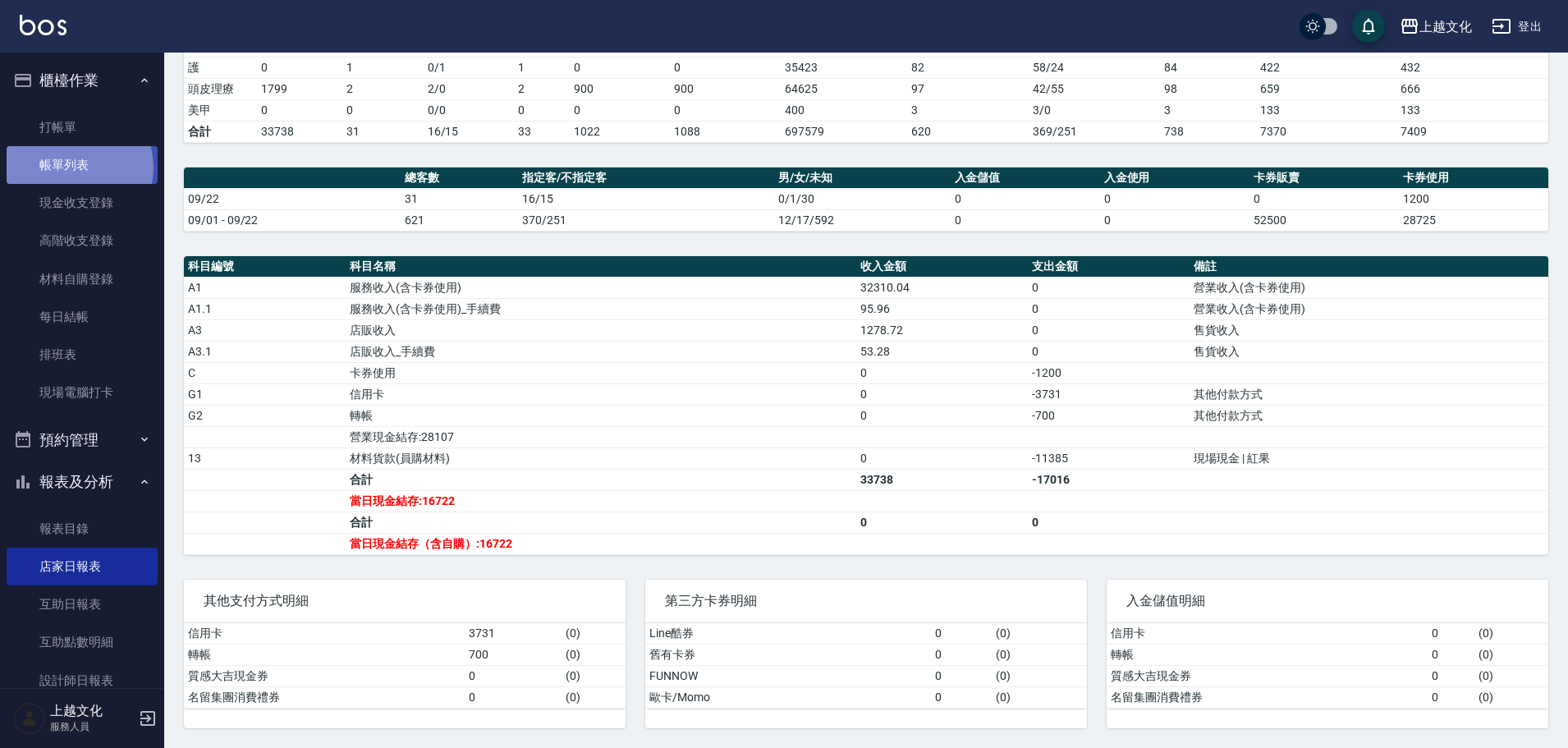
click at [73, 167] on link "帳單列表" at bounding box center [82, 165] width 151 height 38
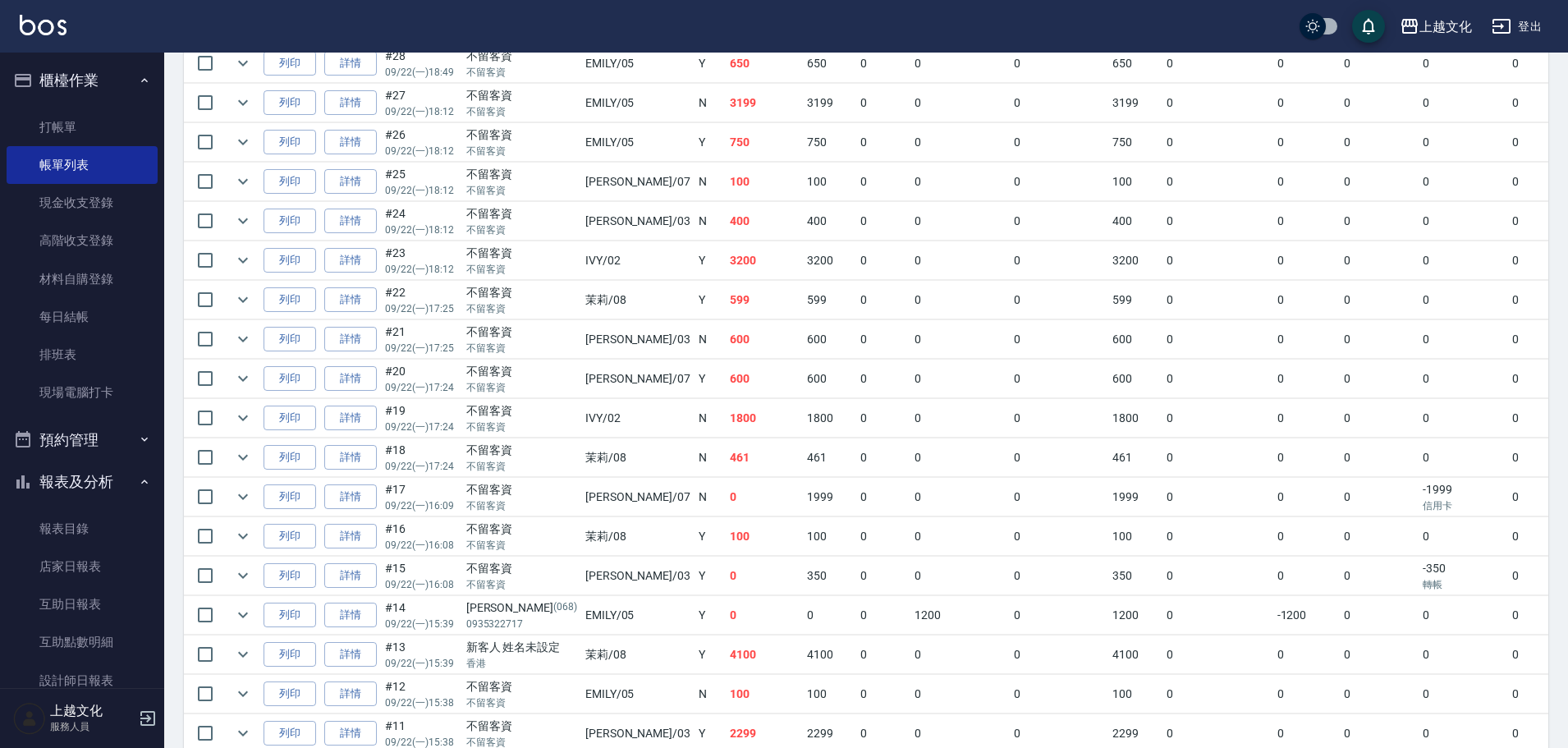
scroll to position [575, 0]
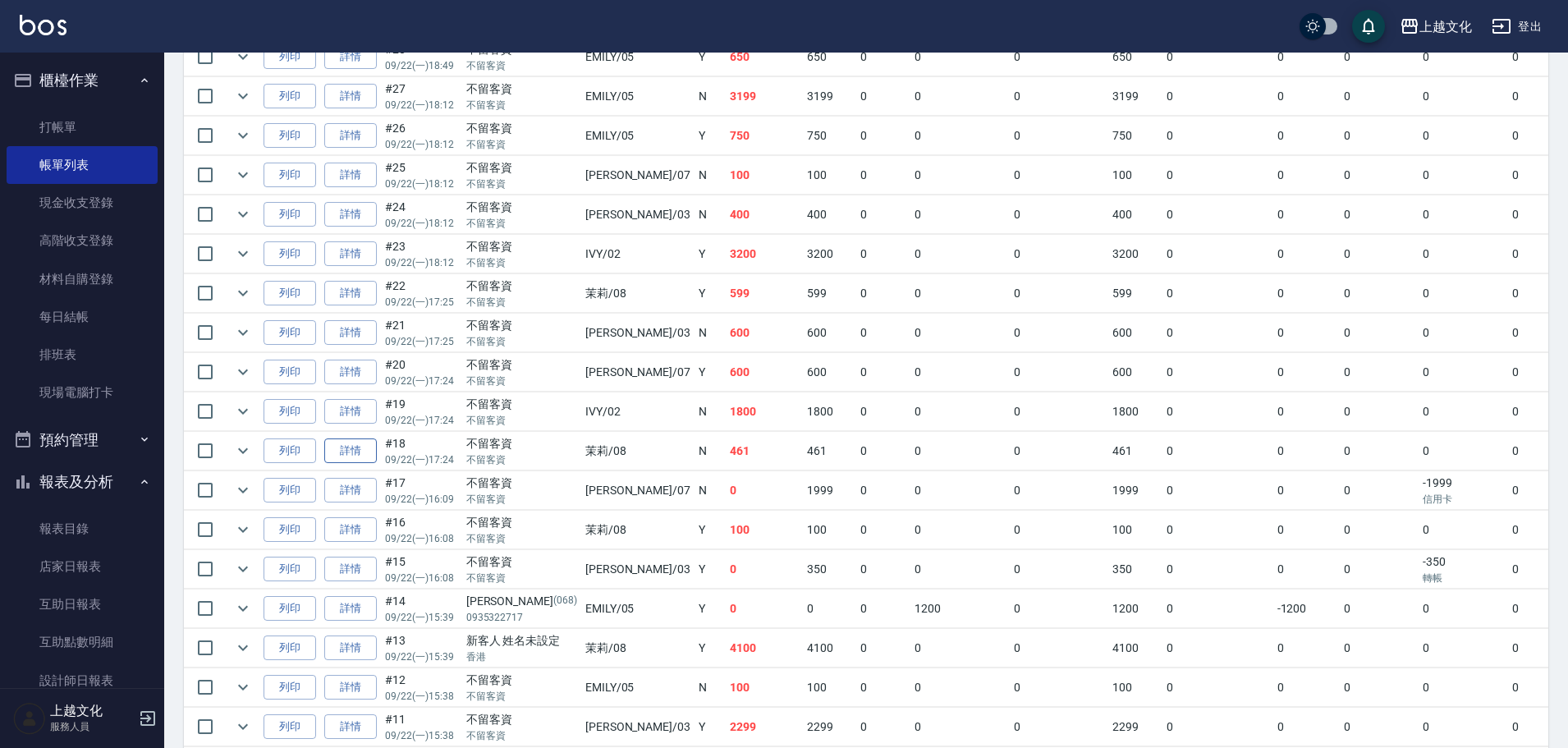
click at [358, 451] on link "詳情" at bounding box center [351, 451] width 53 height 25
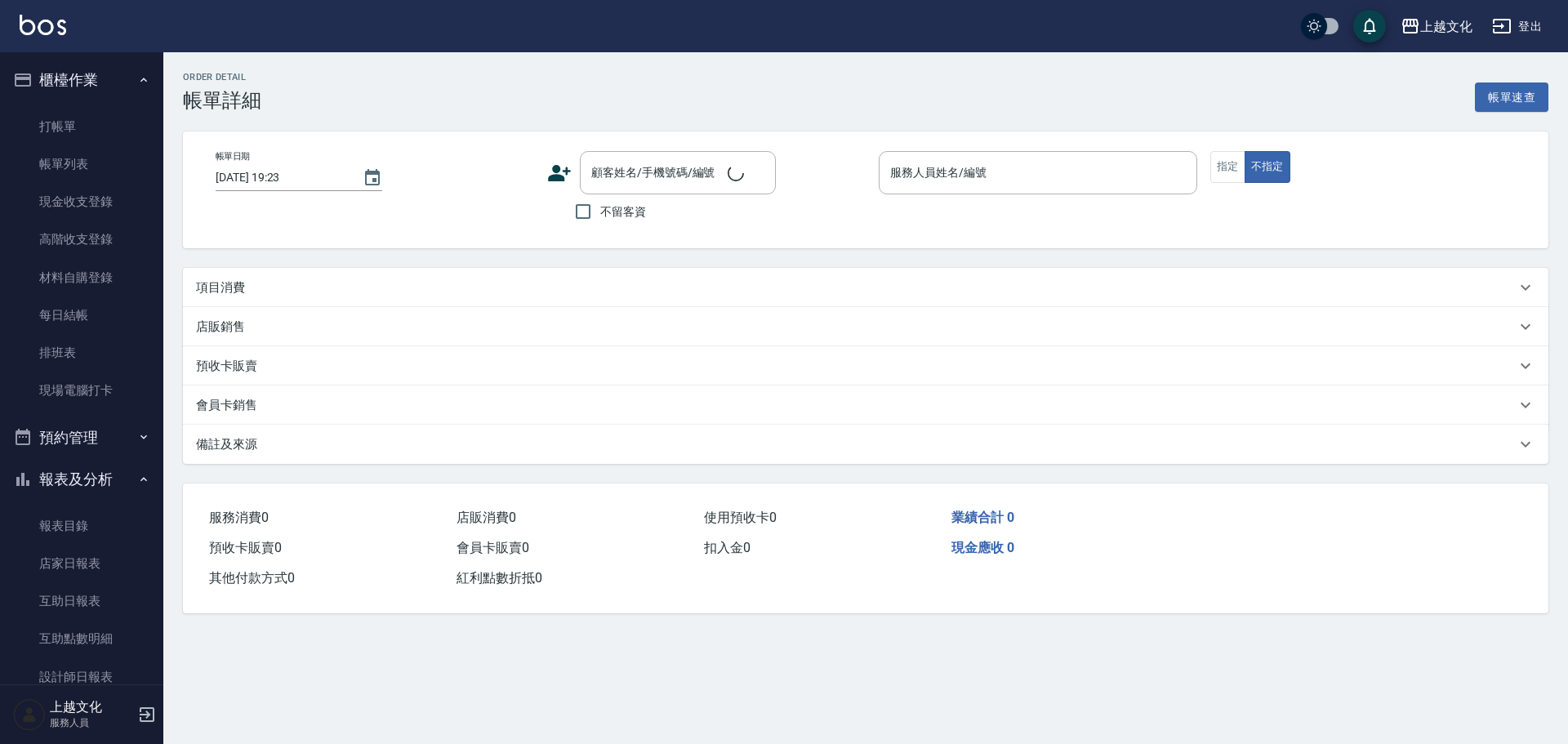
type input "2025/09/22 17:24"
checkbox input "true"
type input "茉莉-08"
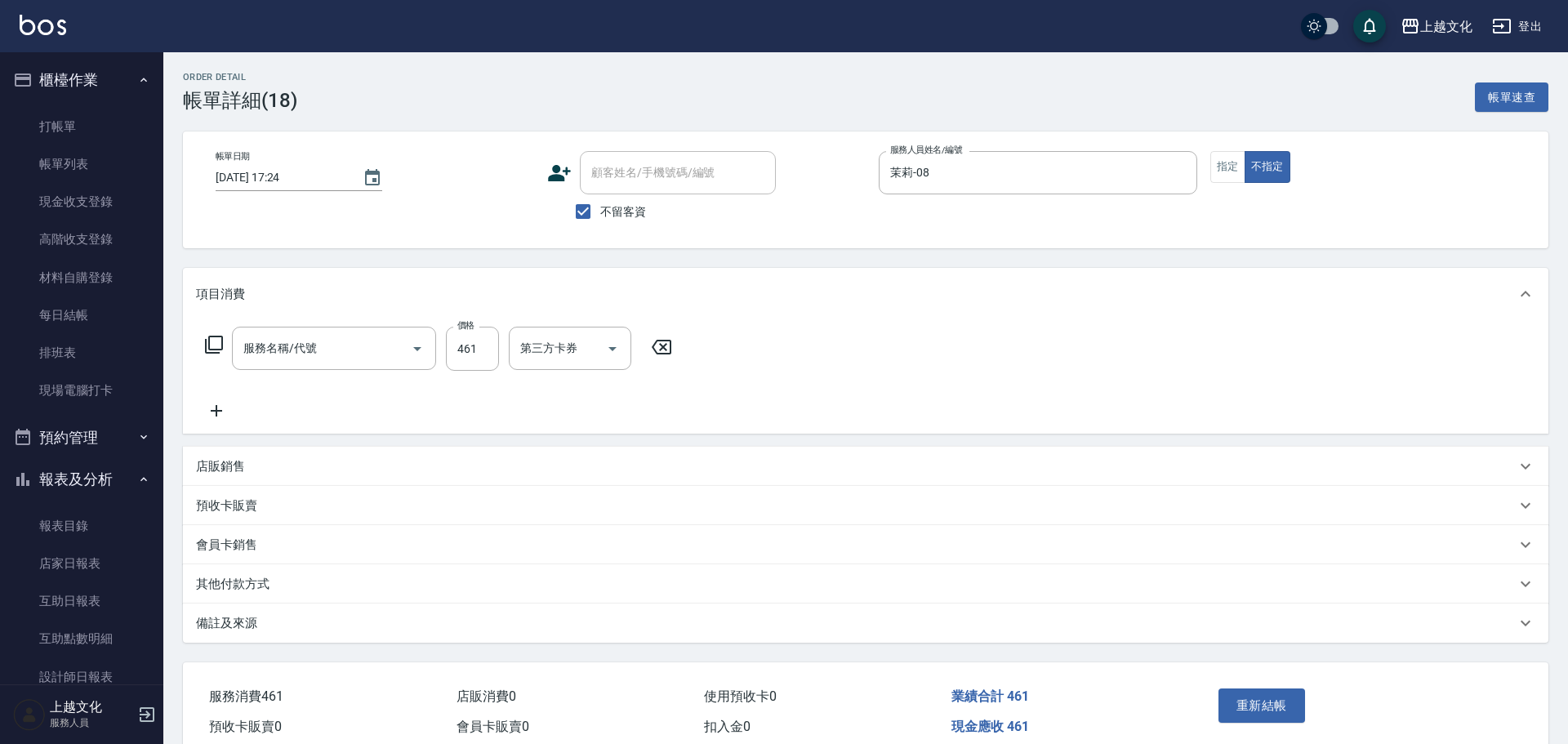
type input "精油+瞬護(101)"
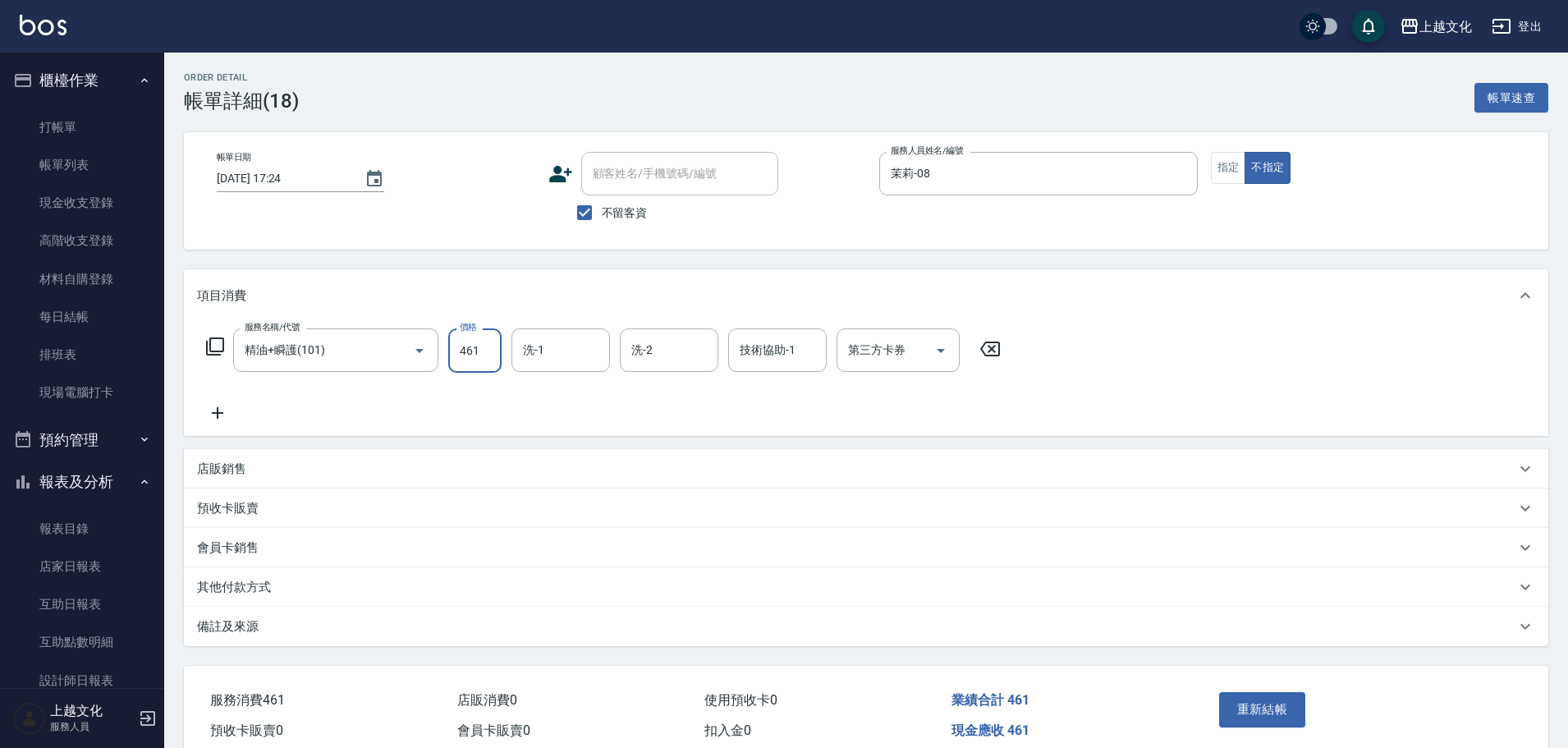
click at [481, 368] on input "461" at bounding box center [475, 351] width 53 height 44
type input "439"
click at [1235, 711] on button "重新結帳" at bounding box center [1263, 709] width 87 height 34
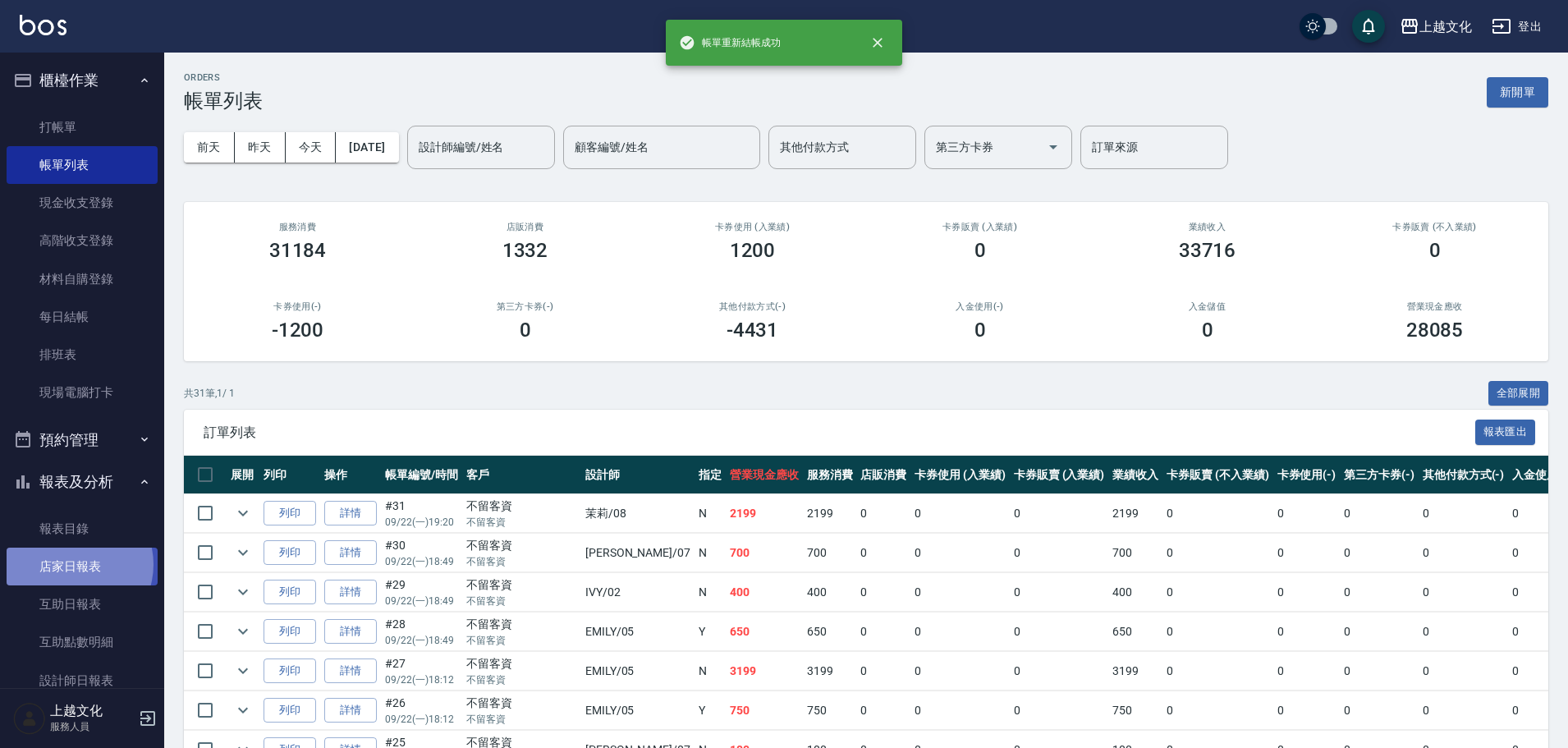
click at [72, 565] on link "店家日報表" at bounding box center [82, 567] width 151 height 38
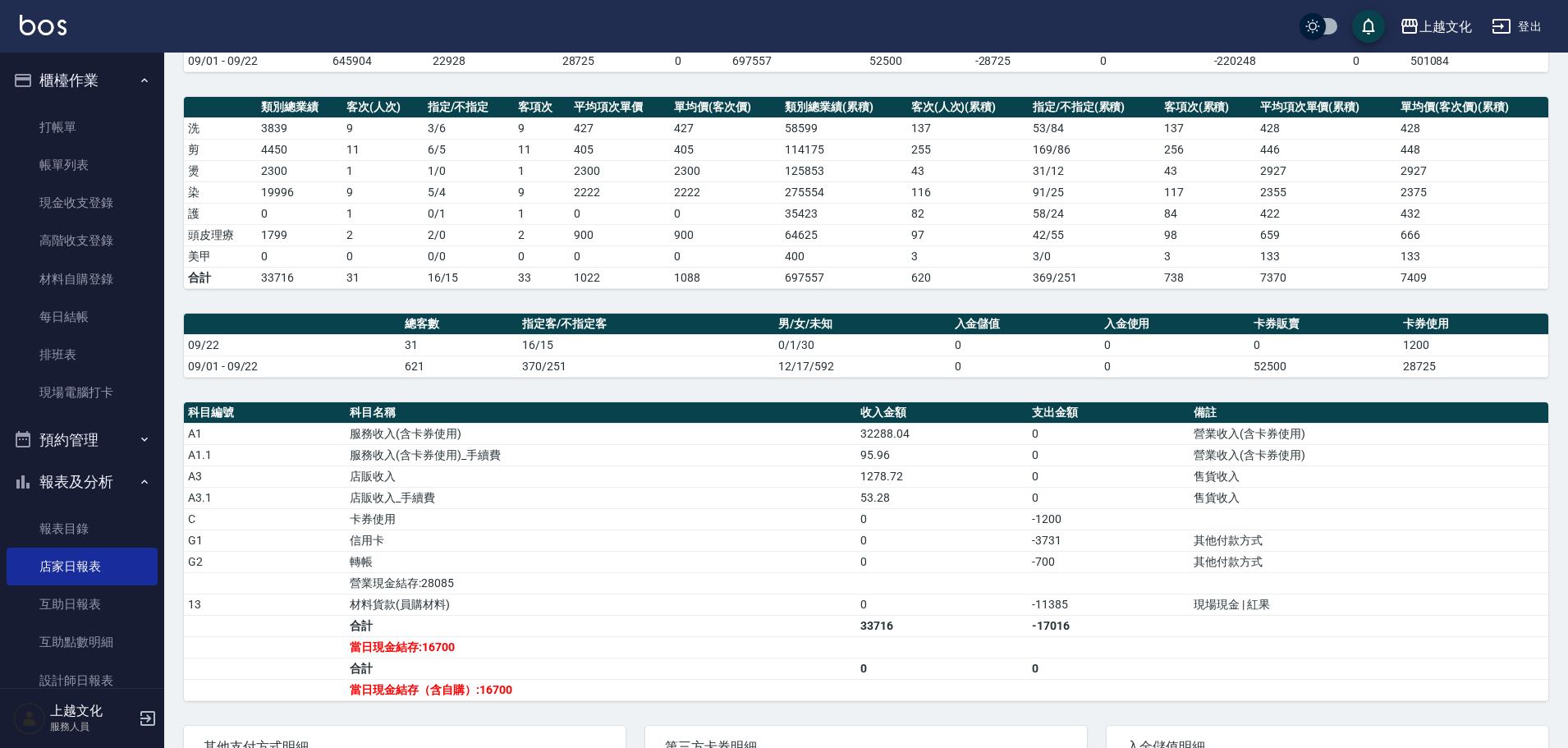
scroll to position [337, 0]
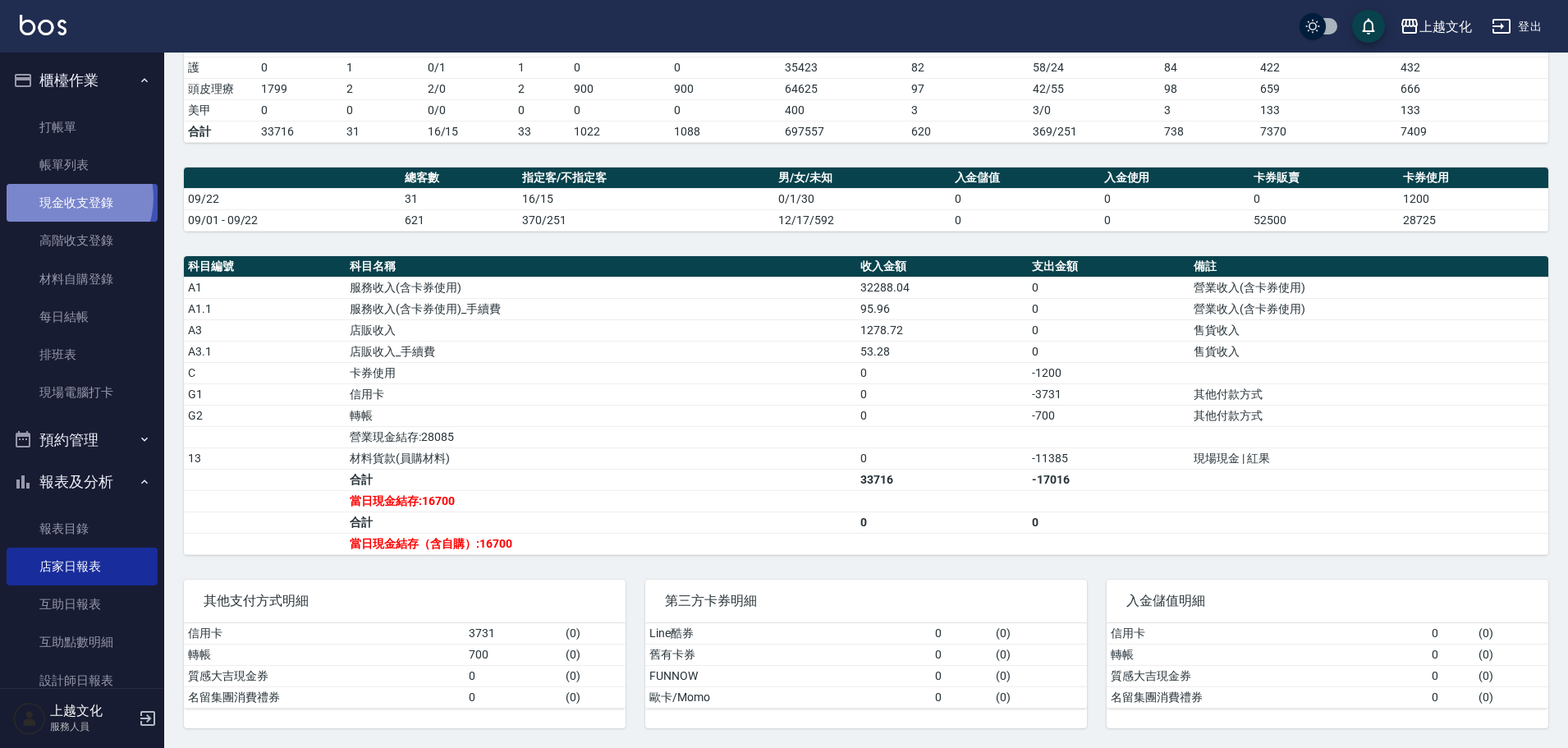
click at [68, 198] on link "現金收支登錄" at bounding box center [82, 203] width 151 height 38
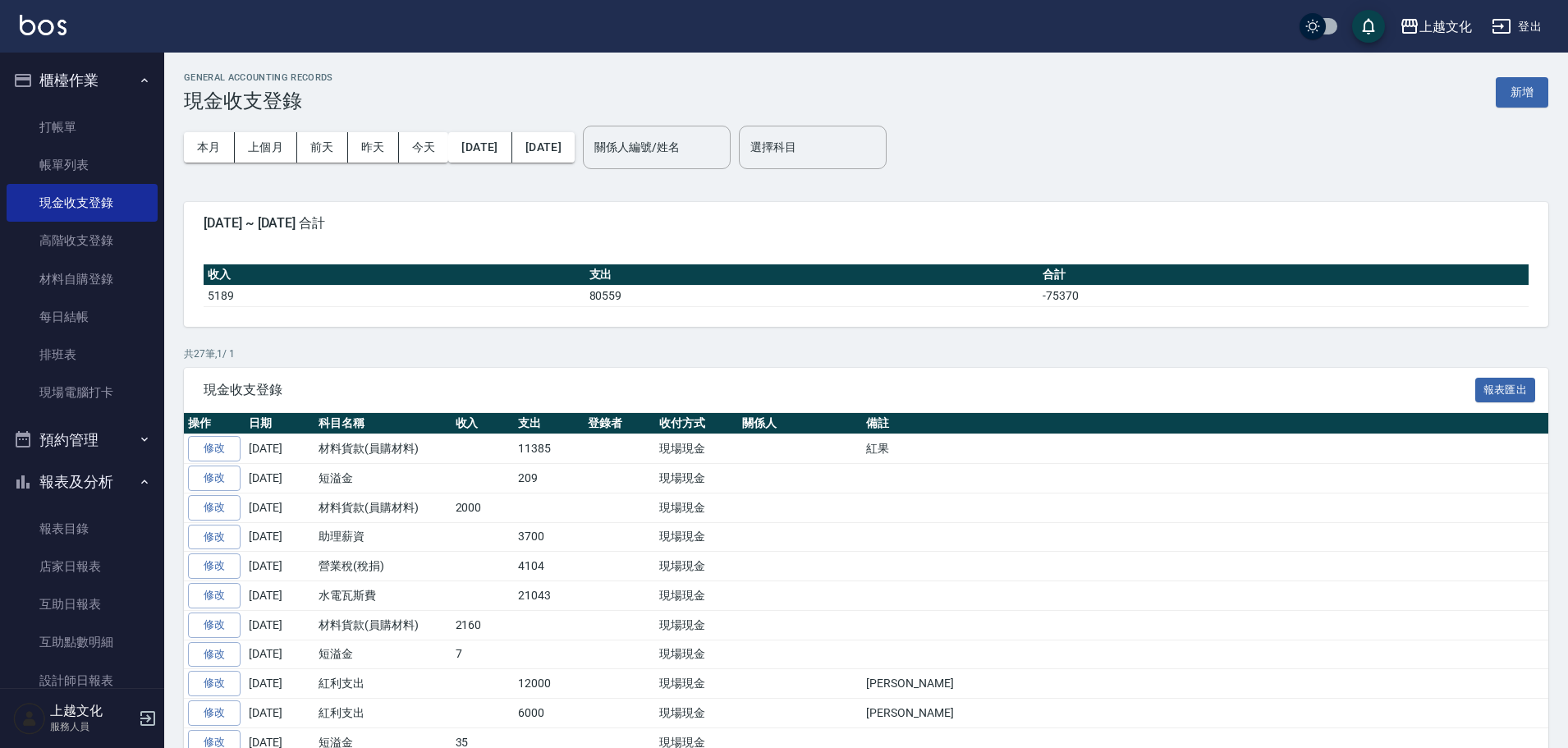
drag, startPoint x: 39, startPoint y: 161, endPoint x: 1299, endPoint y: 229, distance: 1261.8
click at [40, 160] on link "帳單列表" at bounding box center [82, 165] width 151 height 38
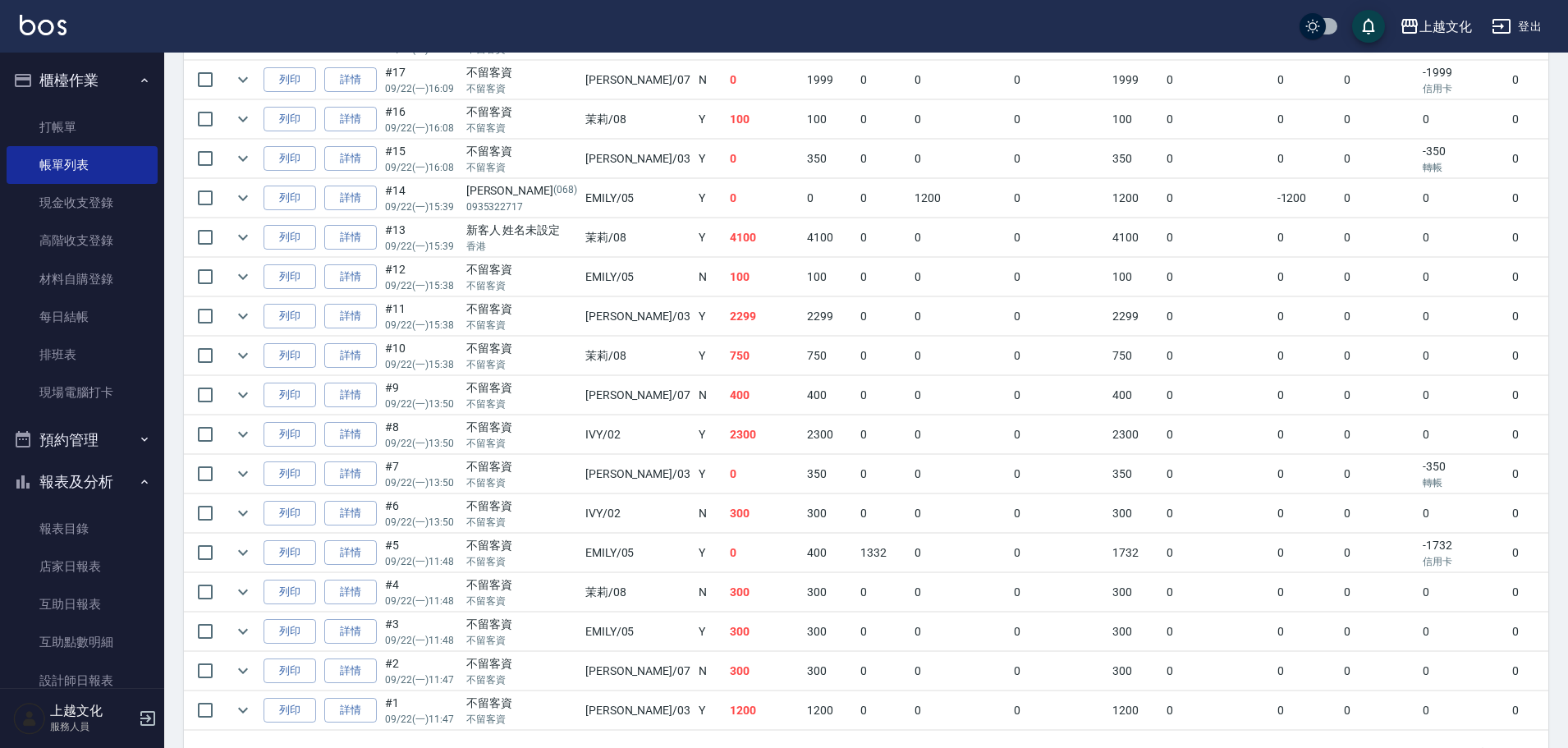
scroll to position [1044, 0]
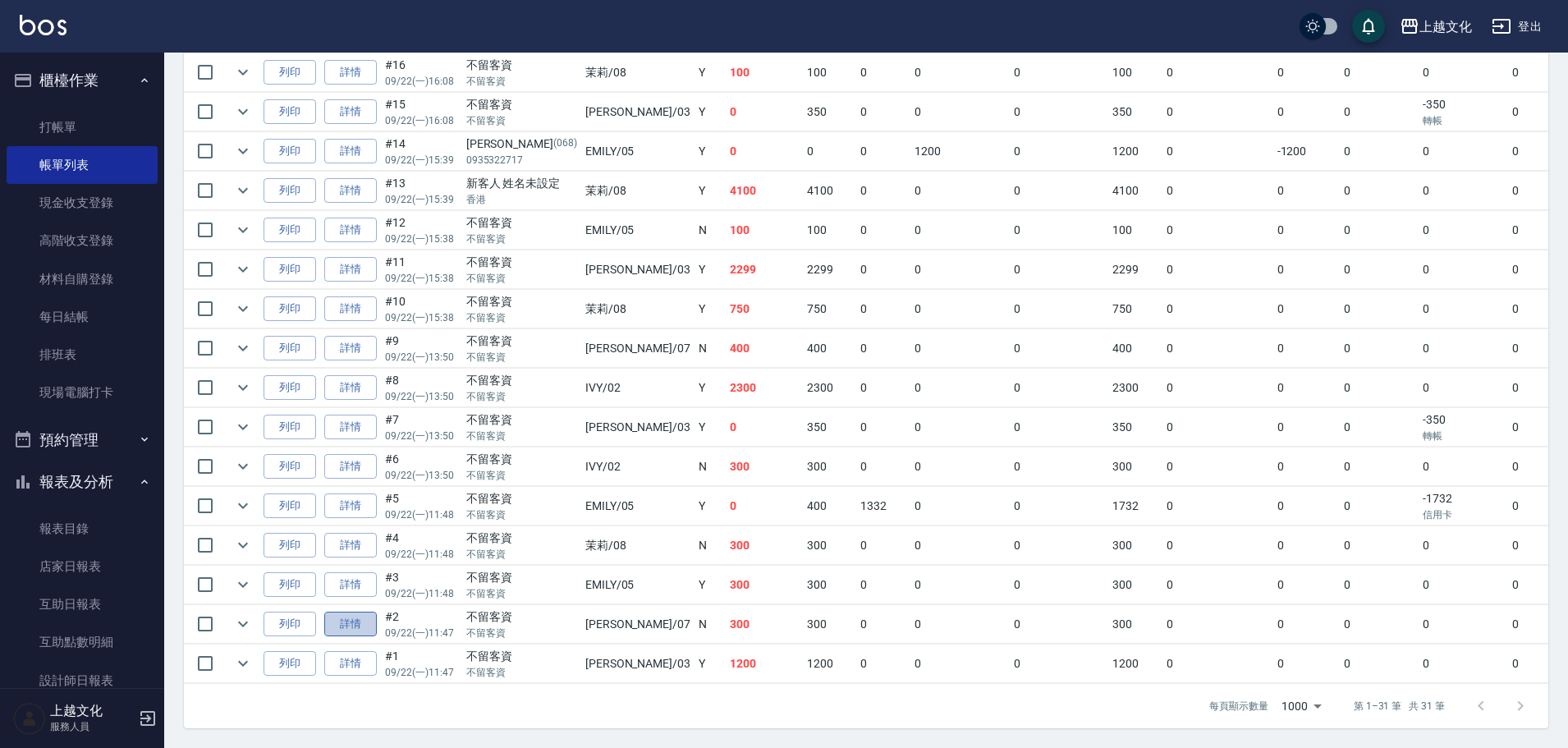
click at [360, 612] on link "詳情" at bounding box center [351, 624] width 53 height 25
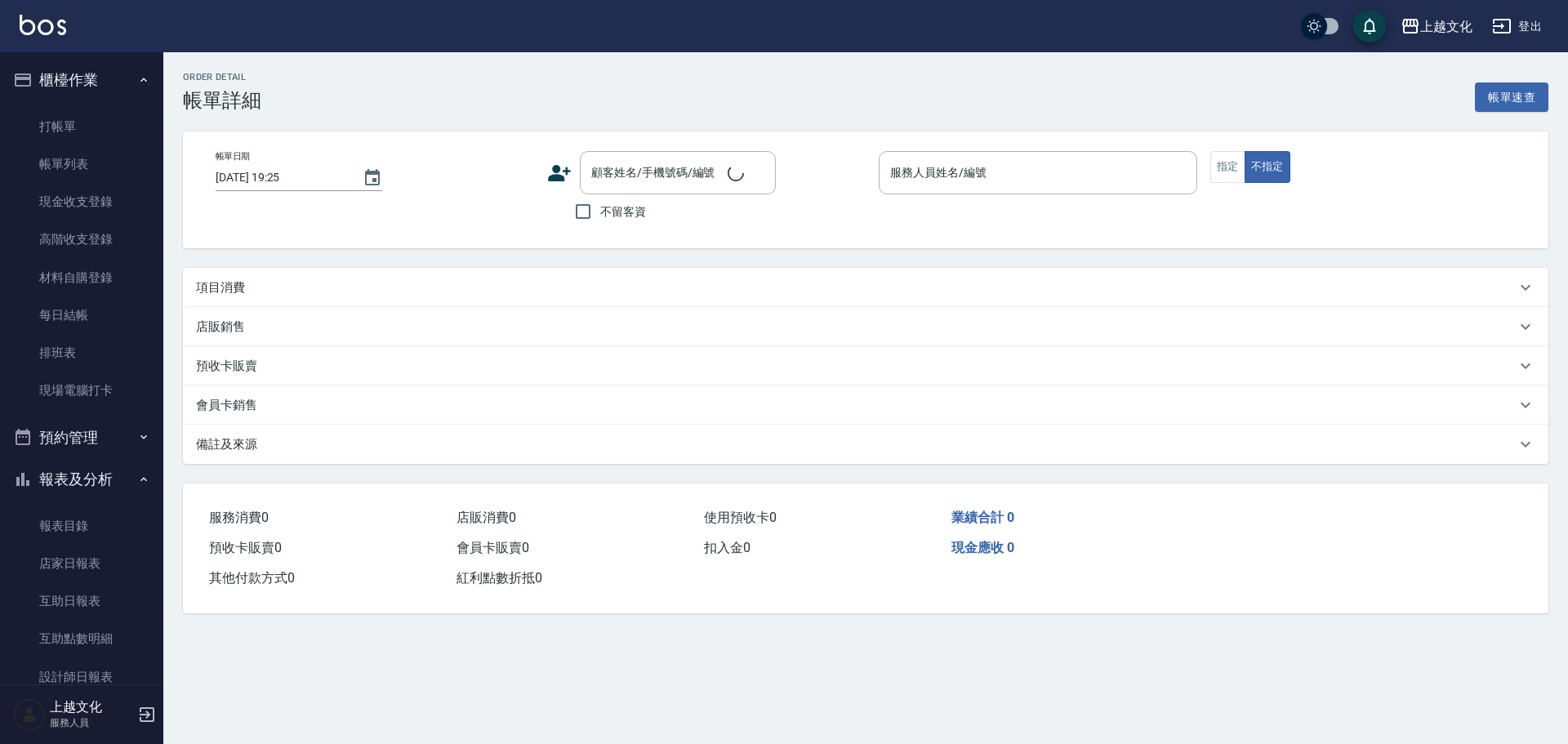
type input "2025/09/22 11:47"
checkbox input "true"
type input "[PERSON_NAME]-07"
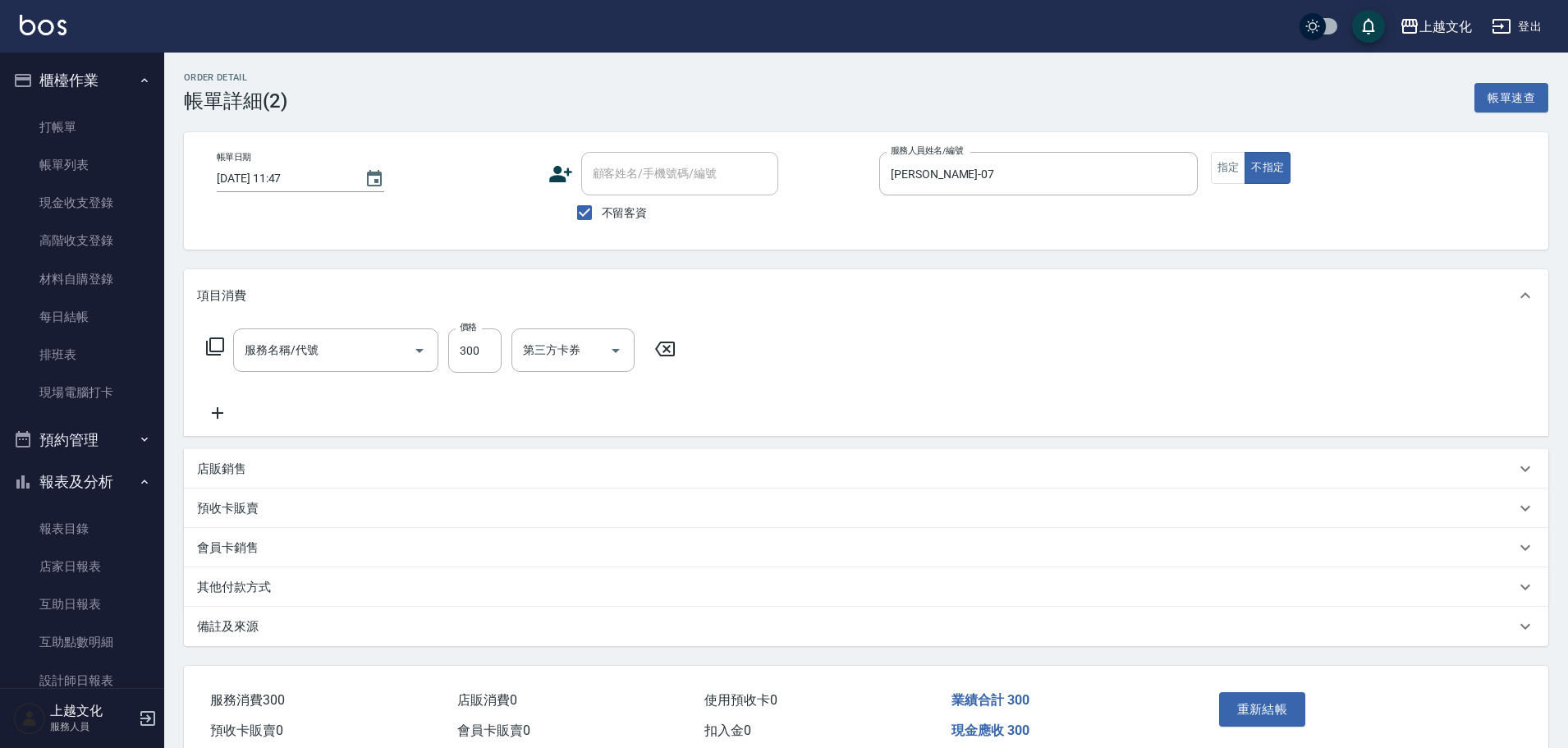
type input "單剪(103)"
drag, startPoint x: 251, startPoint y: 592, endPoint x: 254, endPoint y: 581, distance: 11.4
click at [251, 591] on p "其他付款方式" at bounding box center [234, 587] width 74 height 17
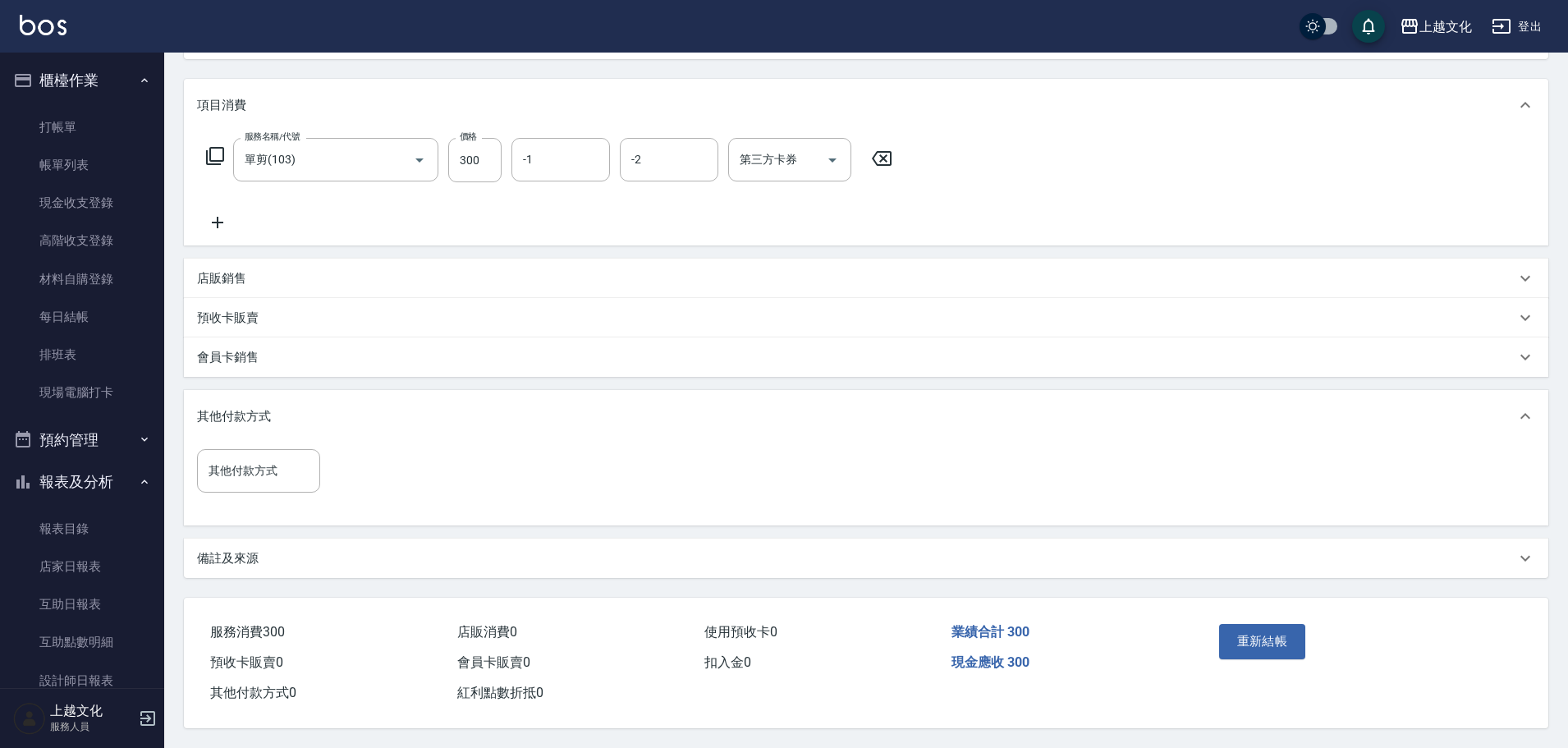
scroll to position [198, 0]
click at [236, 468] on input "其他付款方式" at bounding box center [259, 470] width 108 height 29
drag, startPoint x: 221, startPoint y: 531, endPoint x: 298, endPoint y: 504, distance: 81.6
click at [221, 532] on span "轉帳" at bounding box center [259, 539] width 123 height 27
type input "轉帳"
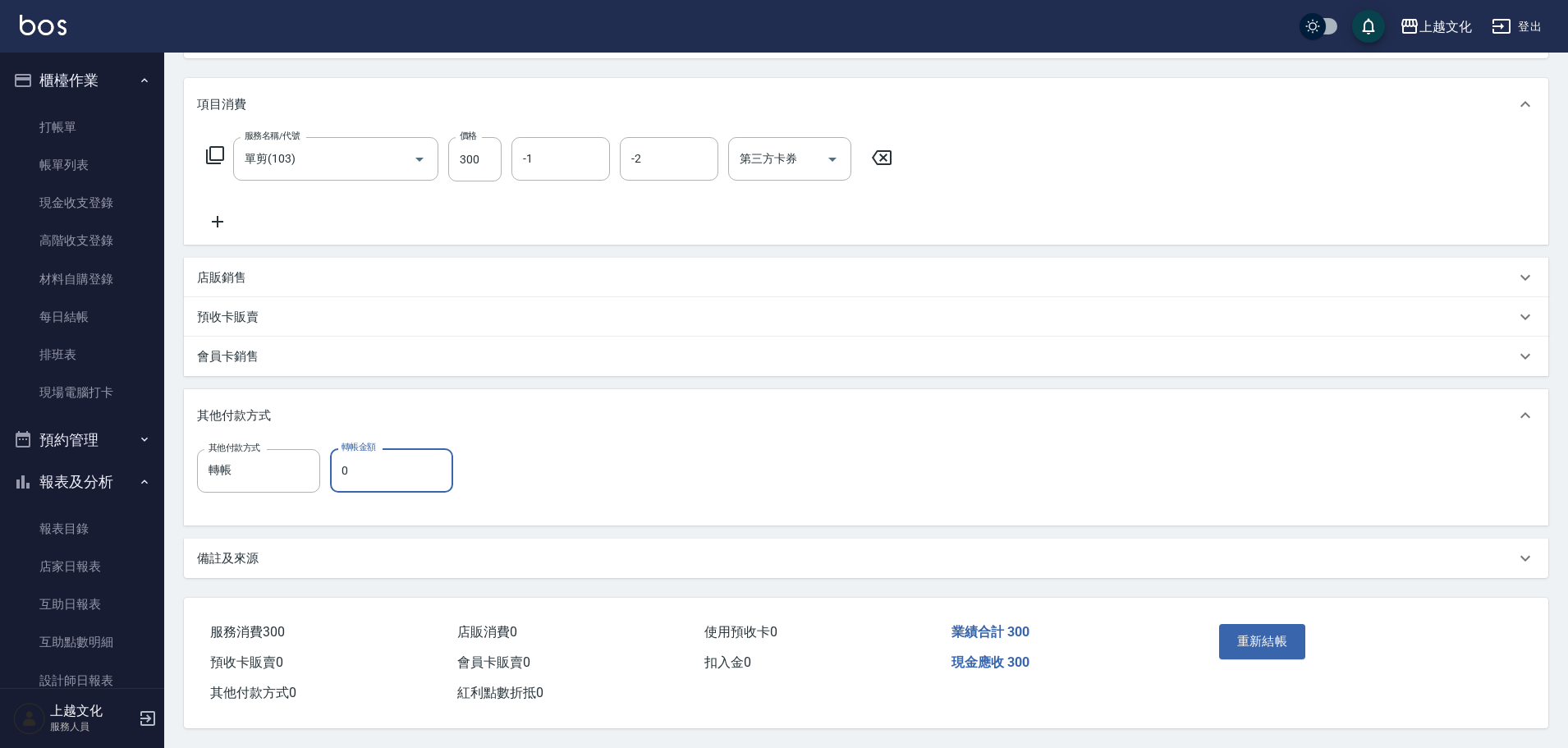
click at [345, 470] on input "0" at bounding box center [392, 470] width 123 height 44
type input "300"
click at [1282, 637] on button "重新結帳" at bounding box center [1263, 641] width 87 height 34
click at [1282, 637] on div "重新結帳" at bounding box center [1286, 653] width 149 height 71
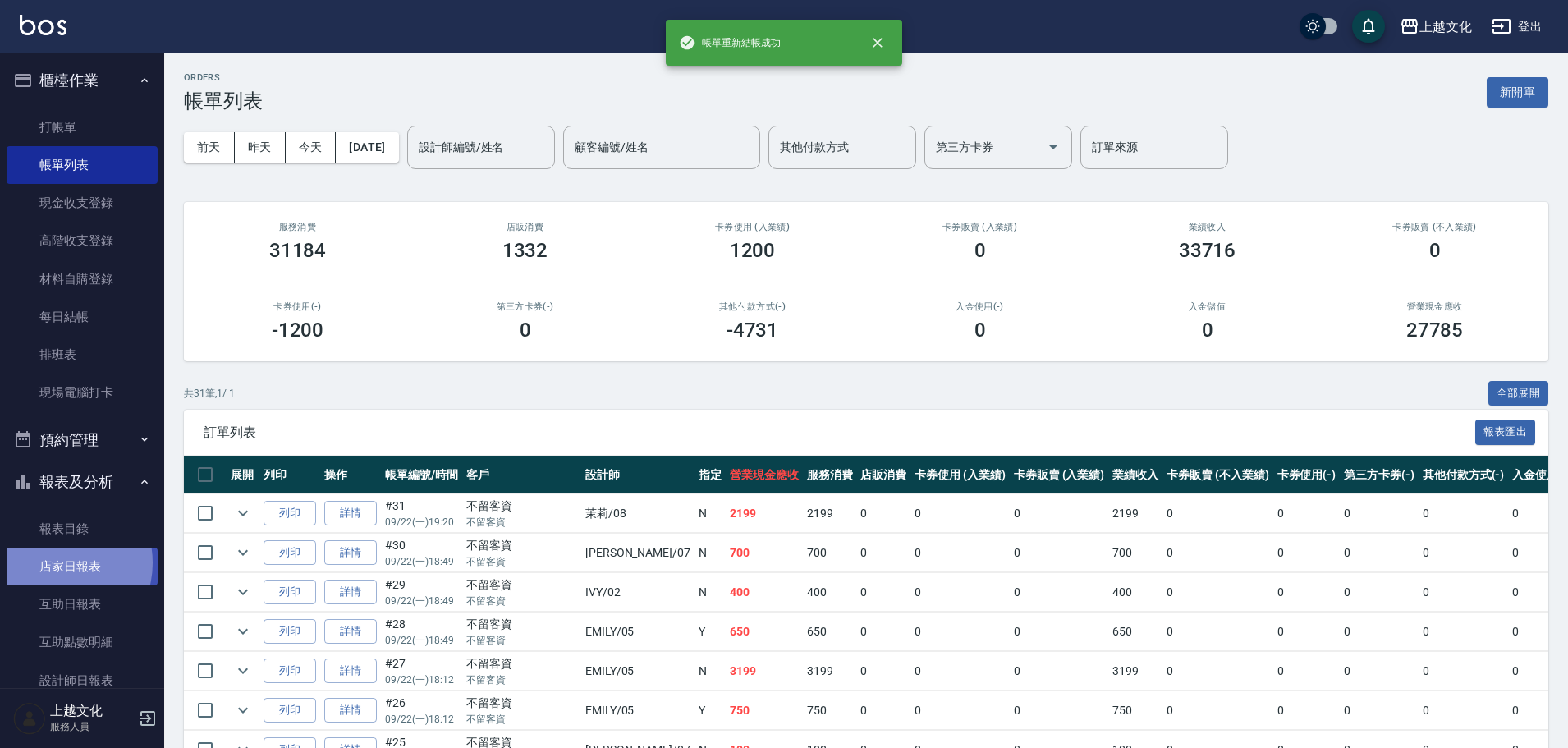
click at [59, 563] on link "店家日報表" at bounding box center [82, 567] width 151 height 38
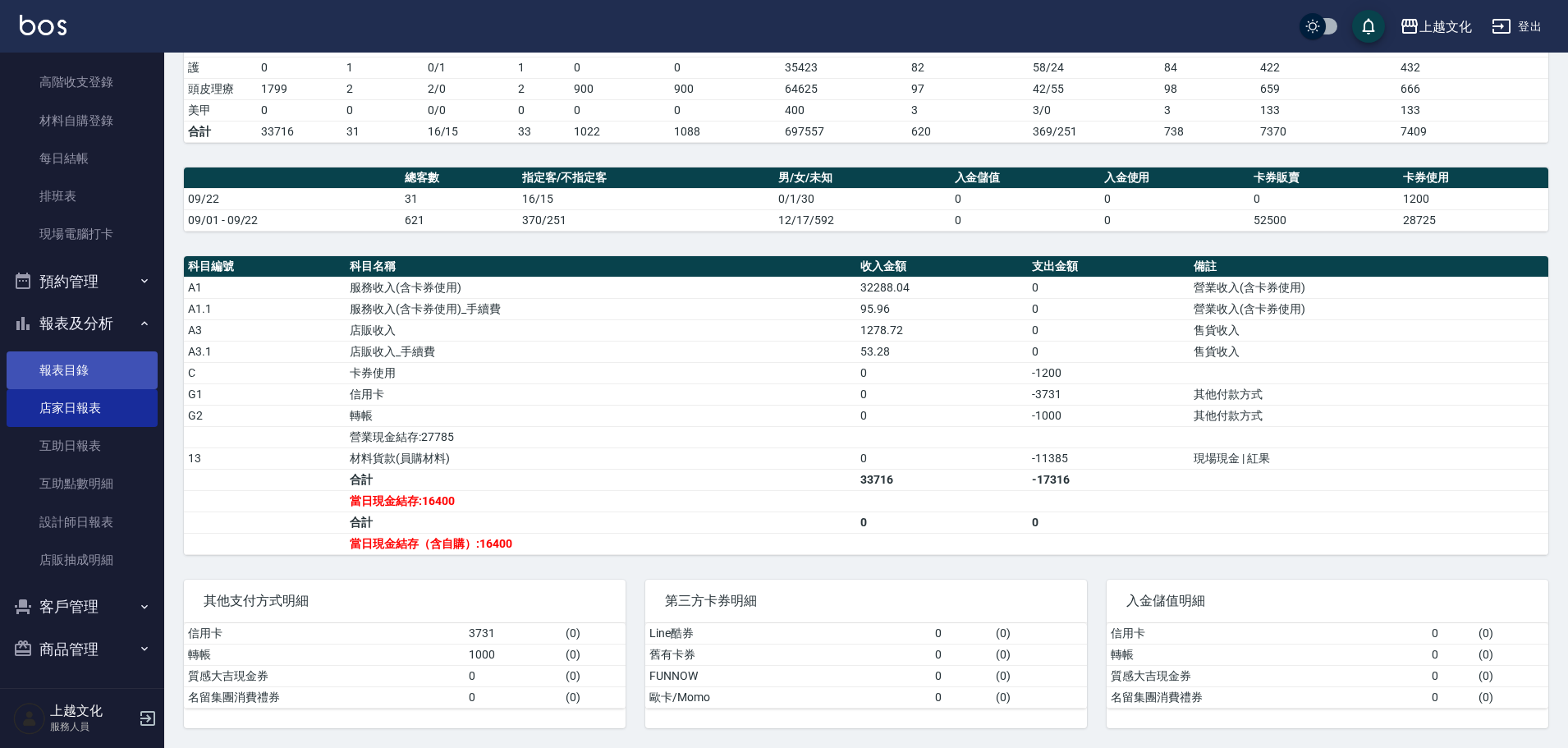
scroll to position [160, 0]
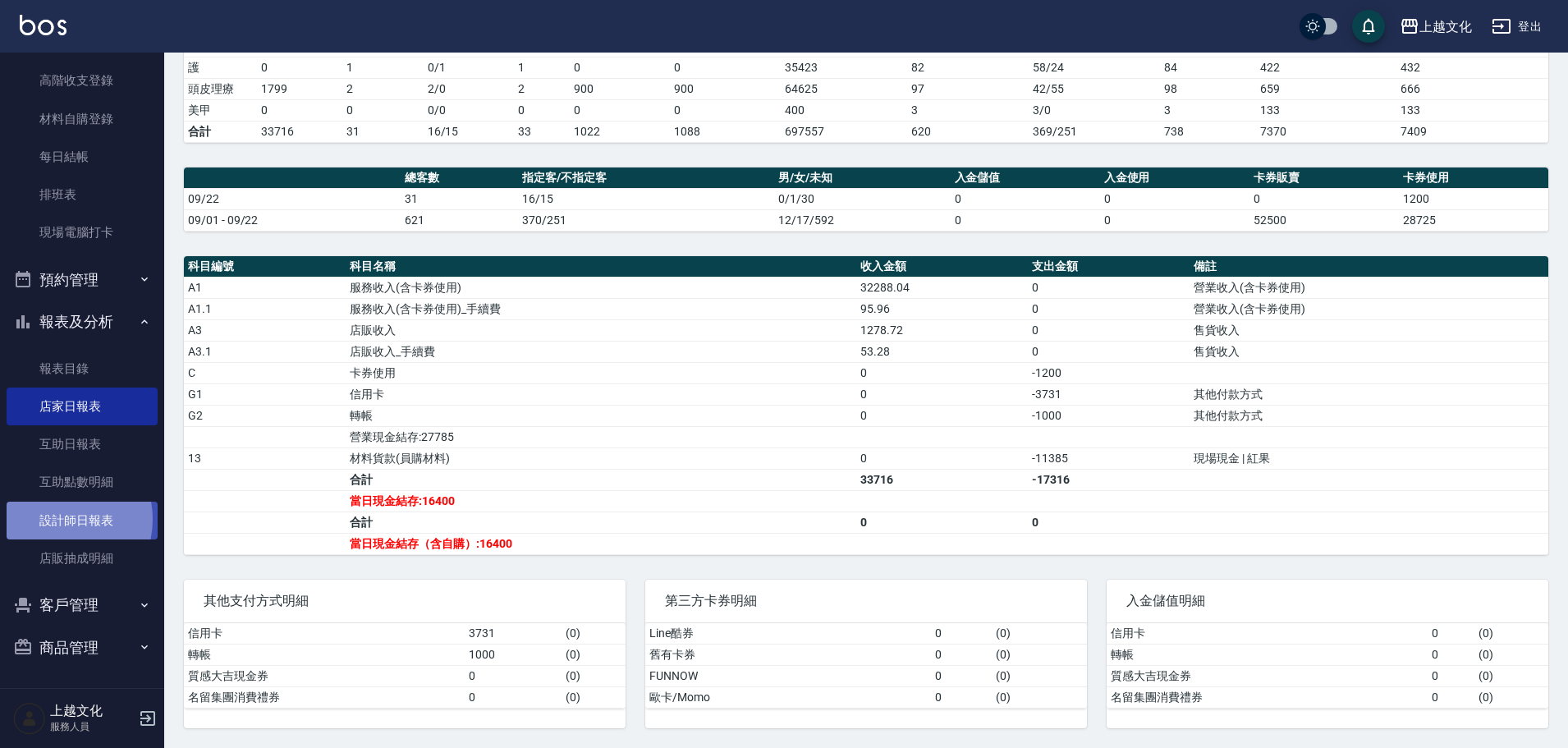
click at [53, 519] on link "設計師日報表" at bounding box center [82, 521] width 151 height 38
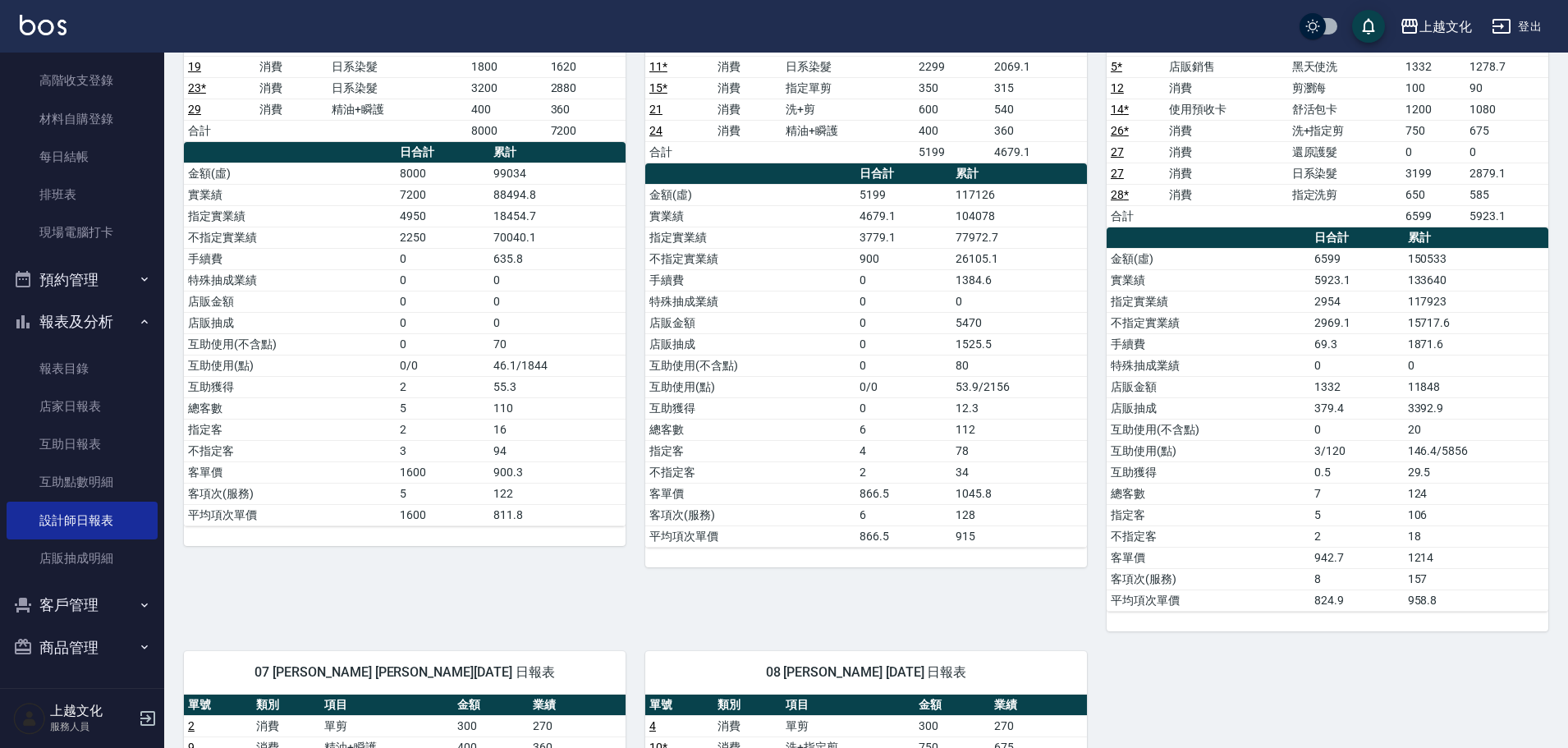
scroll to position [82, 0]
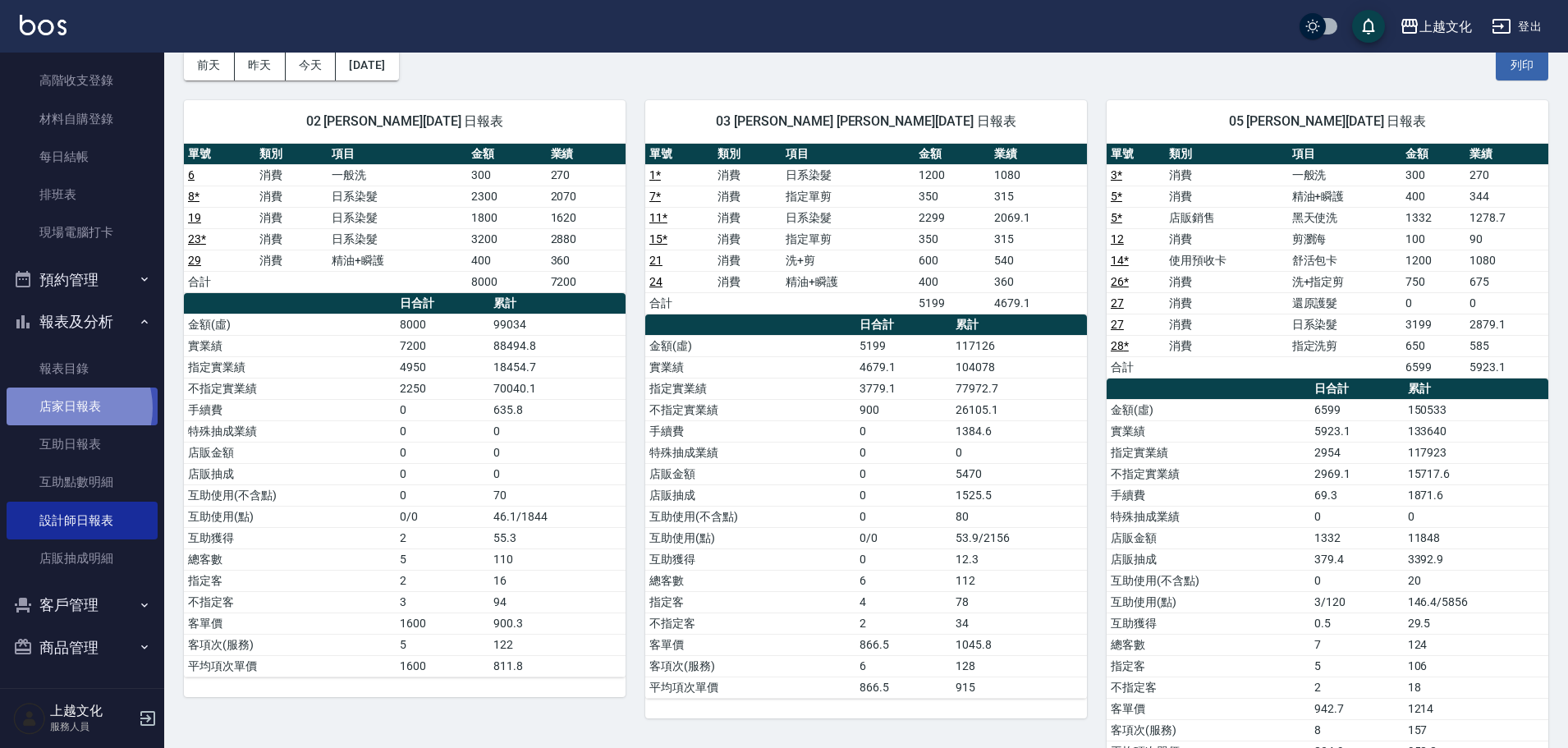
click at [66, 408] on link "店家日報表" at bounding box center [82, 406] width 151 height 38
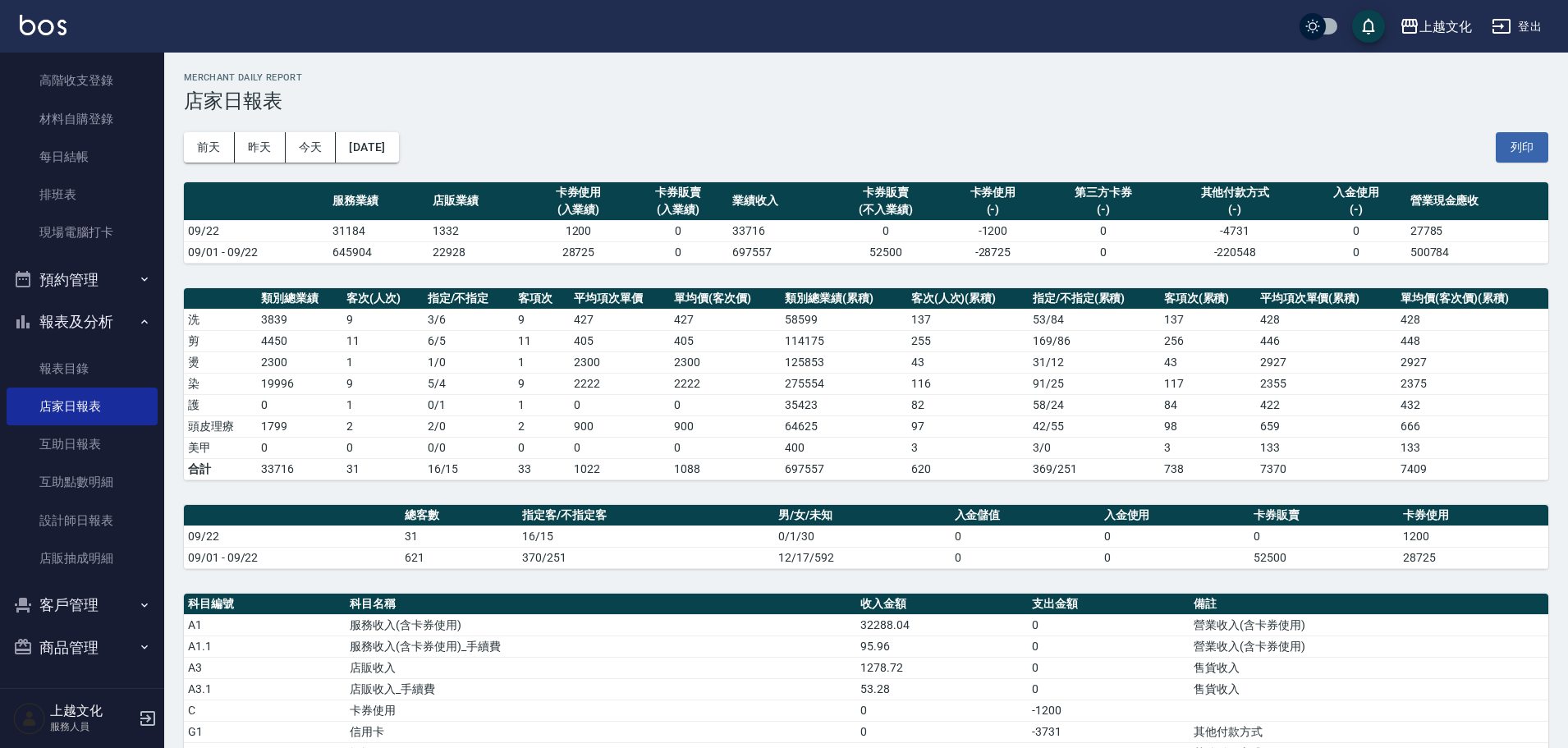
scroll to position [337, 0]
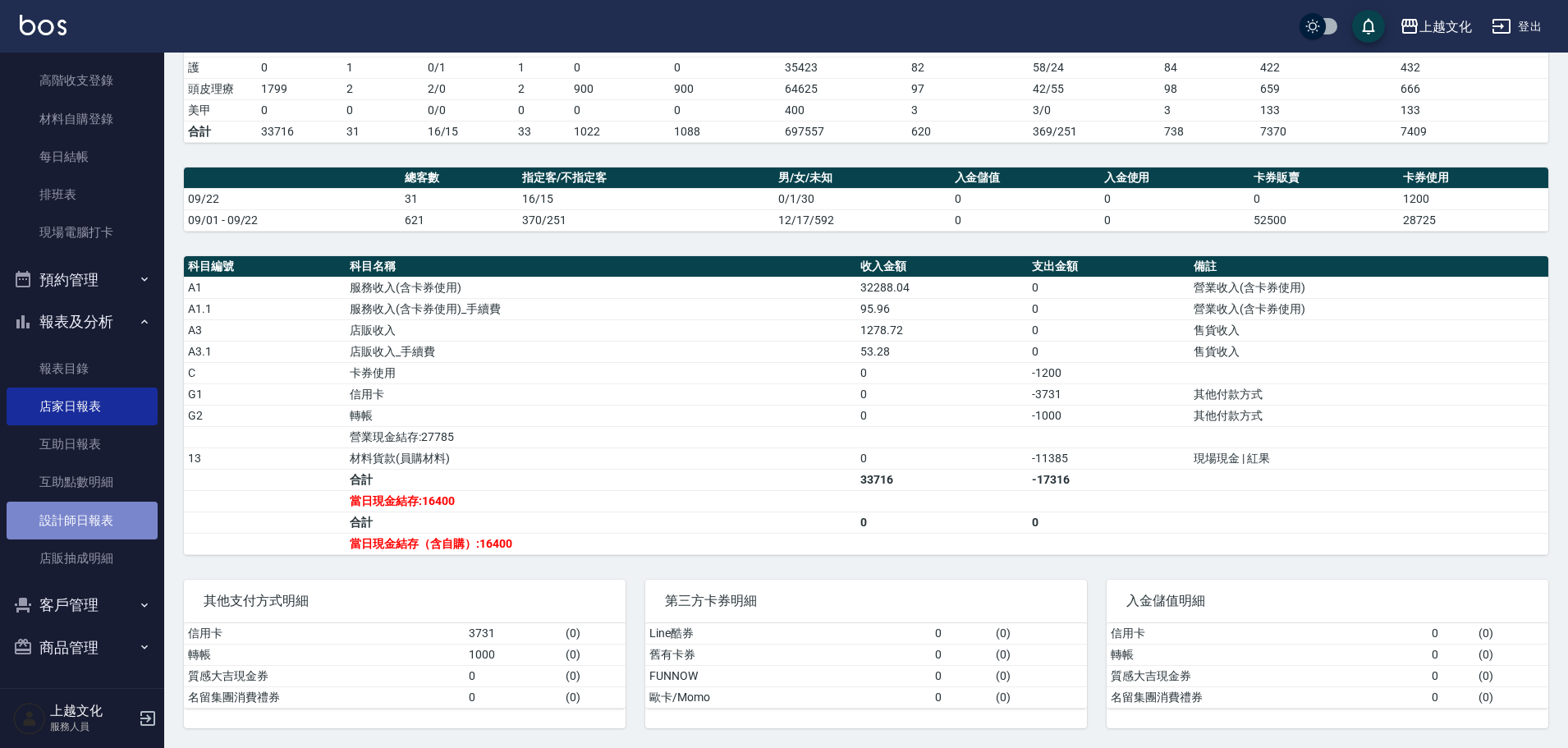
click at [100, 518] on link "設計師日報表" at bounding box center [82, 521] width 151 height 38
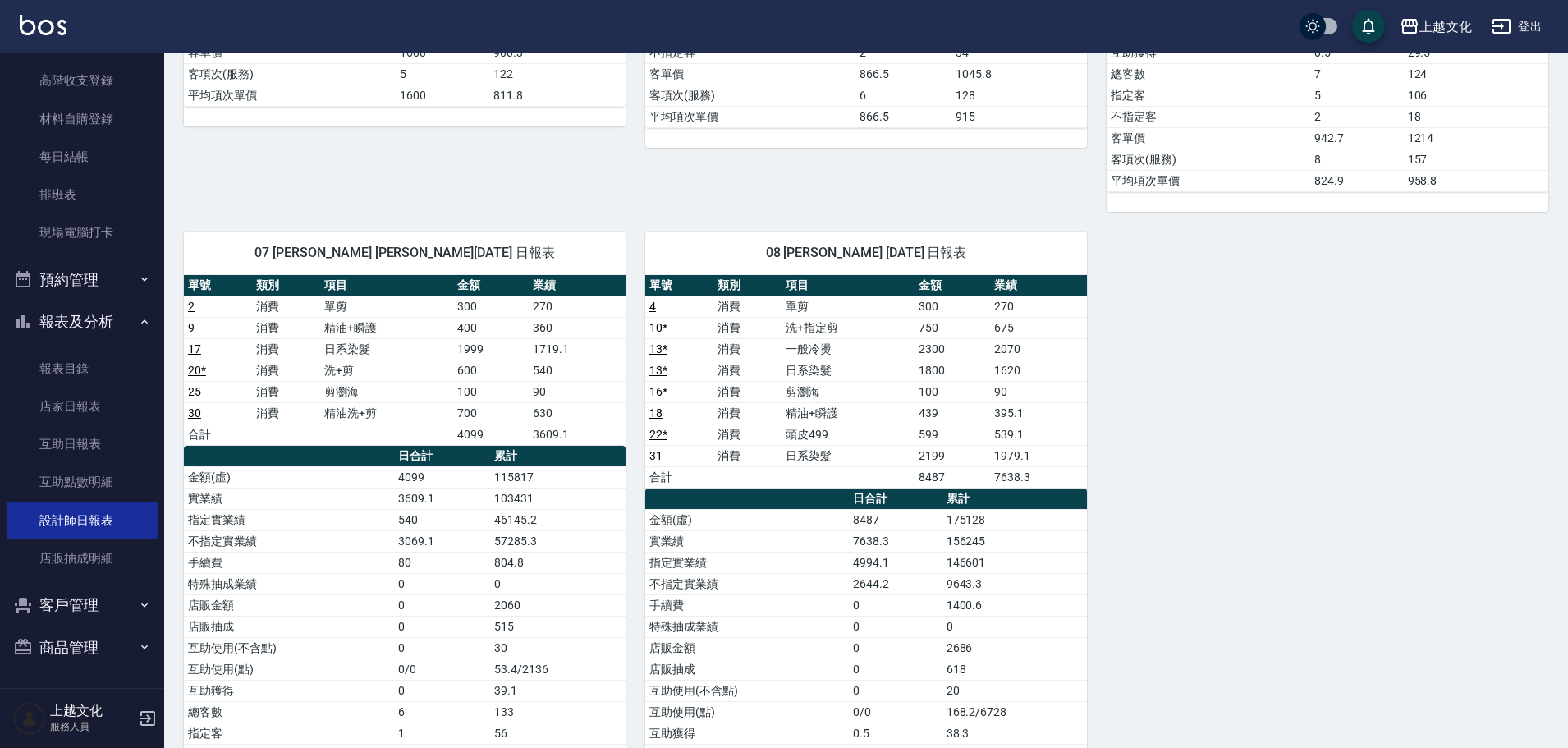
scroll to position [657, 0]
